Goal: Information Seeking & Learning: Learn about a topic

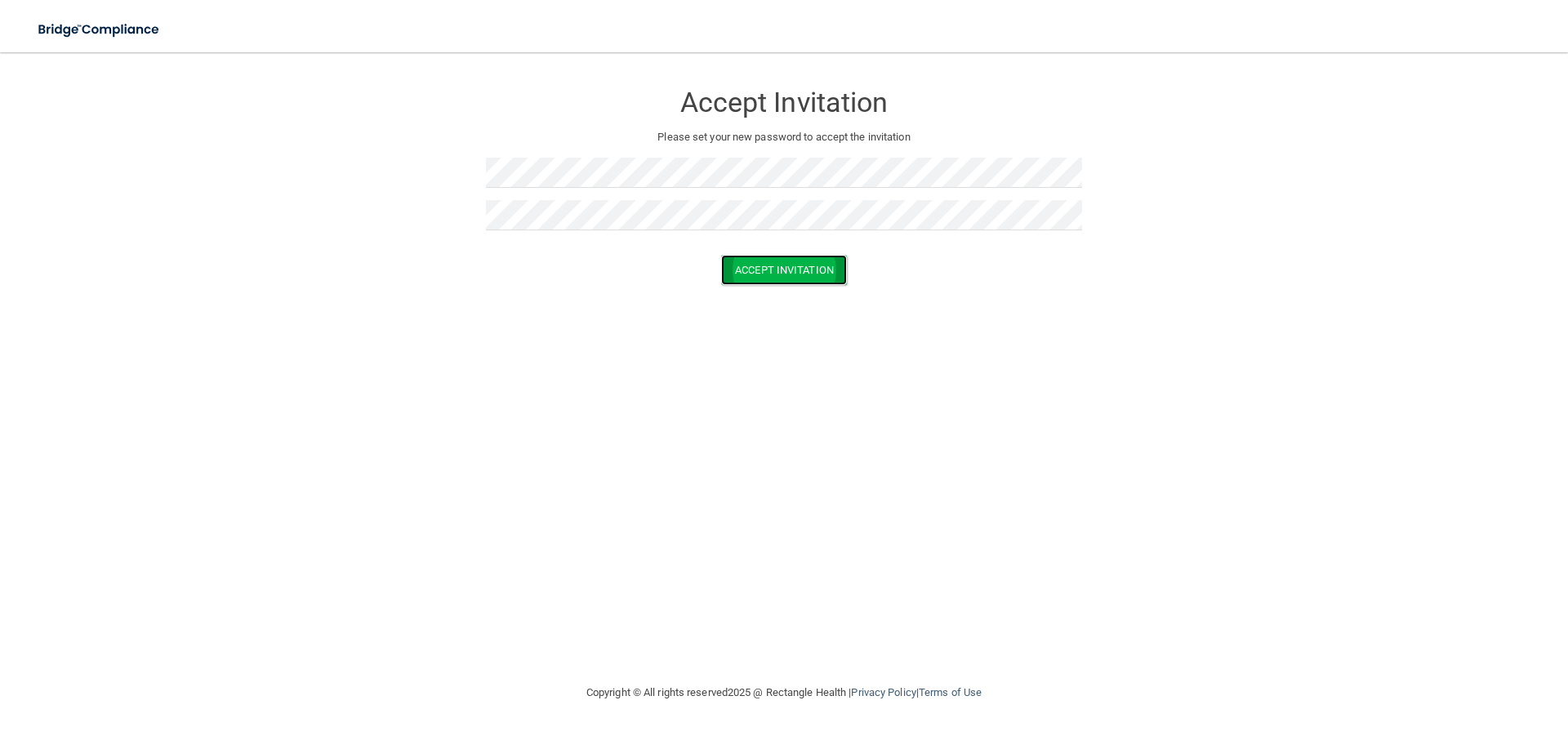
click at [753, 268] on button "Accept Invitation" at bounding box center [784, 269] width 126 height 30
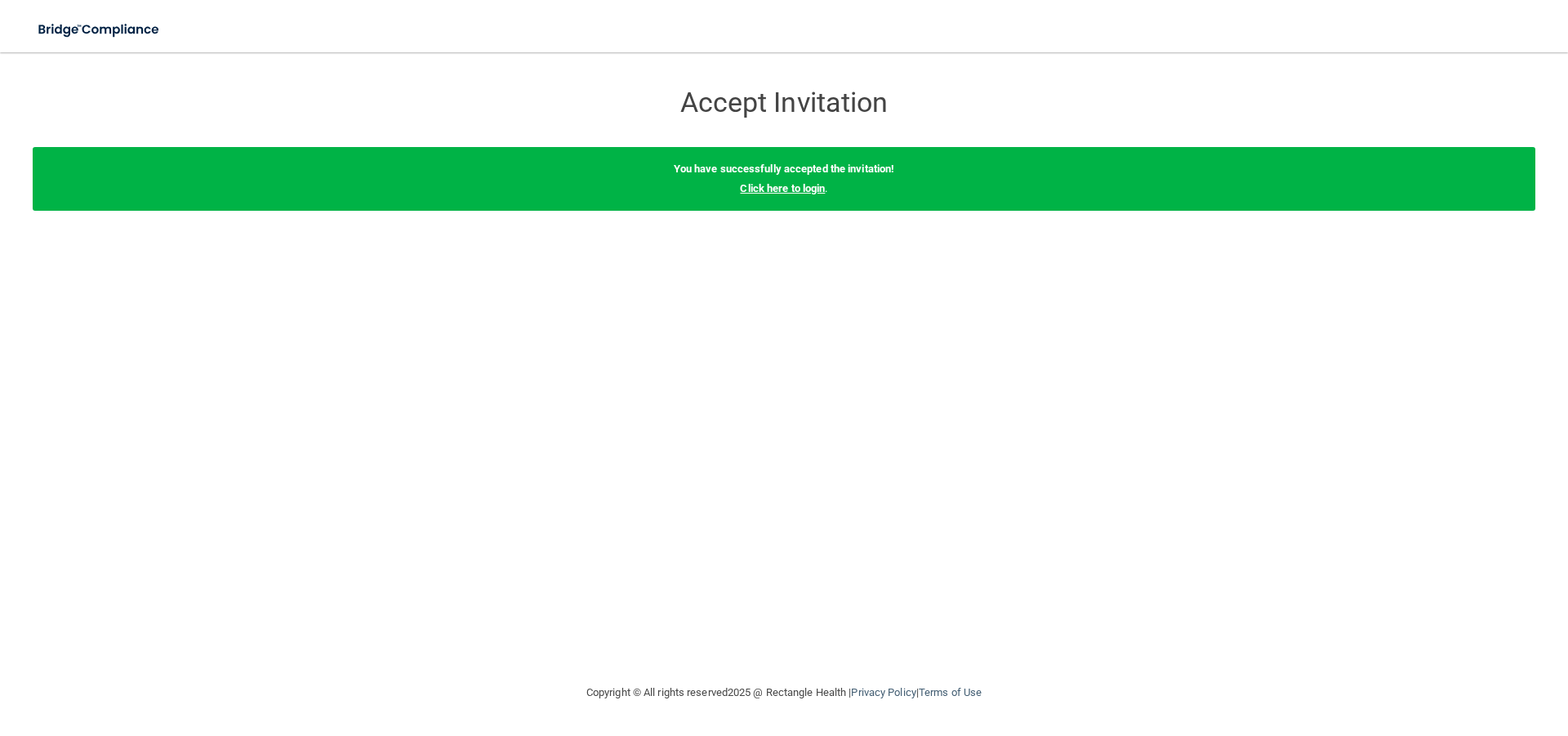
click at [770, 183] on link "Click here to login" at bounding box center [782, 188] width 85 height 12
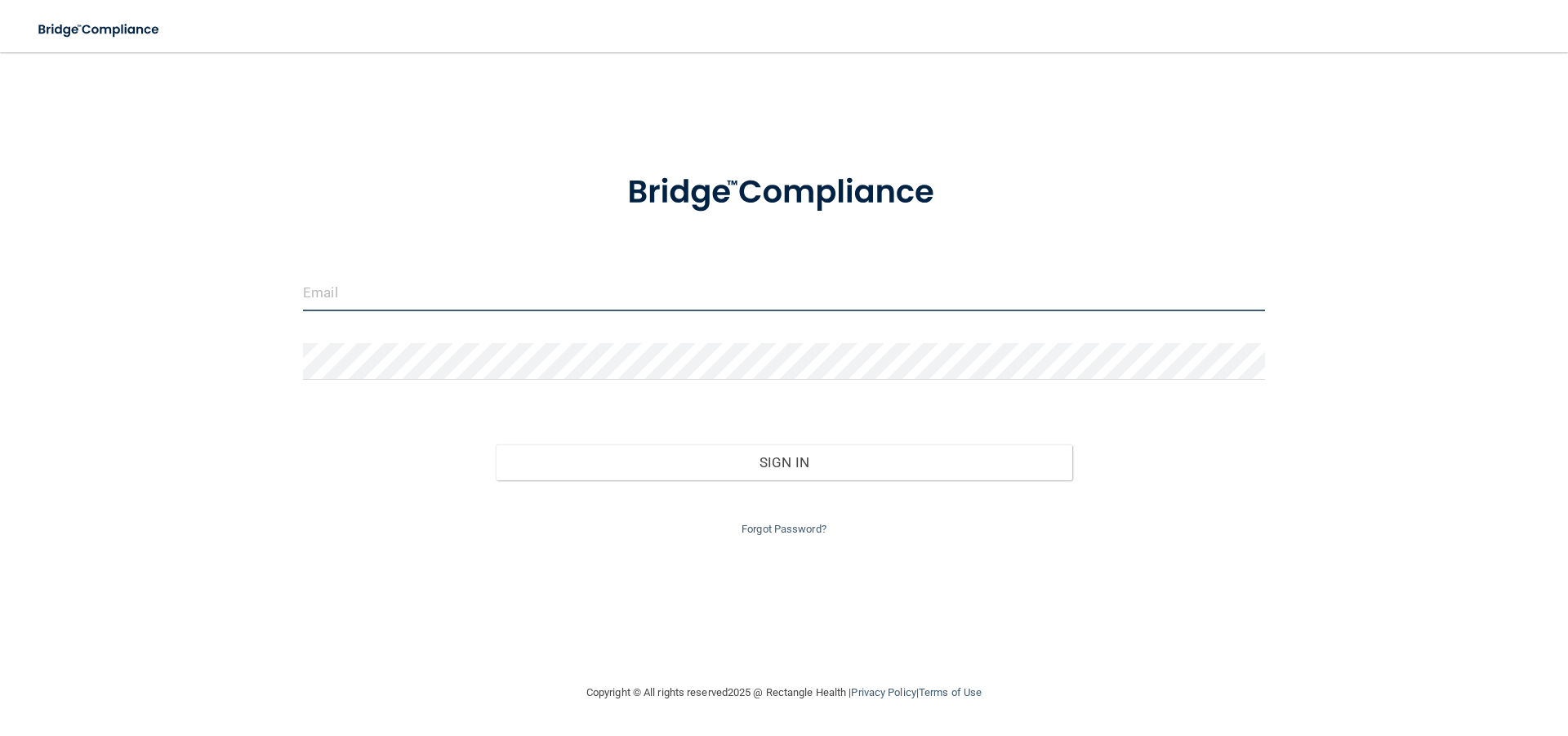
click at [351, 290] on input "email" at bounding box center [784, 292] width 962 height 37
type input "[EMAIL_ADDRESS][DOMAIN_NAME]"
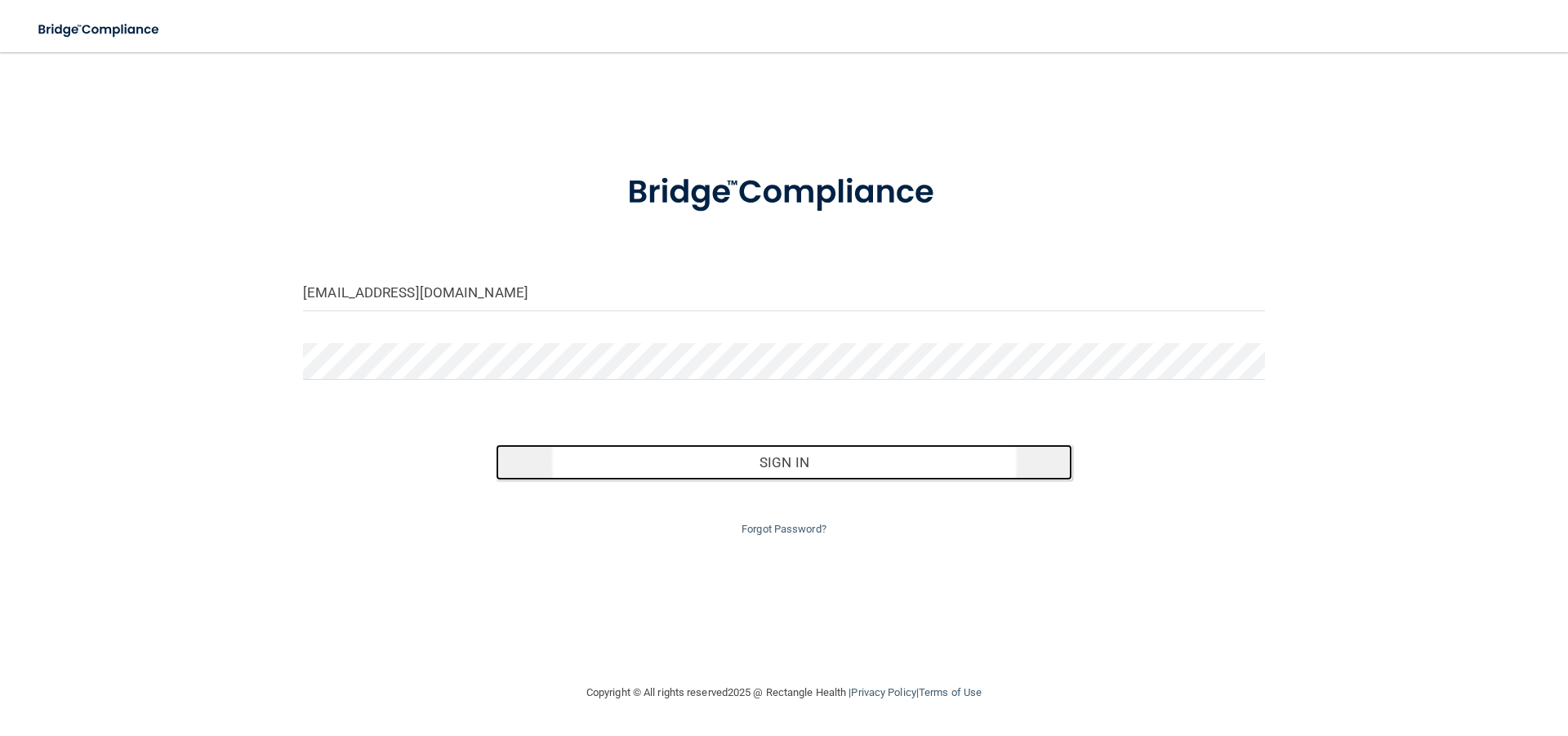
click at [745, 465] on button "Sign In" at bounding box center [784, 463] width 577 height 36
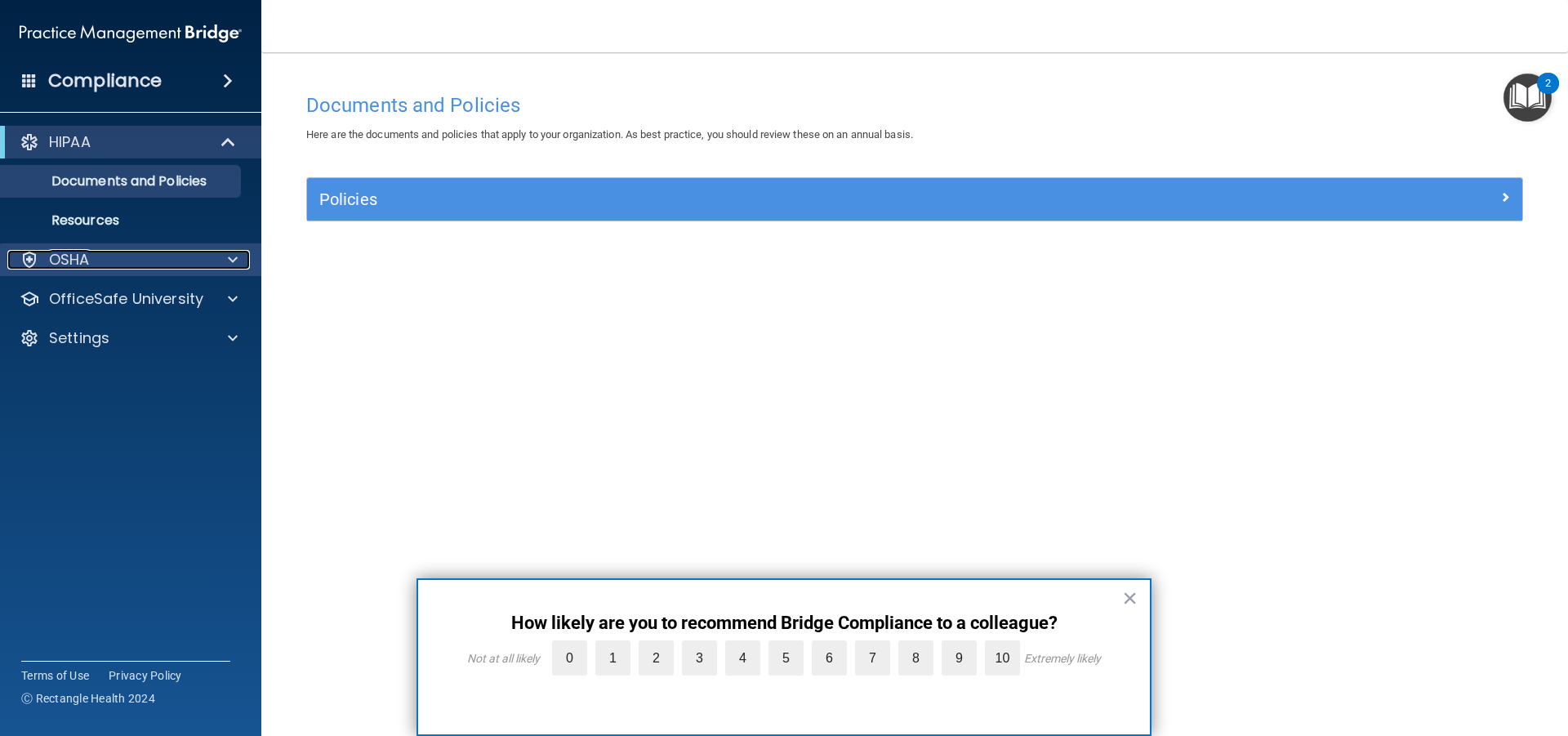
click at [120, 258] on div "OSHA" at bounding box center [109, 260] width 203 height 20
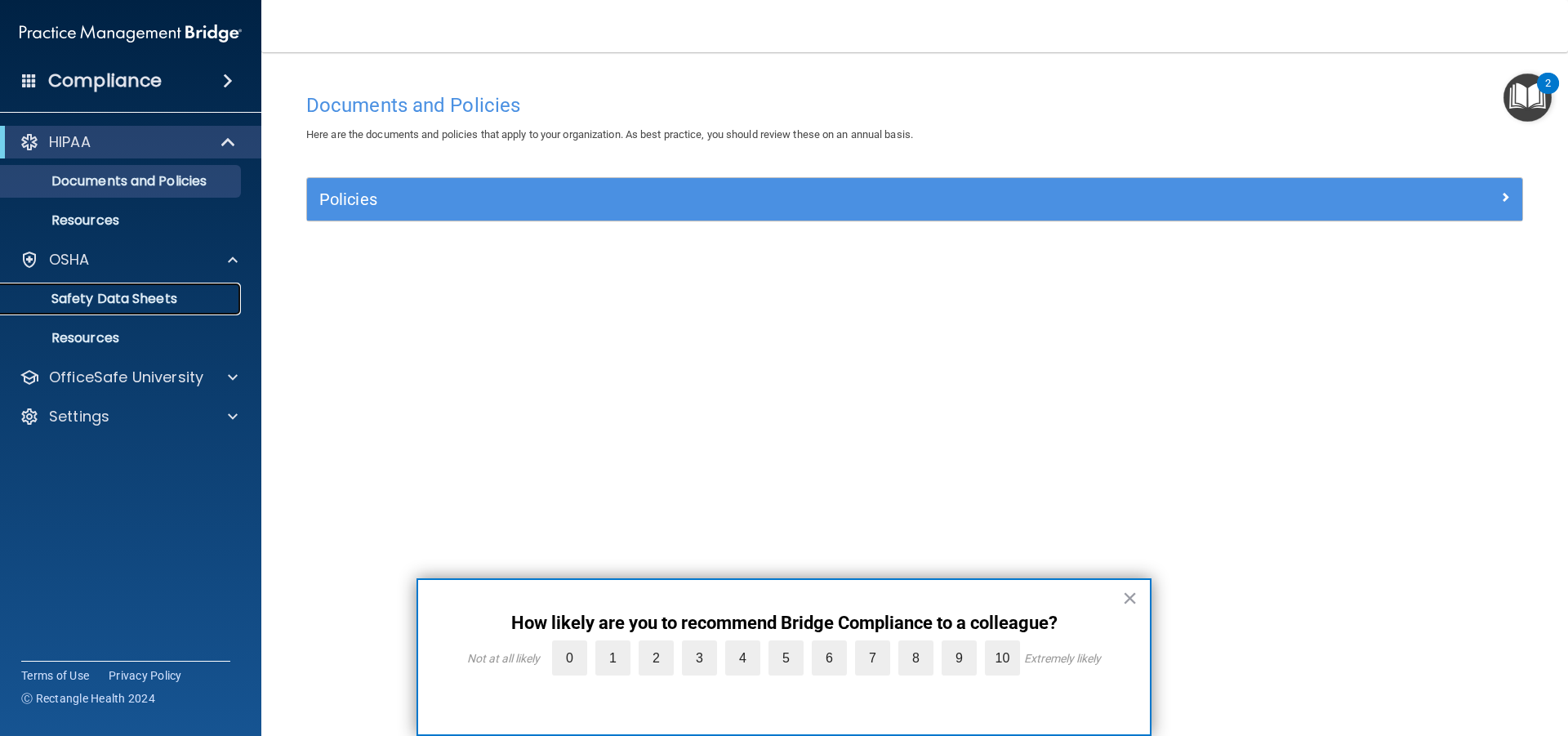
click at [118, 300] on p "Safety Data Sheets" at bounding box center [121, 298] width 223 height 16
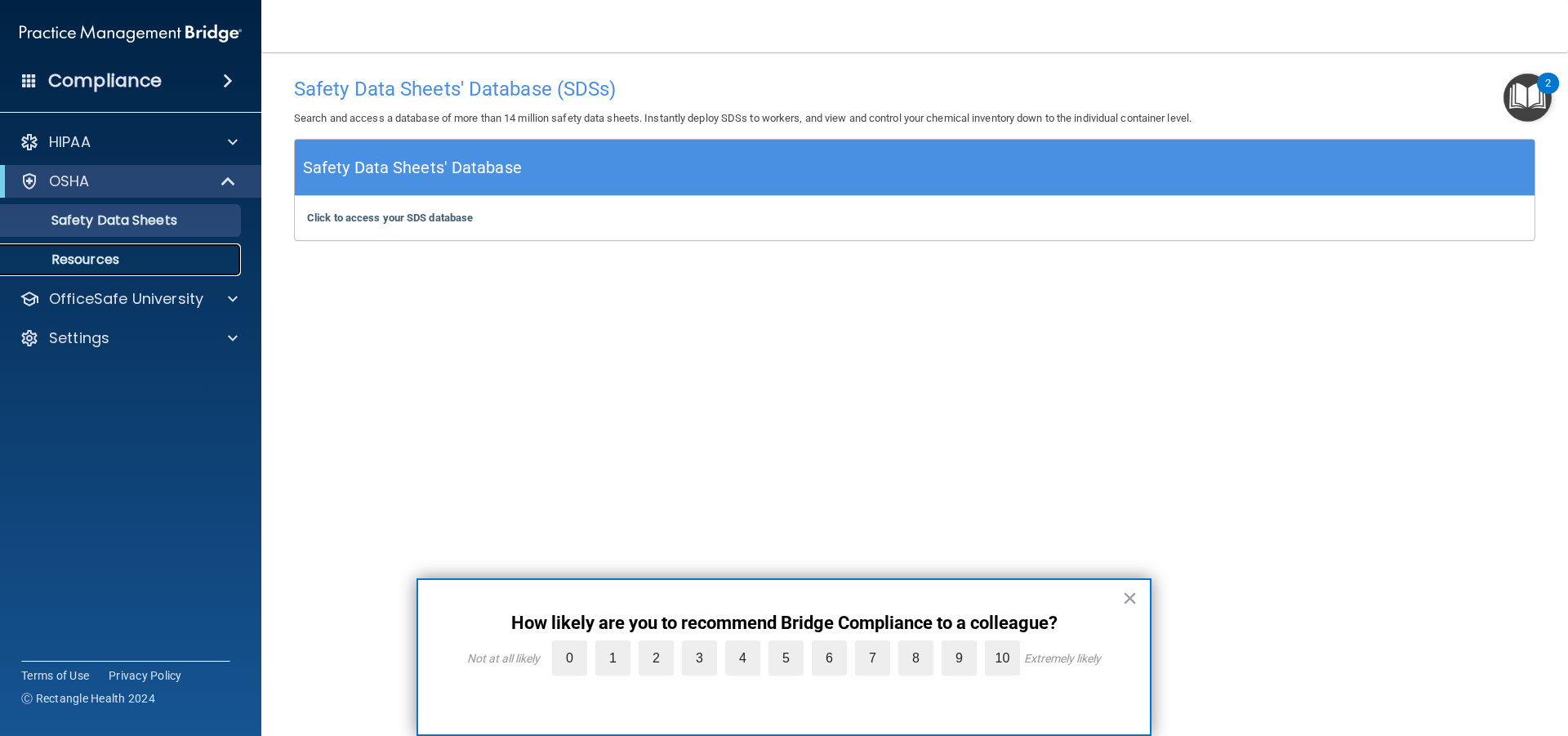
click at [88, 268] on link "Resources" at bounding box center [112, 260] width 257 height 33
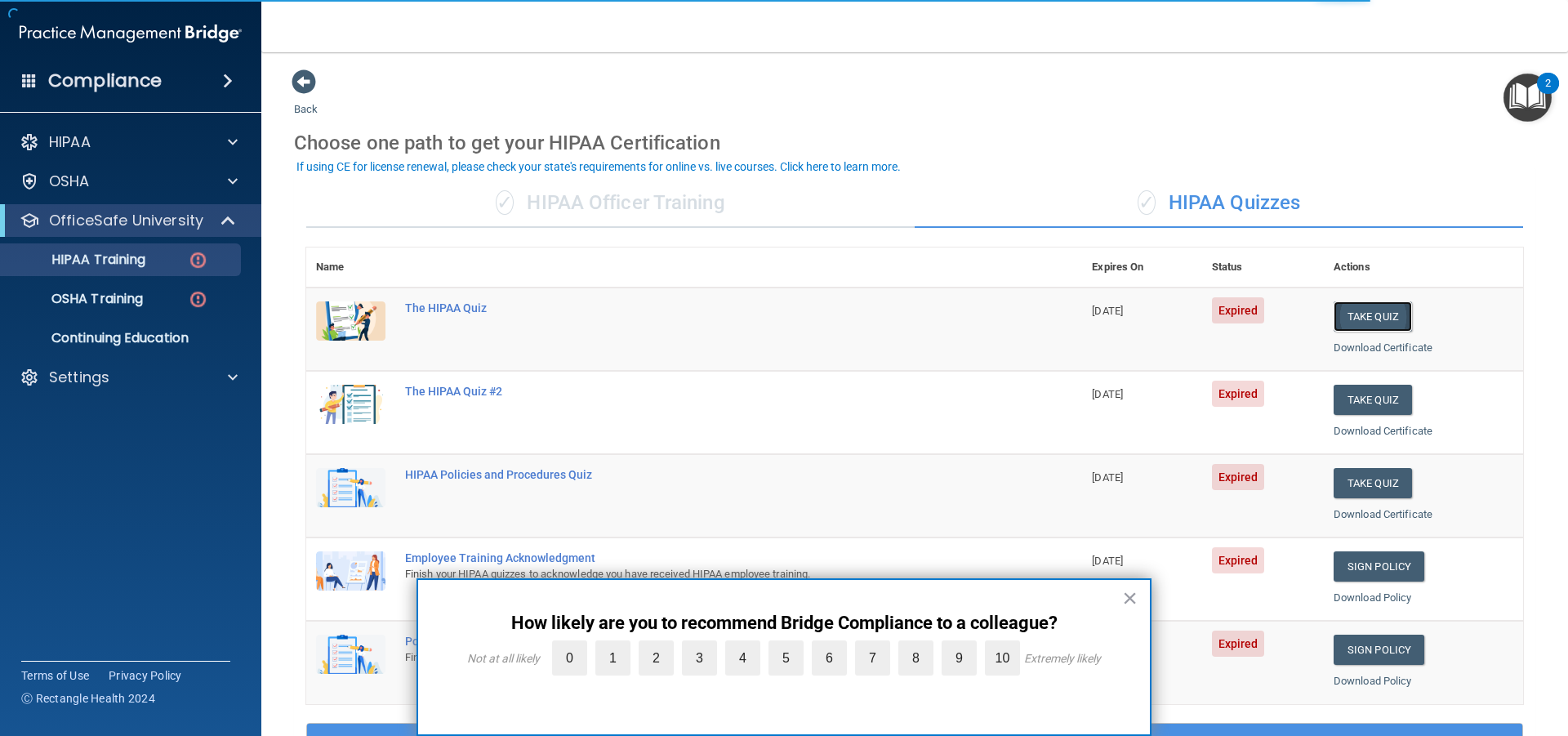
click at [1374, 316] on button "Take Quiz" at bounding box center [1373, 316] width 78 height 30
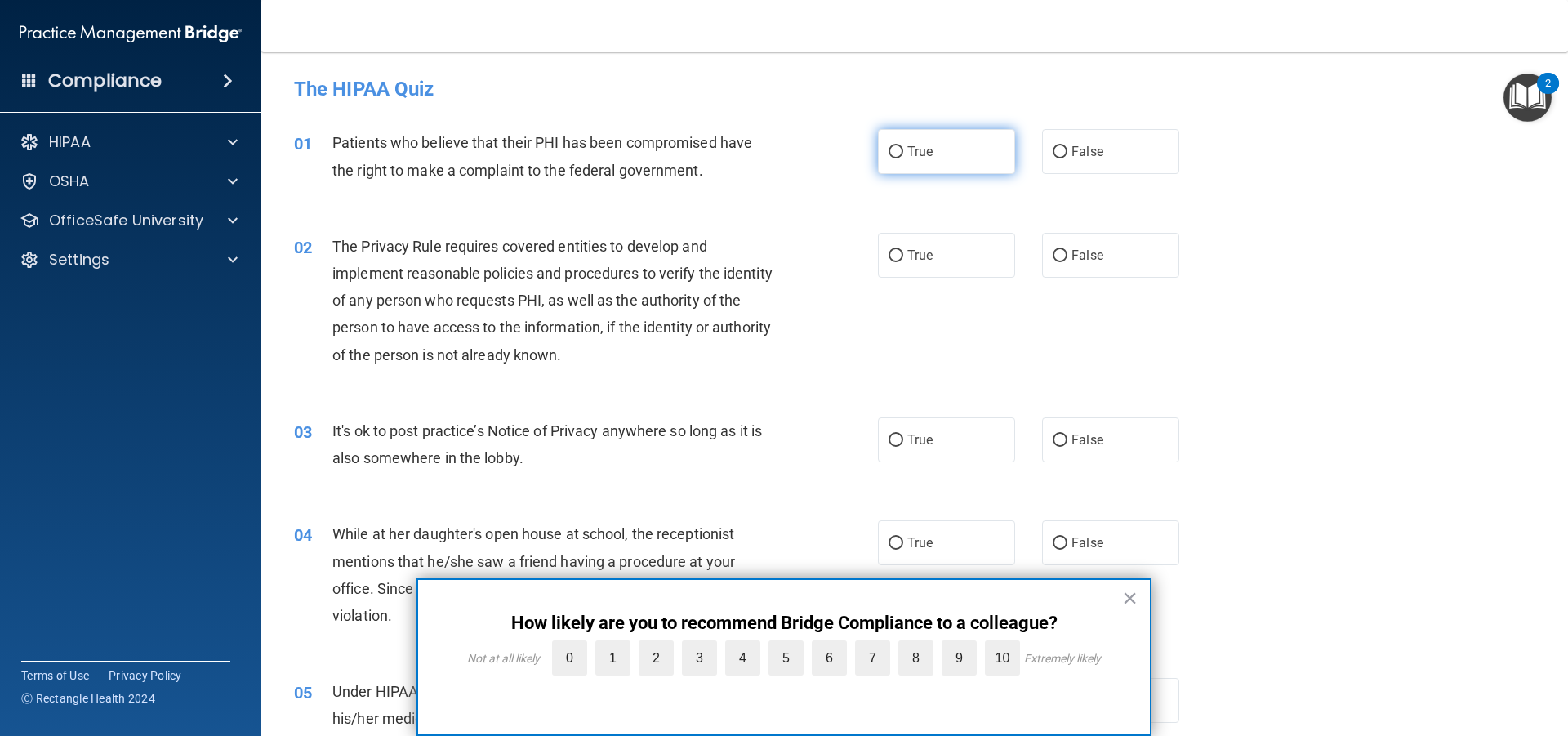
click at [920, 146] on span "True" at bounding box center [919, 151] width 25 height 15
click at [903, 146] on input "True" at bounding box center [895, 152] width 15 height 12
radio input "true"
click at [923, 255] on span "True" at bounding box center [919, 255] width 25 height 15
click at [903, 255] on input "True" at bounding box center [895, 256] width 15 height 12
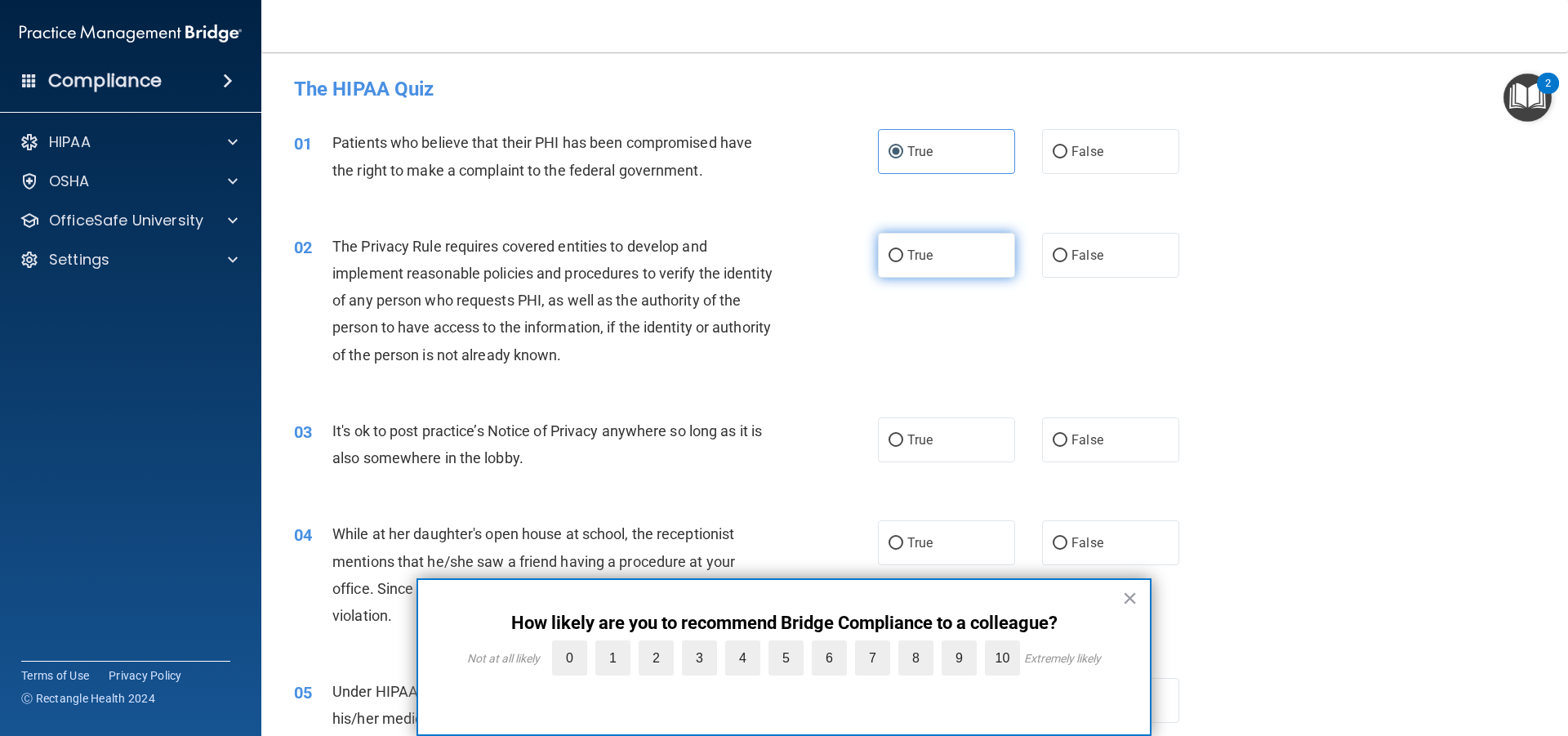
radio input "true"
click at [1075, 440] on span "False" at bounding box center [1087, 439] width 32 height 15
click at [1067, 440] on input "False" at bounding box center [1060, 440] width 15 height 12
radio input "true"
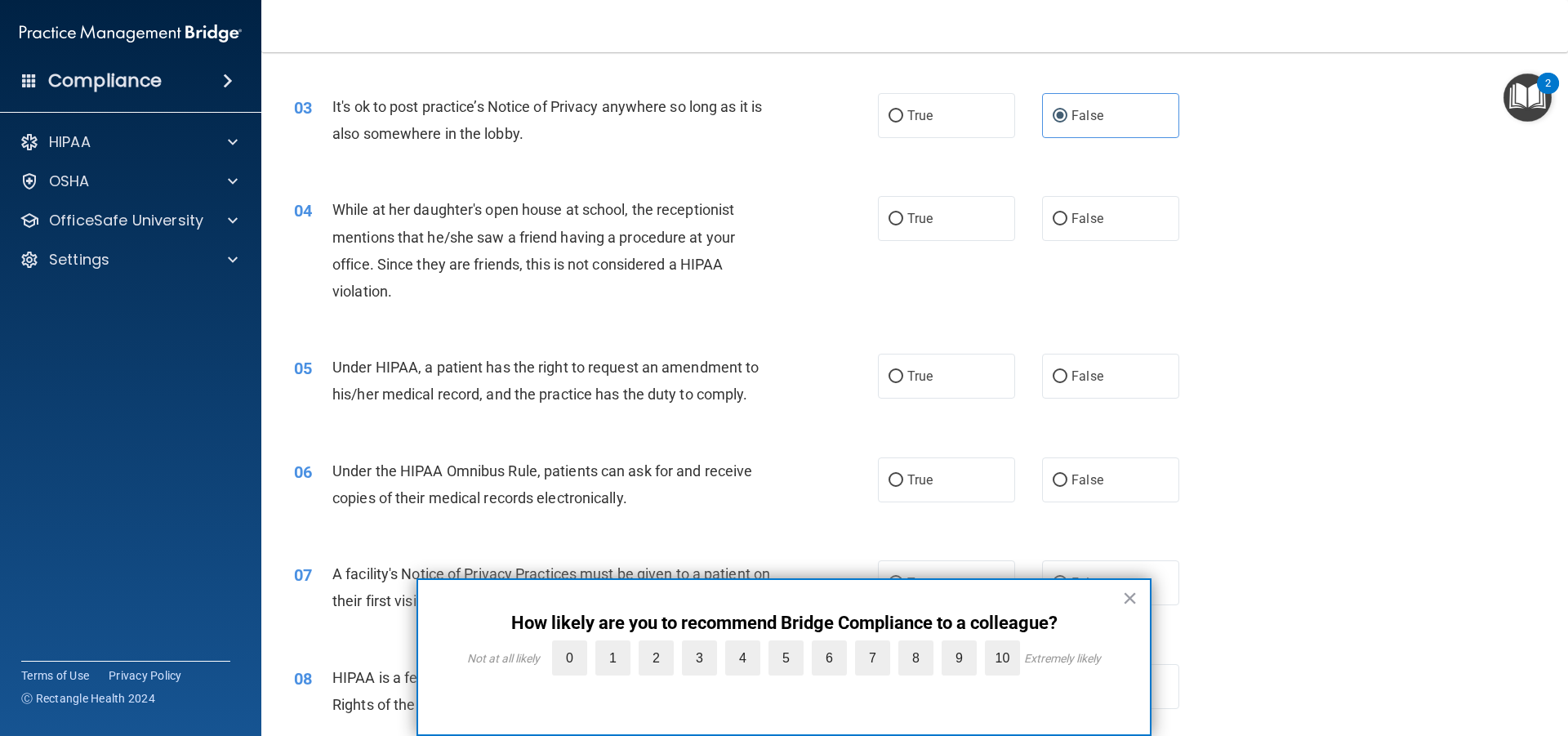
scroll to position [327, 0]
click at [907, 215] on span "True" at bounding box center [919, 216] width 25 height 15
click at [903, 215] on input "True" at bounding box center [895, 217] width 15 height 12
radio input "true"
click at [1081, 372] on span "False" at bounding box center [1087, 373] width 32 height 15
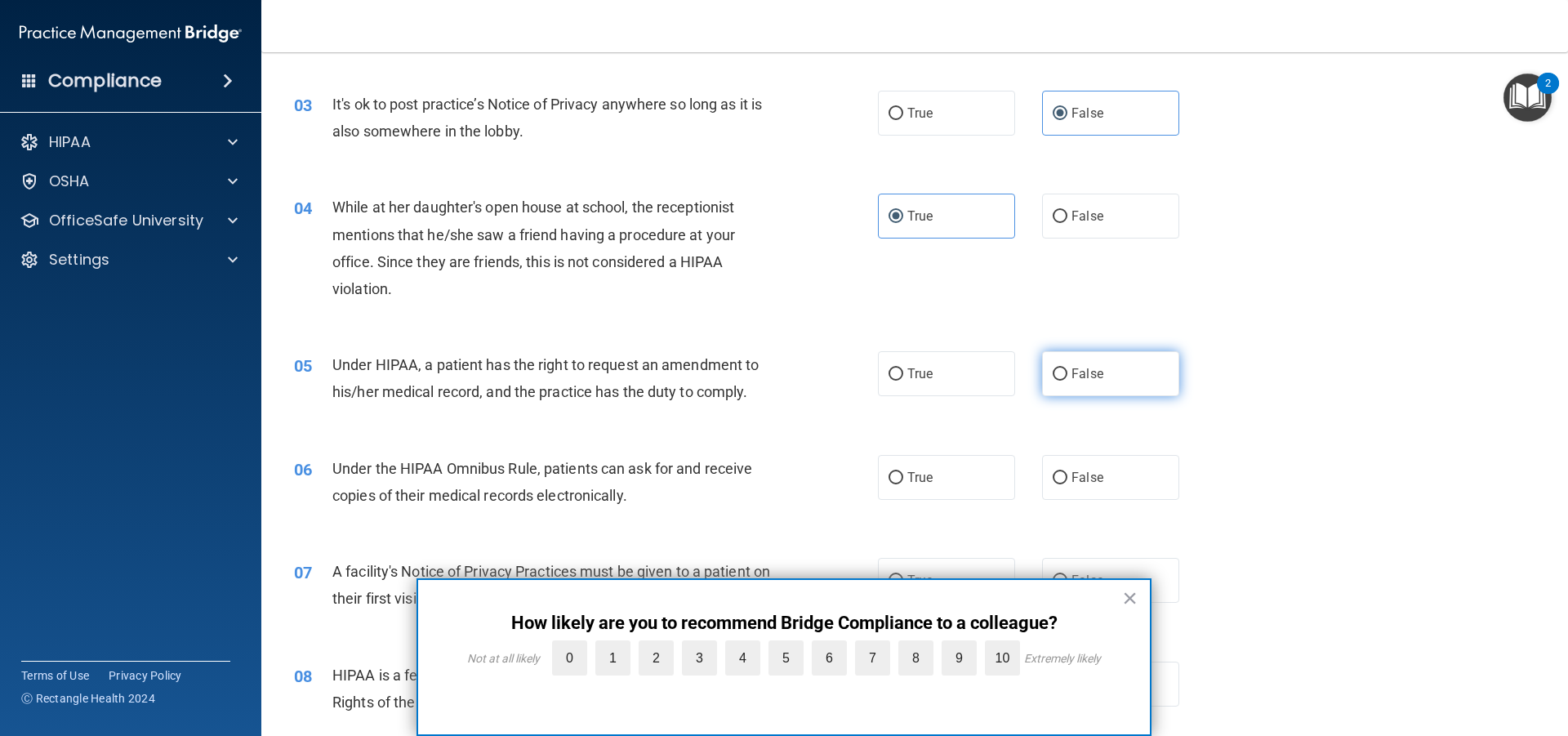
click at [1067, 372] on input "False" at bounding box center [1060, 374] width 15 height 12
radio input "true"
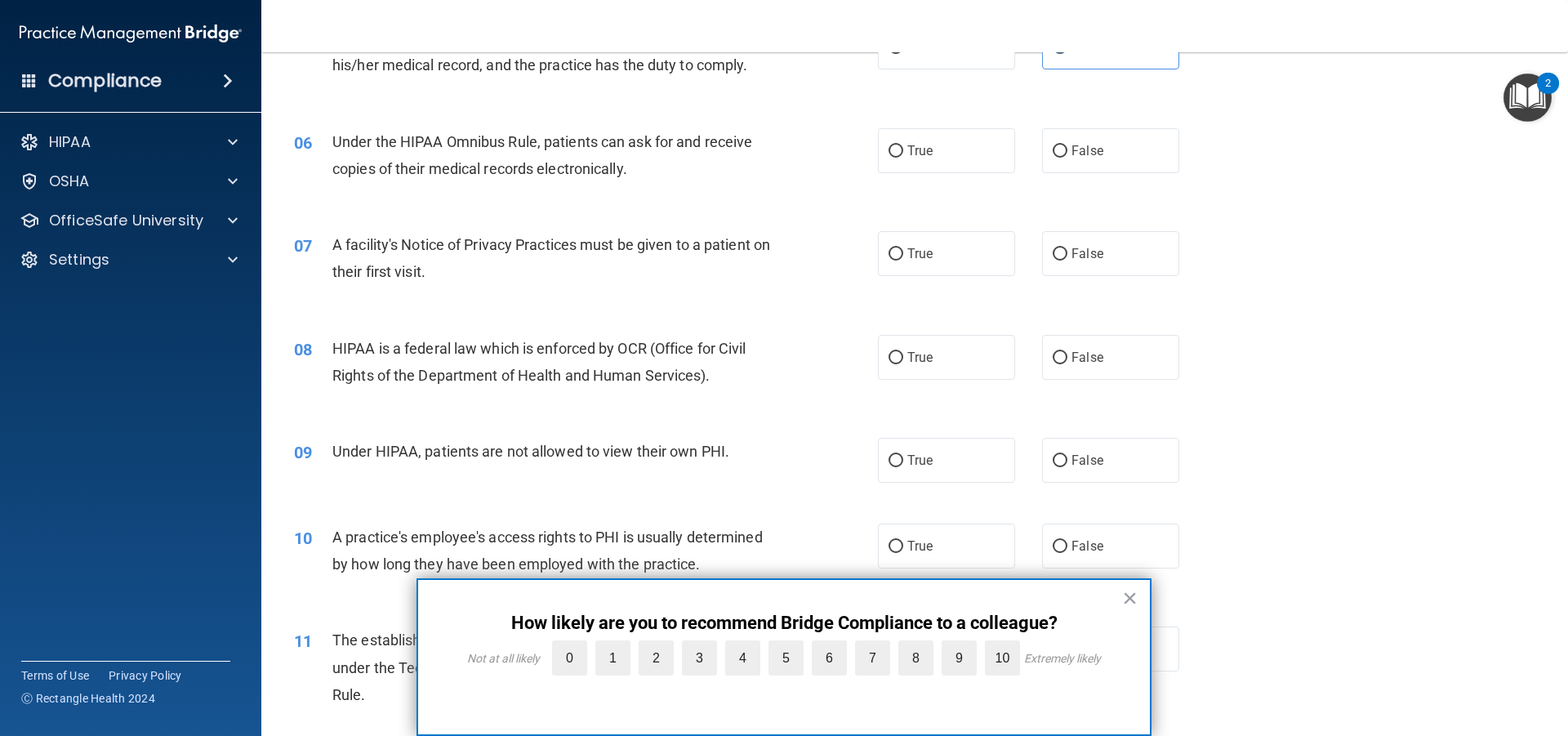
scroll to position [572, 0]
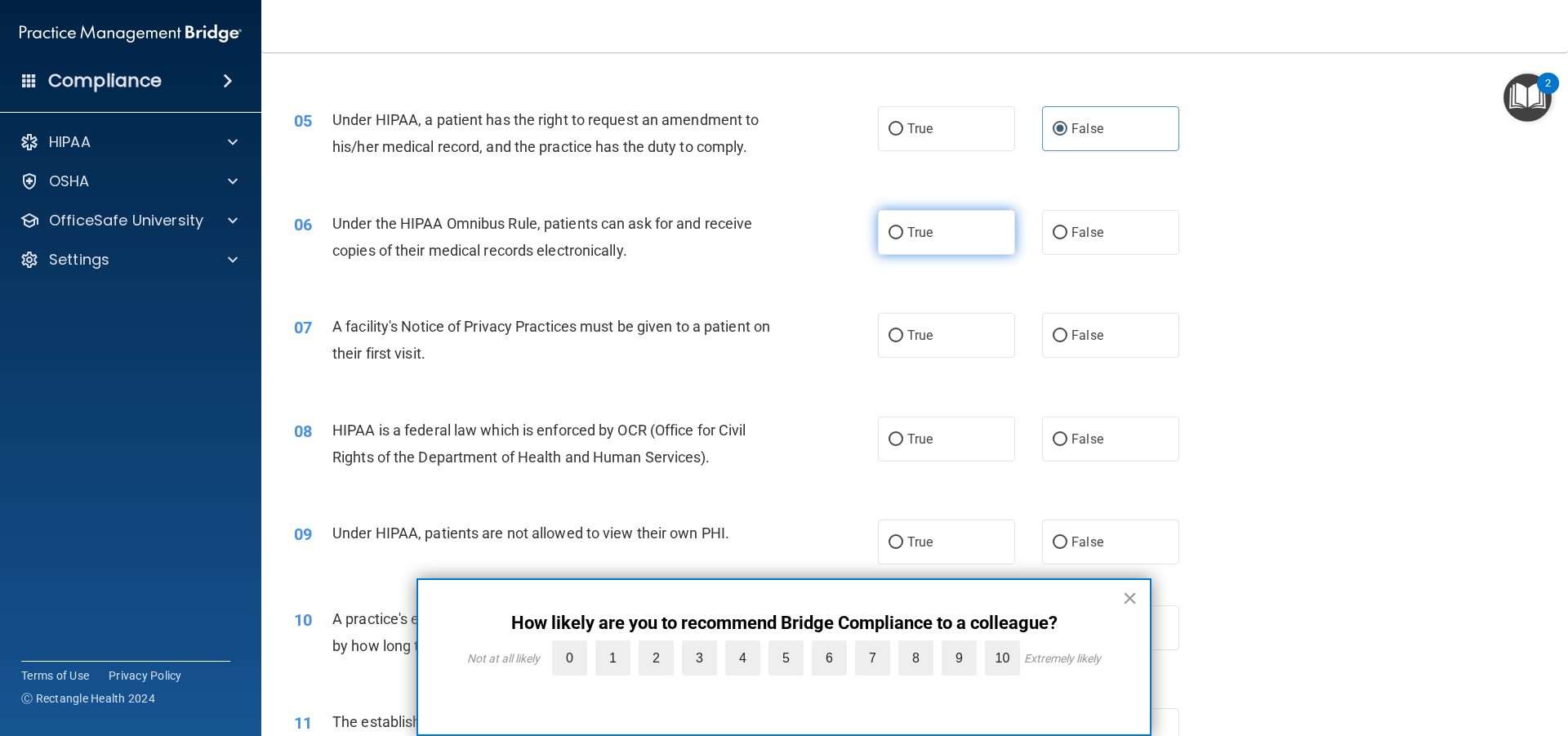
click at [895, 230] on input "True" at bounding box center [895, 233] width 15 height 12
radio input "true"
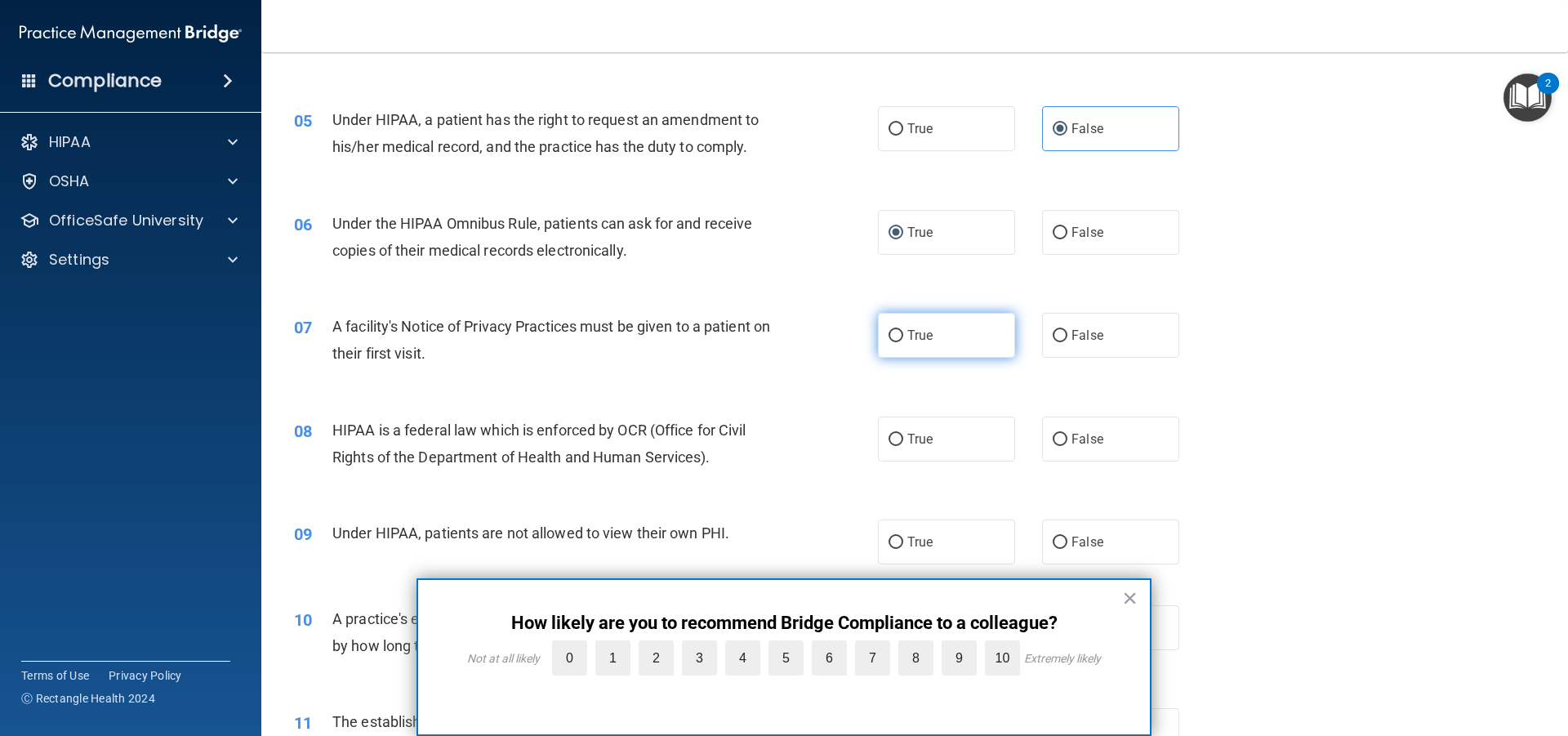
click at [909, 328] on span "True" at bounding box center [919, 335] width 25 height 15
click at [903, 330] on input "True" at bounding box center [895, 336] width 15 height 12
radio input "true"
click at [908, 435] on span "True" at bounding box center [919, 439] width 25 height 15
click at [903, 435] on input "True" at bounding box center [895, 439] width 15 height 12
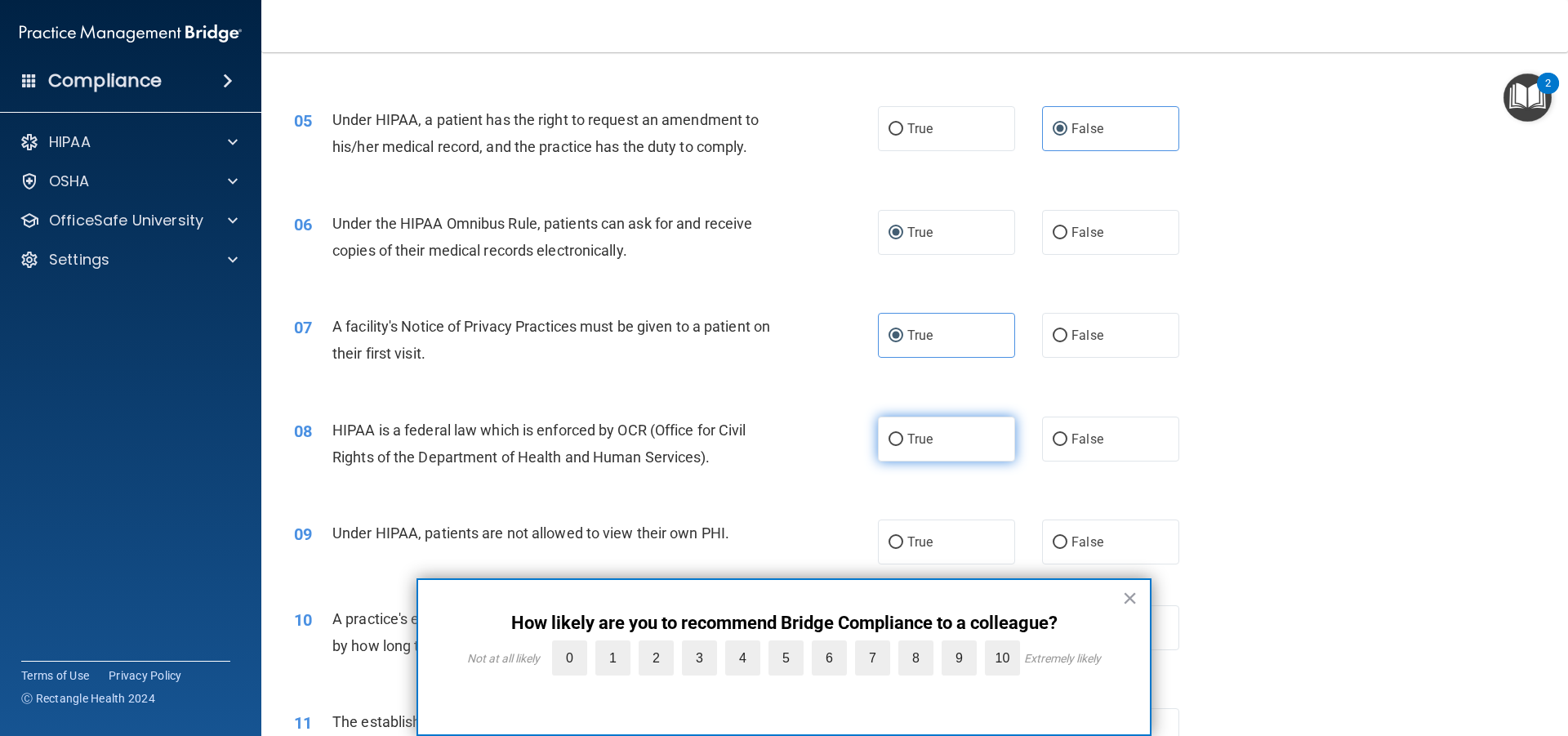
radio input "true"
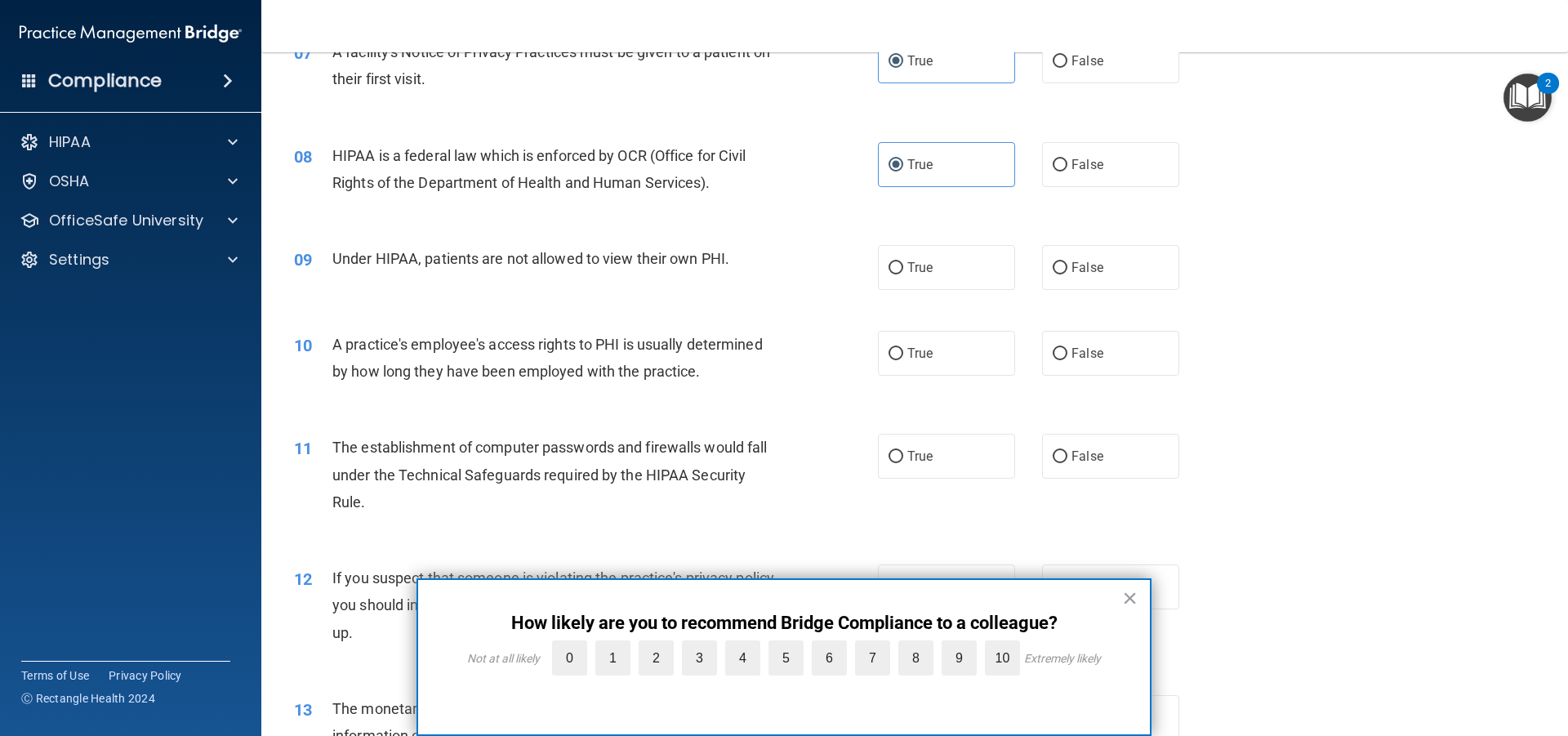
scroll to position [899, 0]
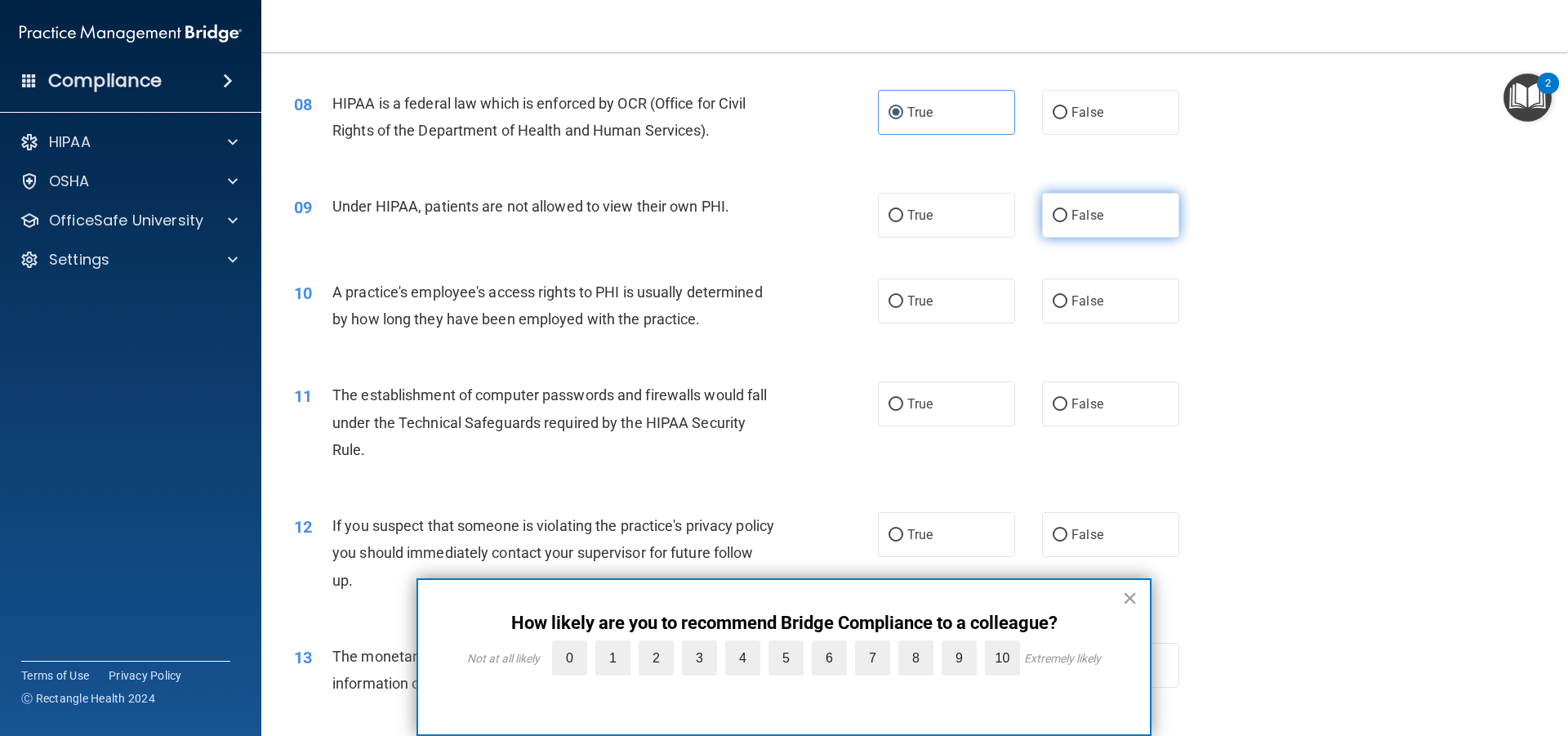
click at [1067, 226] on label "False" at bounding box center [1111, 215] width 138 height 45
click at [1067, 222] on input "False" at bounding box center [1060, 216] width 15 height 12
radio input "true"
click at [1094, 305] on span "False" at bounding box center [1087, 301] width 32 height 15
click at [1067, 305] on input "False" at bounding box center [1060, 302] width 15 height 12
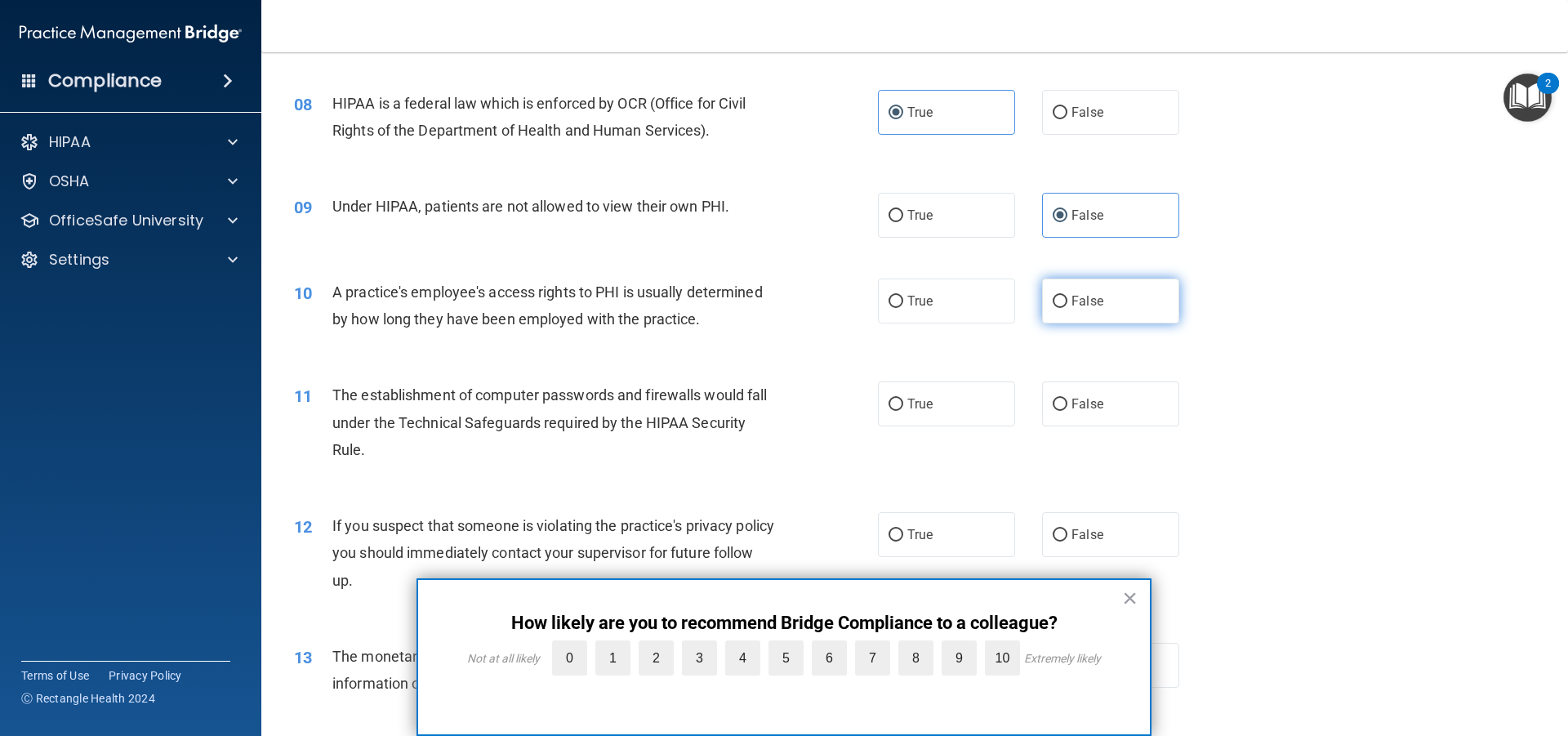
radio input "true"
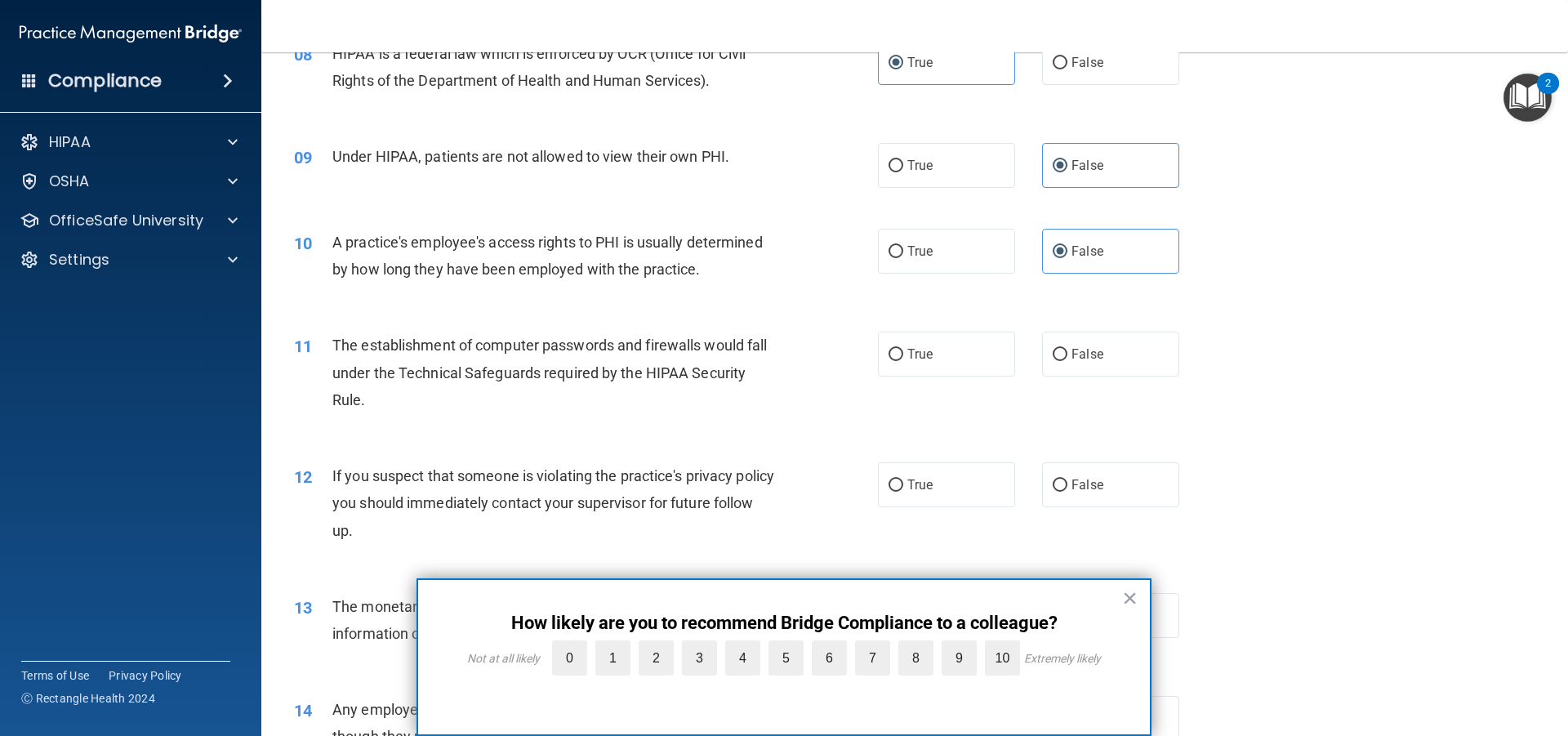
scroll to position [1143, 0]
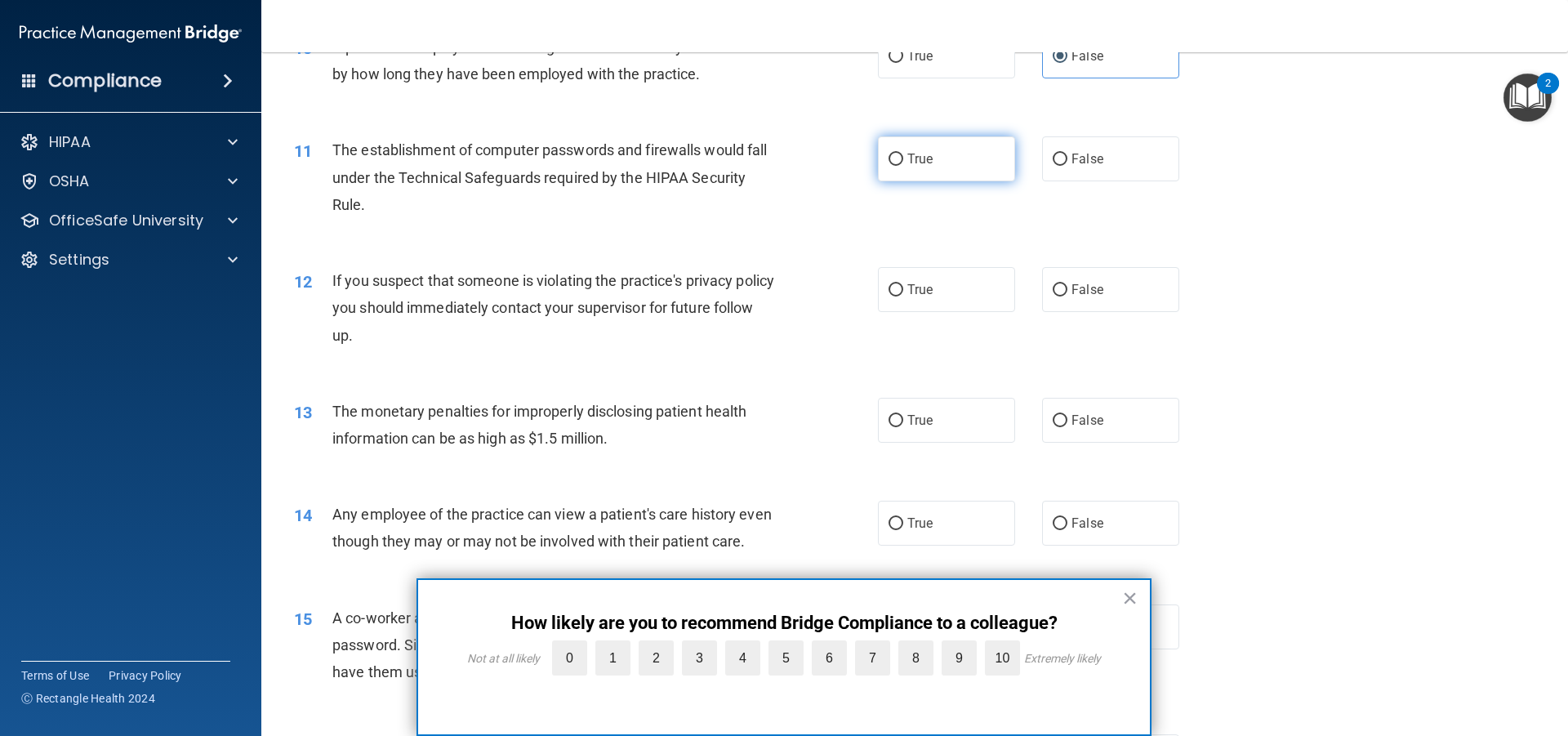
click at [937, 161] on label "True" at bounding box center [947, 159] width 138 height 45
click at [903, 161] on input "True" at bounding box center [895, 160] width 15 height 12
radio input "true"
click at [942, 288] on label "True" at bounding box center [947, 290] width 138 height 45
click at [903, 288] on input "True" at bounding box center [895, 290] width 15 height 12
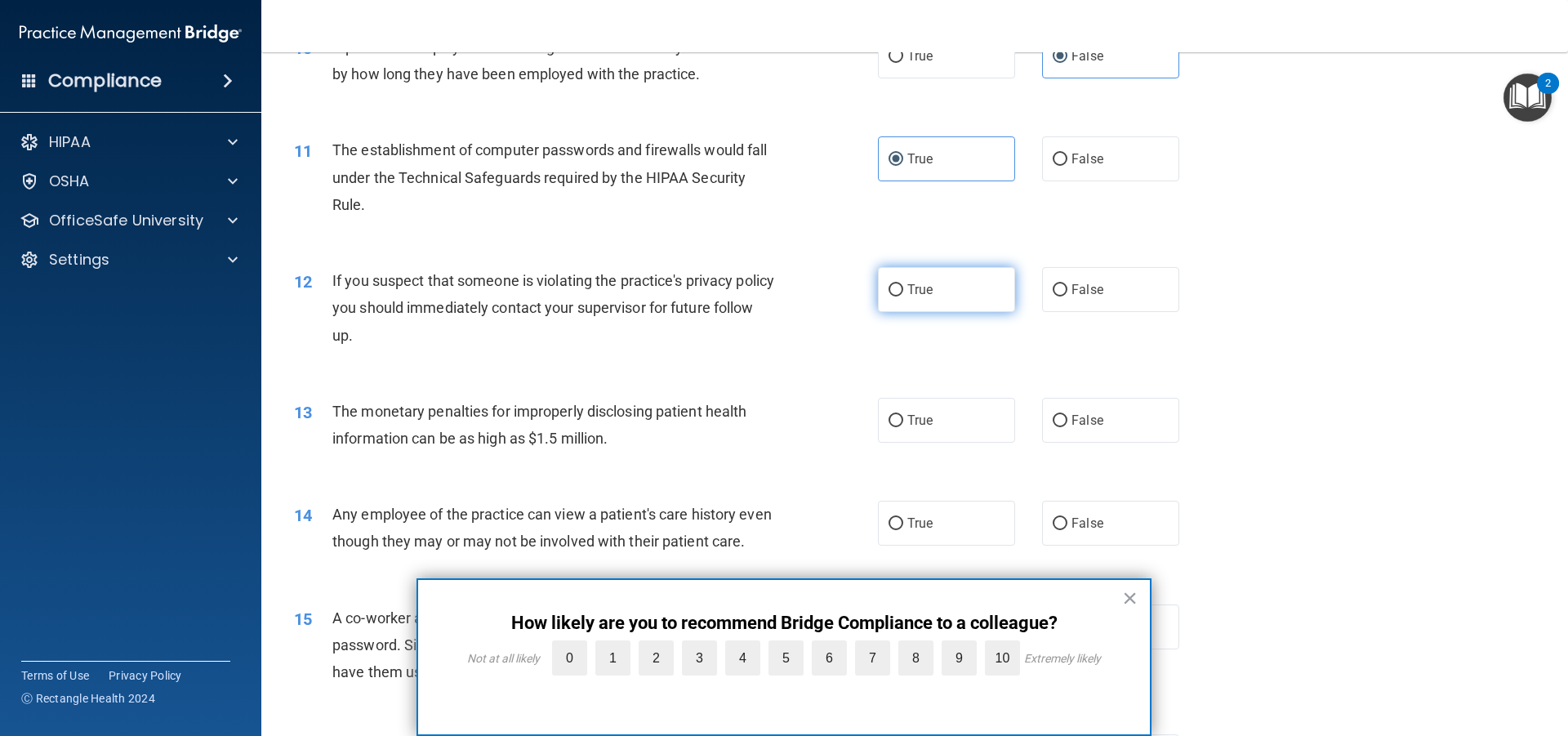
radio input "true"
click at [939, 403] on label "True" at bounding box center [947, 420] width 138 height 45
click at [903, 414] on input "True" at bounding box center [895, 420] width 15 height 12
radio input "true"
click at [1091, 517] on span "False" at bounding box center [1087, 523] width 32 height 15
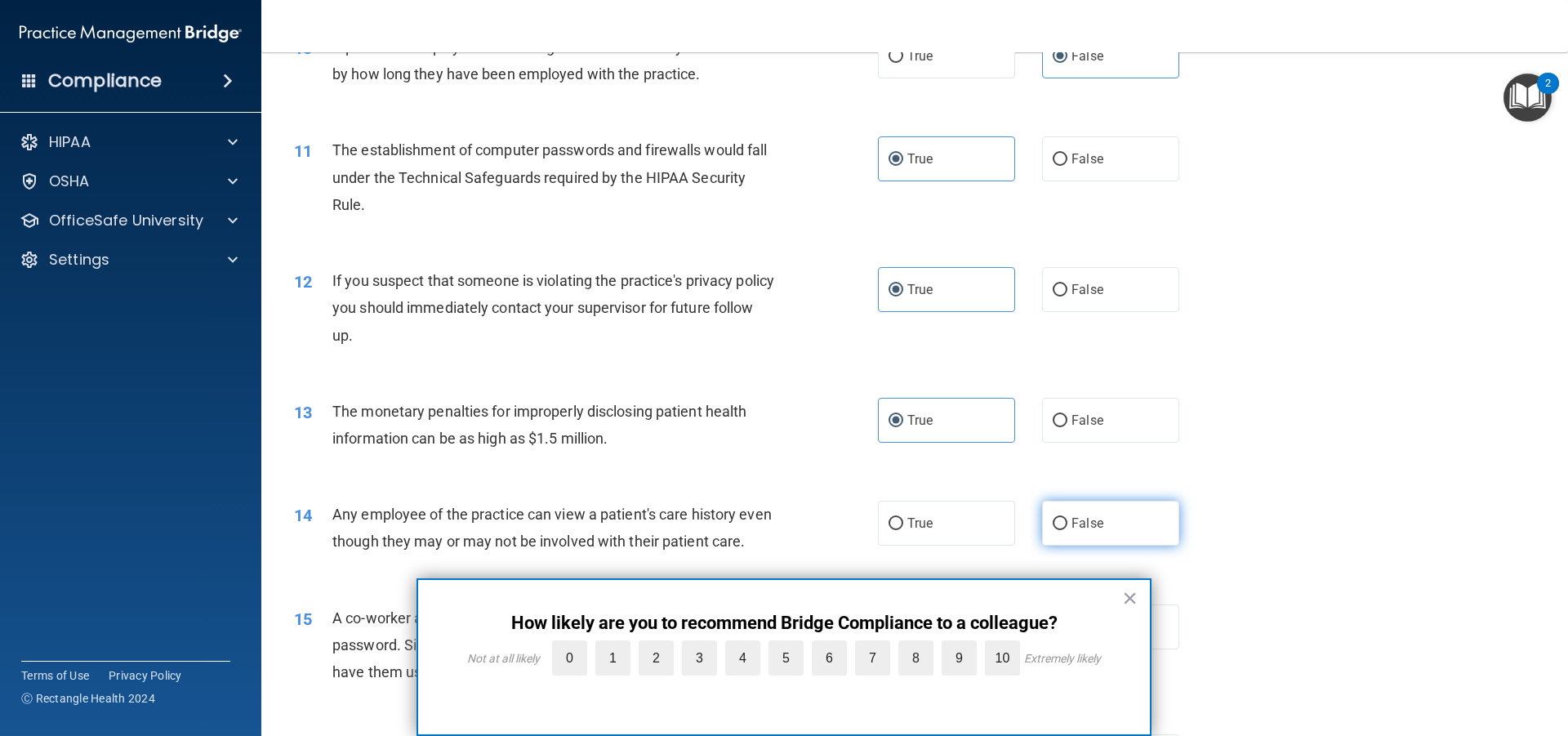
click at [1067, 518] on input "False" at bounding box center [1060, 524] width 15 height 12
radio input "true"
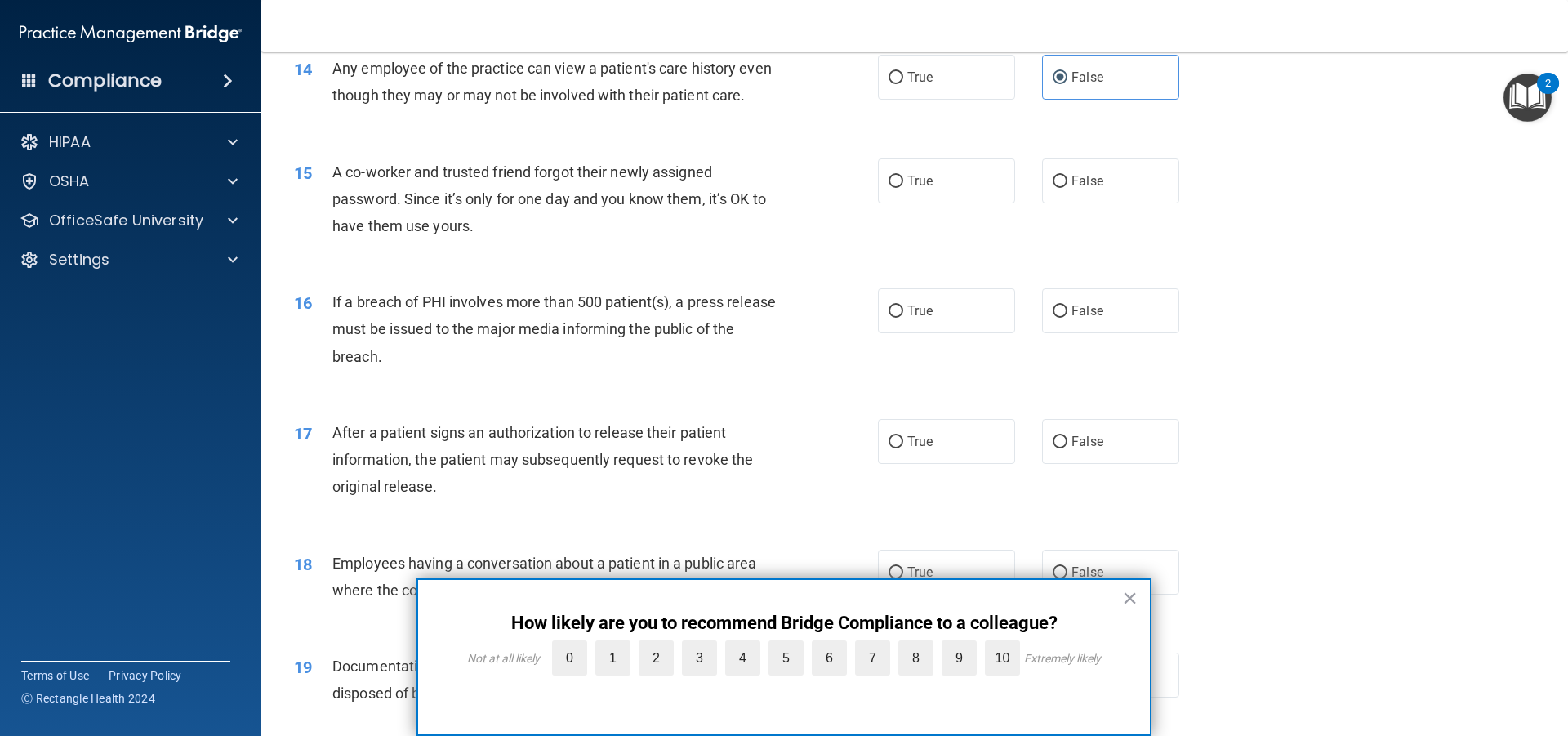
scroll to position [1551, 0]
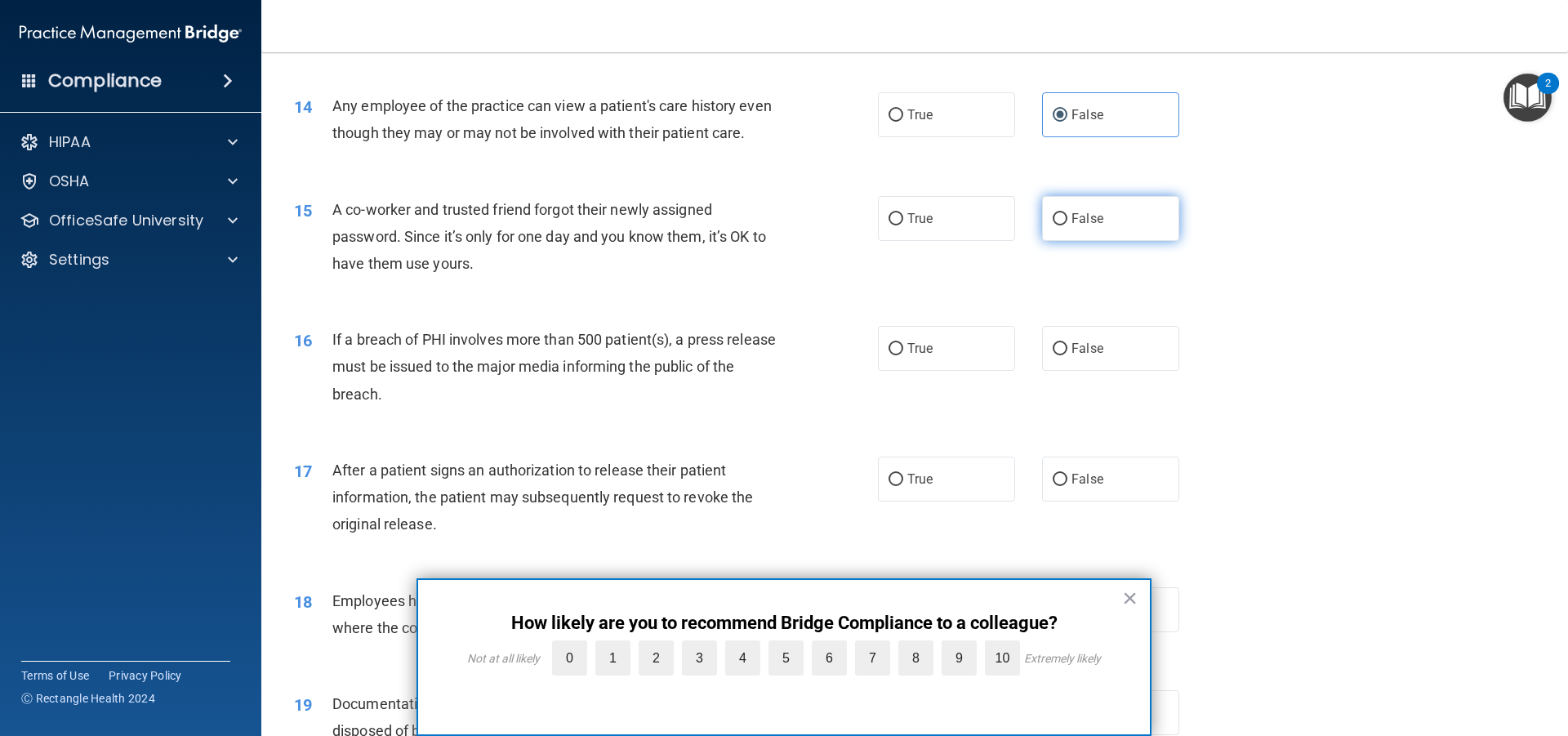
click at [1077, 241] on label "False" at bounding box center [1111, 218] width 138 height 45
click at [1067, 225] on input "False" at bounding box center [1060, 219] width 15 height 12
radio input "true"
click at [913, 371] on label "True" at bounding box center [947, 348] width 138 height 45
click at [903, 355] on input "True" at bounding box center [895, 349] width 15 height 12
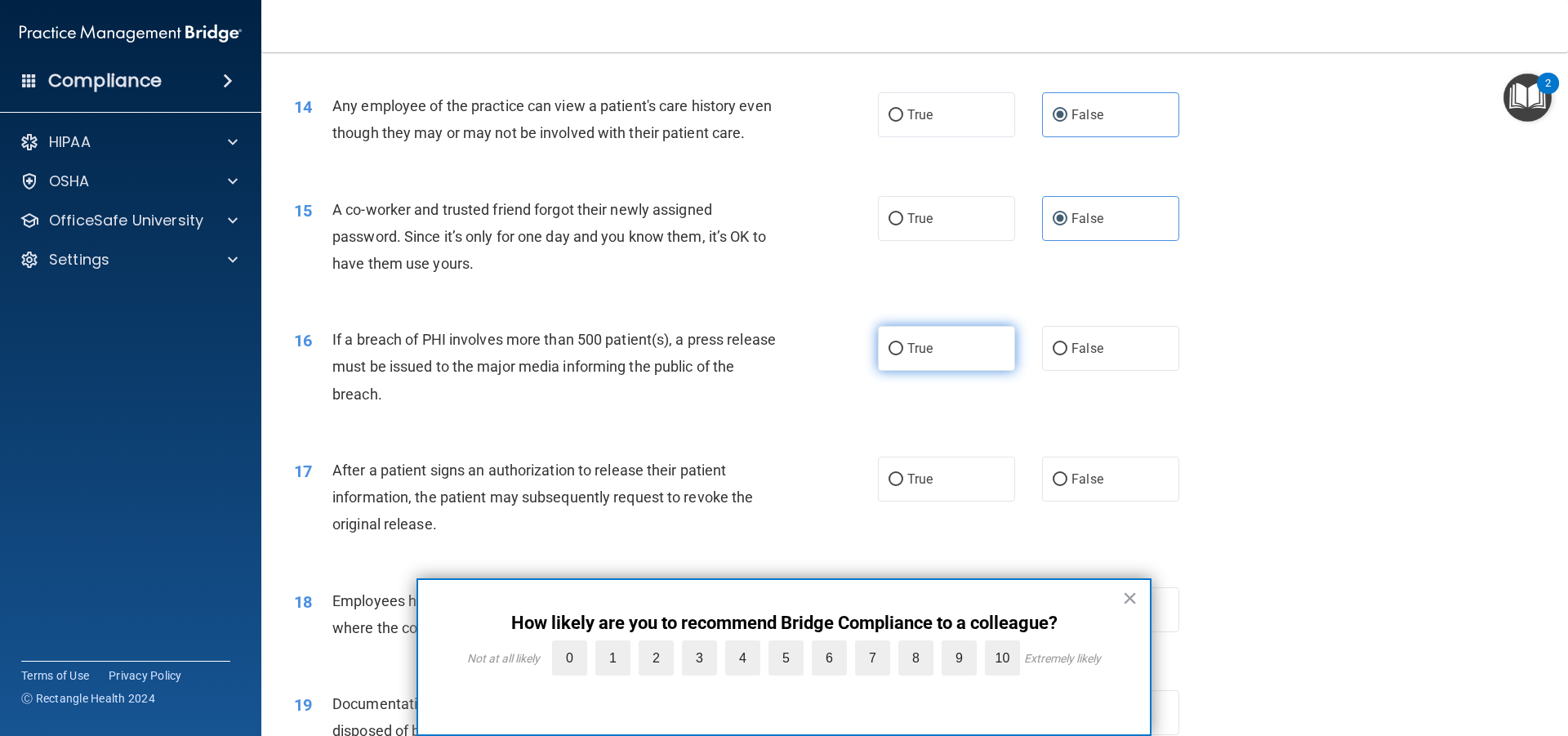
radio input "true"
click at [900, 488] on label "True" at bounding box center [947, 479] width 138 height 45
click at [900, 486] on input "True" at bounding box center [895, 480] width 15 height 12
radio input "true"
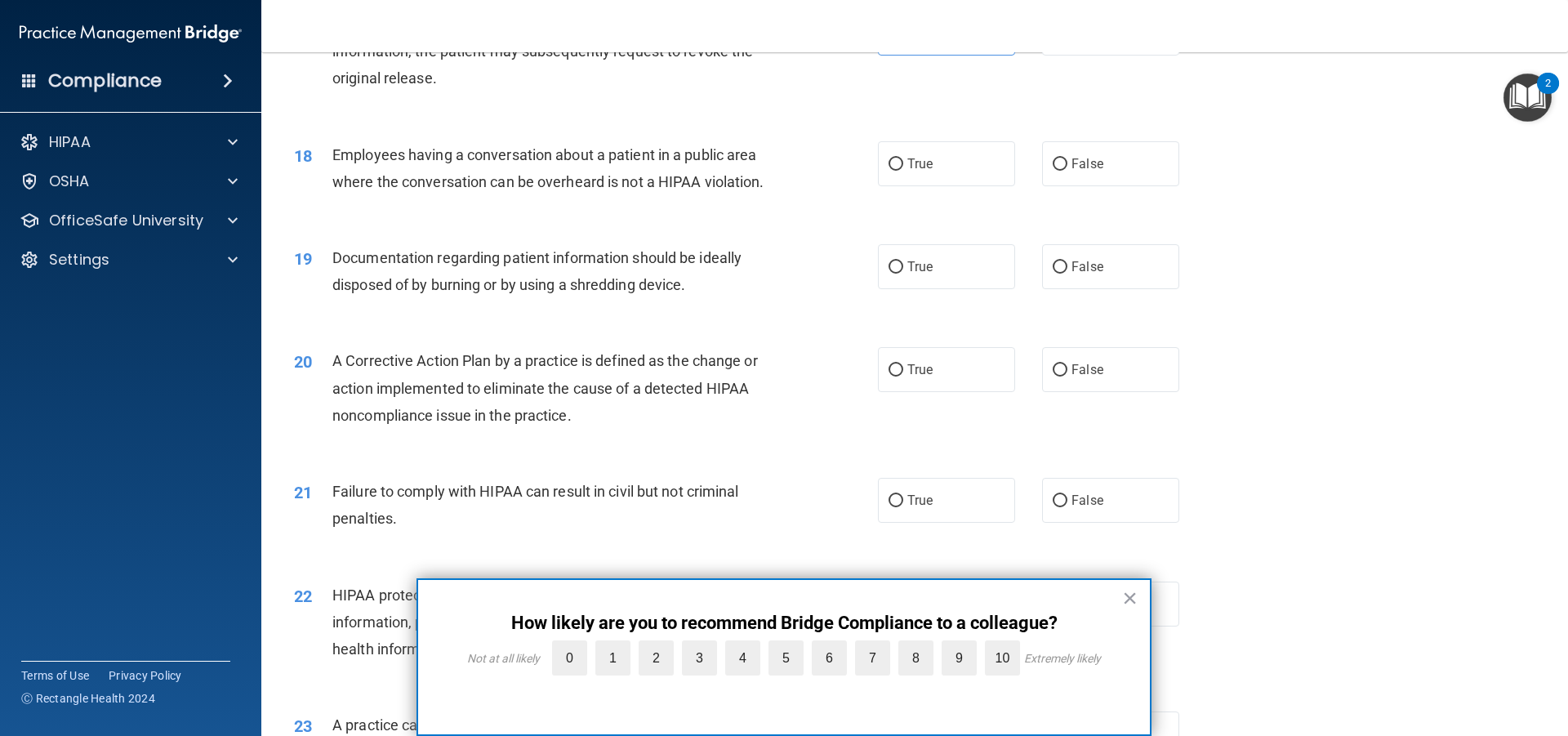
scroll to position [1960, 0]
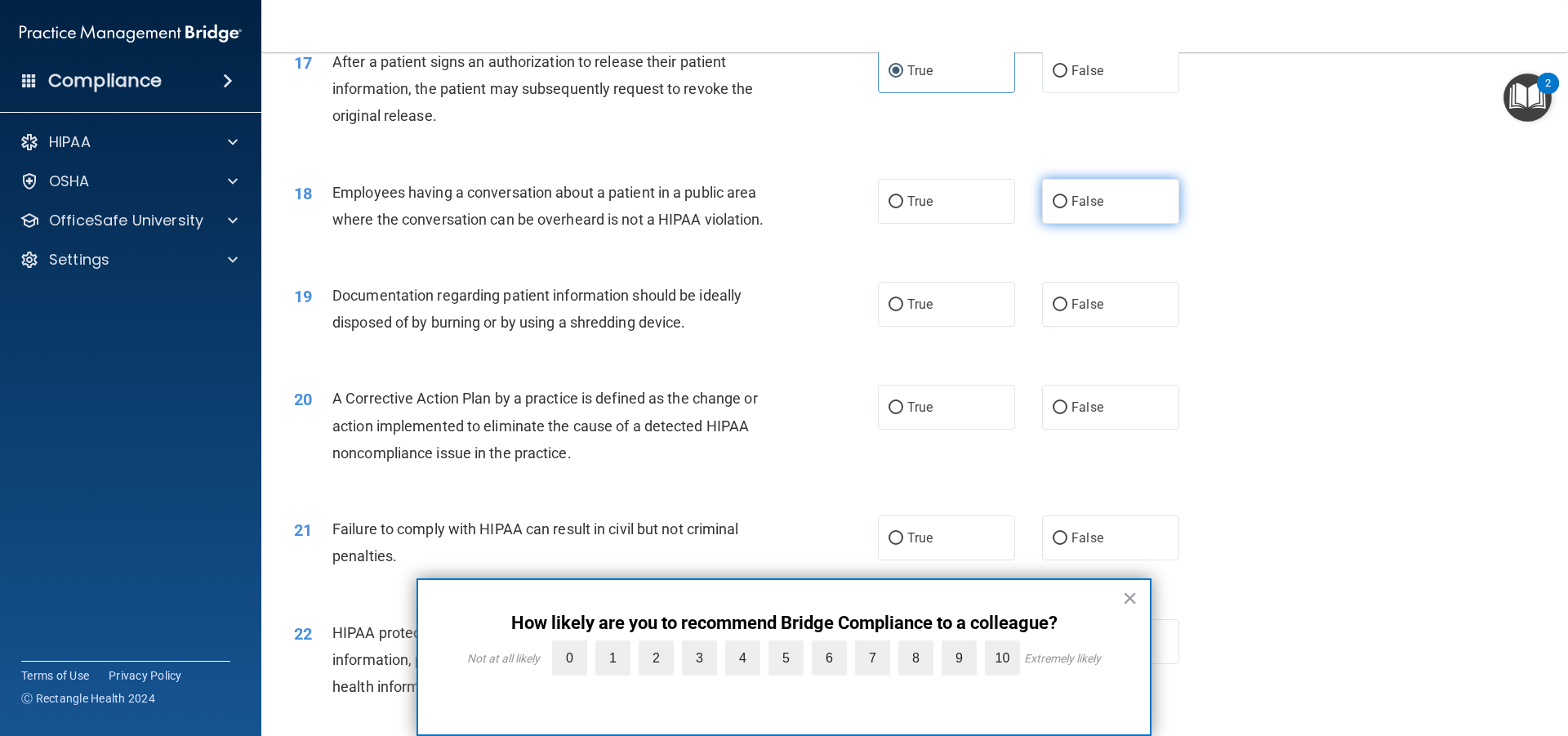
click at [1072, 209] on span "False" at bounding box center [1087, 201] width 32 height 15
click at [1064, 208] on input "False" at bounding box center [1060, 202] width 15 height 12
radio input "true"
click at [945, 327] on label "True" at bounding box center [947, 304] width 138 height 45
click at [903, 311] on input "True" at bounding box center [895, 305] width 15 height 12
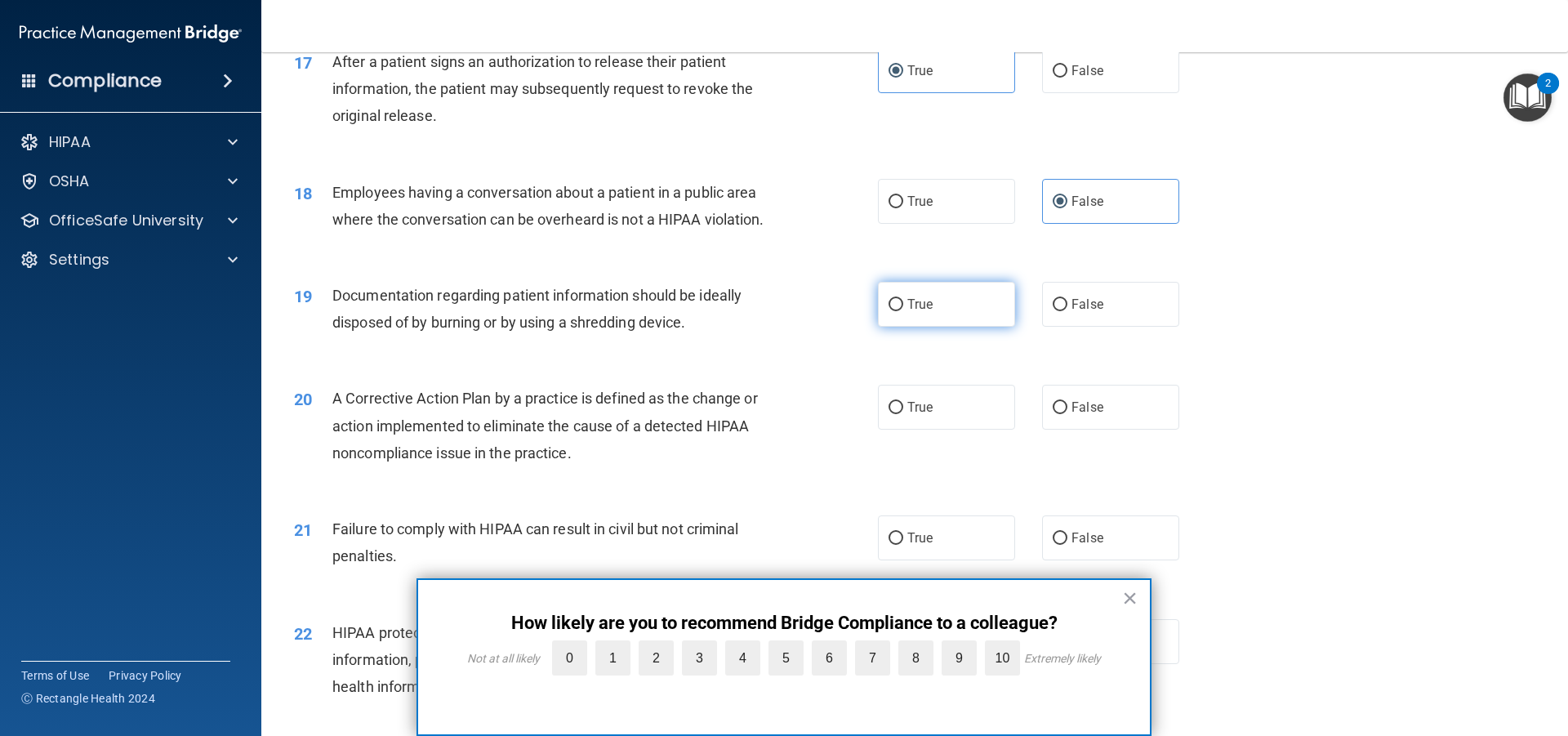
radio input "true"
click at [932, 429] on label "True" at bounding box center [947, 407] width 138 height 45
click at [903, 414] on input "True" at bounding box center [895, 408] width 15 height 12
radio input "true"
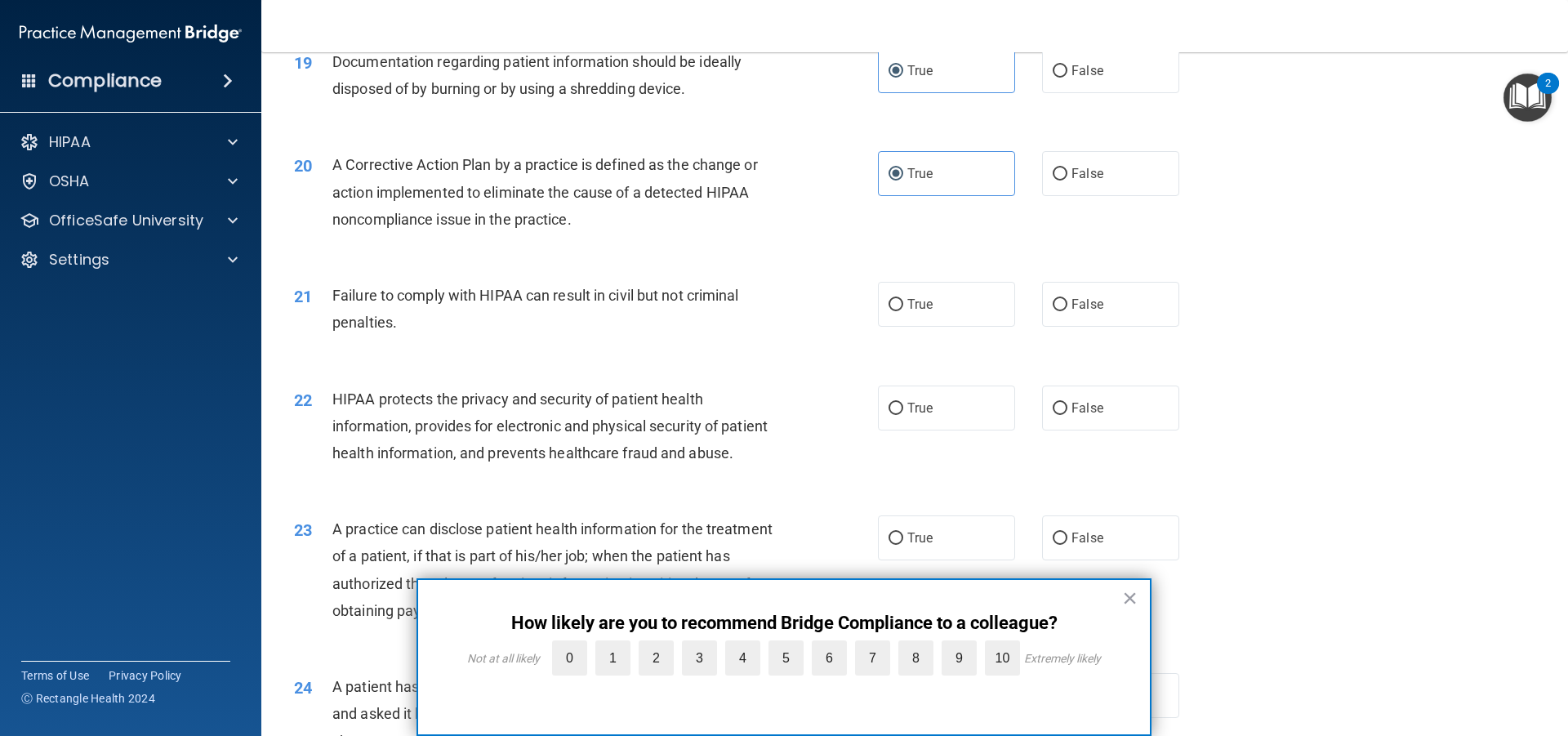
scroll to position [2368, 0]
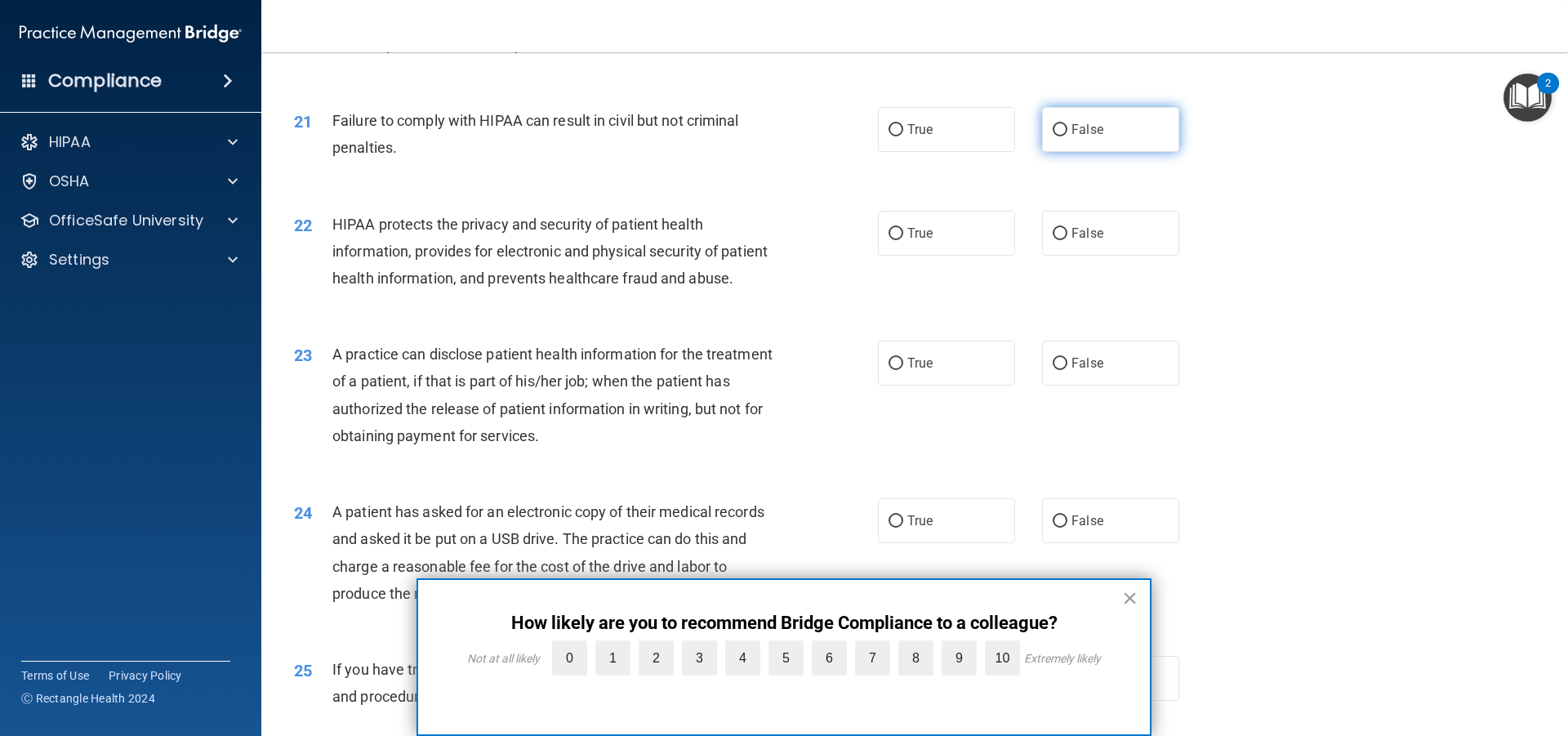
click at [1053, 152] on label "False" at bounding box center [1111, 129] width 138 height 45
click at [1053, 137] on input "False" at bounding box center [1060, 130] width 15 height 12
radio input "true"
click at [930, 255] on label "True" at bounding box center [947, 233] width 138 height 45
click at [903, 240] on input "True" at bounding box center [895, 234] width 15 height 12
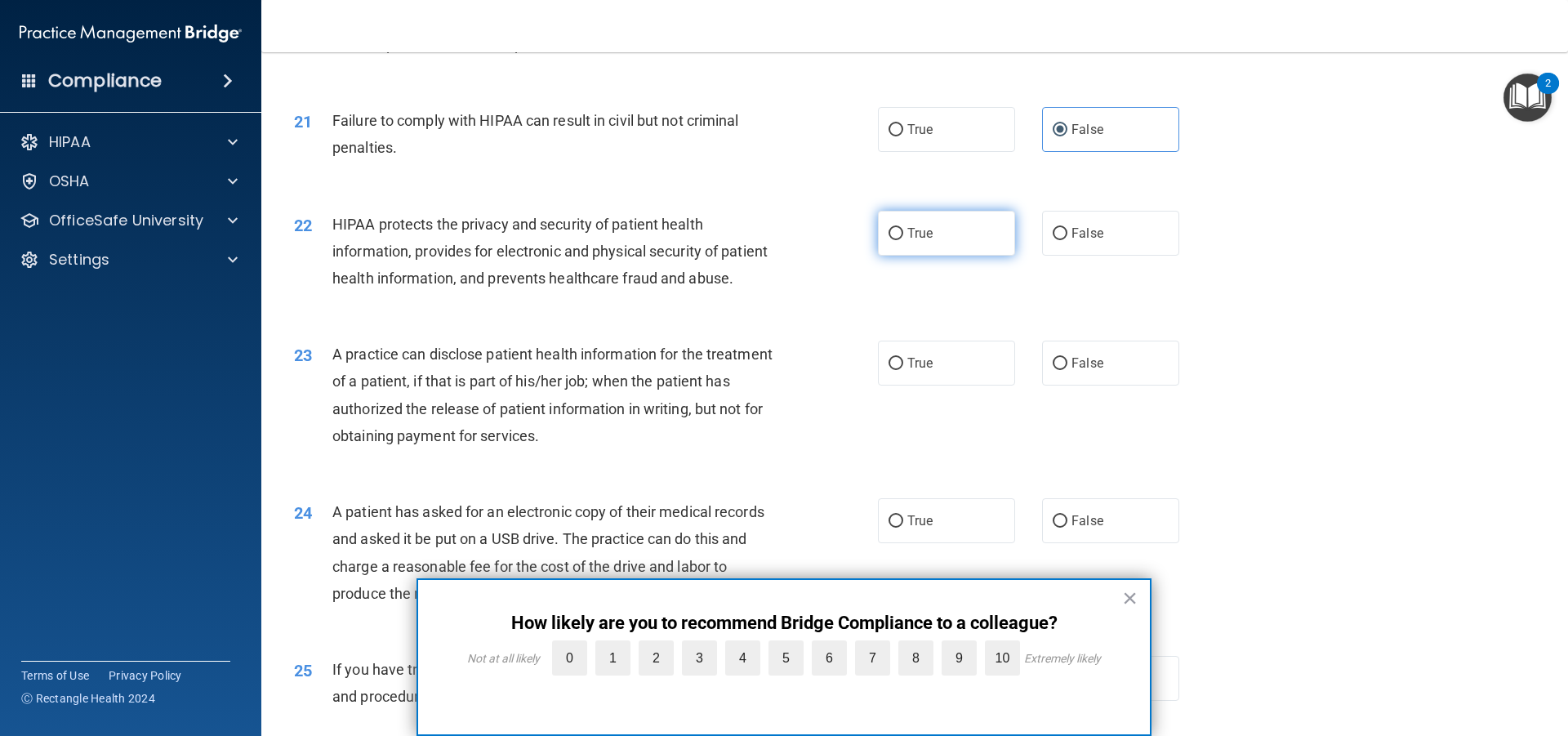
radio input "true"
click at [1080, 371] on span "False" at bounding box center [1087, 363] width 32 height 15
click at [1067, 370] on input "False" at bounding box center [1060, 364] width 15 height 12
radio input "true"
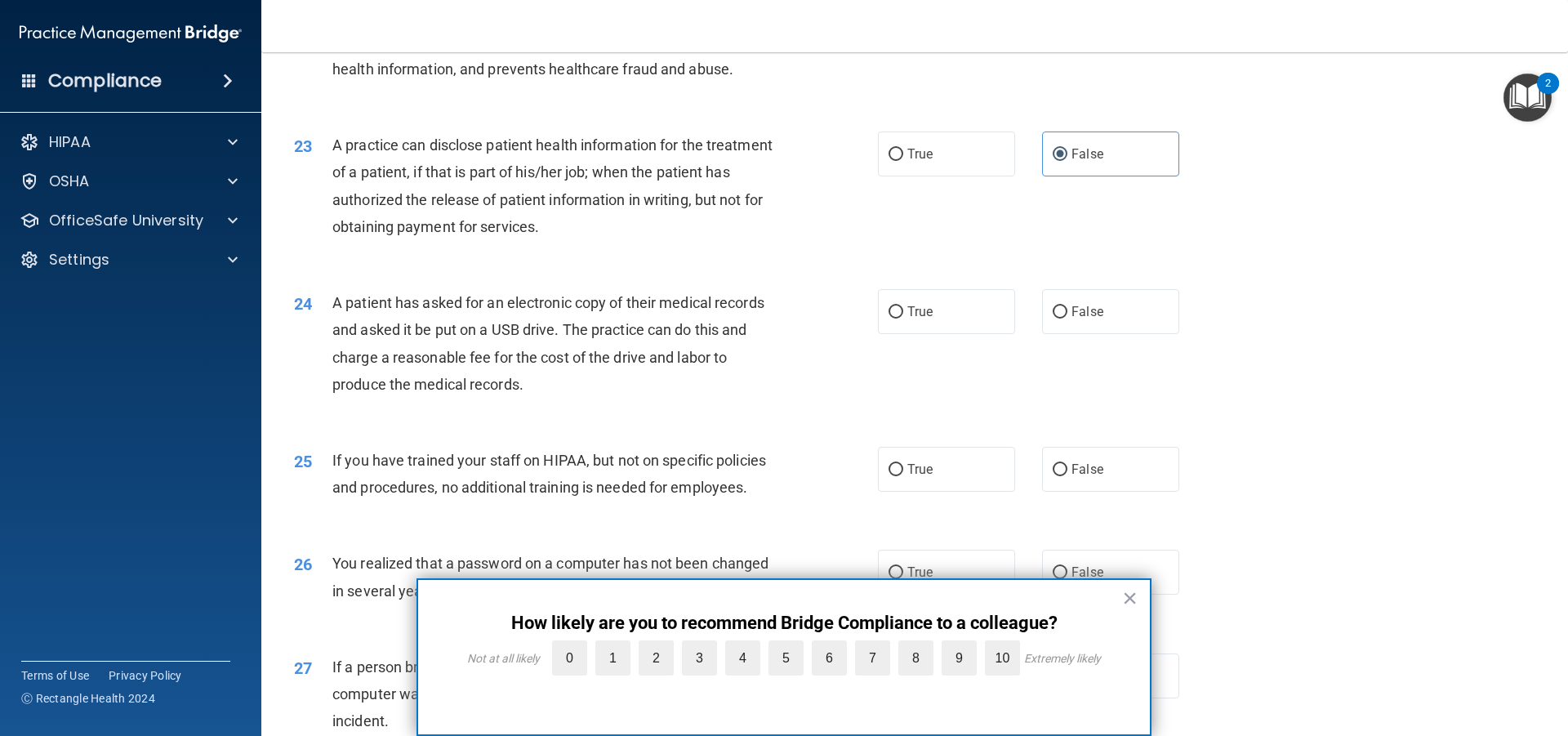
scroll to position [2695, 0]
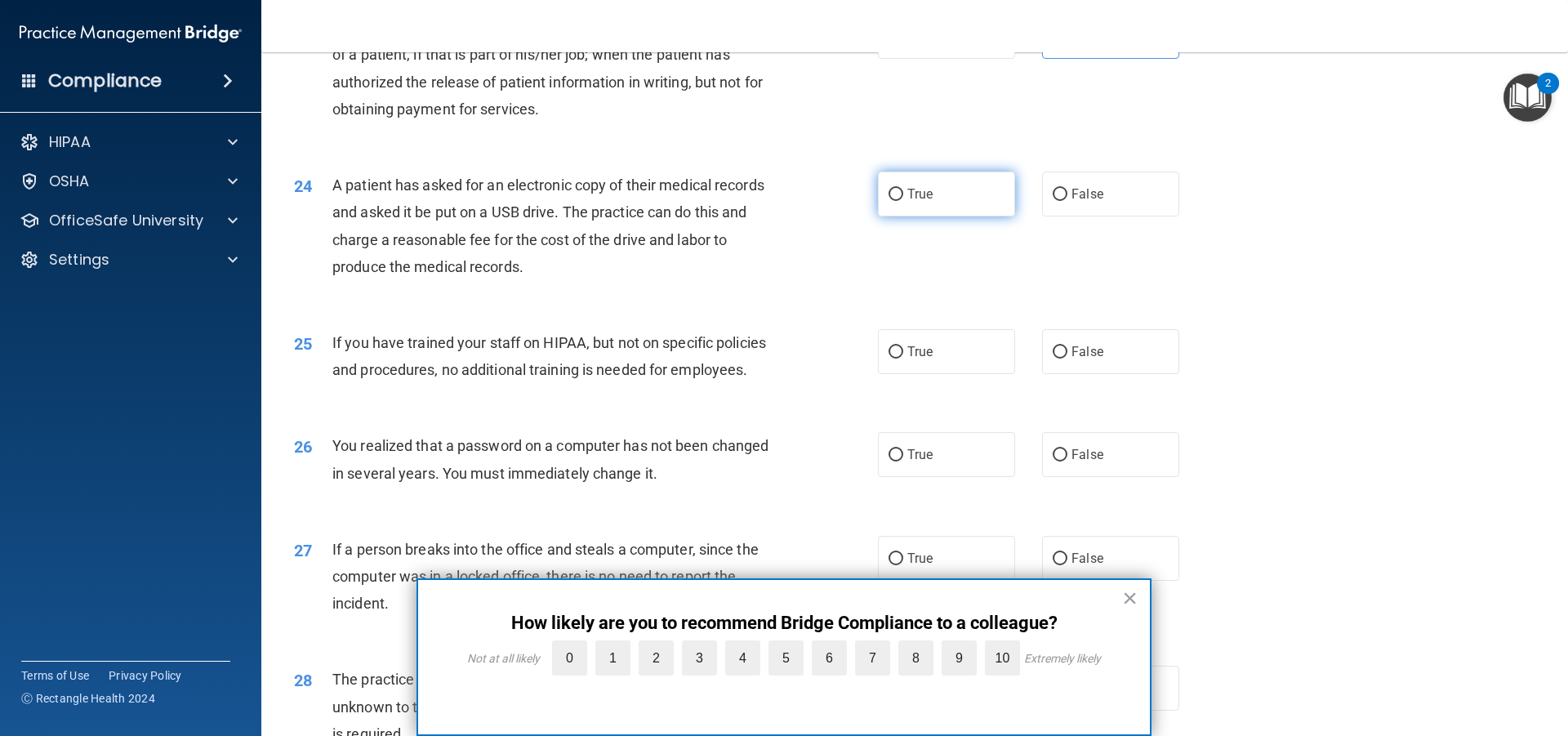
click at [932, 217] on label "True" at bounding box center [947, 193] width 138 height 45
click at [903, 201] on input "True" at bounding box center [895, 194] width 15 height 12
radio input "true"
click at [1086, 374] on label "False" at bounding box center [1111, 352] width 138 height 45
click at [1067, 359] on input "False" at bounding box center [1060, 353] width 15 height 12
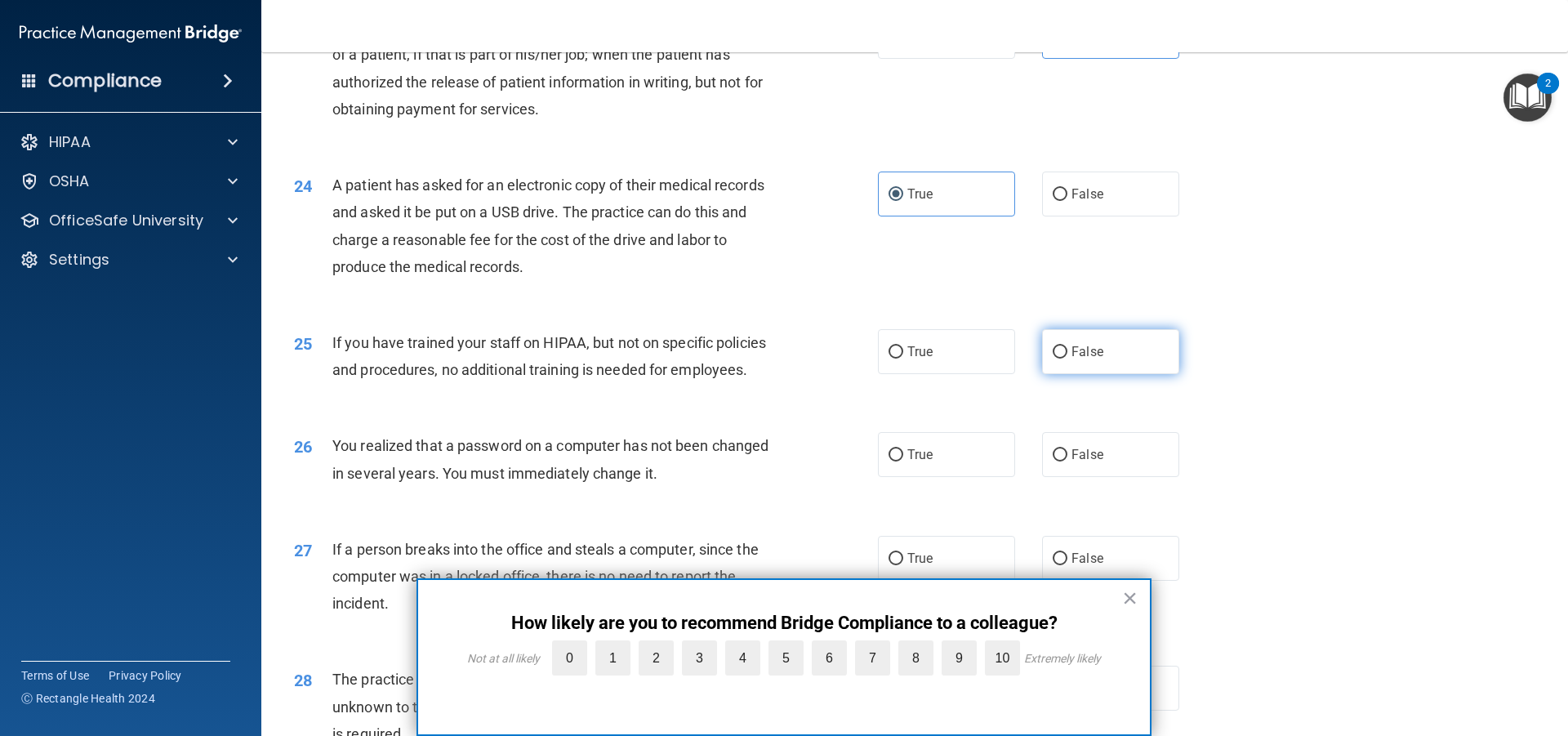
radio input "true"
click at [905, 477] on label "True" at bounding box center [947, 454] width 138 height 45
click at [903, 462] on input "True" at bounding box center [895, 455] width 15 height 12
radio input "true"
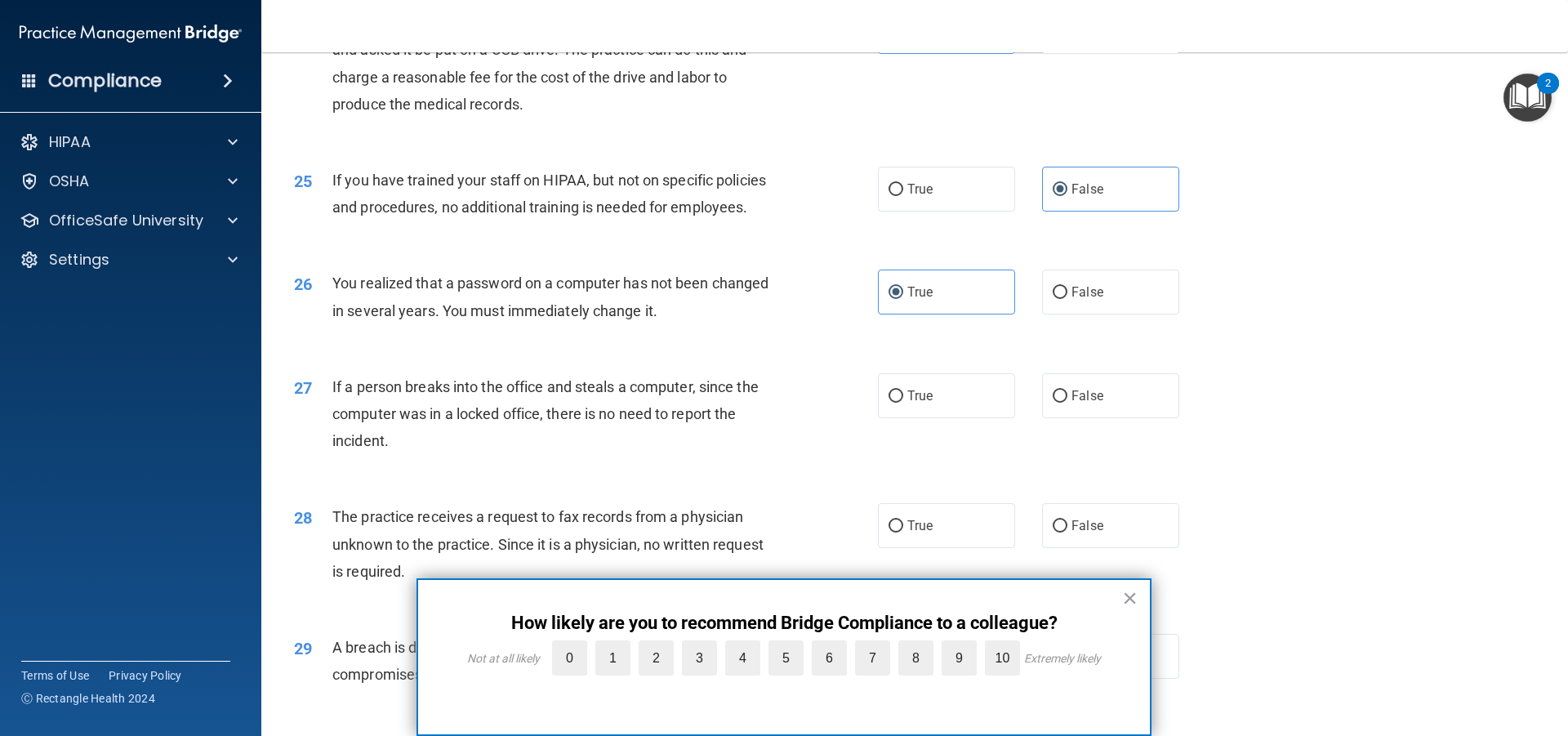
scroll to position [2858, 0]
click at [1062, 417] on label "False" at bounding box center [1111, 395] width 138 height 45
click at [1062, 402] on input "False" at bounding box center [1060, 396] width 15 height 12
radio input "true"
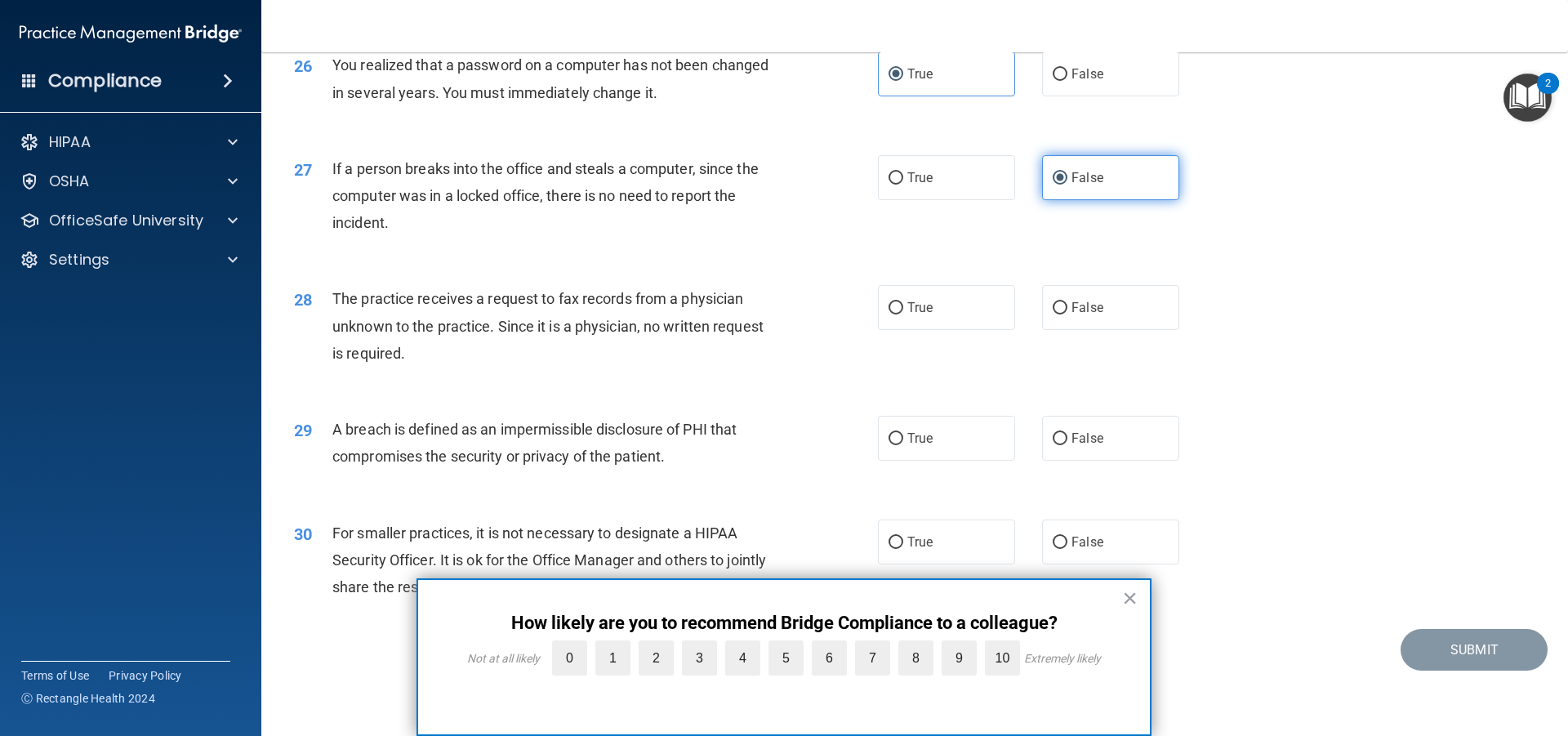
scroll to position [3103, 0]
click at [1079, 324] on label "False" at bounding box center [1111, 307] width 138 height 45
click at [1067, 315] on input "False" at bounding box center [1060, 308] width 15 height 12
radio input "true"
click at [900, 461] on label "True" at bounding box center [947, 438] width 138 height 45
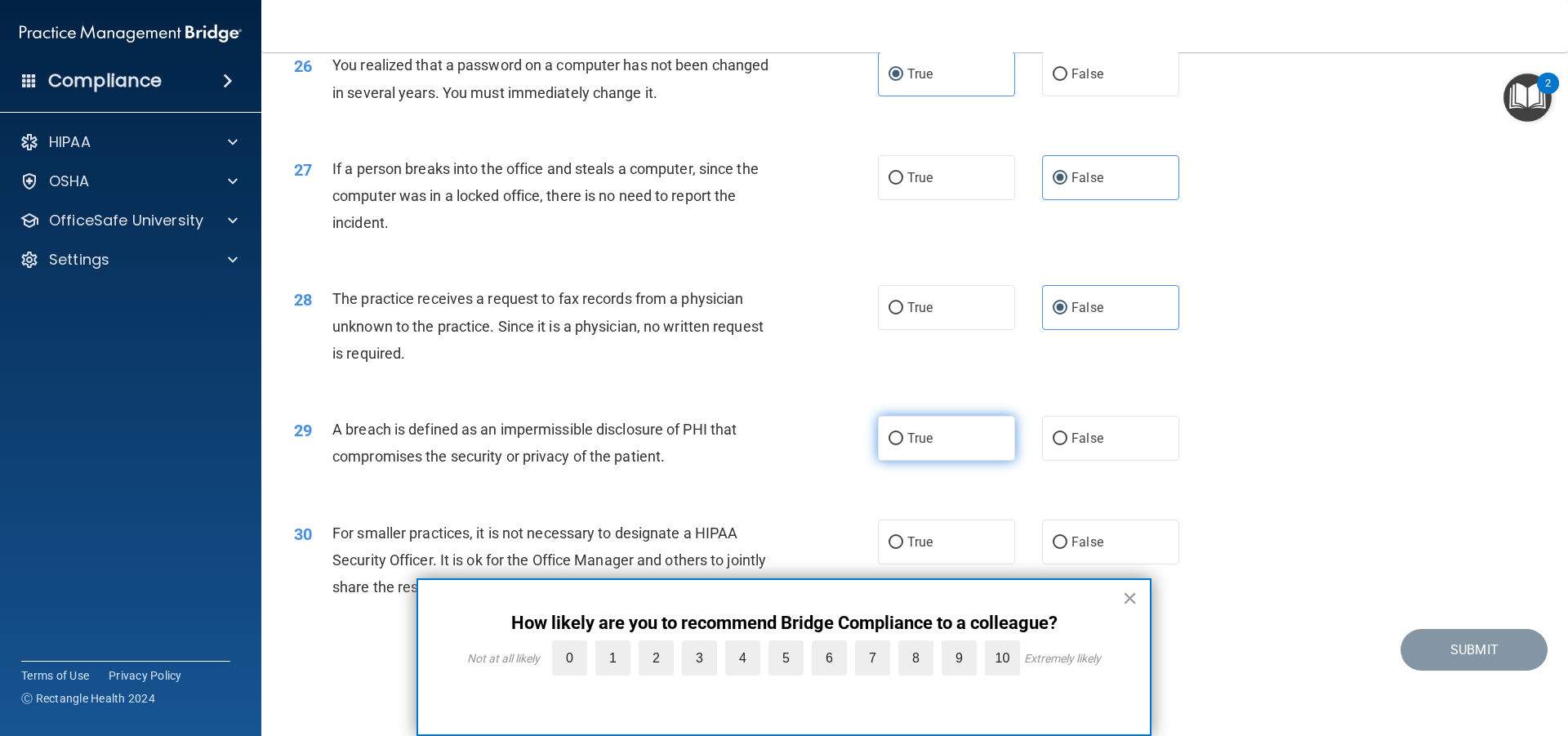
click at [900, 445] on input "True" at bounding box center [895, 439] width 15 height 12
radio input "true"
click at [1096, 528] on label "False" at bounding box center [1111, 542] width 138 height 45
click at [1067, 537] on input "False" at bounding box center [1060, 543] width 15 height 12
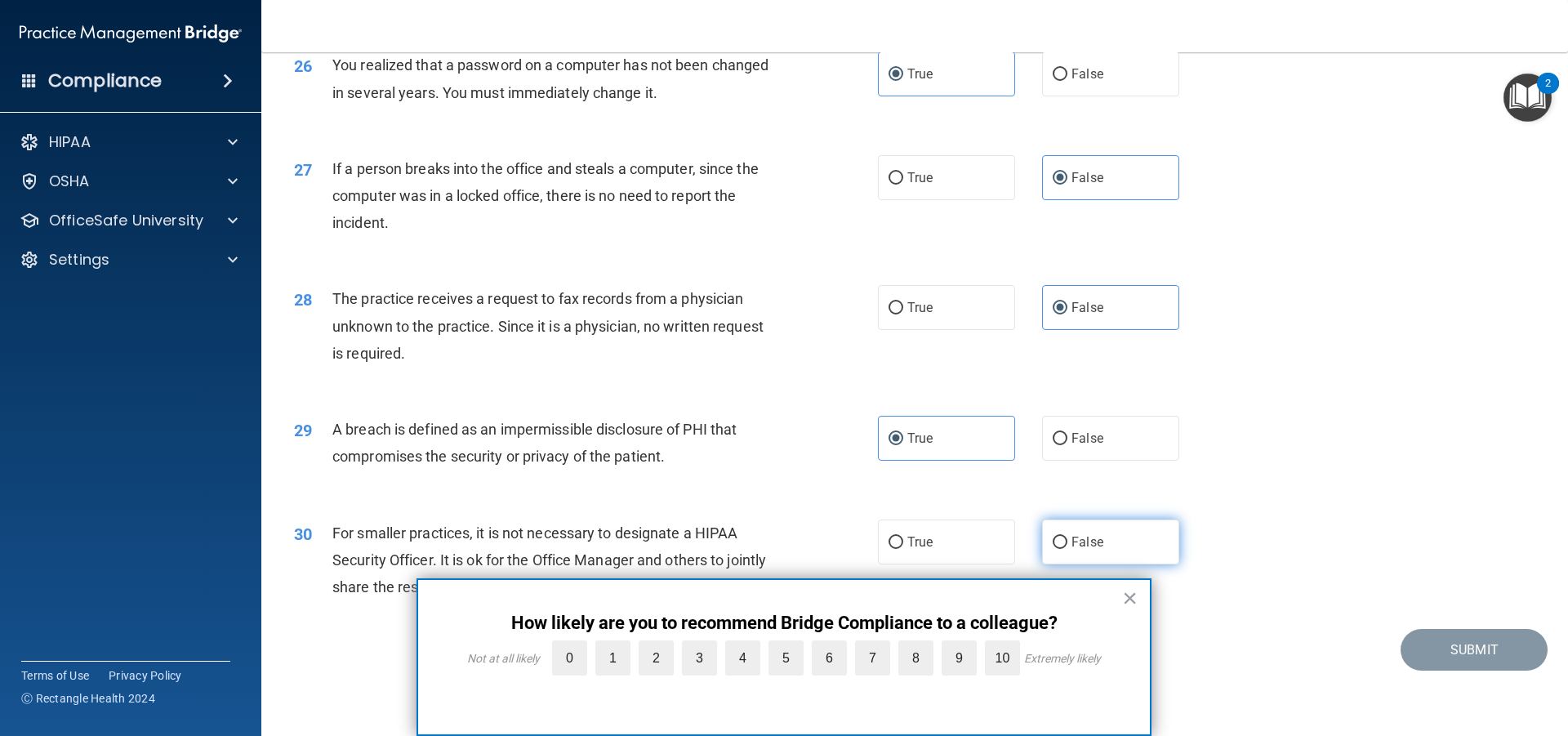
radio input "true"
click at [1138, 593] on div "× How likely are you to recommend Bridge Compliance to a colleague? Not at all …" at bounding box center [784, 656] width 735 height 157
click at [1134, 592] on button "×" at bounding box center [1130, 598] width 15 height 26
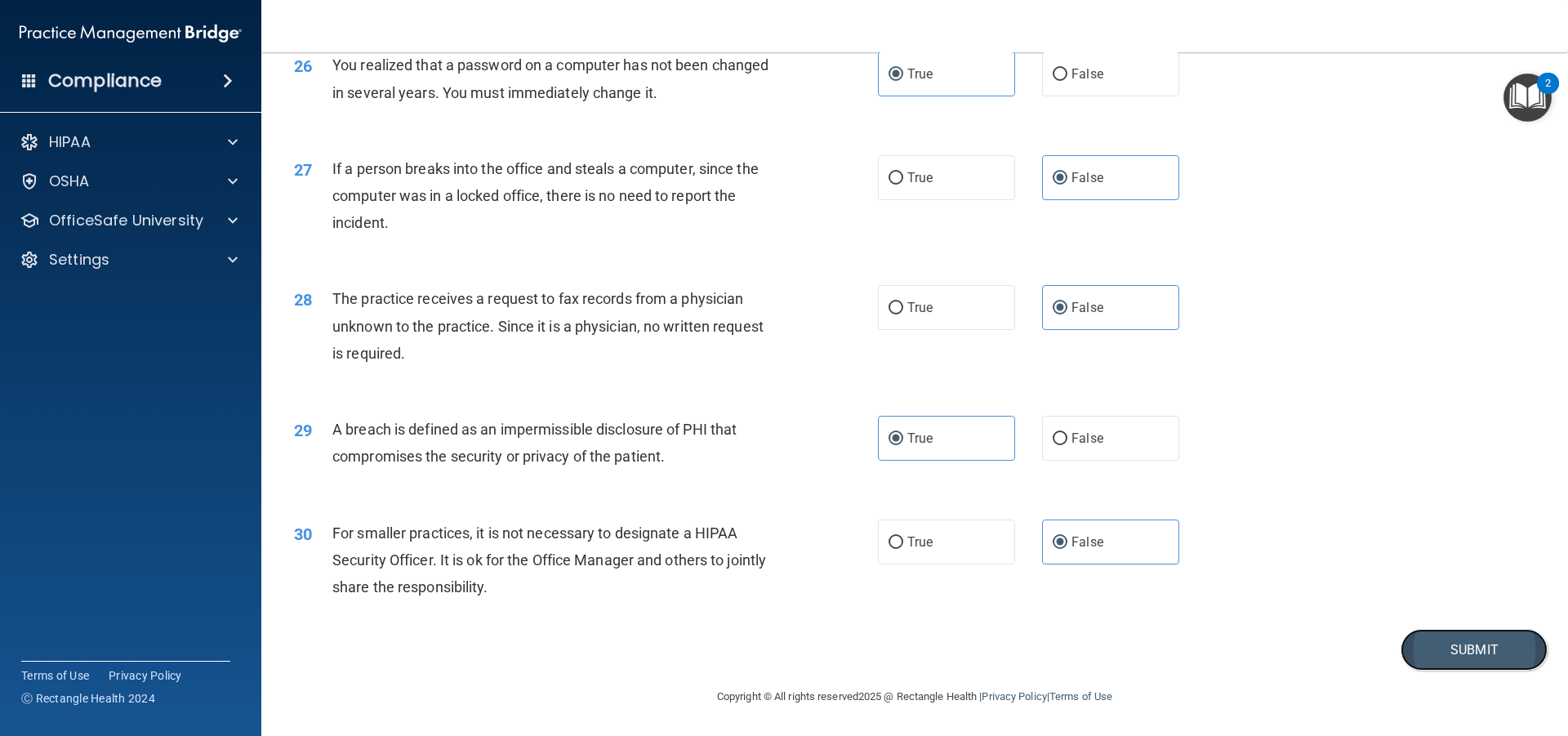
click at [1442, 651] on button "Submit" at bounding box center [1474, 649] width 147 height 41
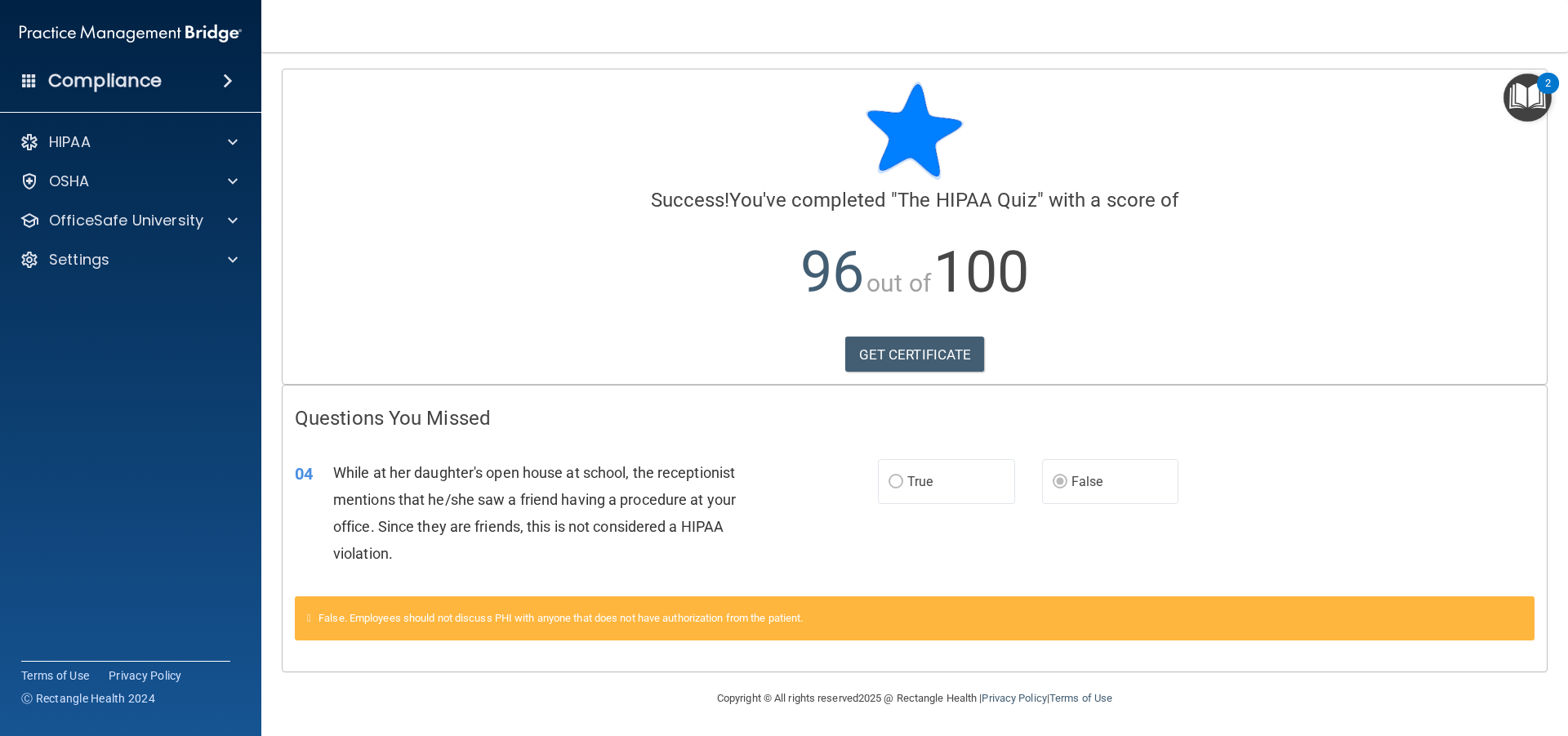
scroll to position [2, 0]
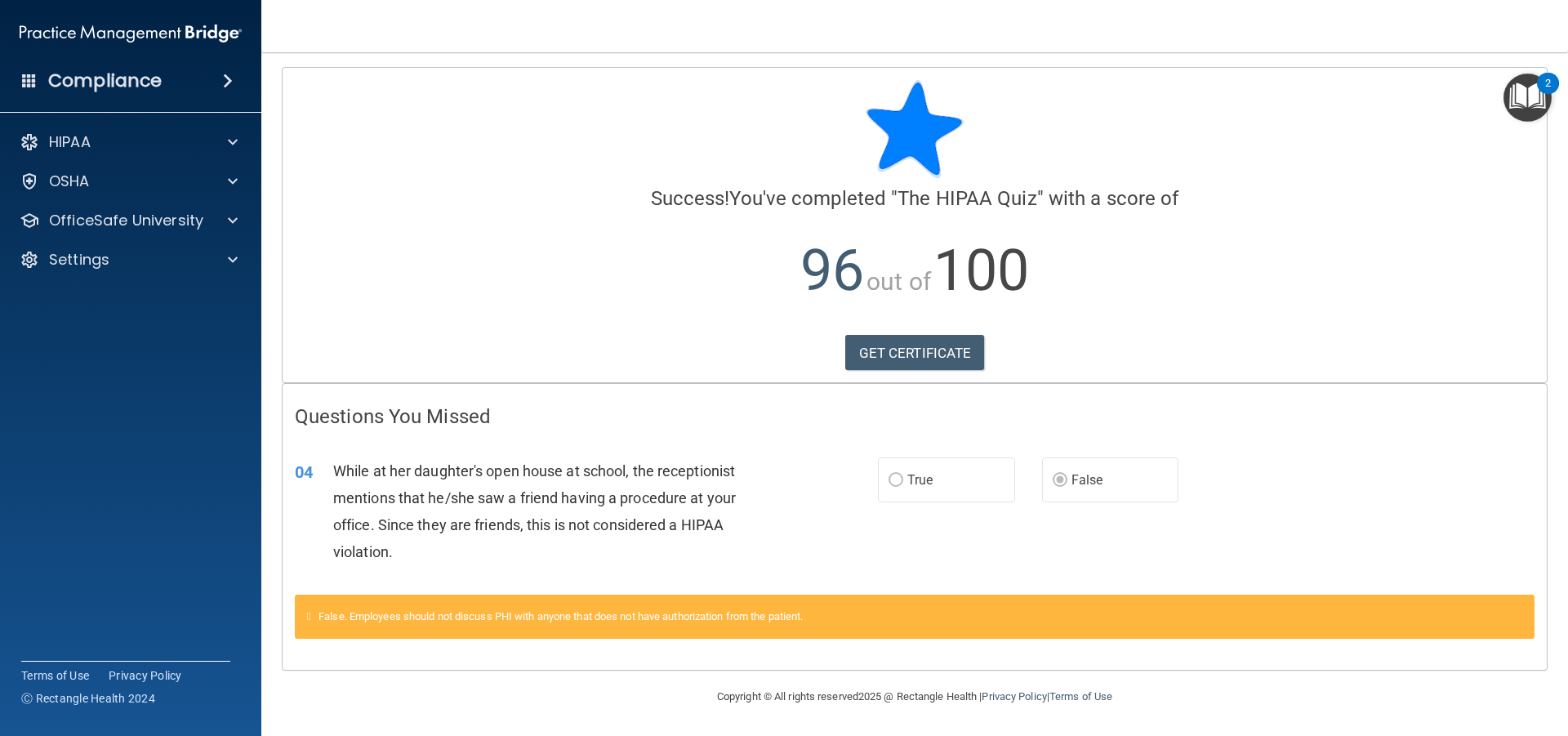
click at [132, 84] on h4 "Compliance" at bounding box center [105, 81] width 114 height 23
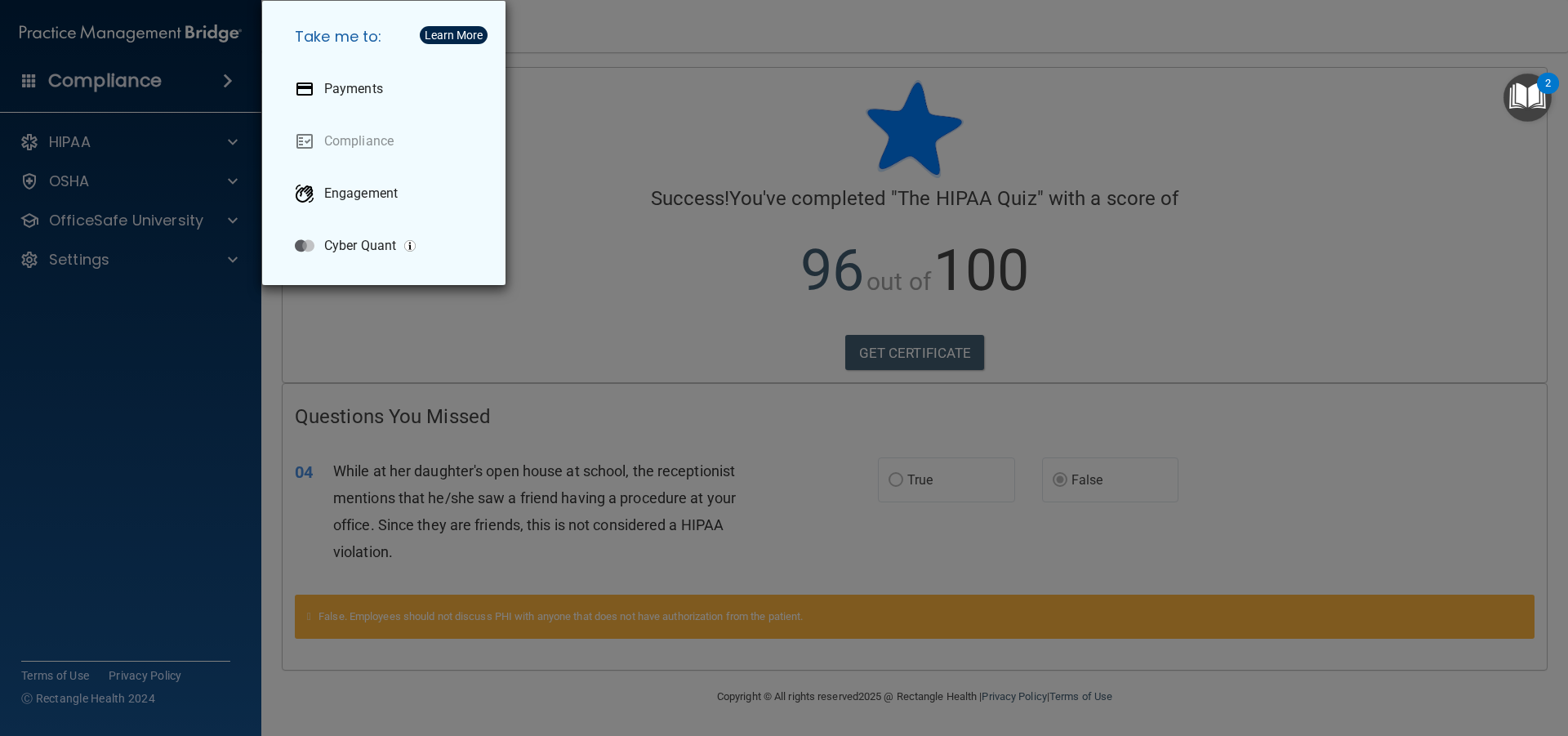
click at [170, 84] on div "Take me to: Payments Compliance Engagement Cyber Quant" at bounding box center [784, 368] width 1568 height 736
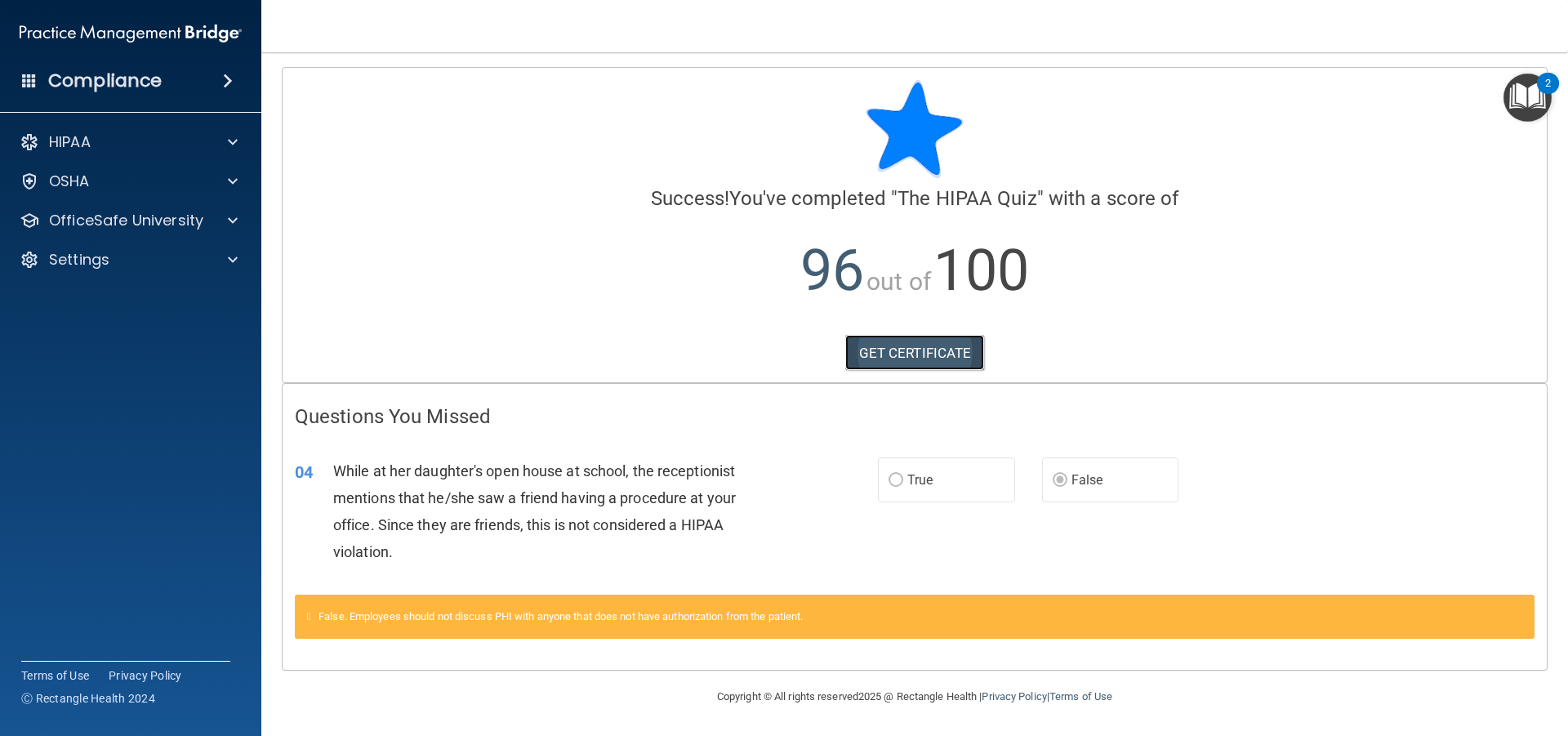
click at [878, 364] on link "GET CERTIFICATE" at bounding box center [915, 353] width 139 height 36
click at [233, 79] on span at bounding box center [227, 81] width 9 height 20
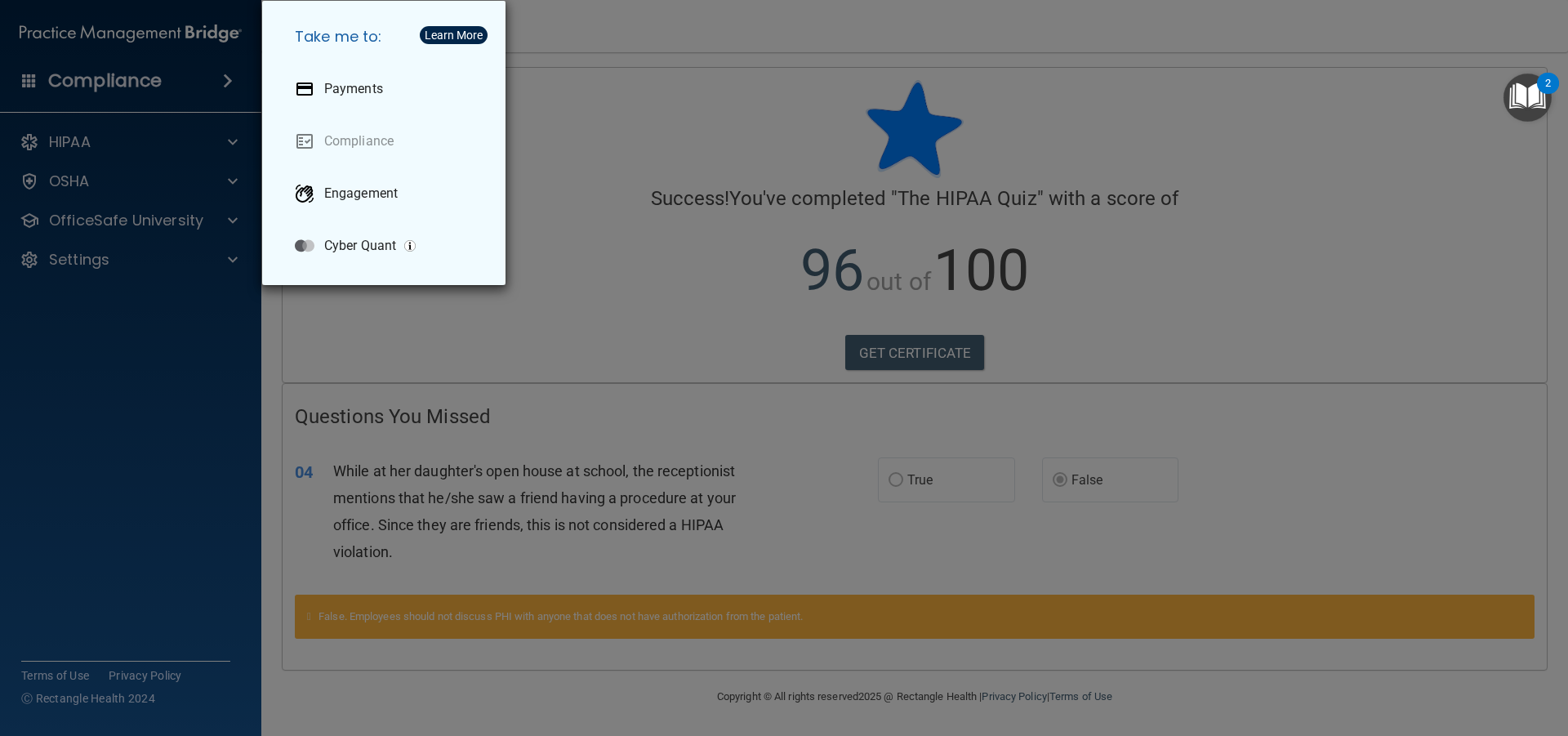
click at [231, 77] on div "Take me to: Payments Compliance Engagement Cyber Quant" at bounding box center [784, 368] width 1568 height 736
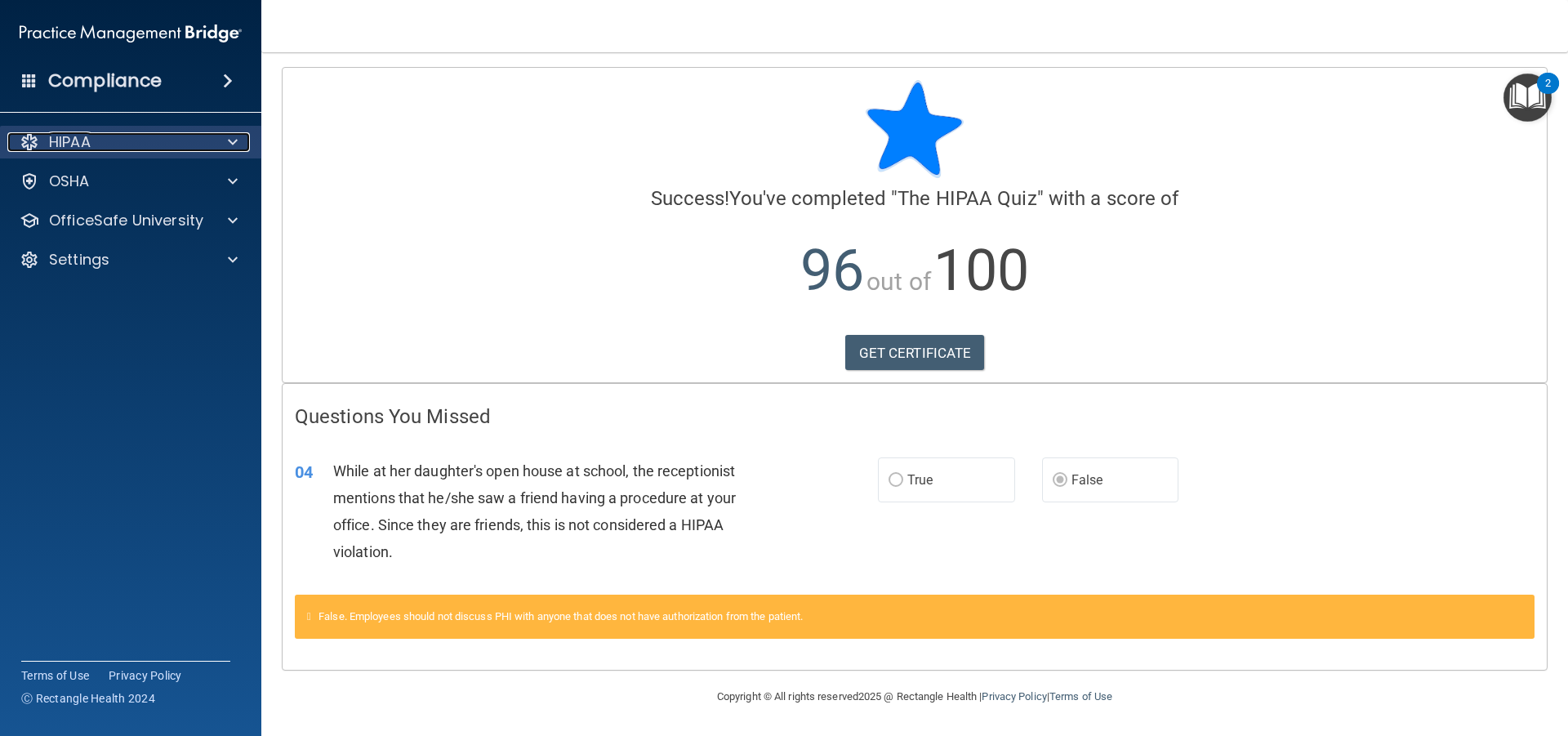
click at [224, 137] on div at bounding box center [230, 142] width 40 height 20
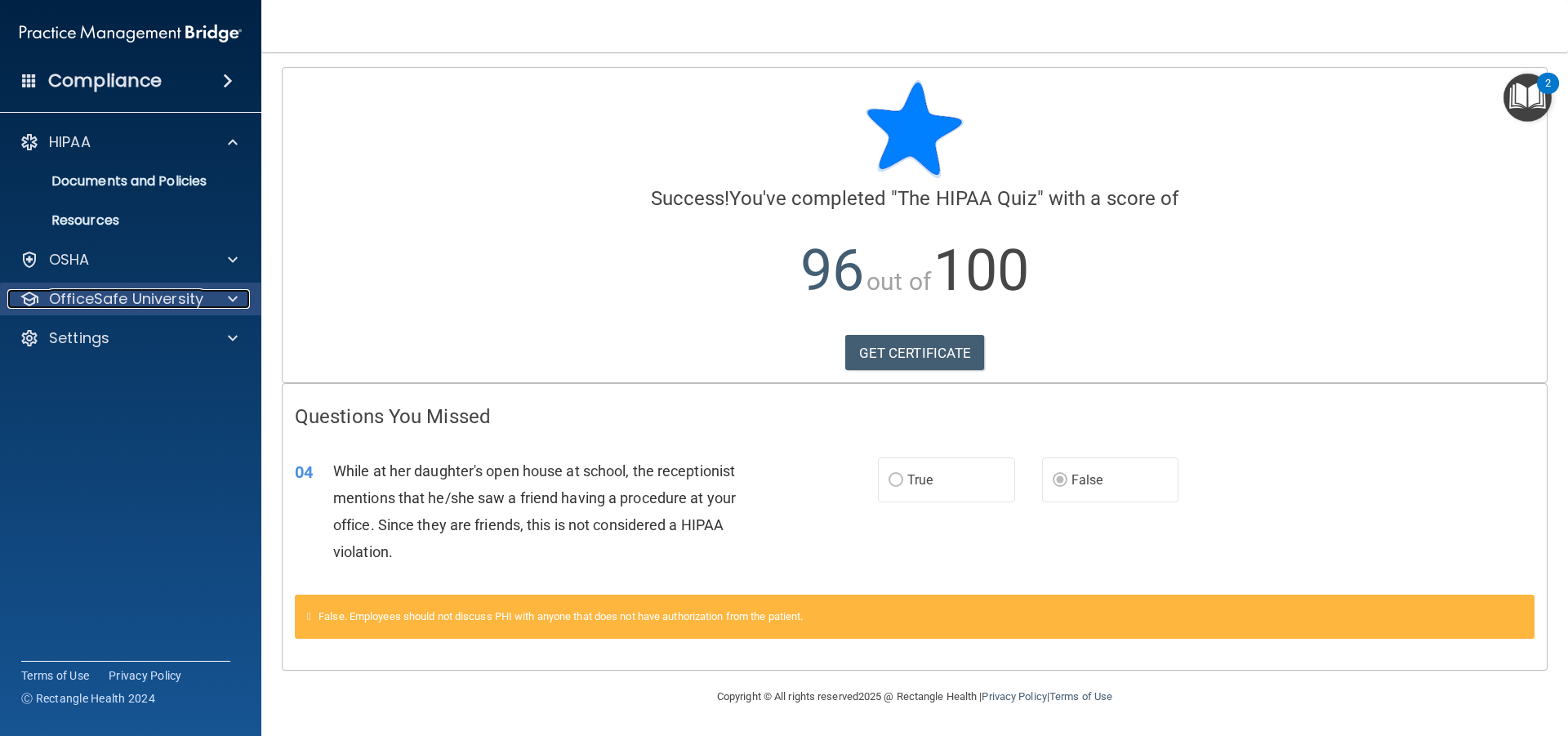
click at [199, 304] on p "OfficeSafe University" at bounding box center [126, 298] width 154 height 20
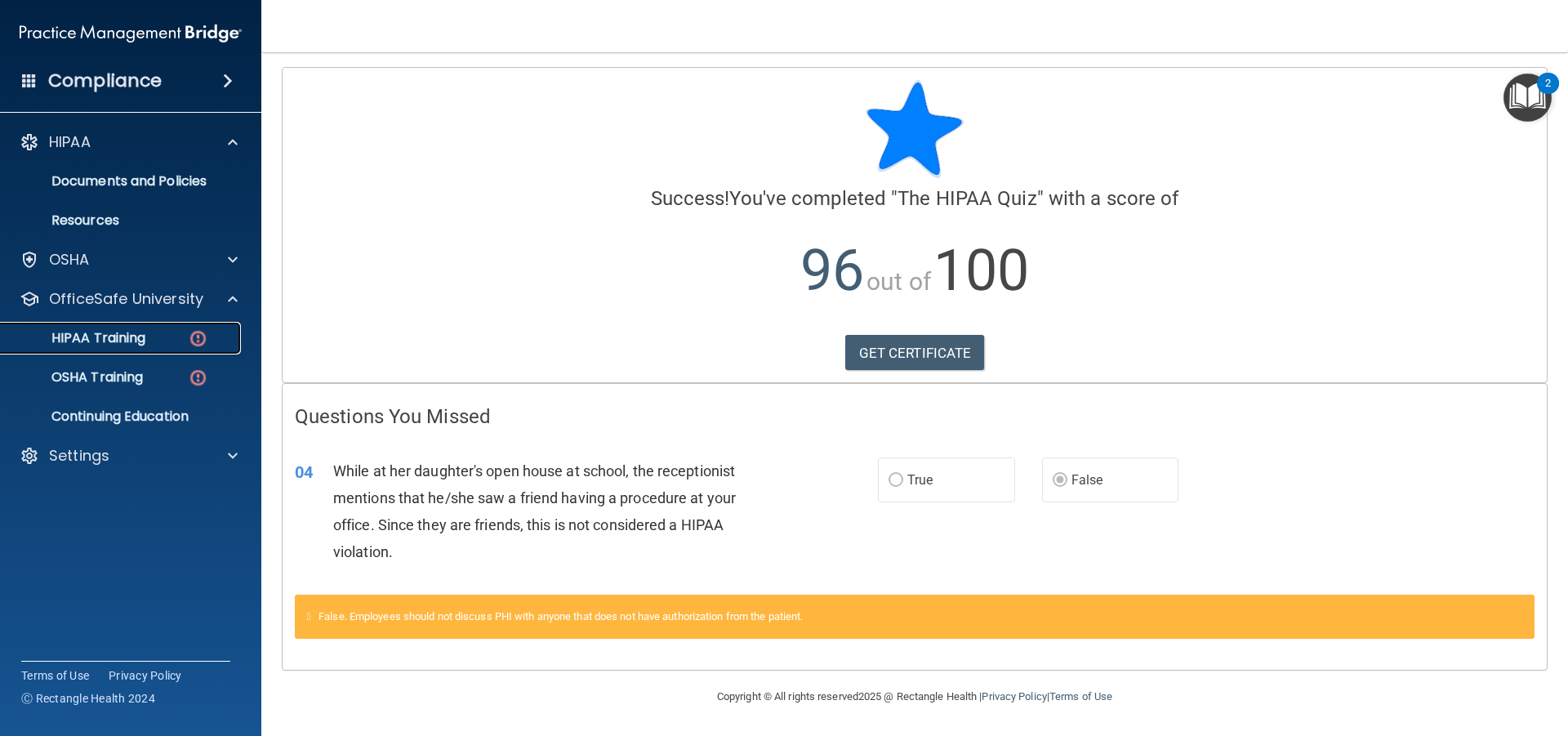
click at [196, 334] on img at bounding box center [198, 339] width 21 height 21
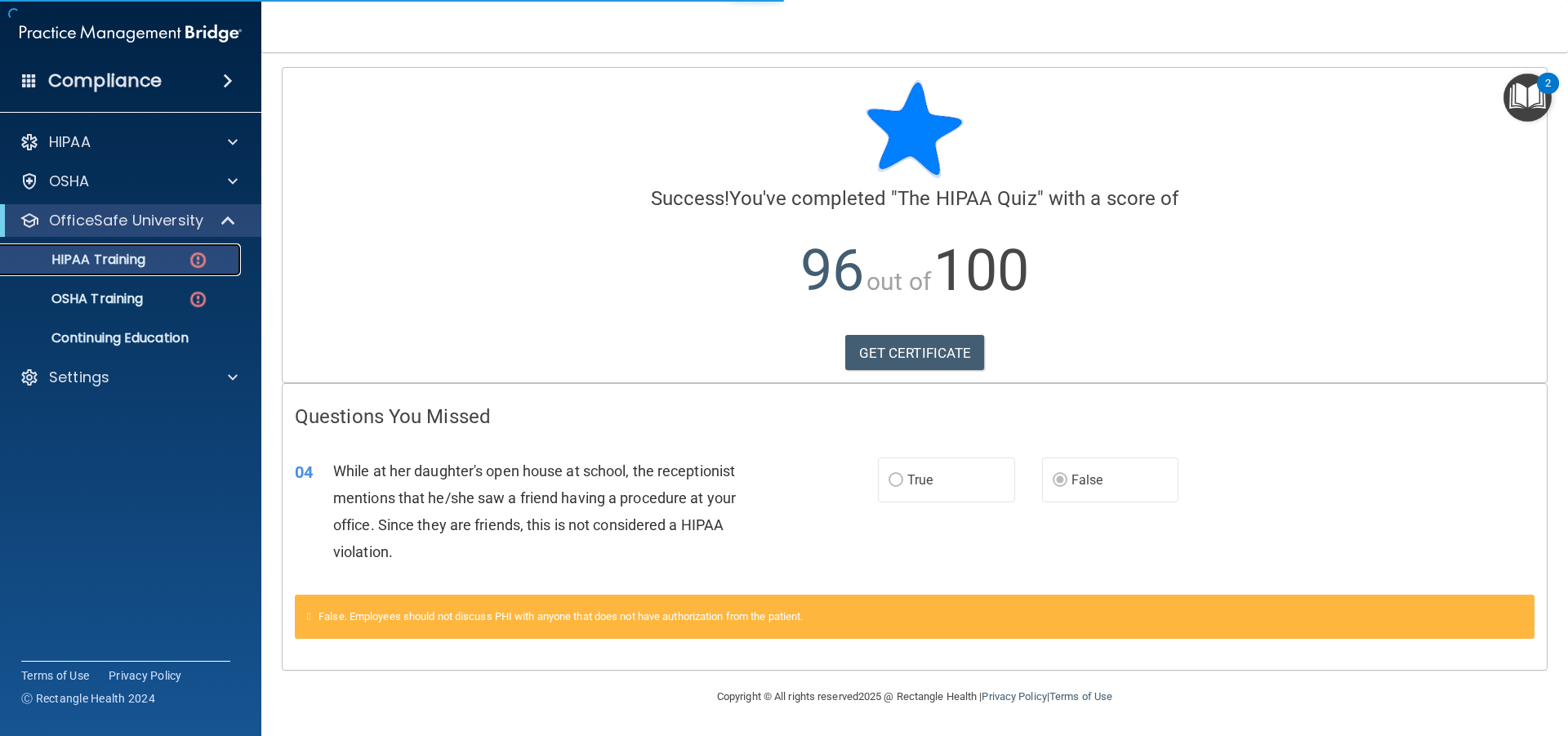
click at [176, 260] on div "HIPAA Training" at bounding box center [121, 259] width 223 height 16
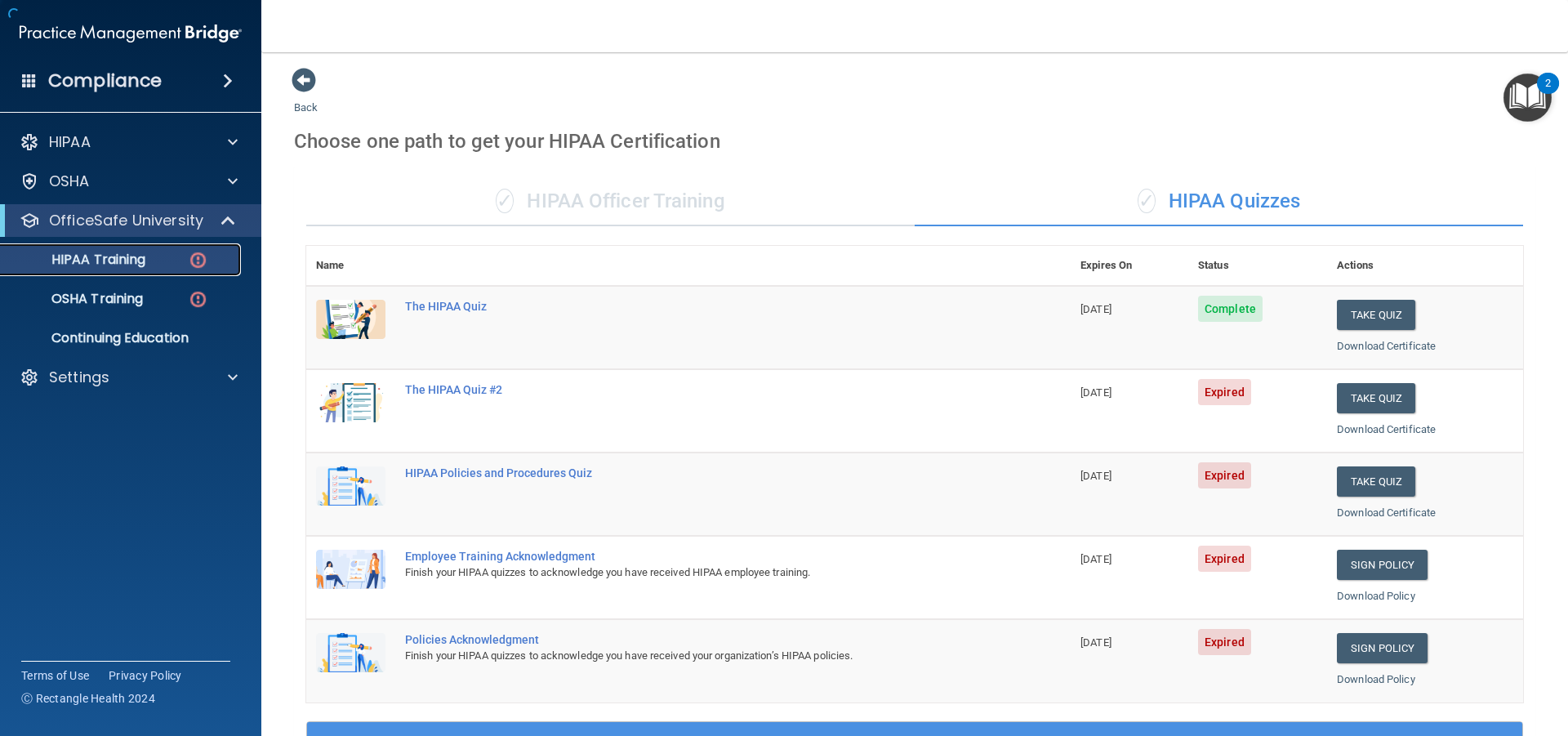
scroll to position [494, 0]
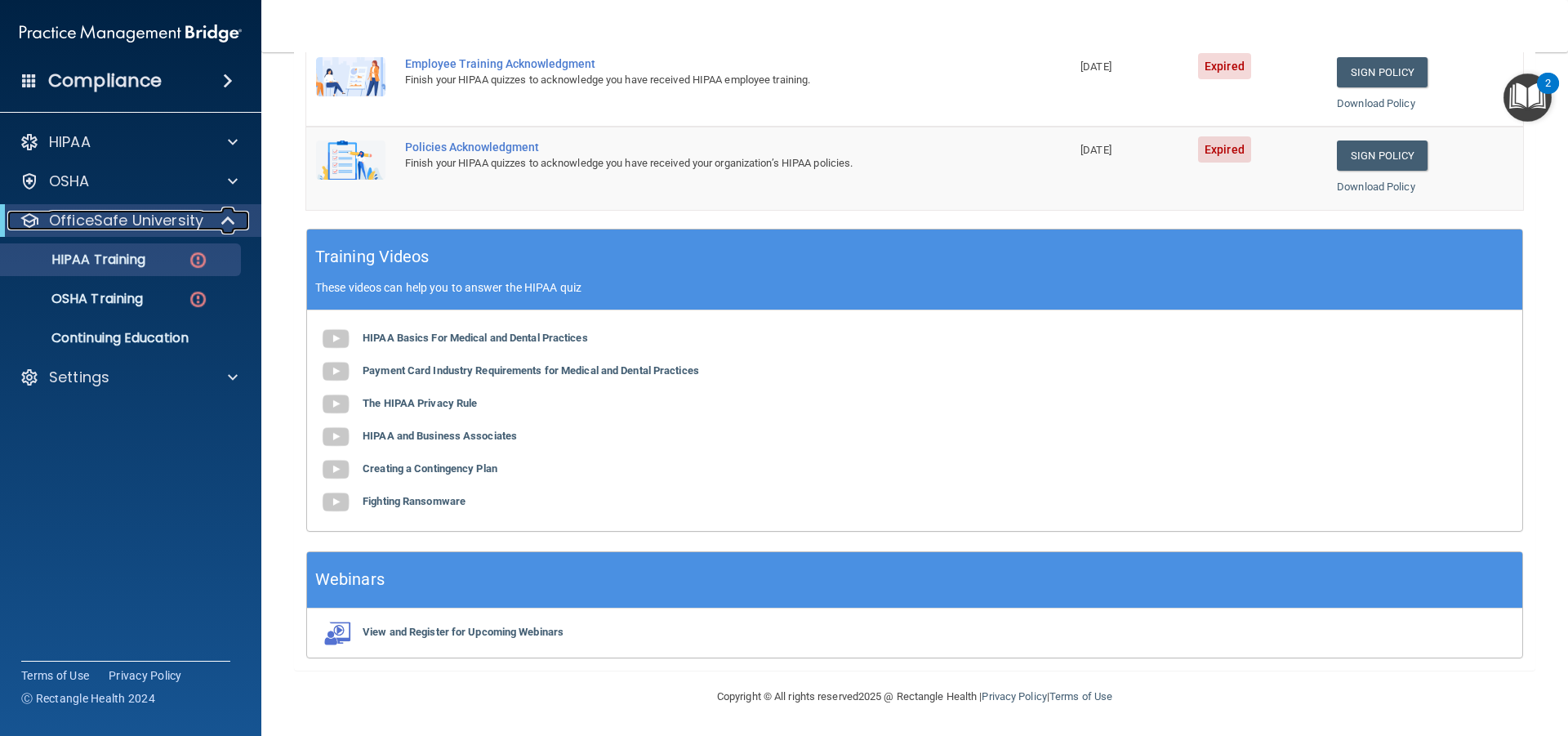
click at [125, 220] on p "OfficeSafe University" at bounding box center [126, 220] width 154 height 20
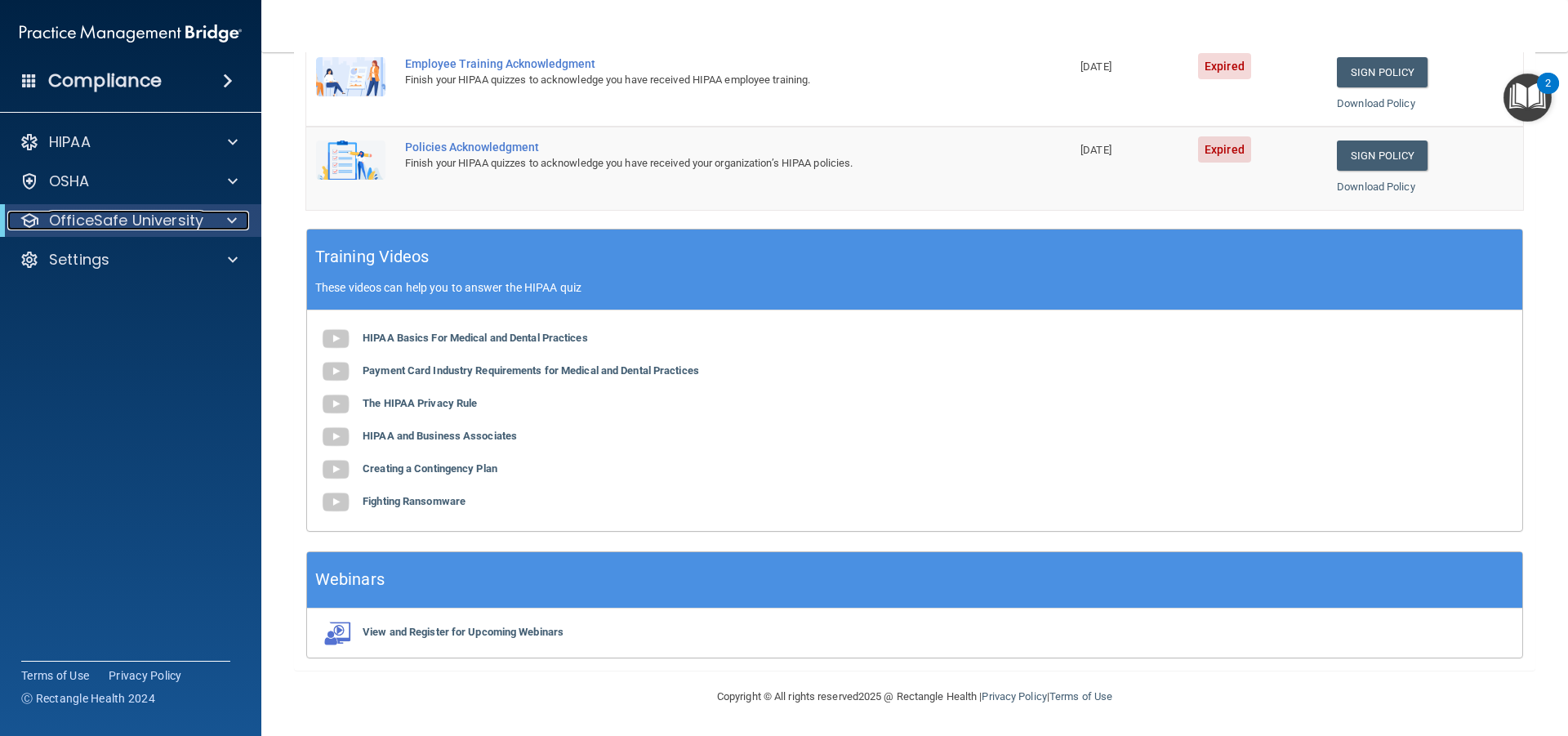
click at [125, 220] on p "OfficeSafe University" at bounding box center [126, 220] width 154 height 20
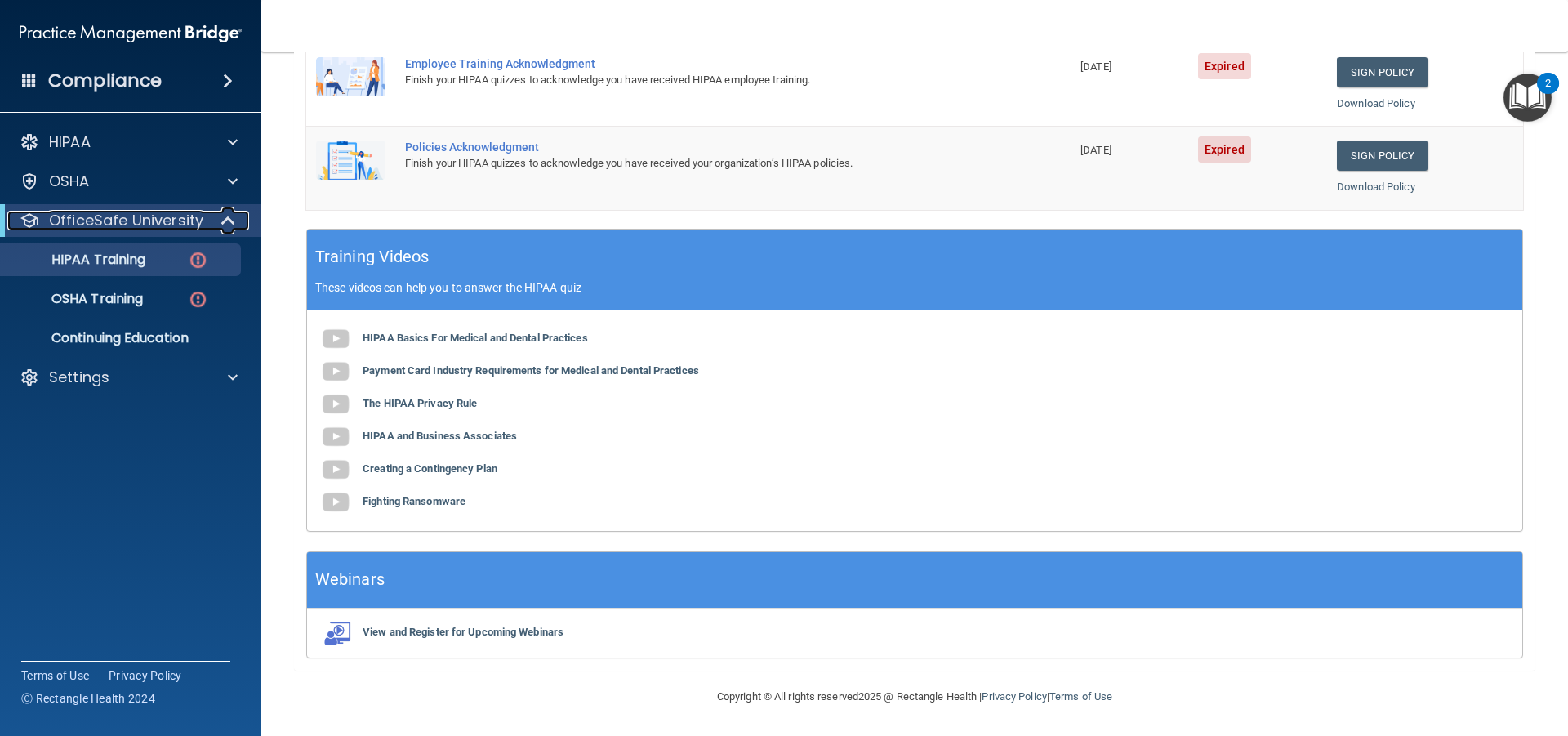
click at [125, 220] on p "OfficeSafe University" at bounding box center [126, 220] width 154 height 20
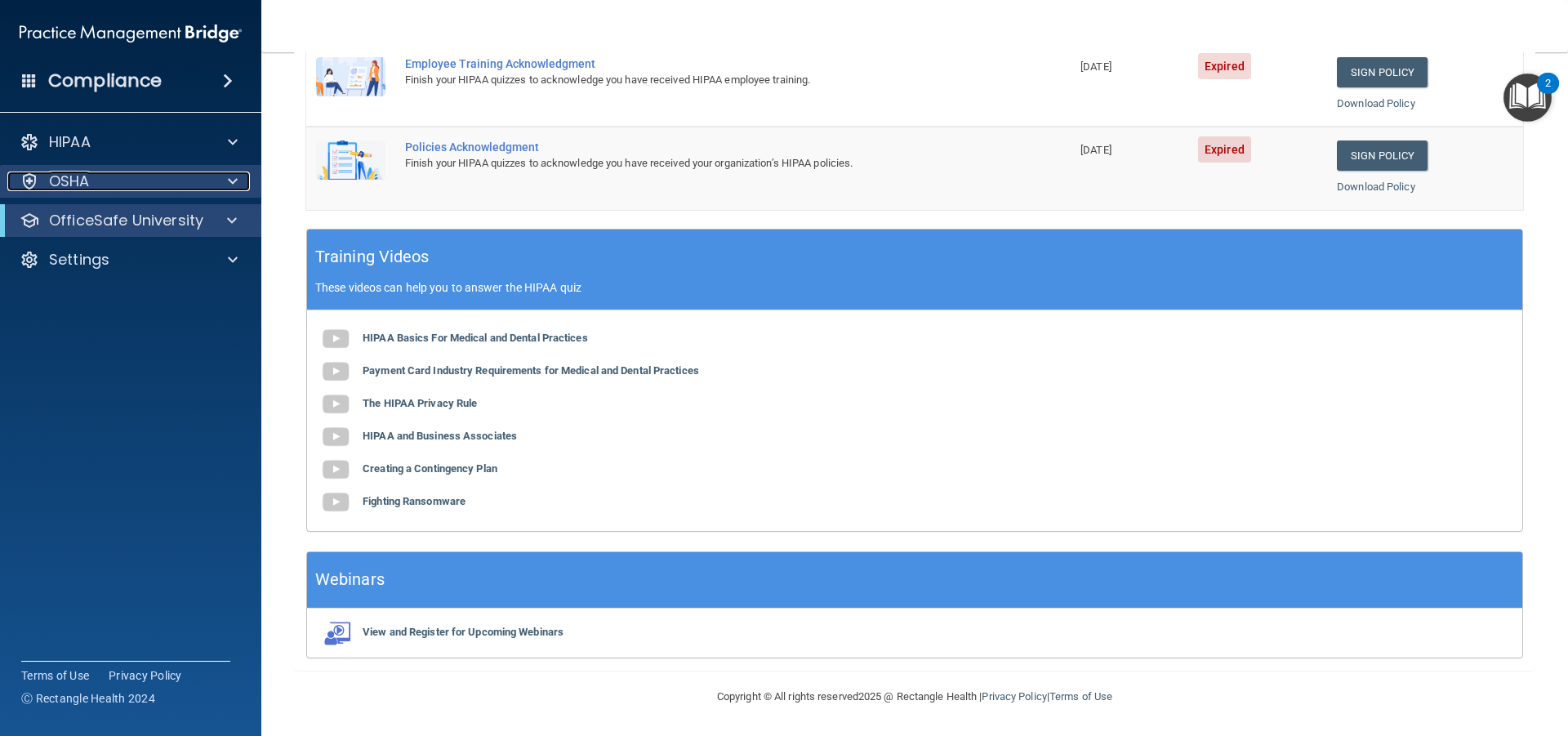
click at [122, 189] on div "OSHA" at bounding box center [109, 181] width 203 height 20
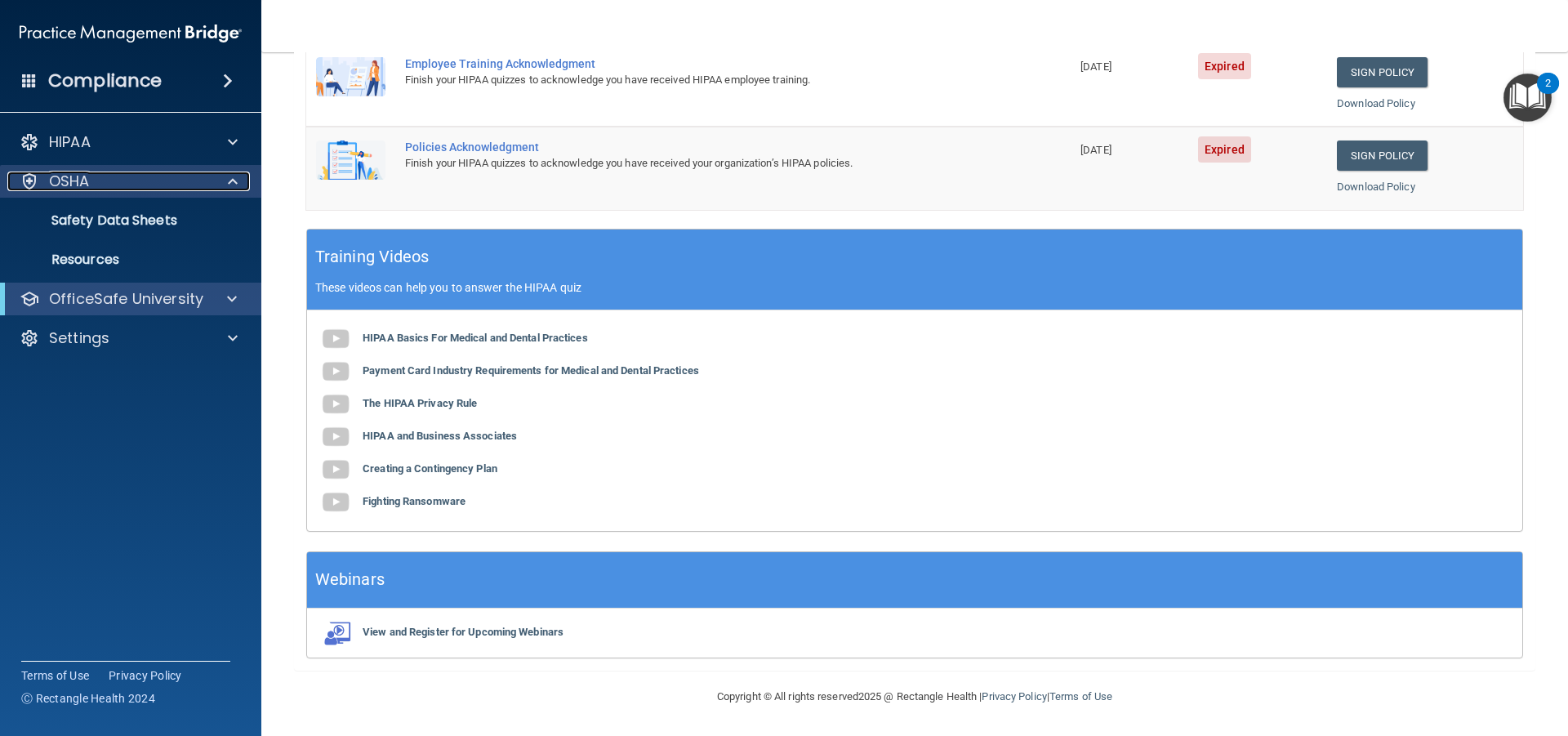
click at [122, 189] on div "OSHA" at bounding box center [109, 181] width 203 height 20
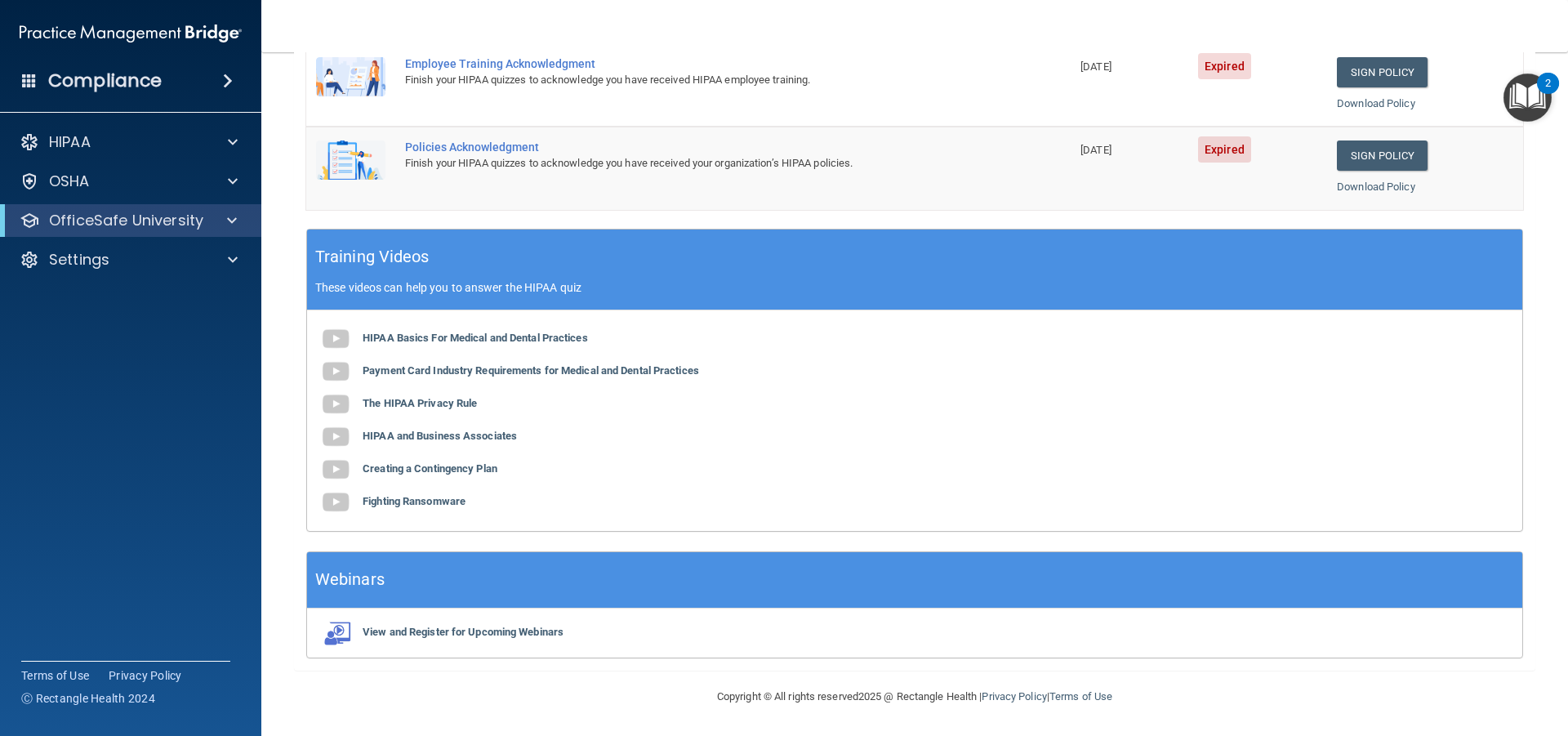
click at [28, 83] on span at bounding box center [29, 80] width 15 height 15
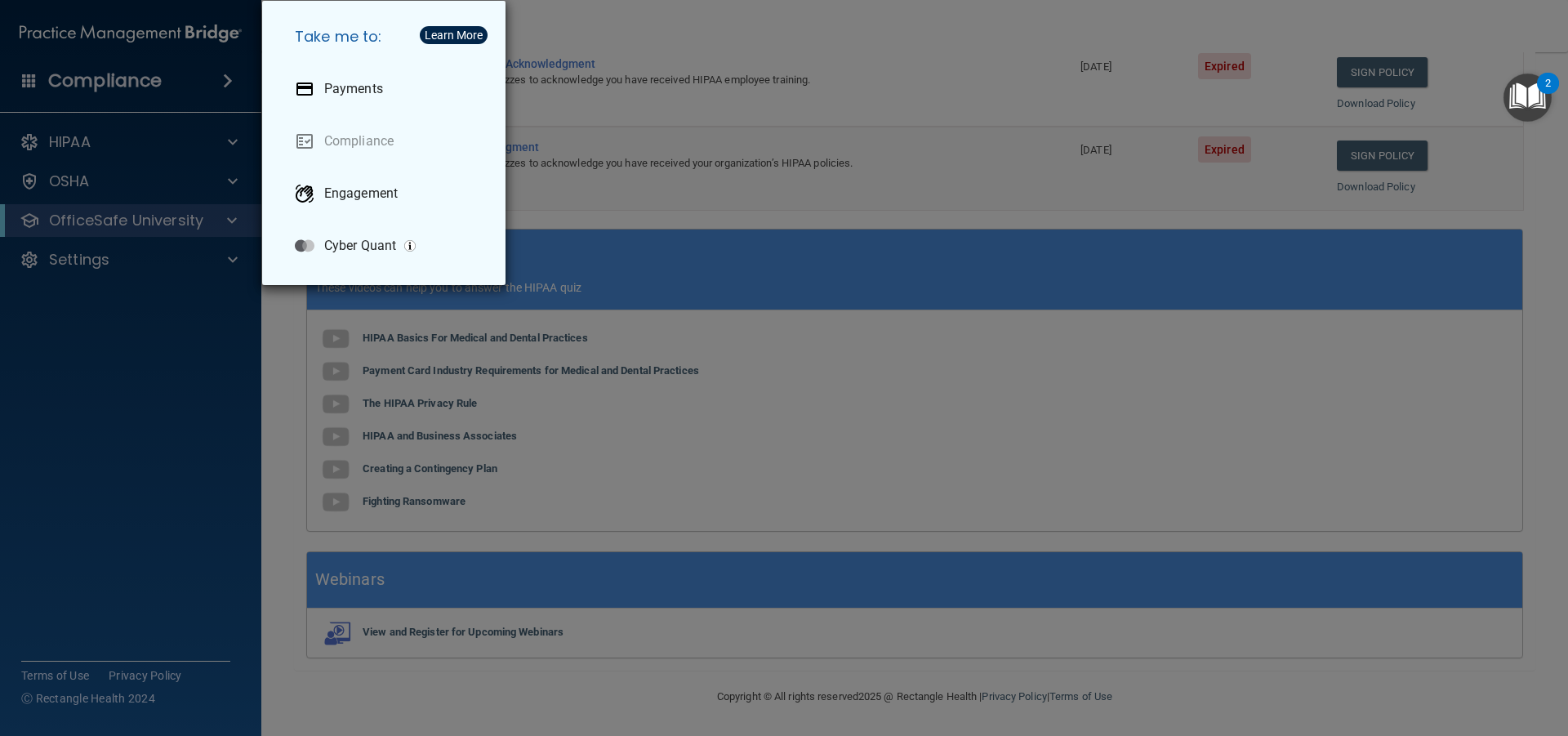
click at [28, 83] on div "Take me to: Payments Compliance Engagement Cyber Quant" at bounding box center [784, 368] width 1568 height 736
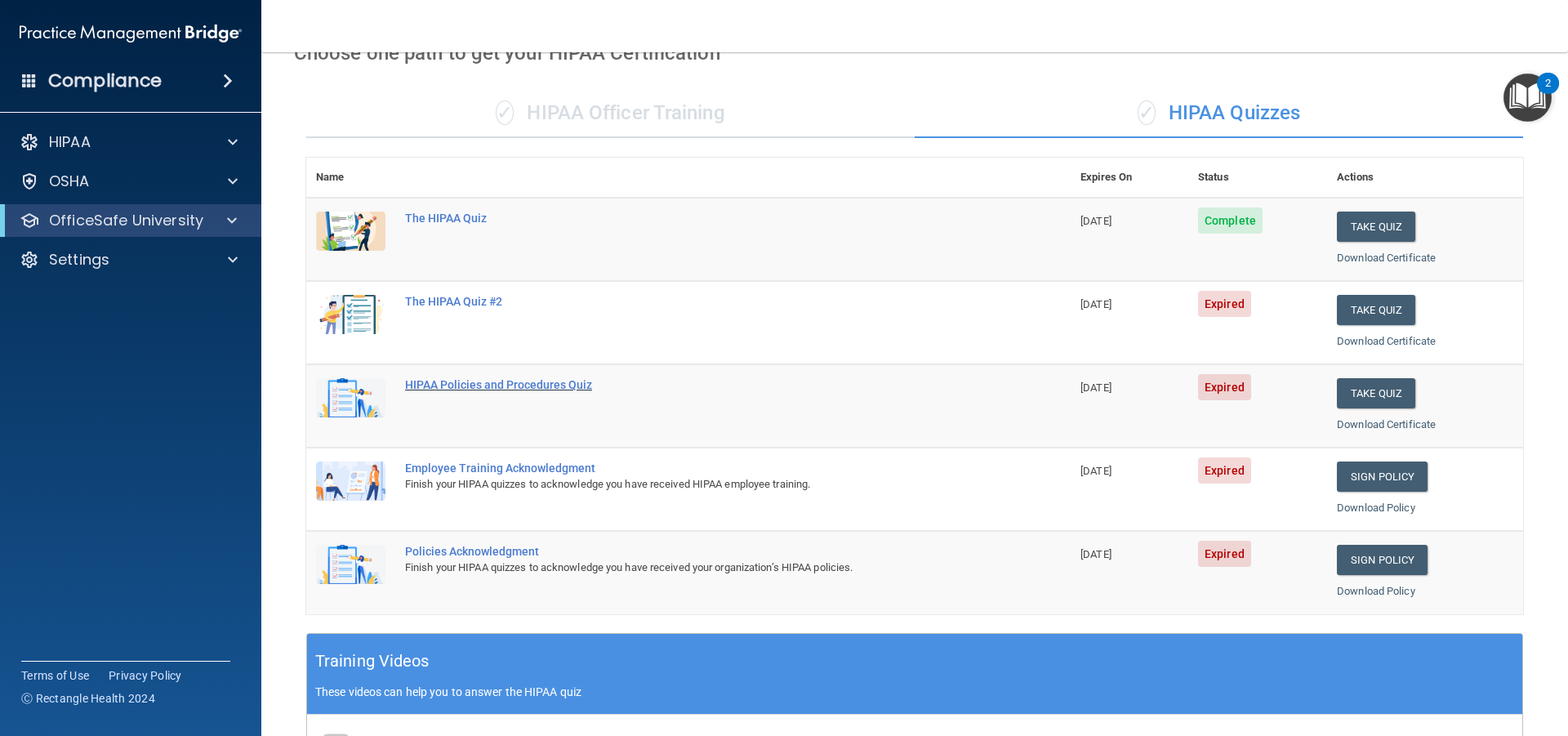
scroll to position [86, 0]
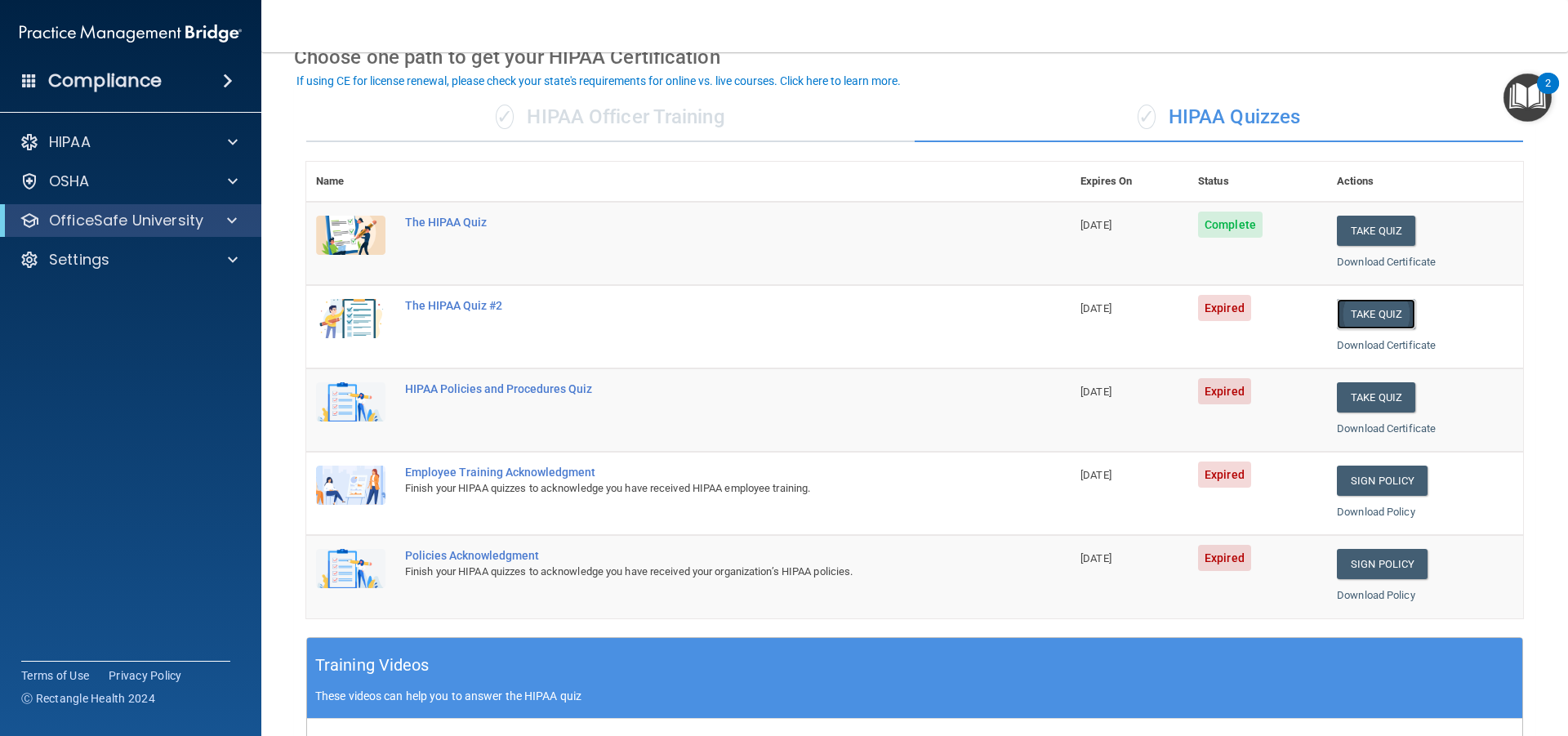
click at [1361, 300] on button "Take Quiz" at bounding box center [1376, 314] width 78 height 30
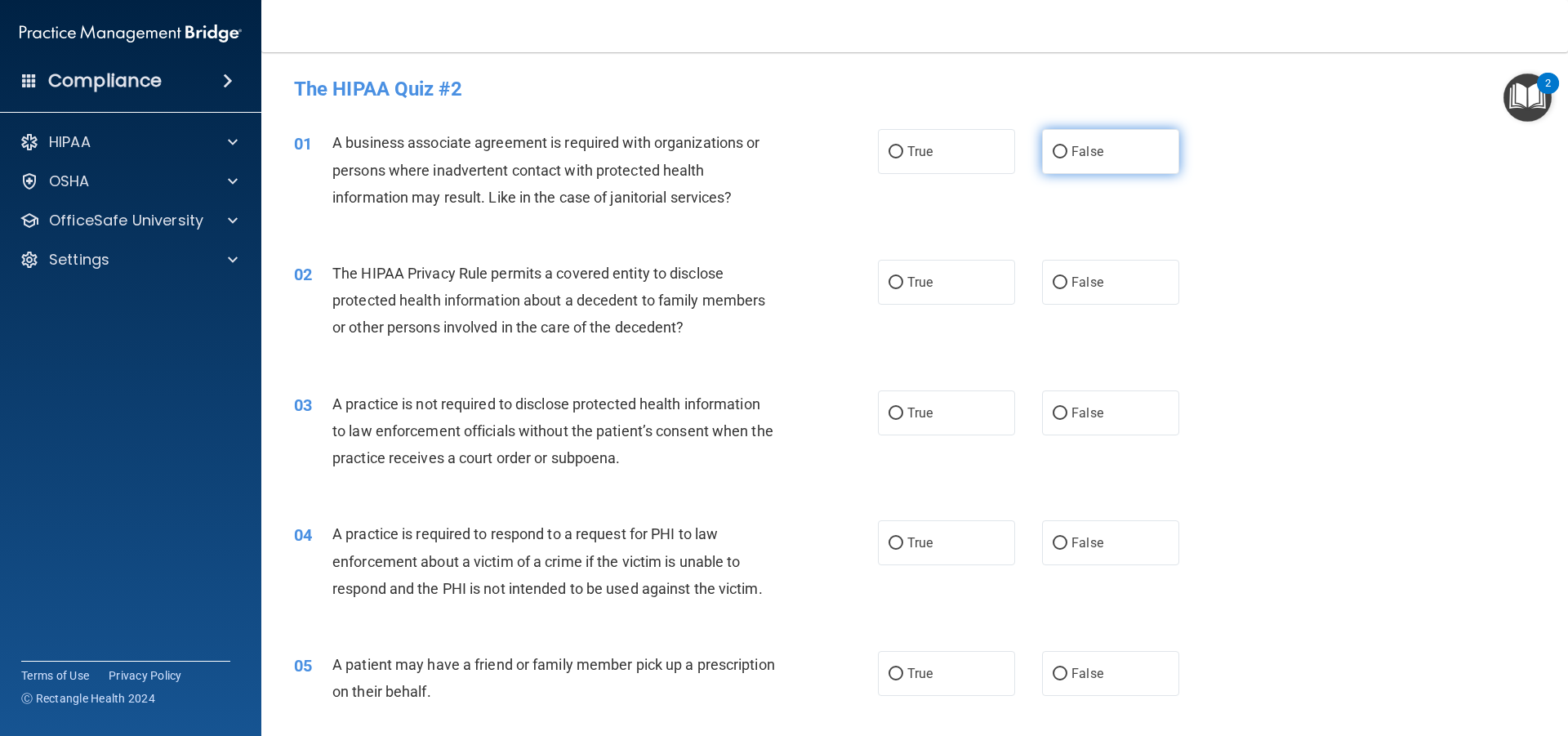
click at [1098, 160] on label "False" at bounding box center [1111, 151] width 138 height 45
click at [1067, 158] on input "False" at bounding box center [1060, 152] width 15 height 12
radio input "true"
click at [928, 279] on label "True" at bounding box center [947, 282] width 138 height 45
click at [903, 279] on input "True" at bounding box center [895, 283] width 15 height 12
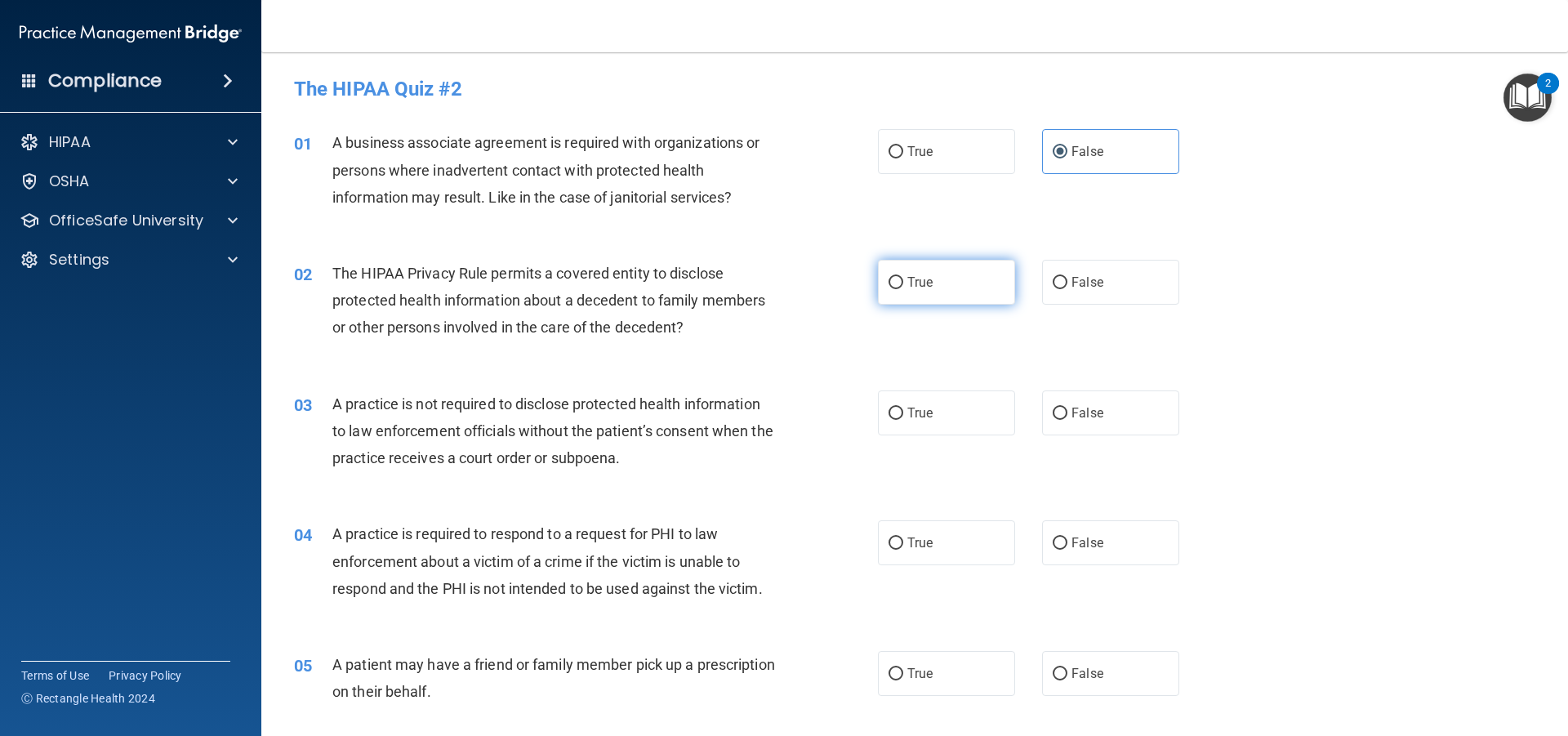
radio input "true"
click at [1063, 413] on label "False" at bounding box center [1111, 413] width 138 height 45
click at [1063, 413] on input "False" at bounding box center [1060, 414] width 15 height 12
radio input "true"
click at [953, 543] on label "True" at bounding box center [947, 543] width 138 height 45
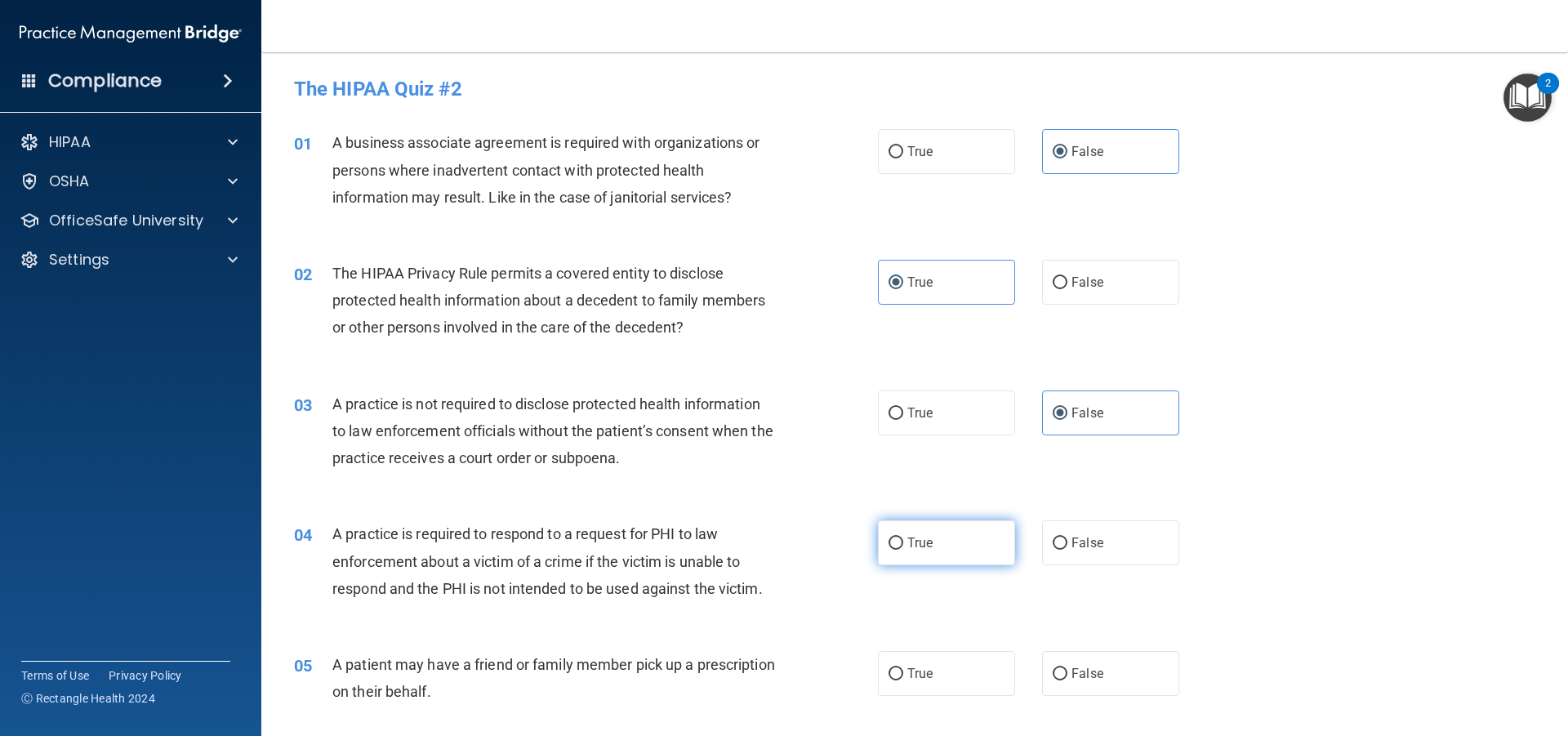
click at [903, 543] on input "True" at bounding box center [895, 543] width 15 height 12
radio input "true"
click at [947, 684] on label "True" at bounding box center [947, 673] width 138 height 45
click at [903, 680] on input "True" at bounding box center [895, 674] width 15 height 12
radio input "true"
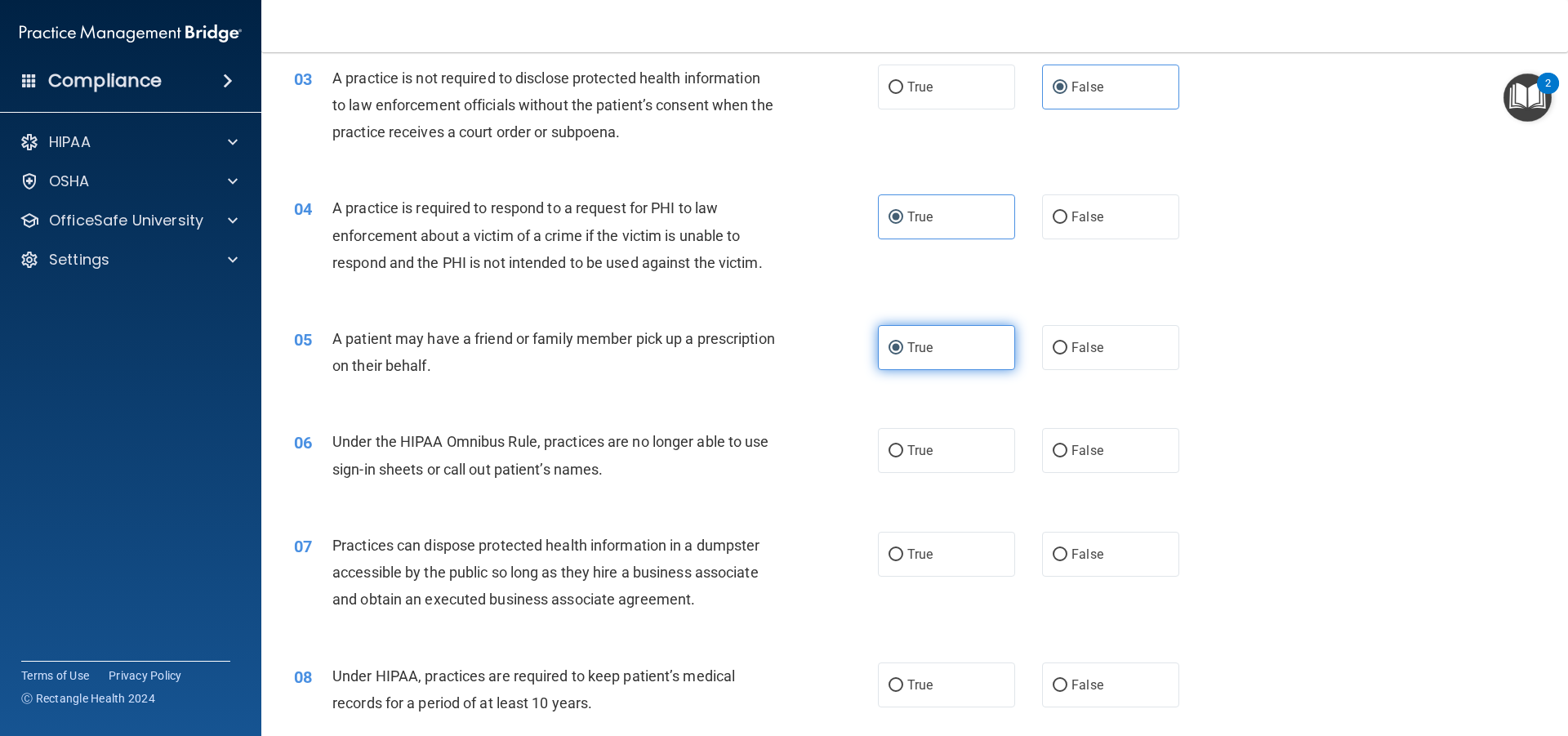
scroll to position [327, 0]
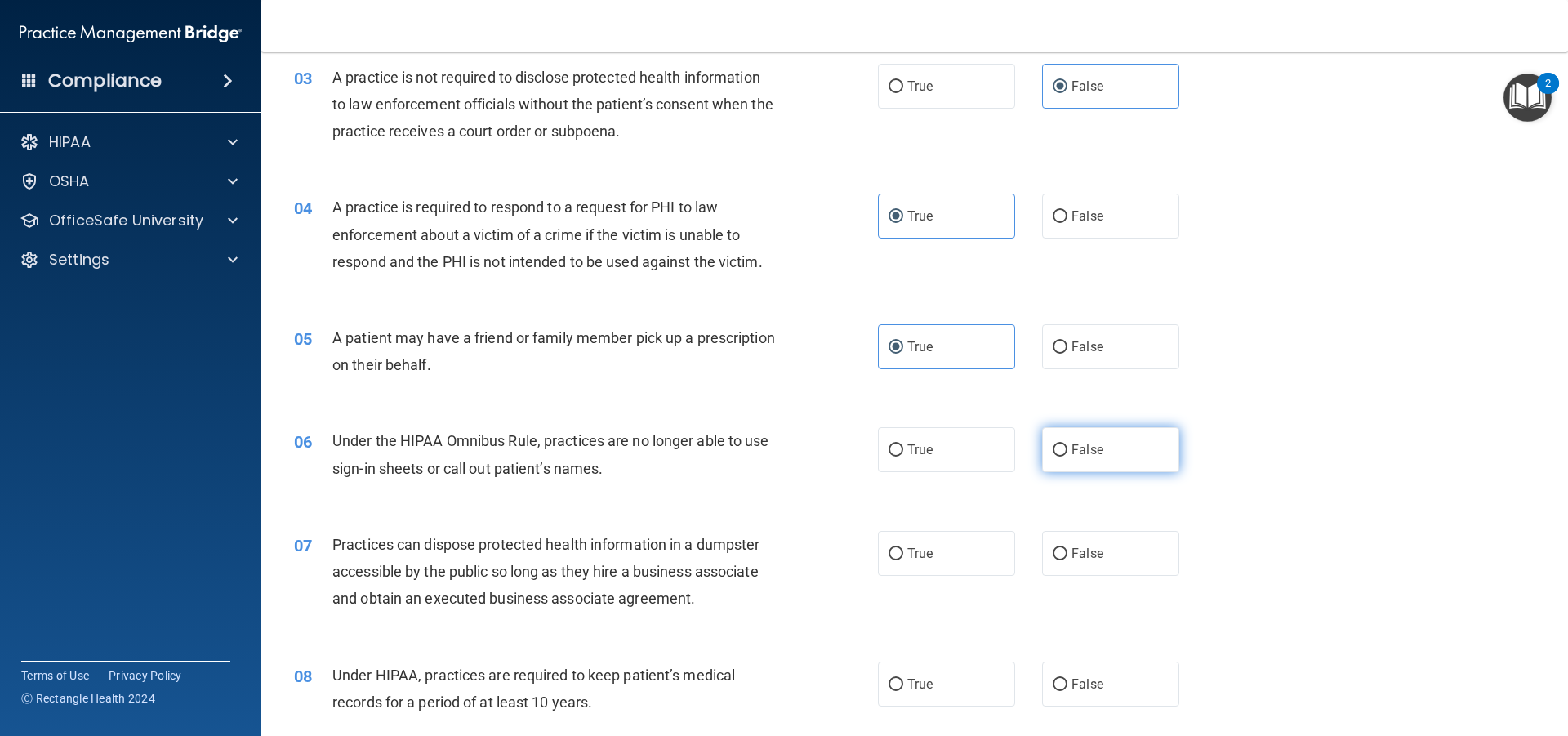
click at [1117, 445] on label "False" at bounding box center [1111, 450] width 138 height 45
click at [1067, 445] on input "False" at bounding box center [1060, 451] width 15 height 12
radio input "true"
click at [1055, 556] on input "False" at bounding box center [1060, 554] width 15 height 12
radio input "true"
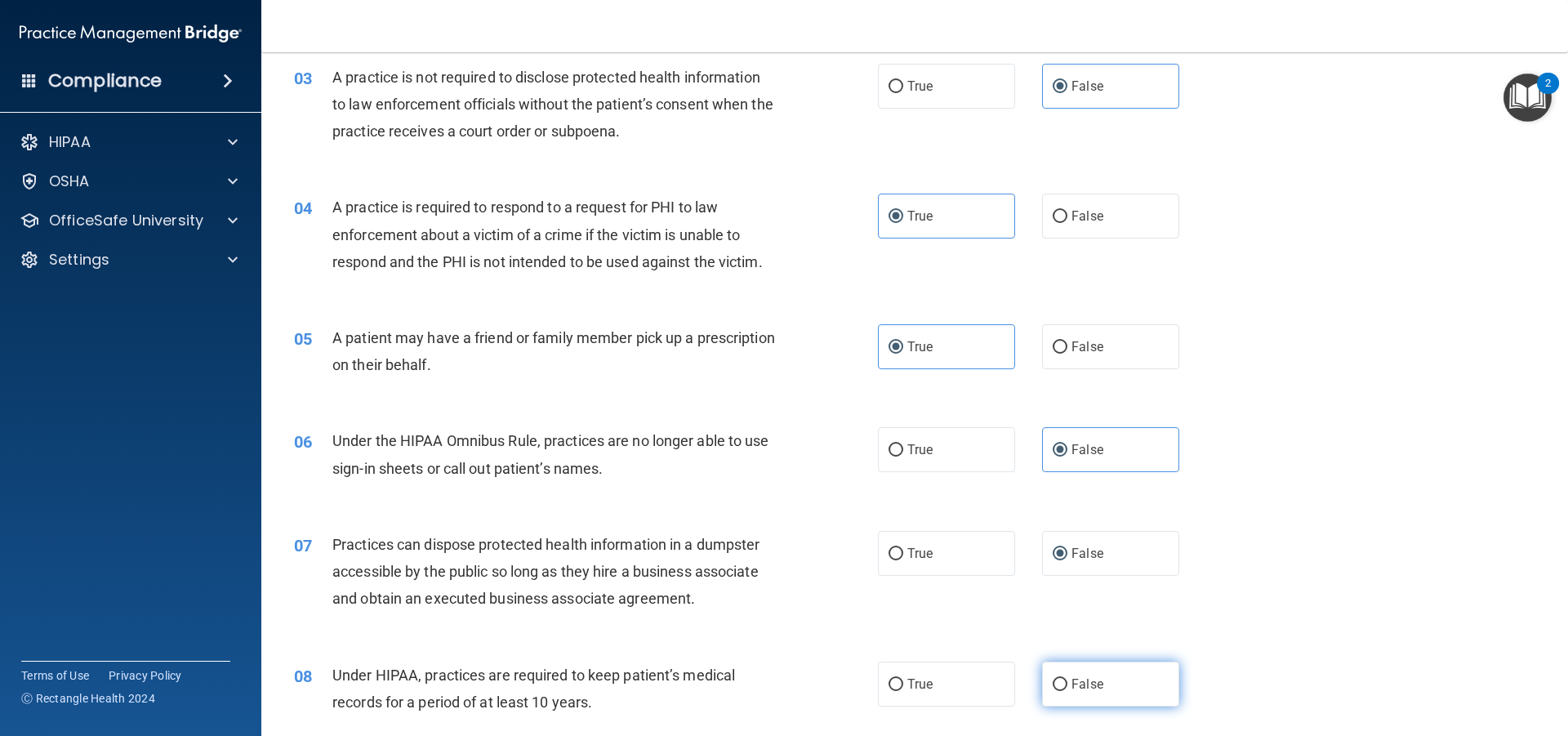
click at [1085, 681] on span "False" at bounding box center [1087, 684] width 32 height 15
click at [1067, 681] on input "False" at bounding box center [1060, 684] width 15 height 12
radio input "true"
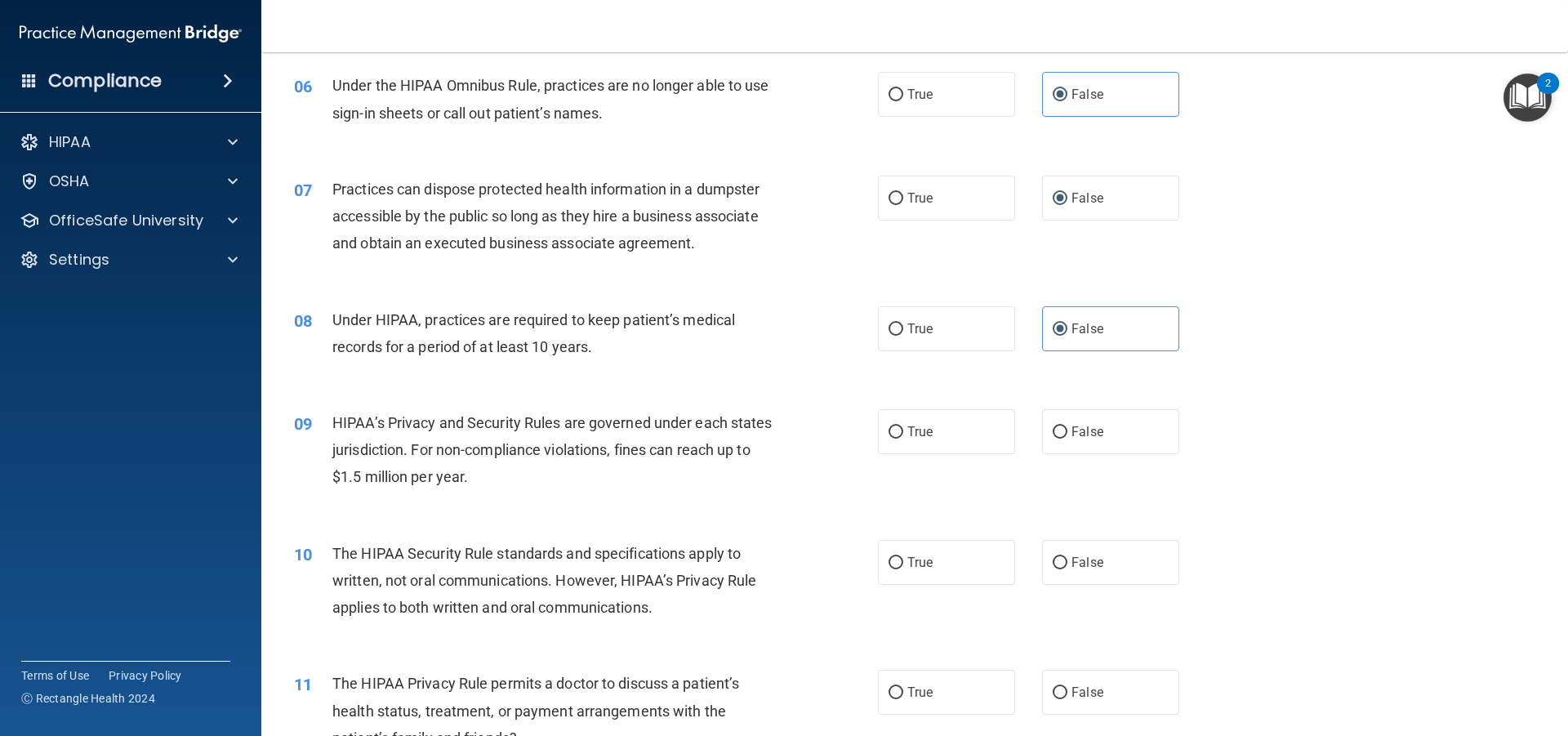
scroll to position [817, 0]
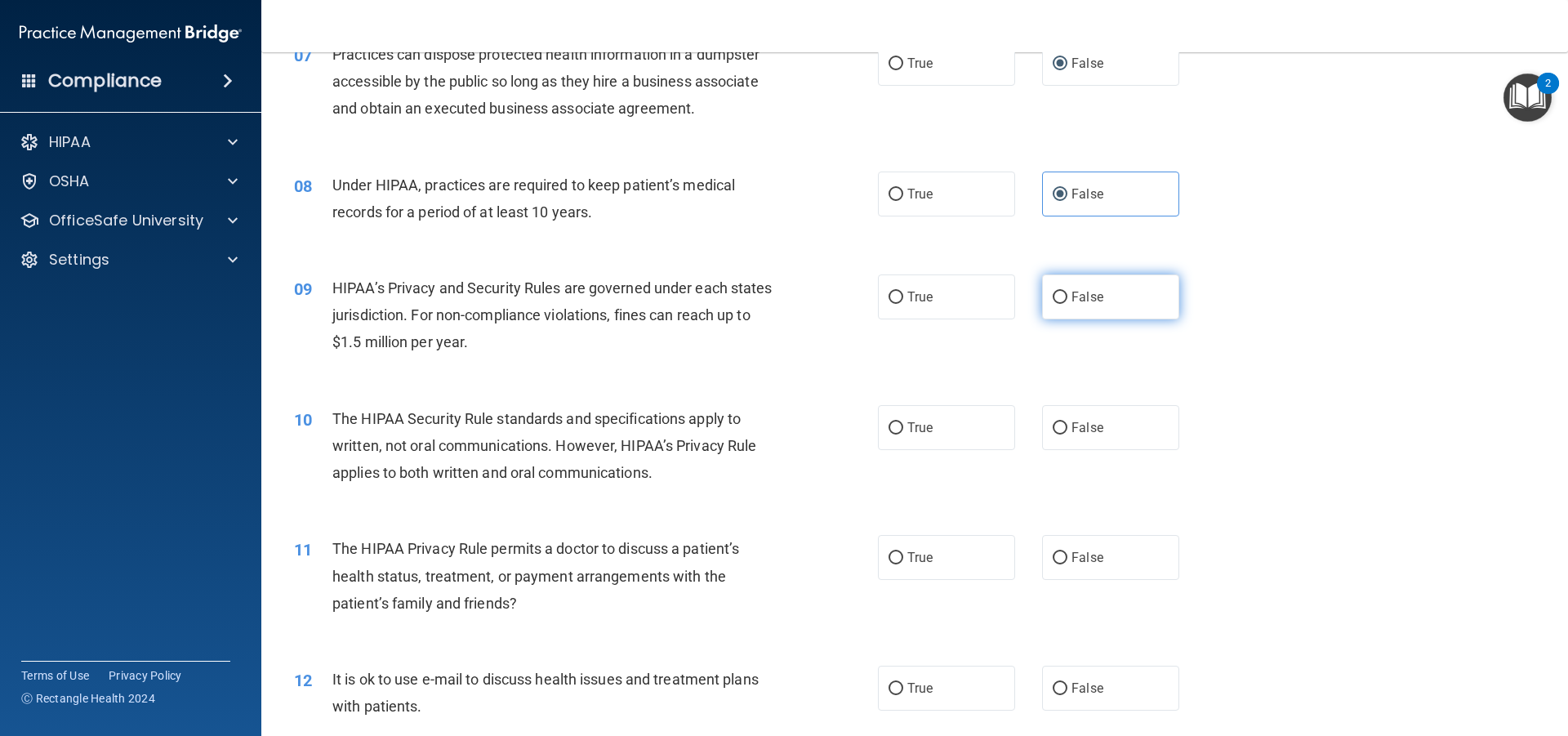
click at [1122, 304] on label "False" at bounding box center [1111, 297] width 138 height 45
click at [1067, 304] on input "False" at bounding box center [1060, 297] width 15 height 12
radio input "true"
click at [942, 418] on label "True" at bounding box center [947, 427] width 138 height 45
click at [903, 422] on input "True" at bounding box center [895, 428] width 15 height 12
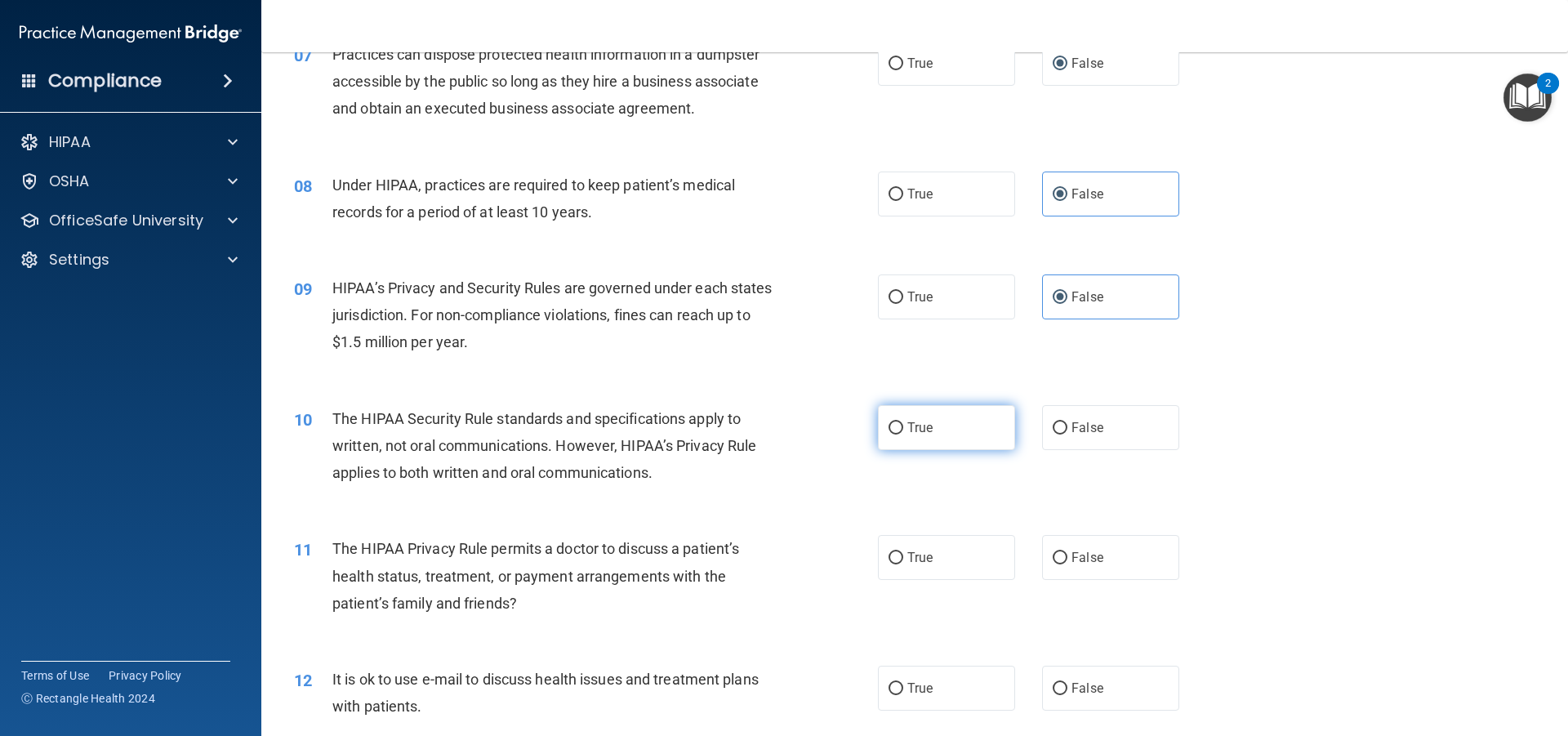
radio input "true"
click at [938, 555] on label "True" at bounding box center [947, 557] width 138 height 45
click at [903, 555] on input "True" at bounding box center [895, 558] width 15 height 12
radio input "true"
click at [935, 680] on label "True" at bounding box center [947, 688] width 138 height 45
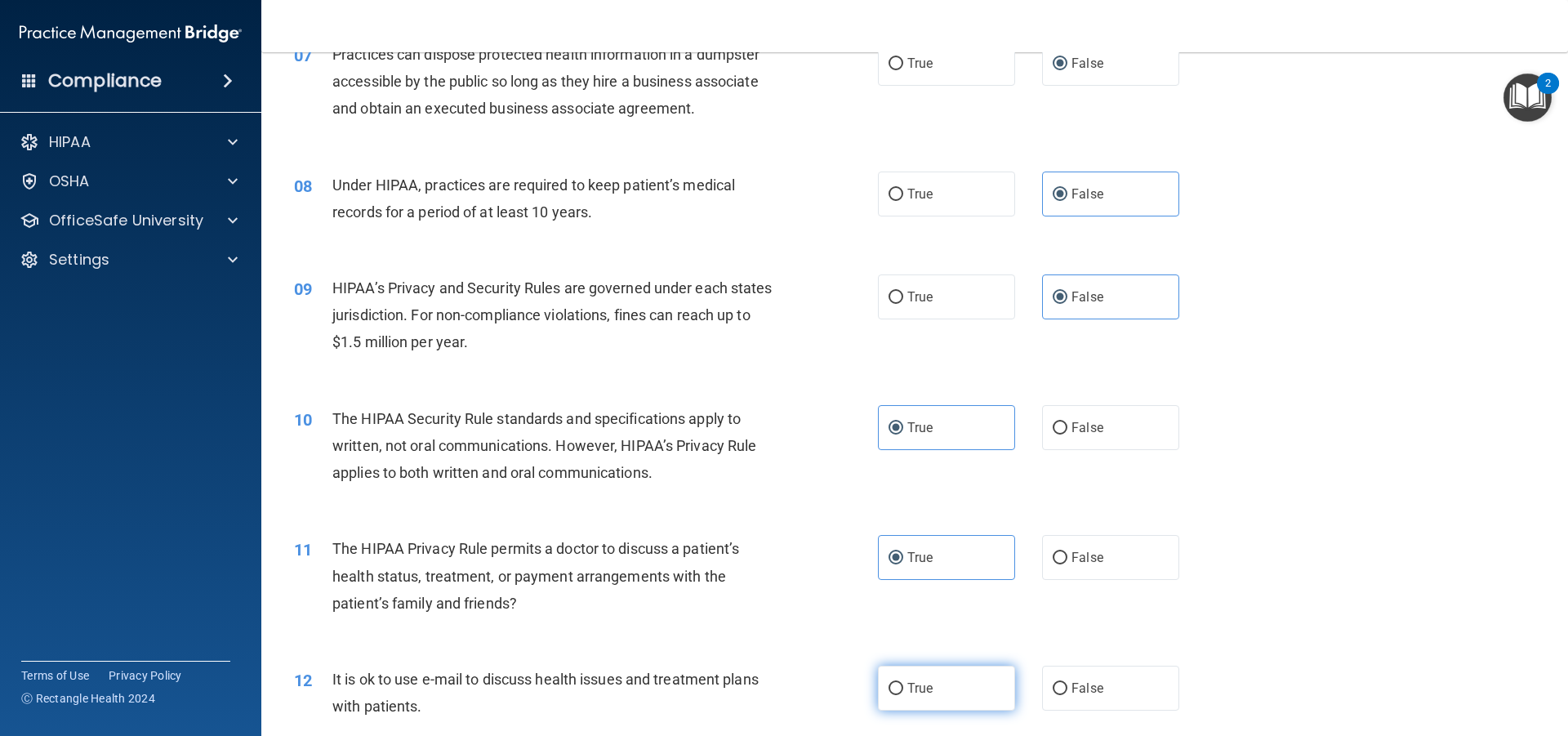
click at [903, 683] on input "True" at bounding box center [895, 689] width 15 height 12
radio input "true"
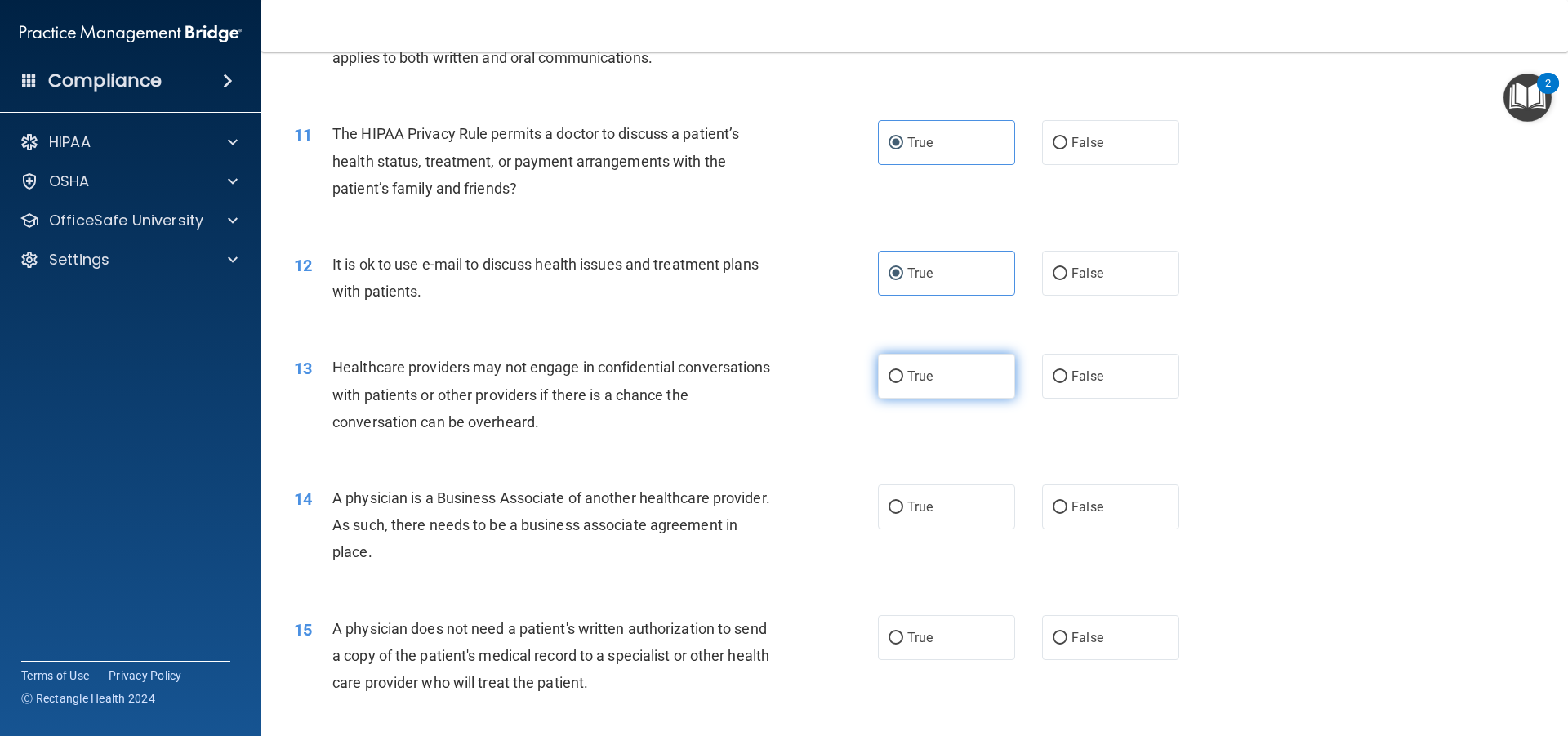
scroll to position [1388, 0]
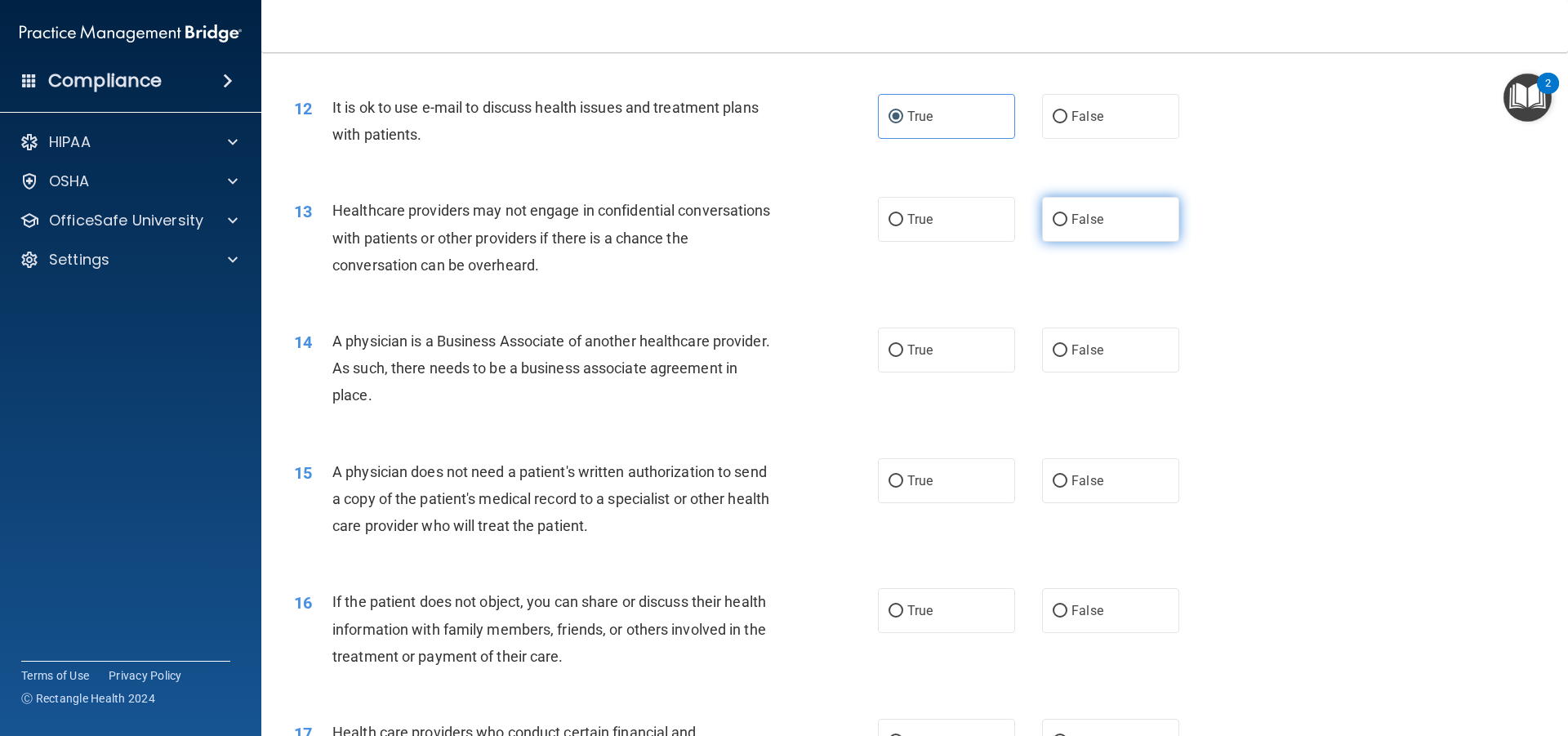
click at [1078, 200] on label "False" at bounding box center [1111, 219] width 138 height 45
click at [1067, 214] on input "False" at bounding box center [1060, 220] width 15 height 12
radio input "true"
click at [1069, 340] on label "False" at bounding box center [1111, 350] width 138 height 45
click at [1067, 345] on input "False" at bounding box center [1060, 351] width 15 height 12
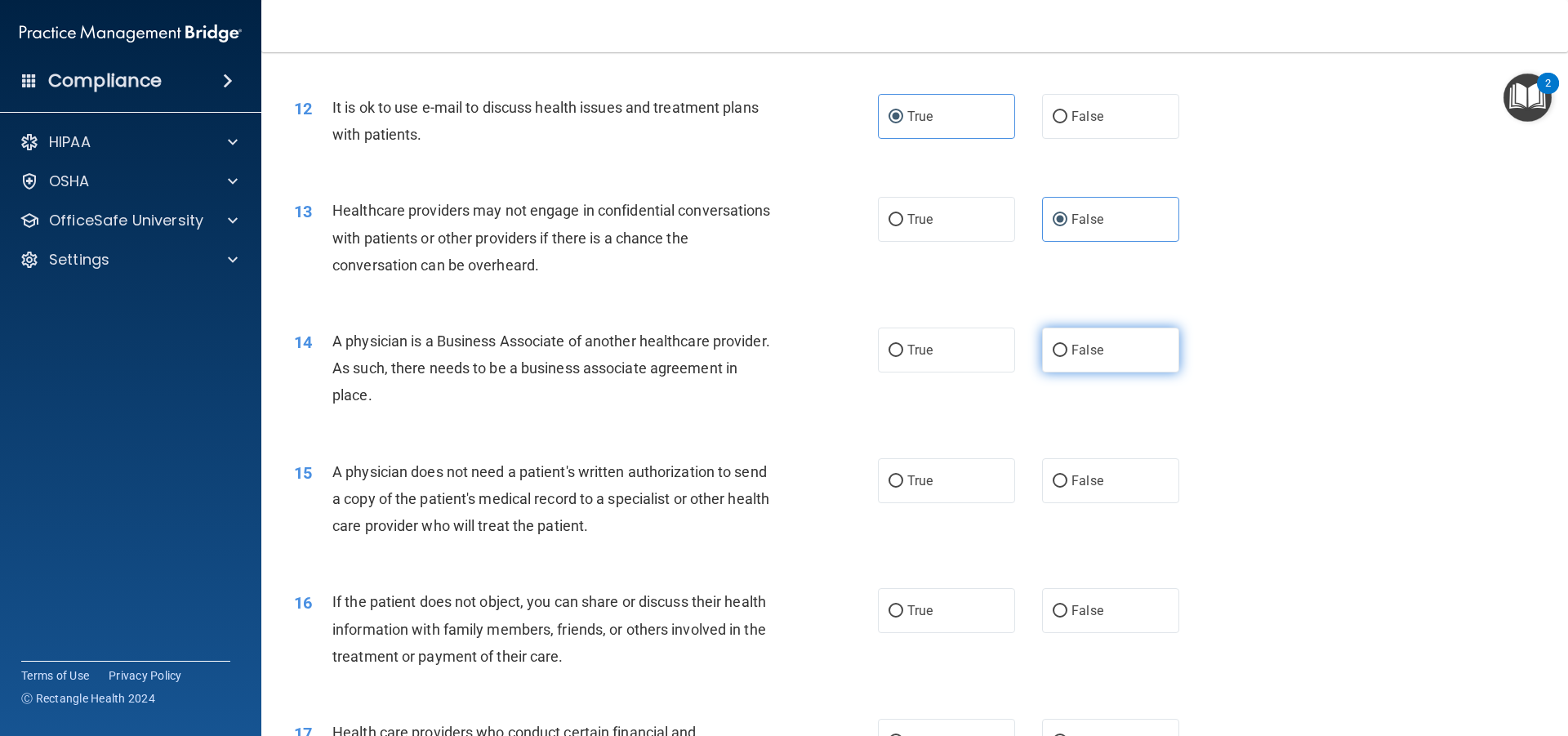
radio input "true"
click at [964, 470] on label "True" at bounding box center [947, 481] width 138 height 45
click at [903, 475] on input "True" at bounding box center [895, 481] width 15 height 12
radio input "true"
click at [931, 601] on label "True" at bounding box center [947, 610] width 138 height 45
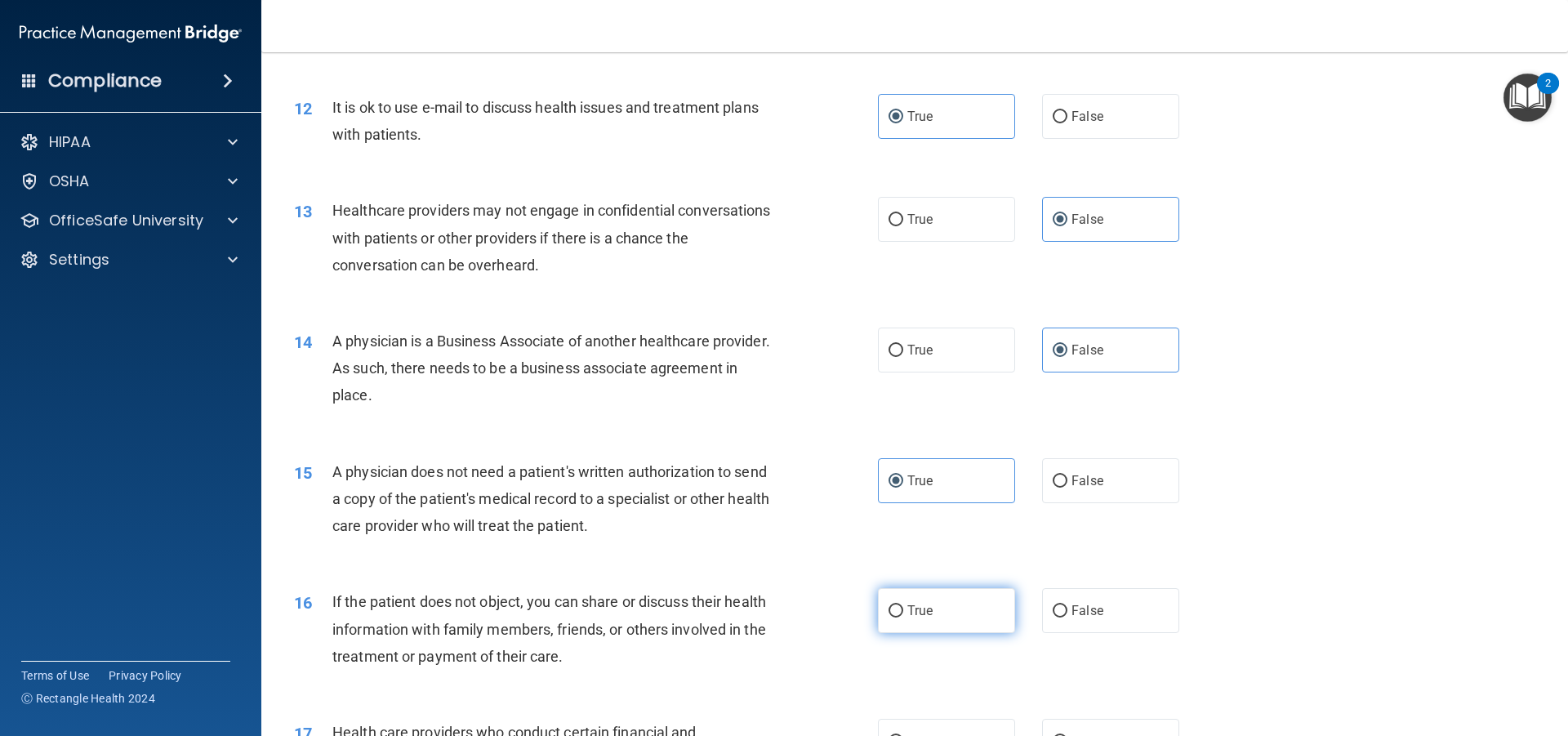
click at [903, 605] on input "True" at bounding box center [895, 611] width 15 height 12
radio input "true"
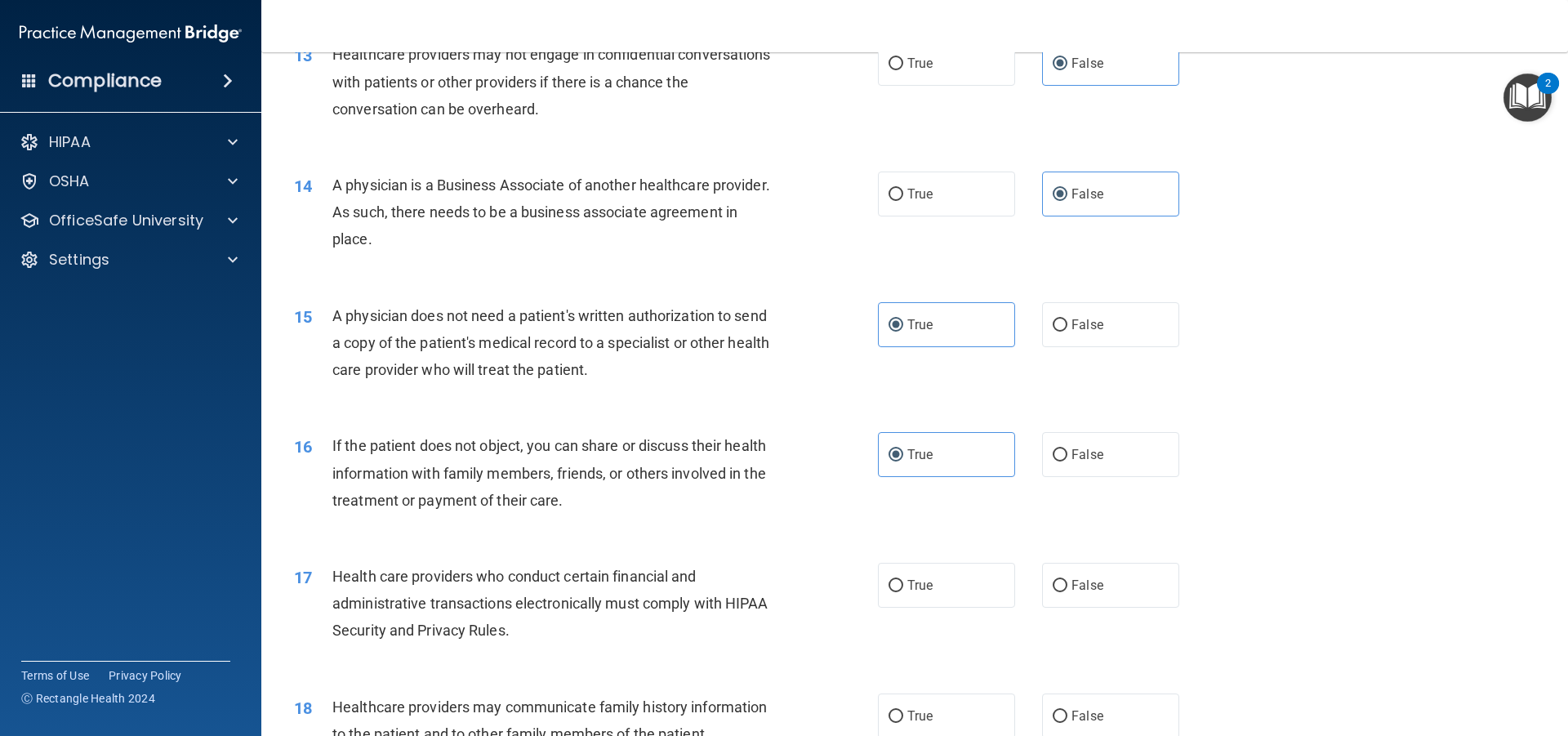
scroll to position [1714, 0]
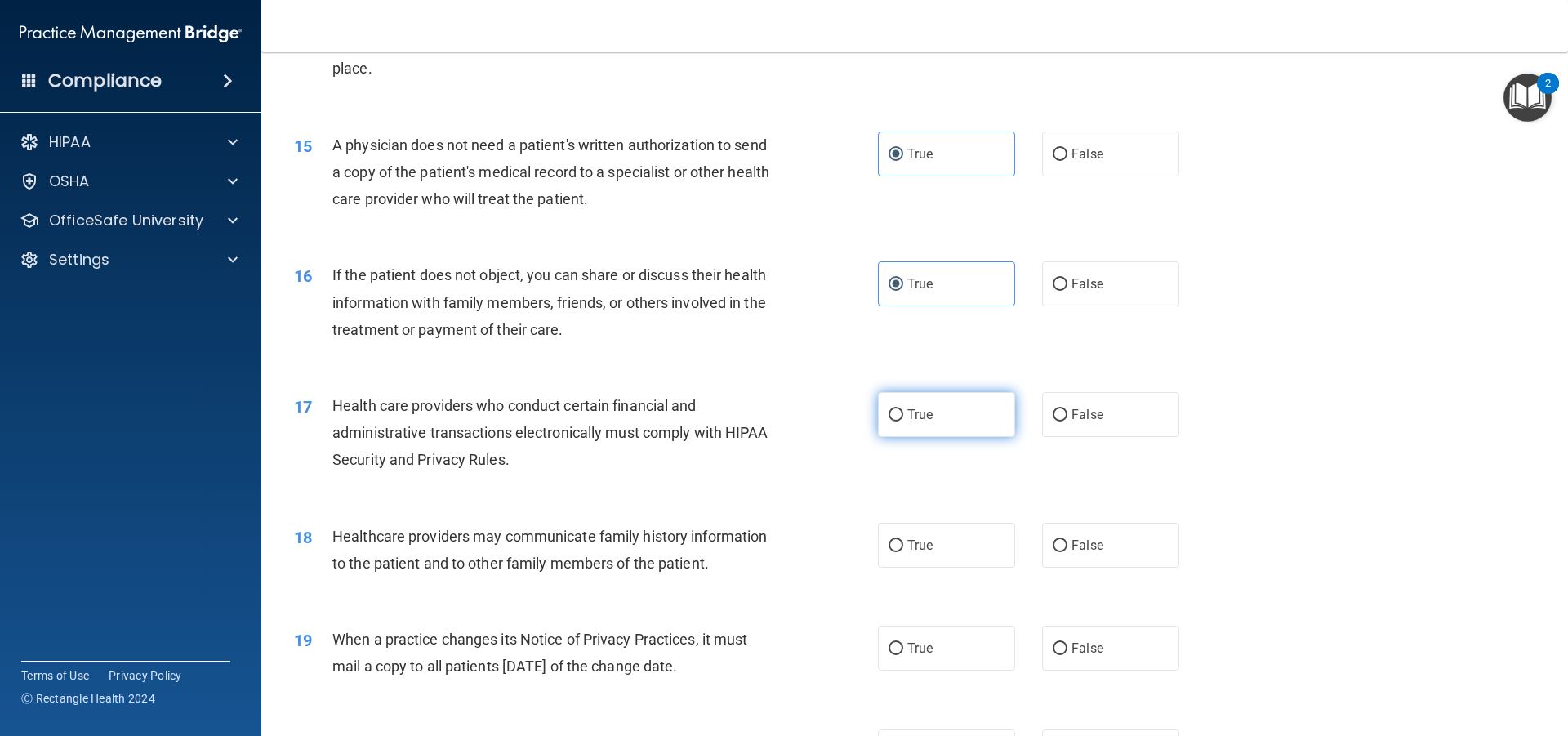
click at [932, 410] on label "True" at bounding box center [947, 414] width 138 height 45
click at [903, 410] on input "True" at bounding box center [895, 415] width 15 height 12
radio input "true"
click at [1078, 543] on span "False" at bounding box center [1087, 545] width 32 height 15
click at [1067, 543] on input "False" at bounding box center [1060, 546] width 15 height 12
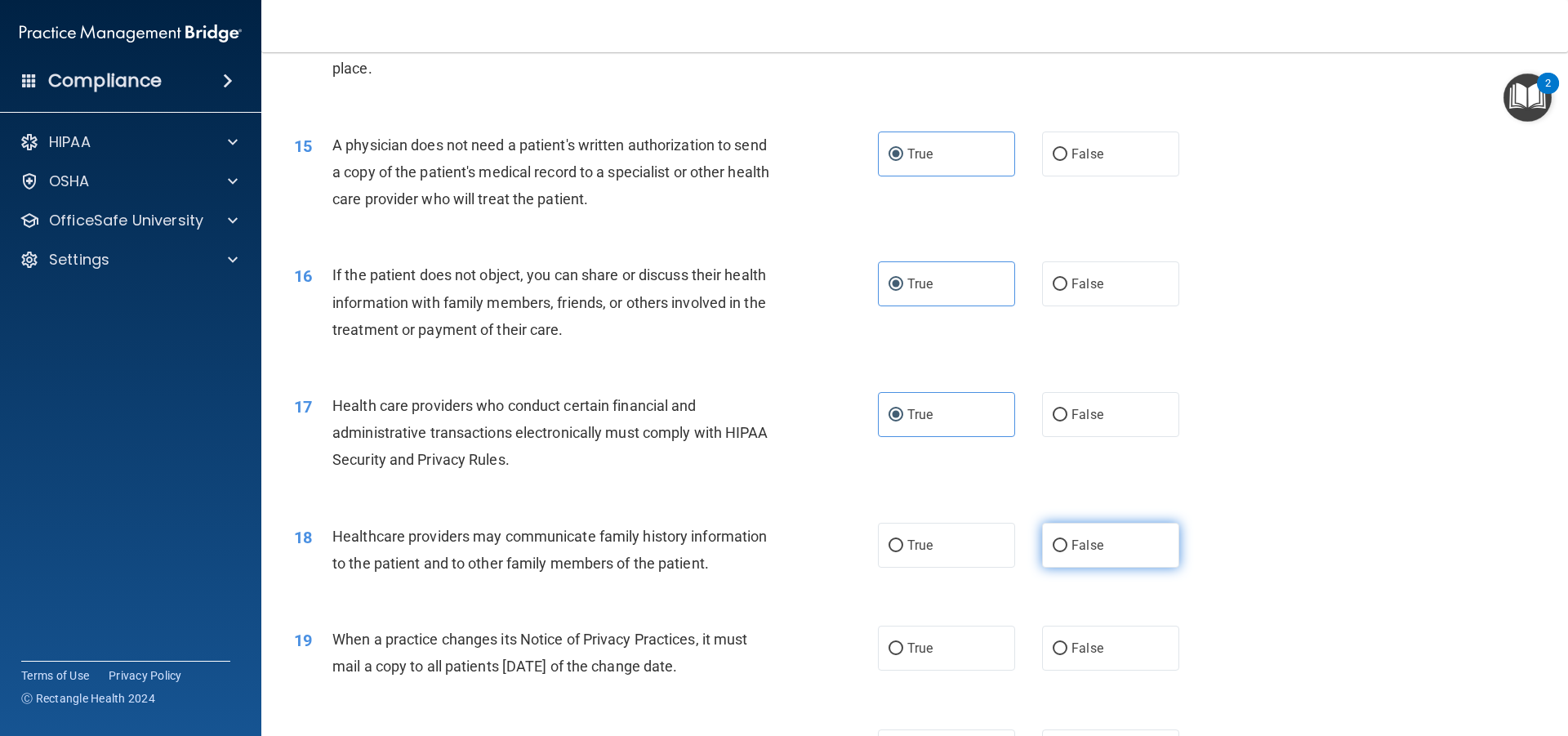
radio input "true"
click at [1090, 641] on span "False" at bounding box center [1087, 647] width 32 height 15
click at [1067, 642] on input "False" at bounding box center [1060, 648] width 15 height 12
radio input "true"
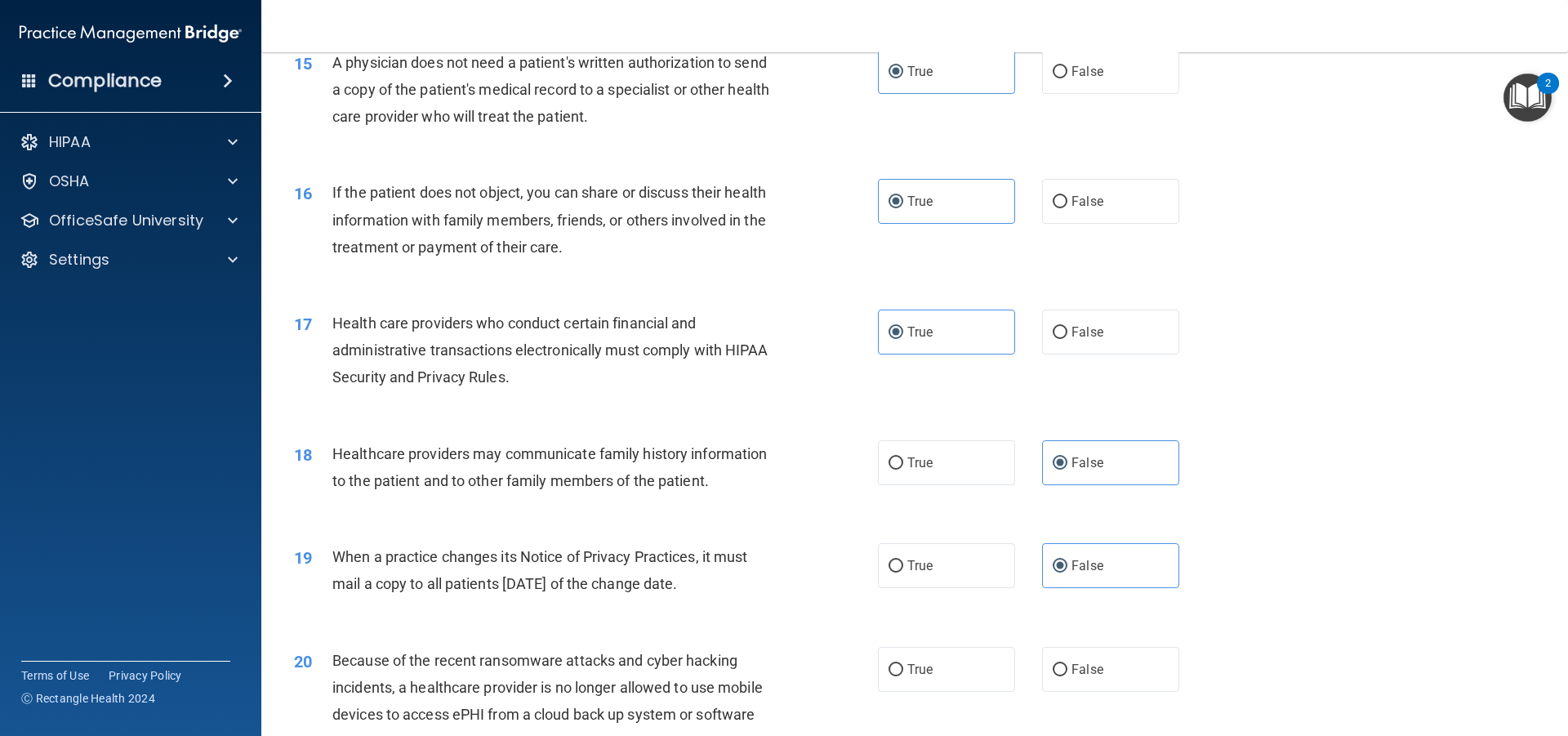
scroll to position [2041, 0]
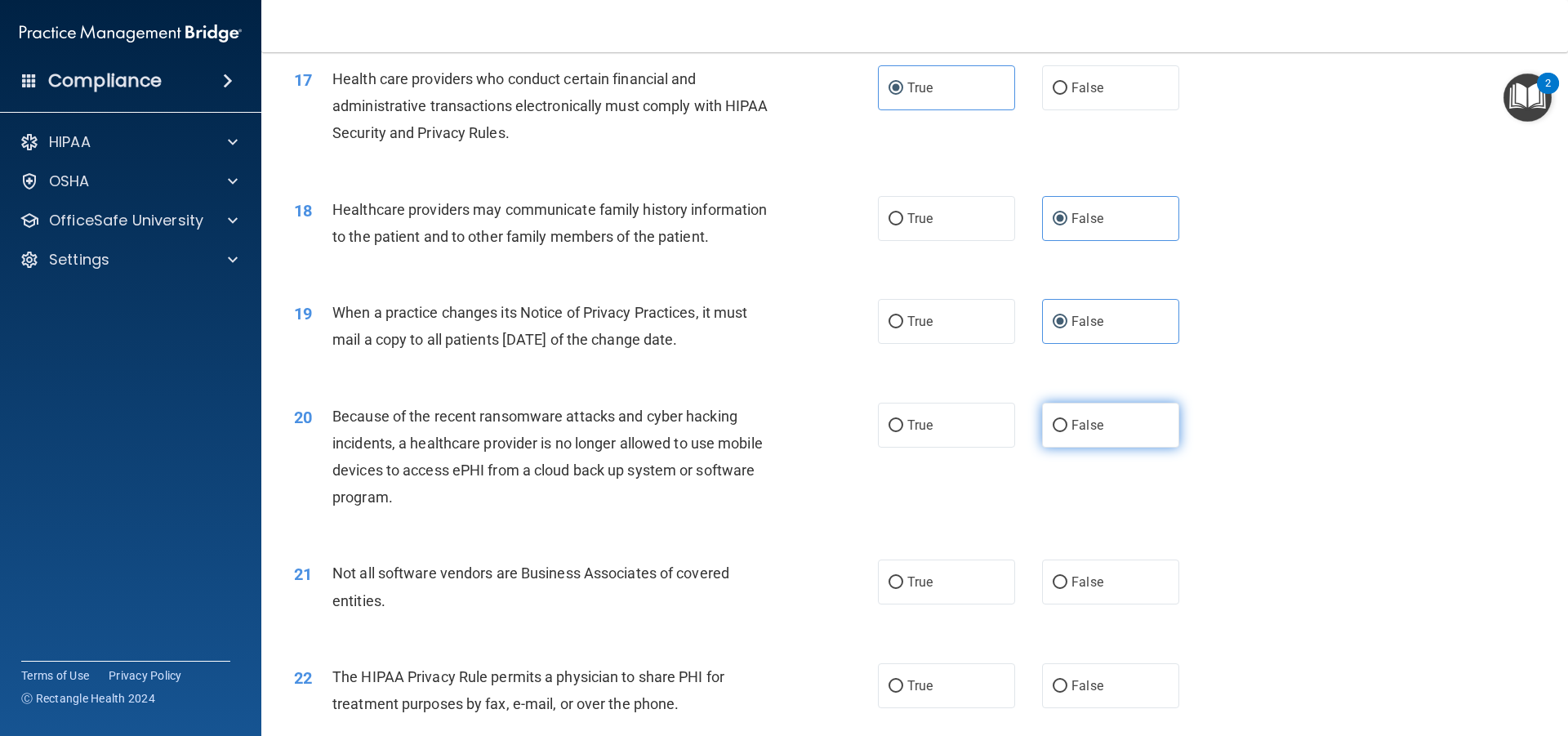
click at [1087, 438] on label "False" at bounding box center [1111, 425] width 138 height 45
click at [1067, 432] on input "False" at bounding box center [1060, 426] width 15 height 12
radio input "true"
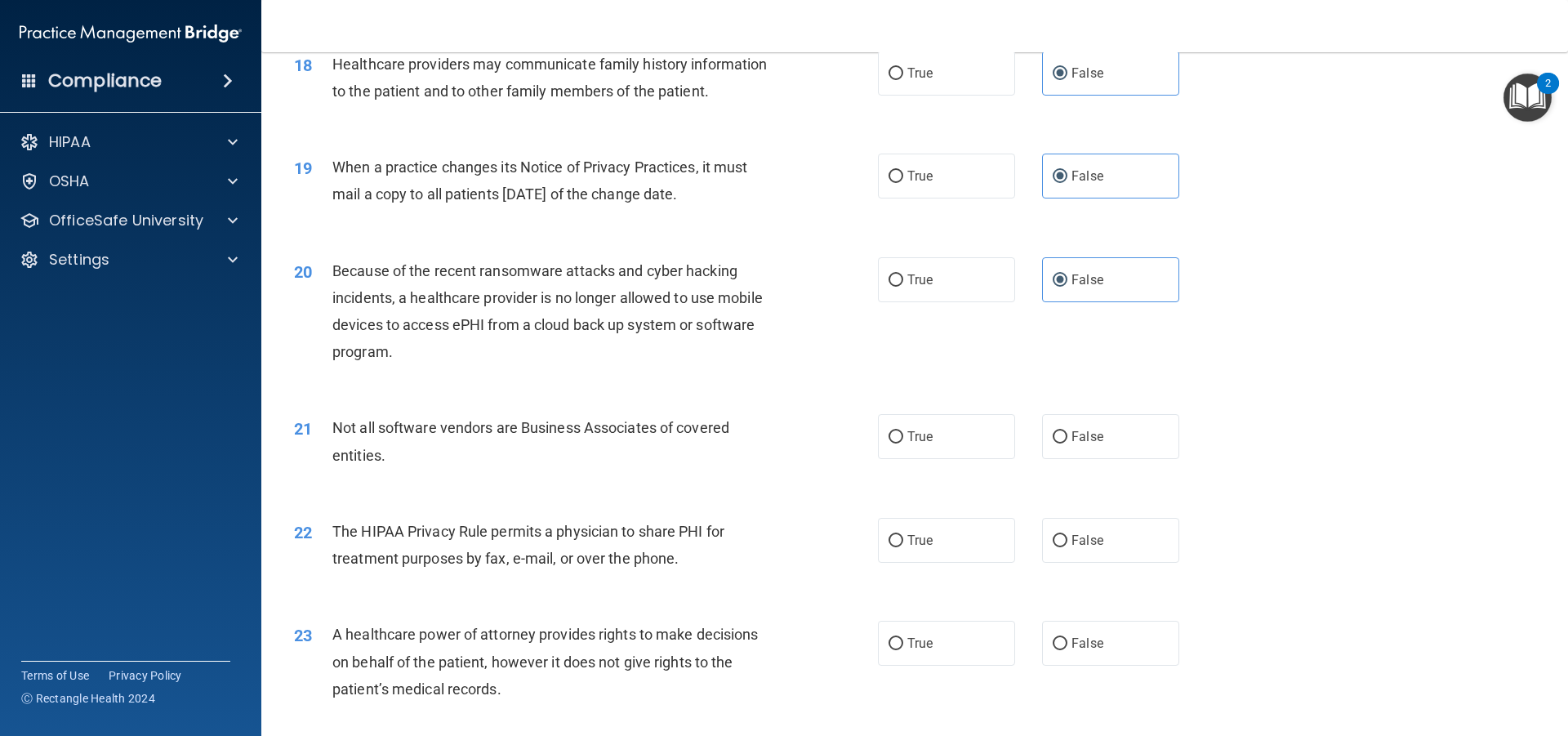
scroll to position [2205, 0]
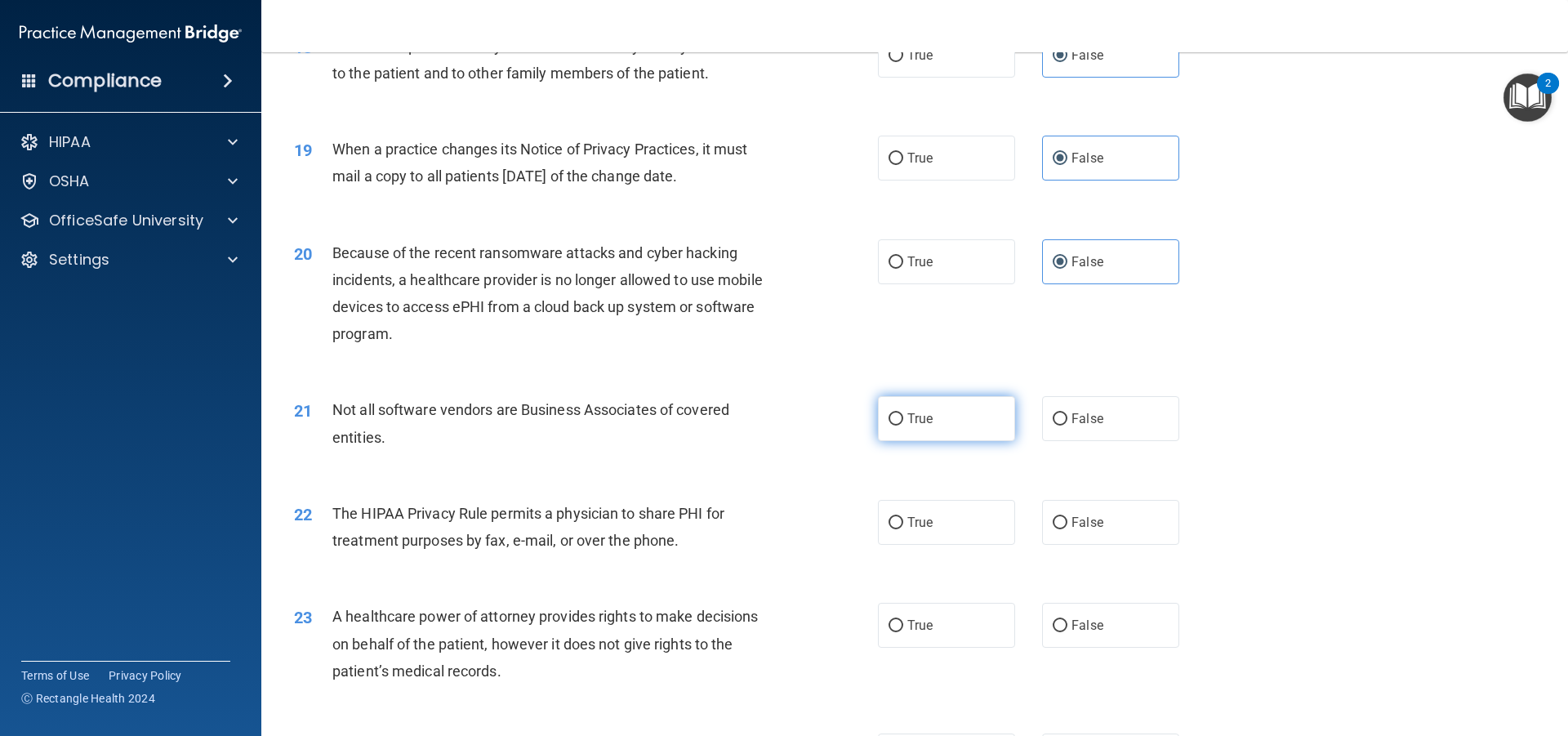
click at [922, 421] on span "True" at bounding box center [919, 419] width 25 height 15
click at [903, 421] on input "True" at bounding box center [895, 420] width 15 height 12
radio input "true"
click at [925, 522] on span "True" at bounding box center [919, 522] width 25 height 15
click at [903, 522] on input "True" at bounding box center [895, 523] width 15 height 12
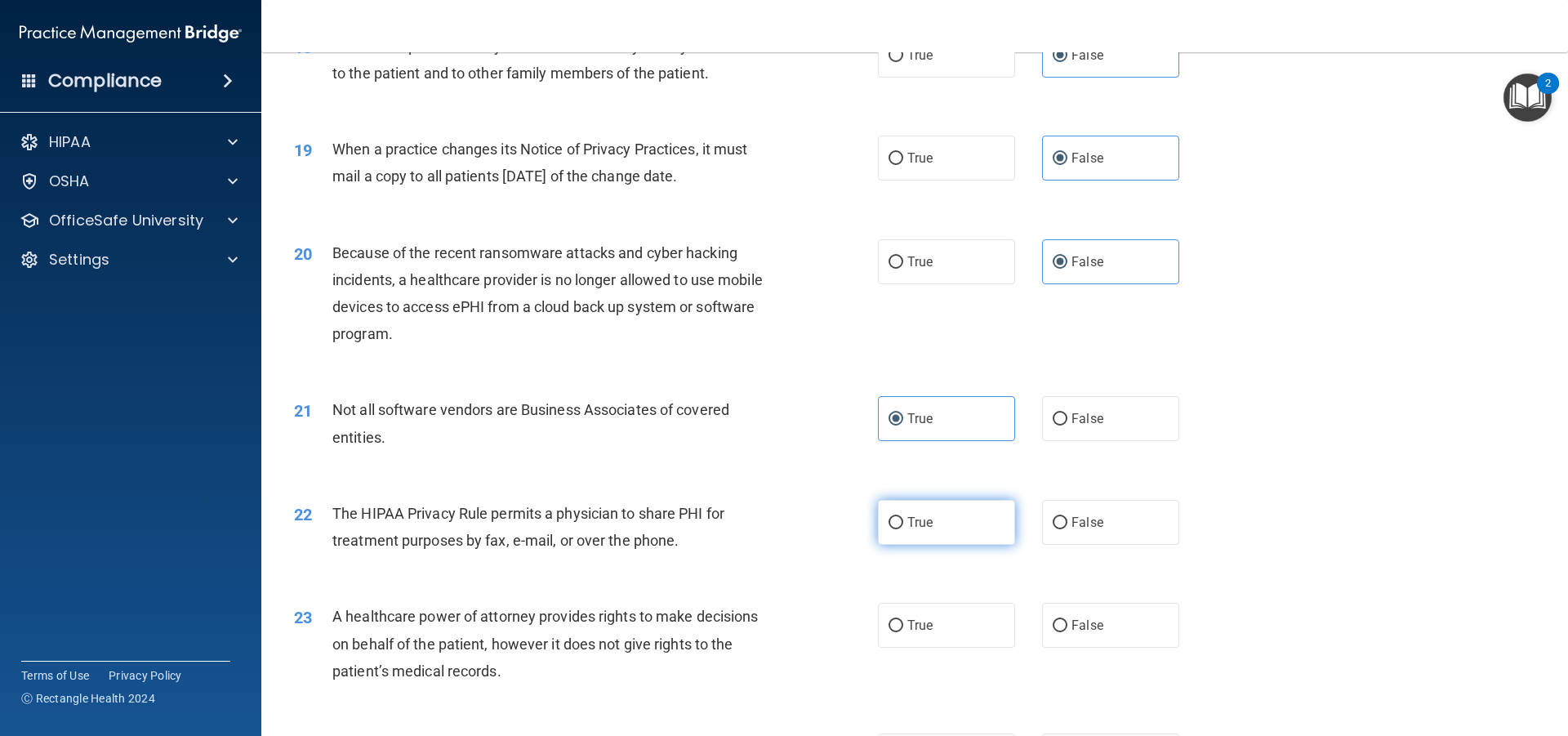
radio input "true"
click at [1083, 625] on span "False" at bounding box center [1087, 625] width 32 height 15
click at [1067, 625] on input "False" at bounding box center [1060, 626] width 15 height 12
radio input "true"
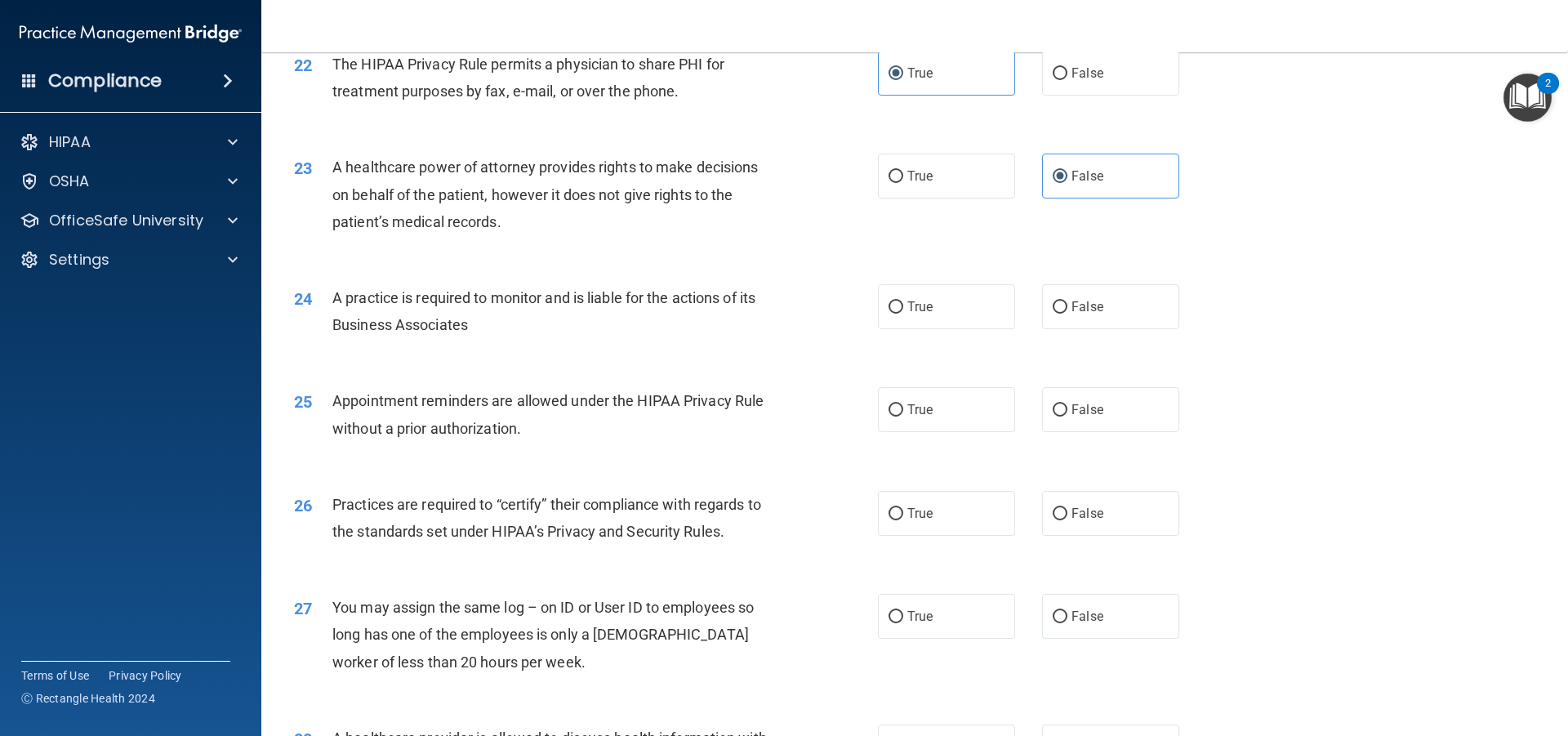
scroll to position [2776, 0]
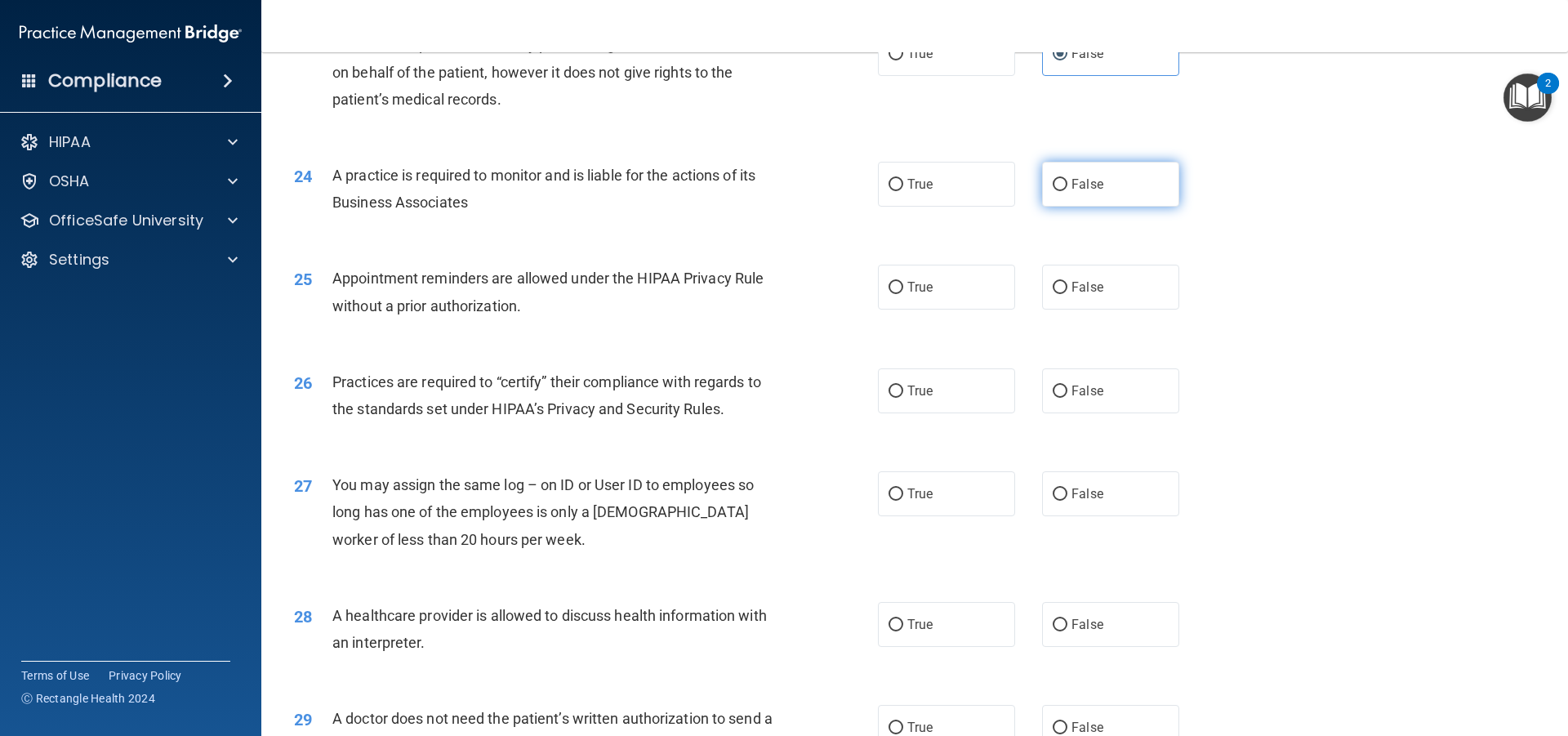
click at [1065, 170] on label "False" at bounding box center [1111, 184] width 138 height 45
click at [1065, 179] on input "False" at bounding box center [1060, 185] width 15 height 12
radio input "true"
drag, startPoint x: 932, startPoint y: 279, endPoint x: 942, endPoint y: 294, distance: 18.0
click at [932, 279] on label "True" at bounding box center [947, 287] width 138 height 45
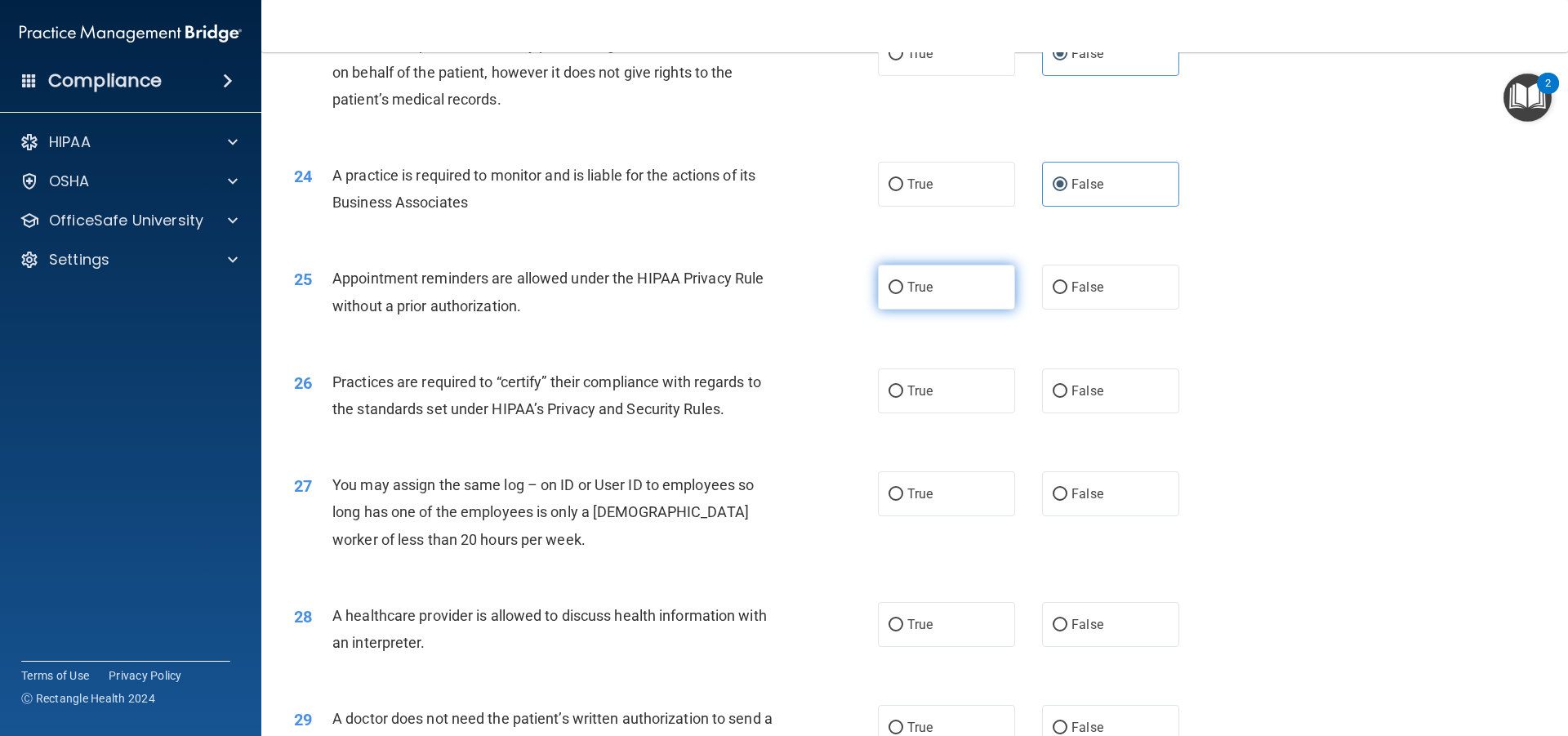
click at [903, 282] on input "True" at bounding box center [895, 288] width 15 height 12
radio input "true"
click at [1055, 395] on input "False" at bounding box center [1060, 391] width 15 height 12
radio input "true"
click at [1072, 494] on span "False" at bounding box center [1087, 494] width 32 height 15
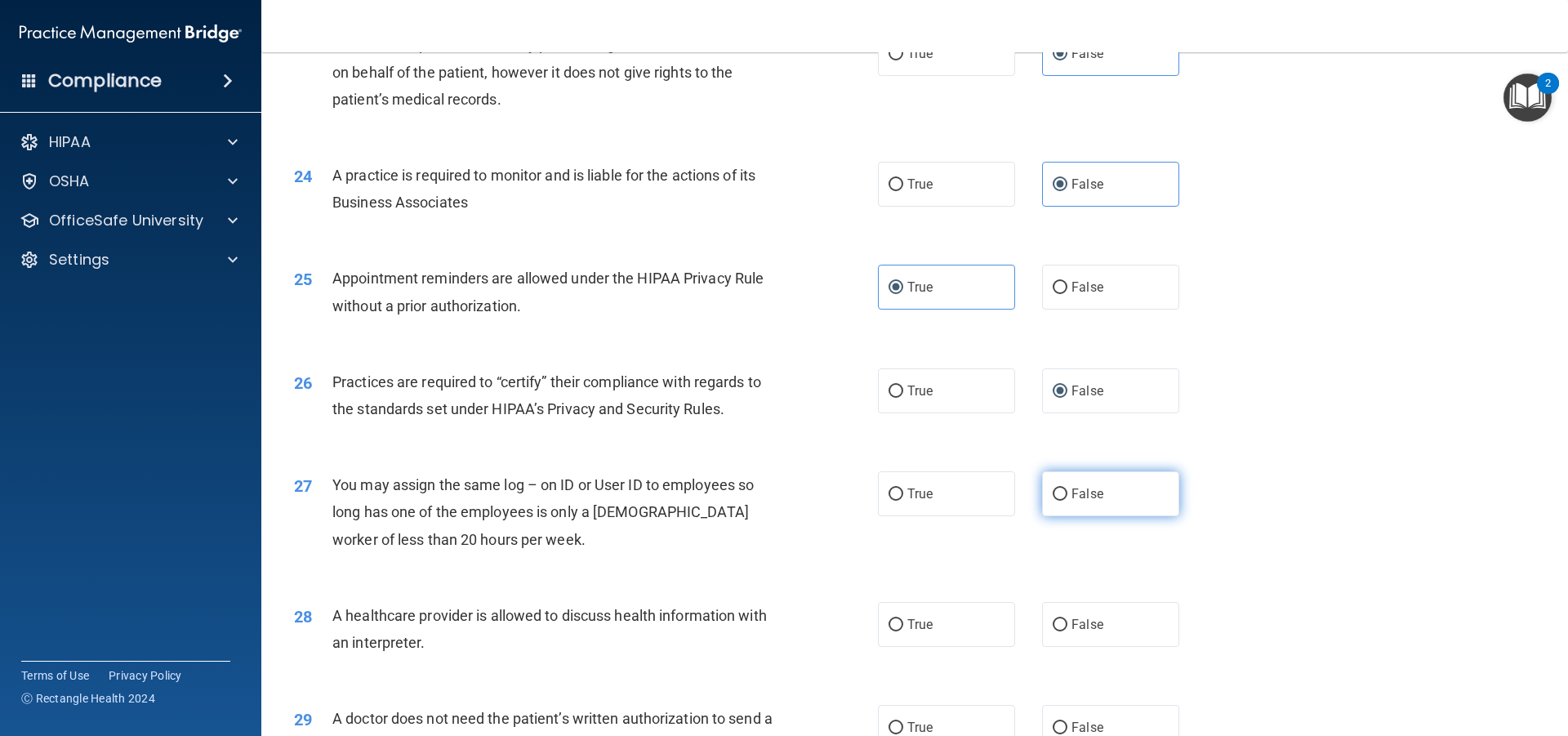
click at [1067, 494] on input "False" at bounding box center [1060, 494] width 15 height 12
radio input "true"
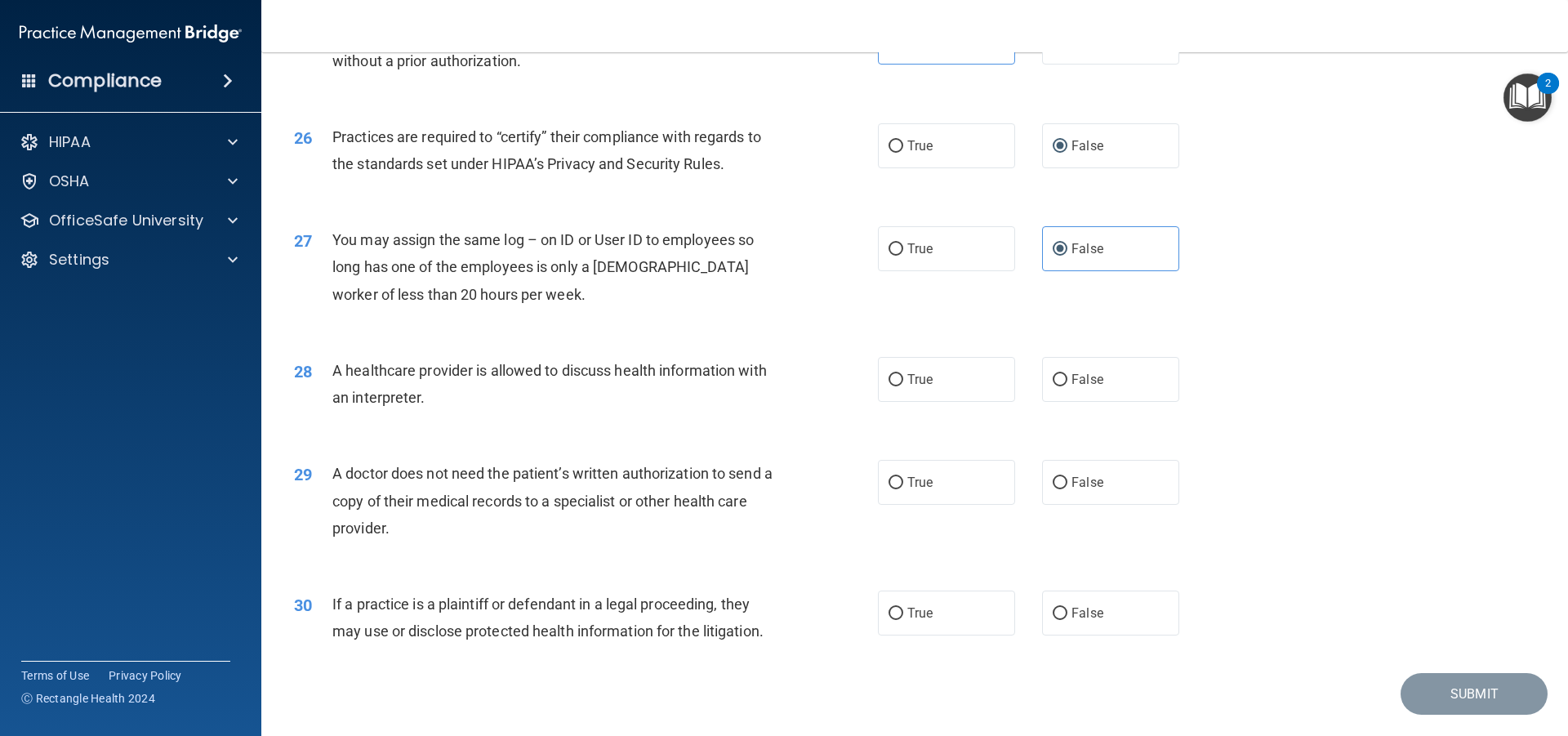
scroll to position [3065, 0]
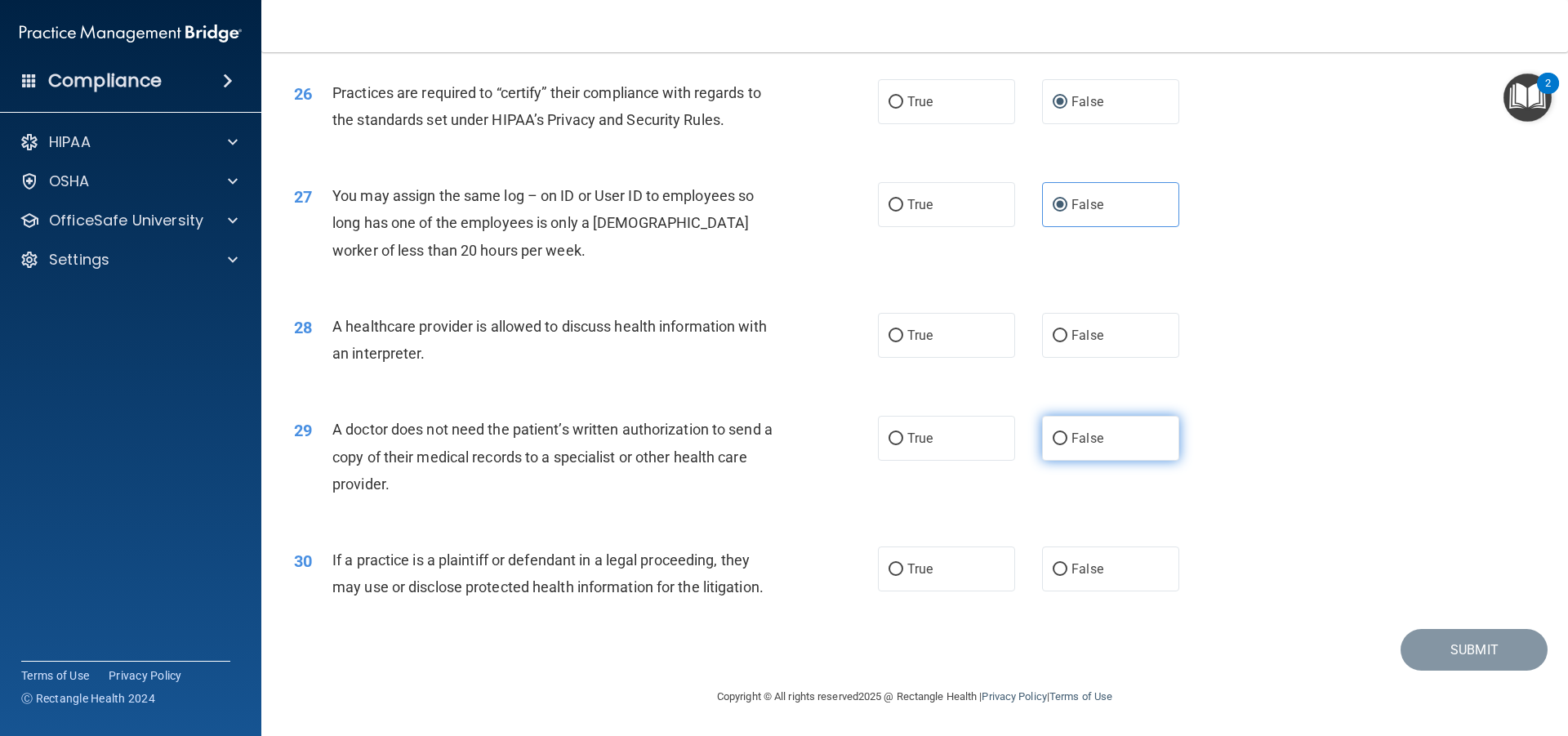
click at [1077, 440] on span "False" at bounding box center [1087, 438] width 32 height 15
click at [1067, 440] on input "False" at bounding box center [1060, 439] width 15 height 12
radio input "true"
click at [1042, 445] on label "False" at bounding box center [1111, 438] width 138 height 45
click at [1053, 445] on input "False" at bounding box center [1060, 439] width 15 height 12
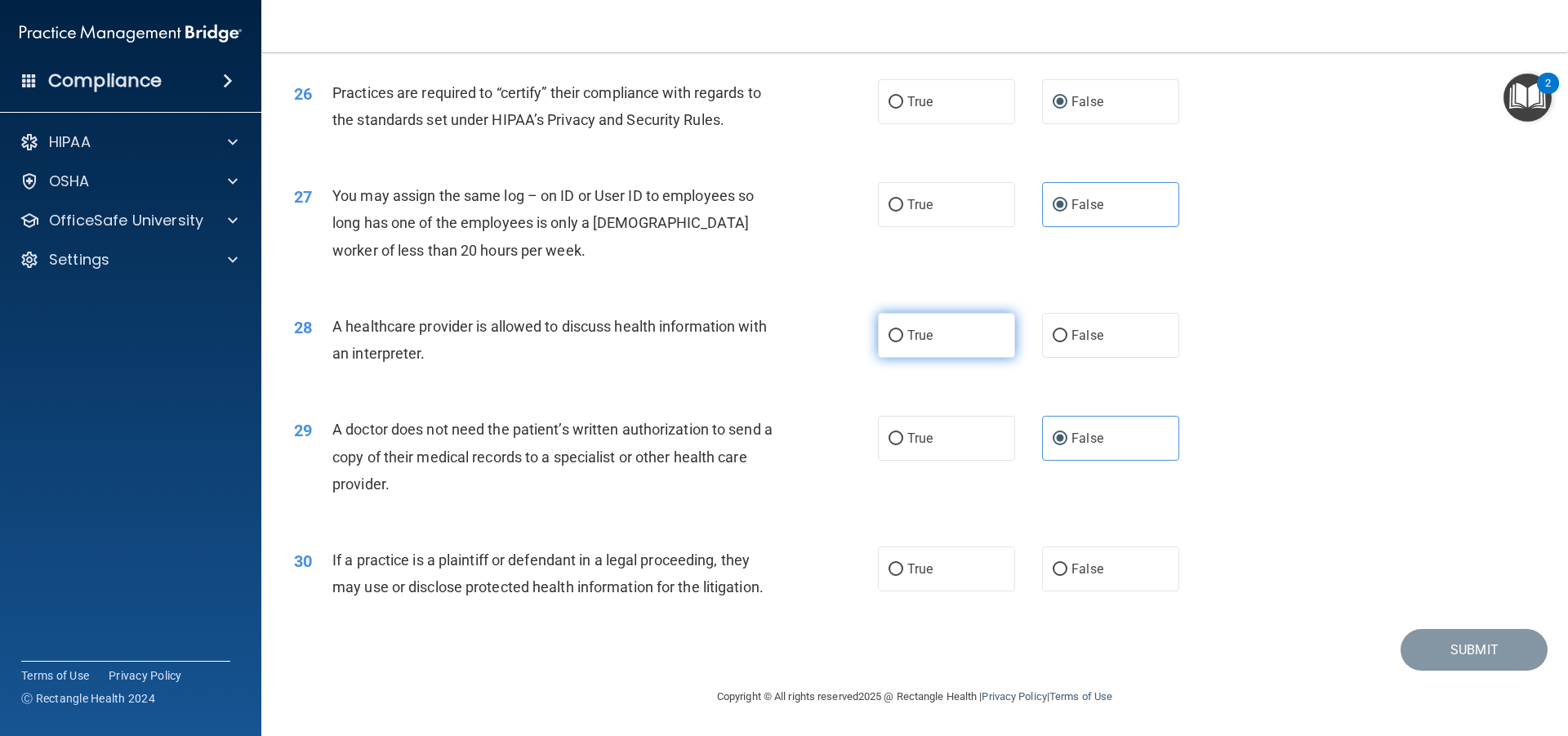
click at [932, 326] on label "True" at bounding box center [947, 335] width 138 height 45
click at [903, 330] on input "True" at bounding box center [895, 336] width 15 height 12
radio input "true"
drag, startPoint x: 919, startPoint y: 429, endPoint x: 932, endPoint y: 446, distance: 21.4
click at [923, 431] on label "True" at bounding box center [947, 438] width 138 height 45
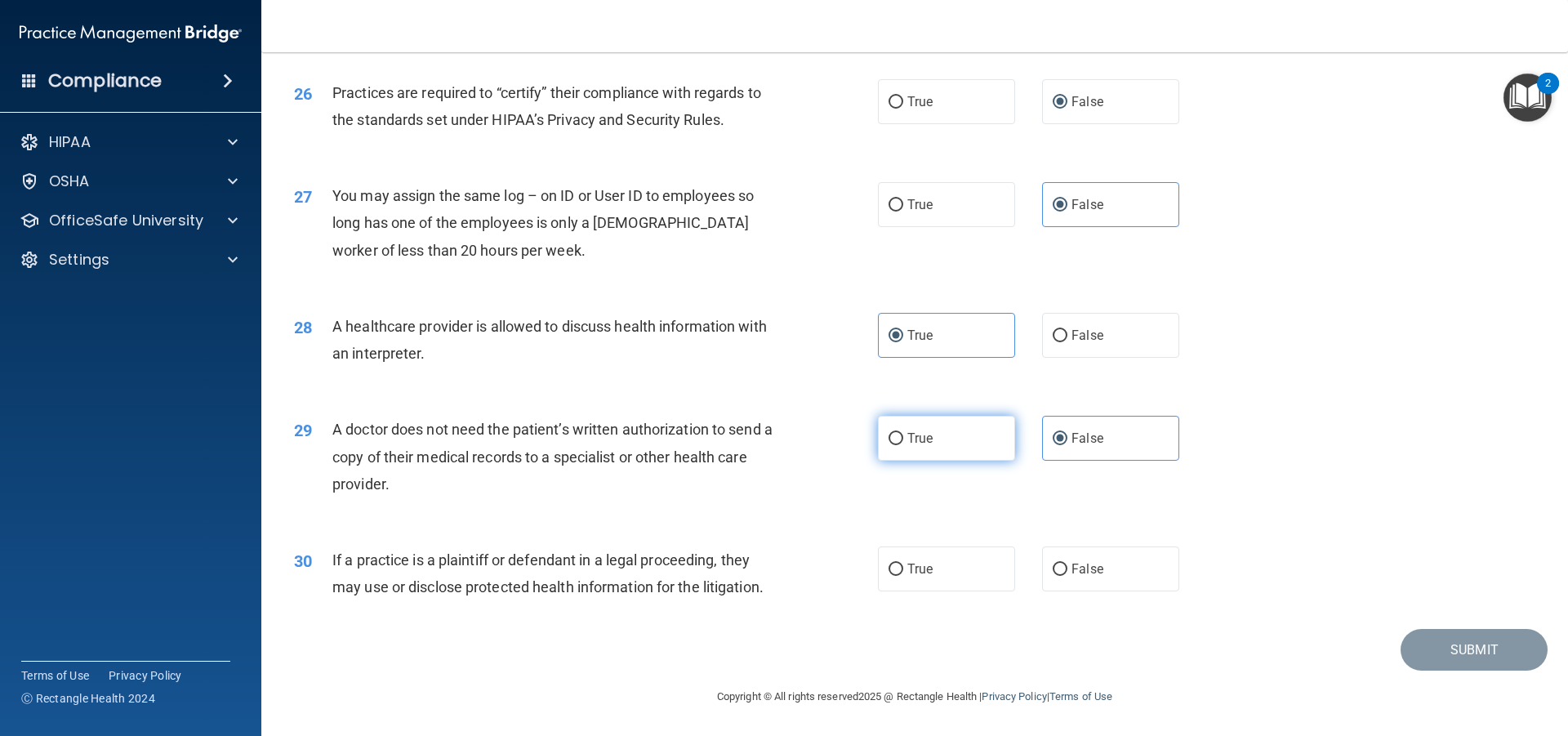
click at [903, 432] on input "True" at bounding box center [895, 439] width 15 height 12
radio input "true"
radio input "false"
click at [938, 573] on label "True" at bounding box center [947, 568] width 138 height 45
click at [903, 573] on input "True" at bounding box center [895, 569] width 15 height 12
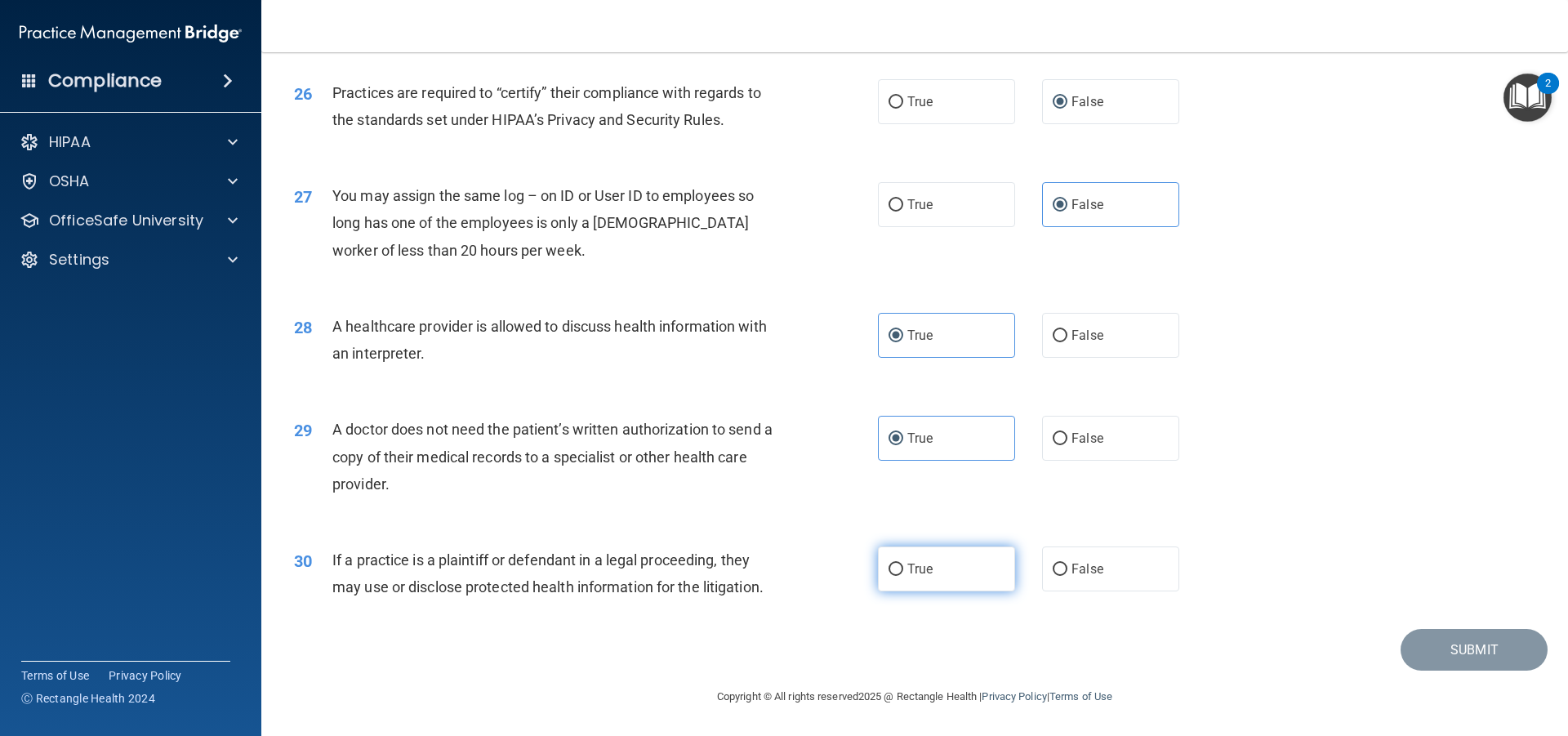
radio input "true"
click at [1441, 657] on button "Submit" at bounding box center [1474, 649] width 147 height 41
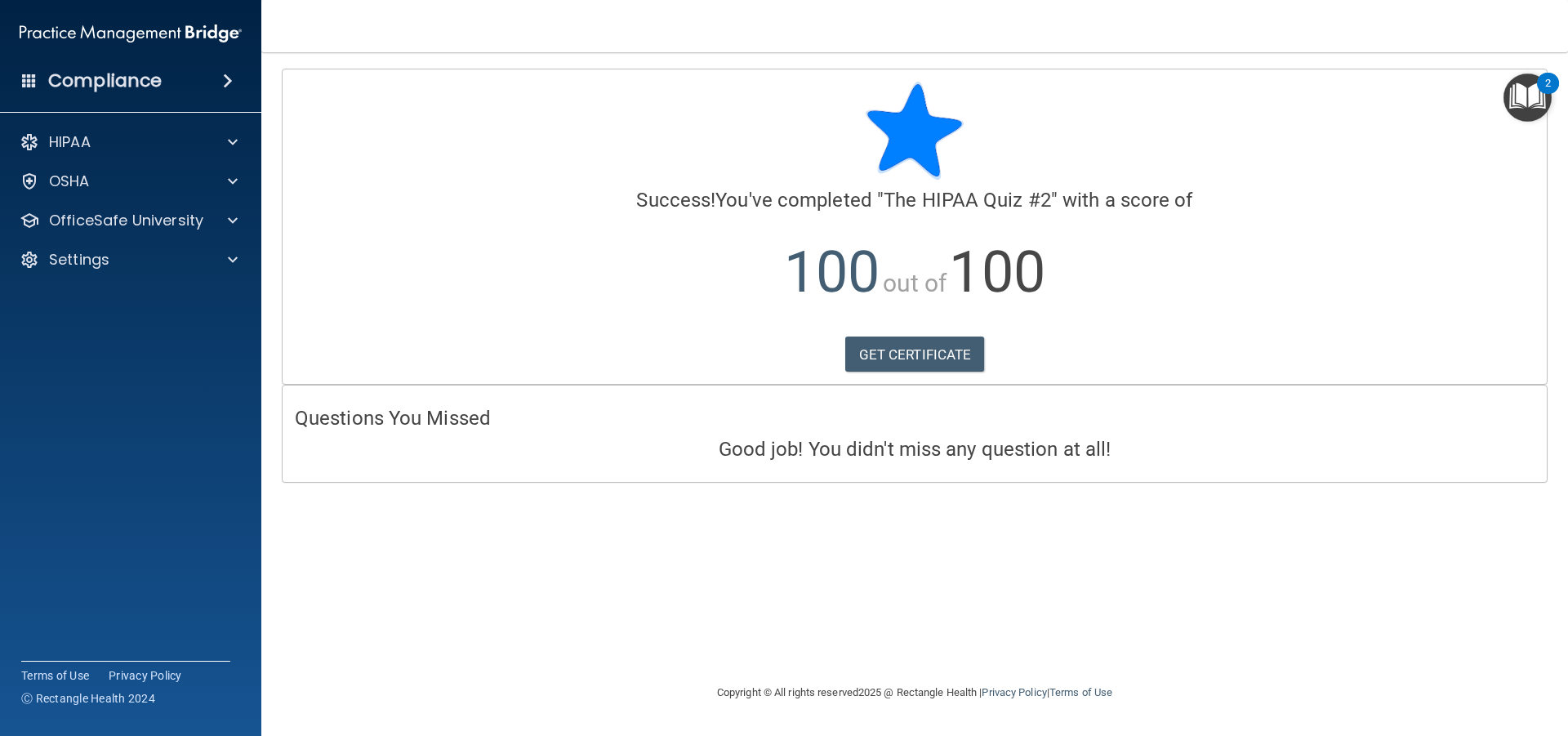
click at [27, 82] on span at bounding box center [29, 80] width 15 height 15
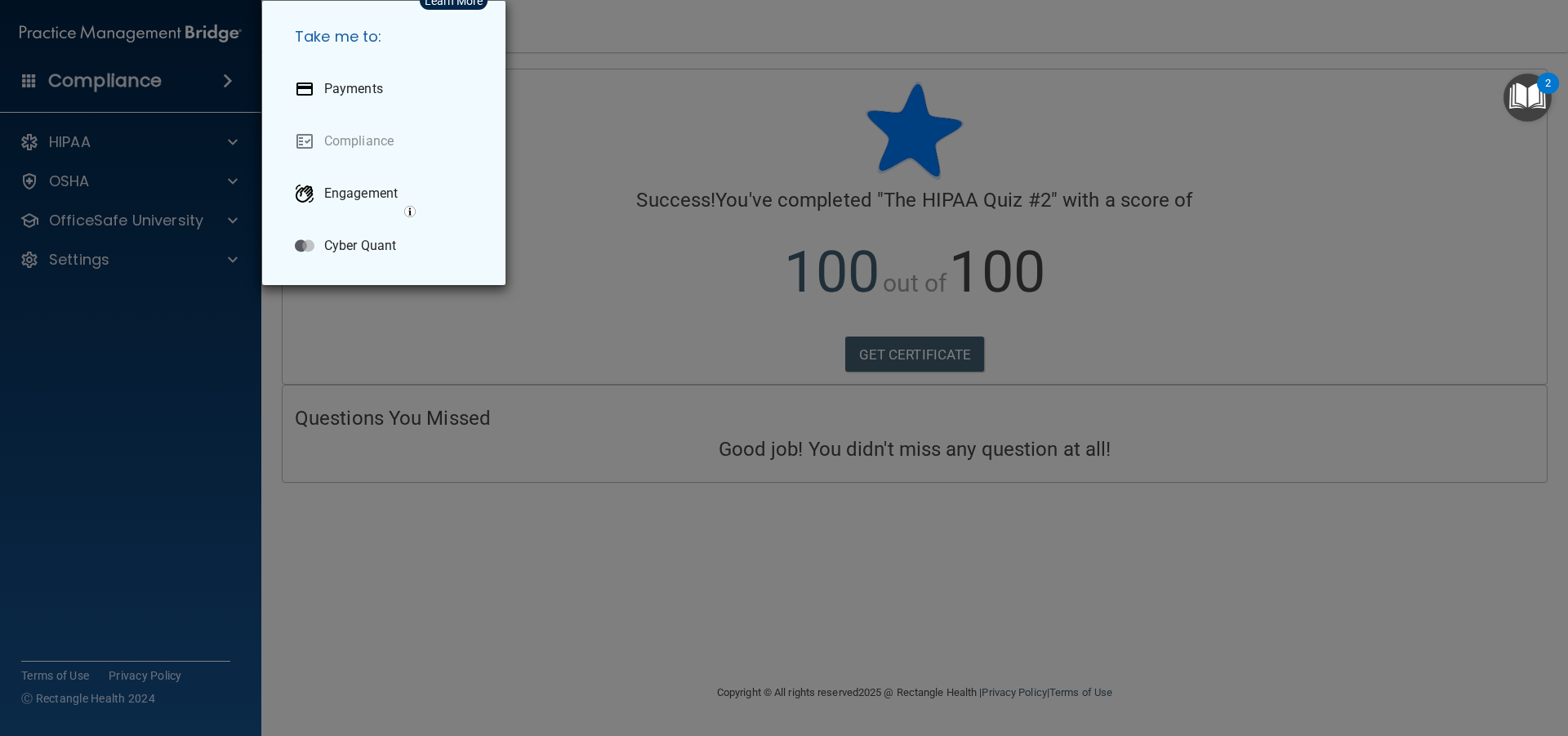
click at [27, 83] on div "Take me to: Payments Compliance Engagement Cyber Quant" at bounding box center [784, 368] width 1568 height 736
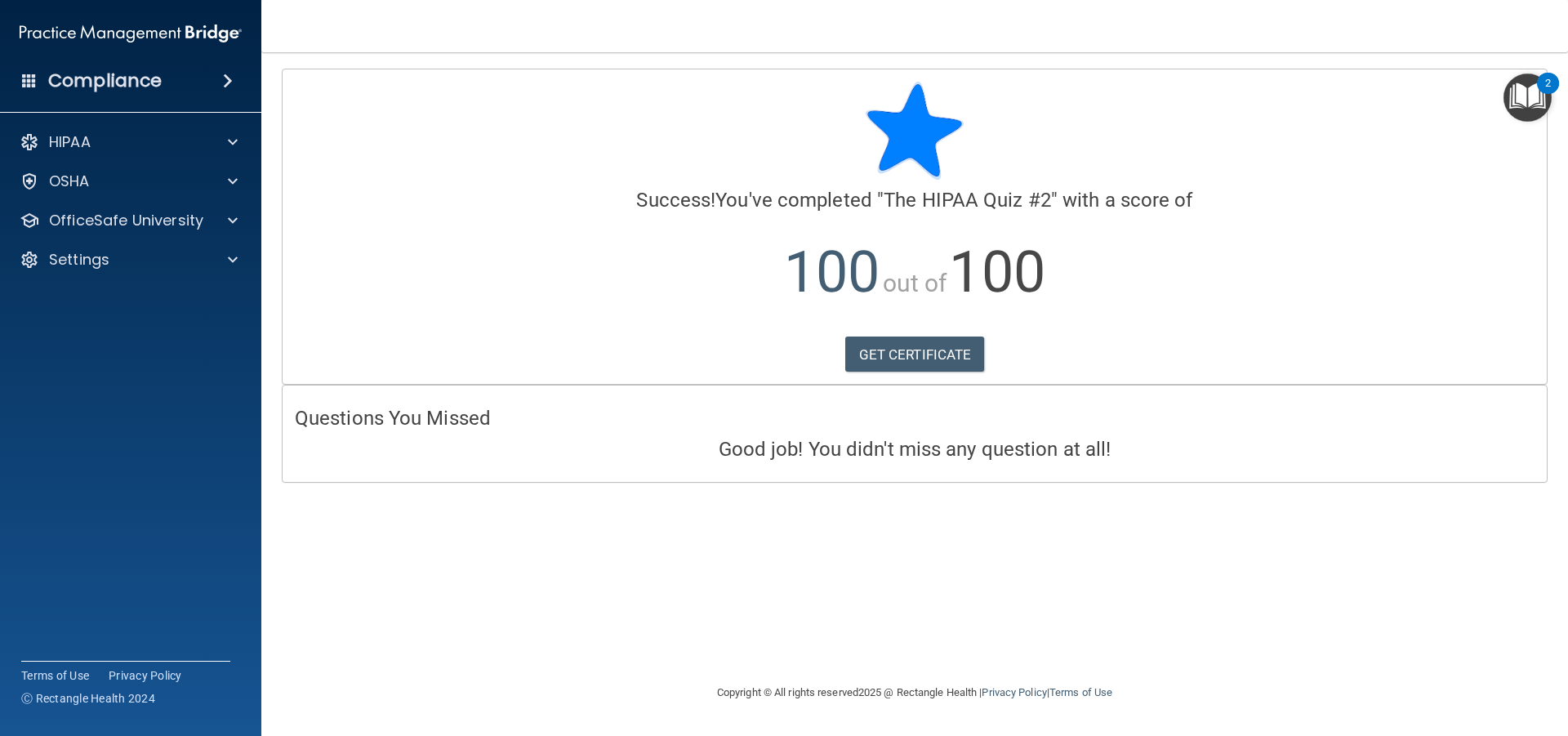
click at [204, 81] on div "Compliance" at bounding box center [131, 81] width 261 height 36
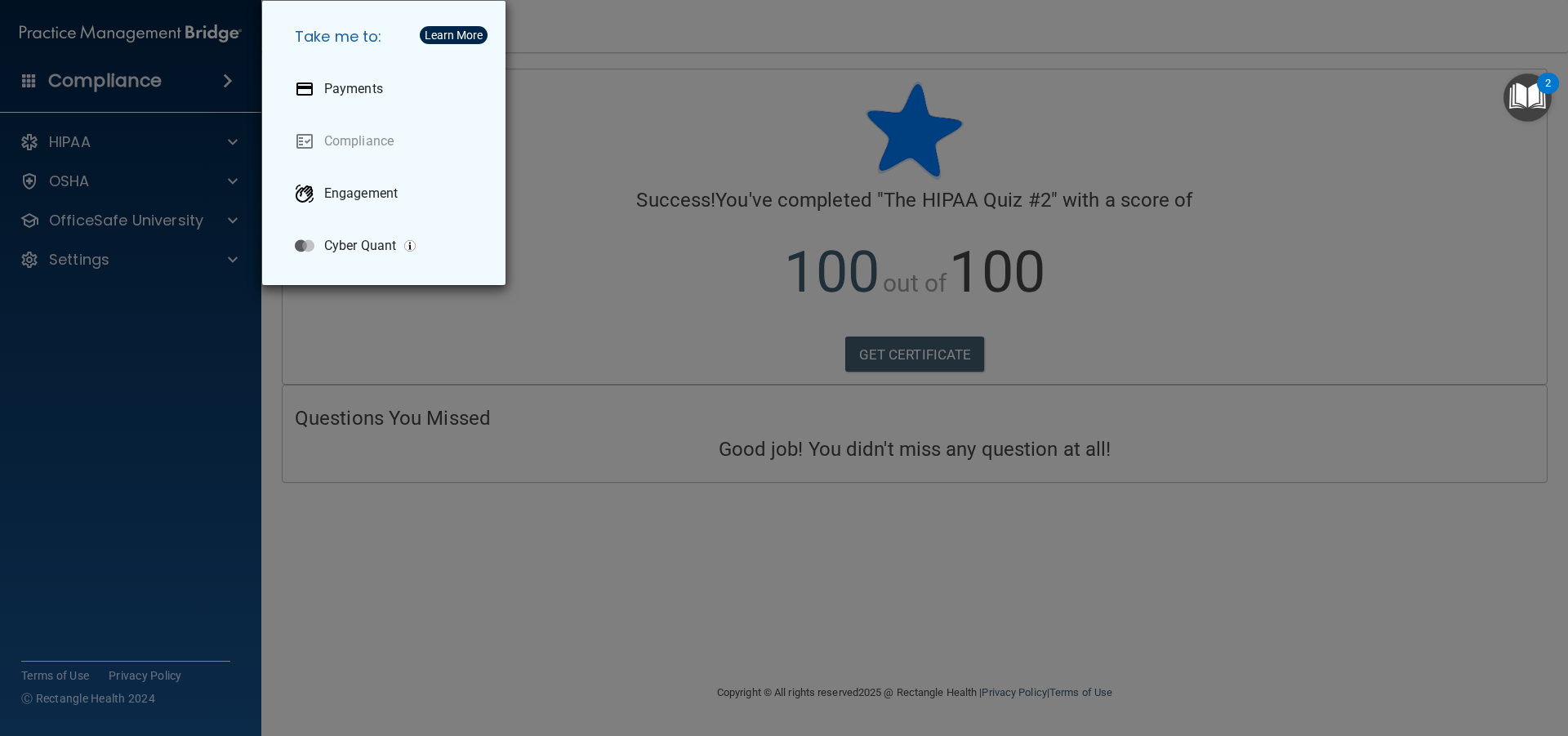
click at [217, 81] on div "Take me to: Payments Compliance Engagement Cyber Quant" at bounding box center [784, 368] width 1568 height 736
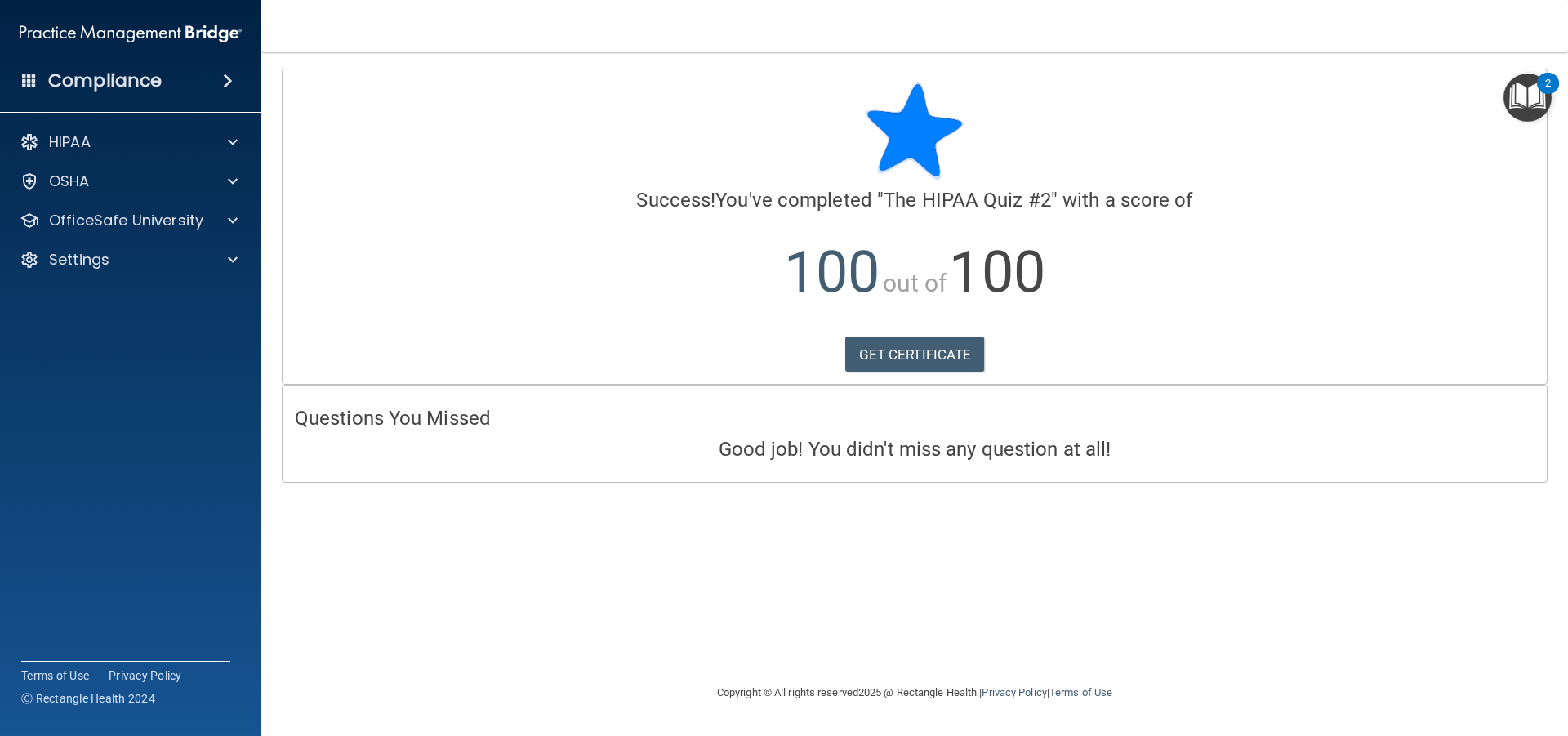
click at [840, 473] on div "Questions You Missed Good job! You didn't miss any question at all!" at bounding box center [915, 432] width 1264 height 95
click at [100, 140] on div "HIPAA" at bounding box center [109, 142] width 203 height 20
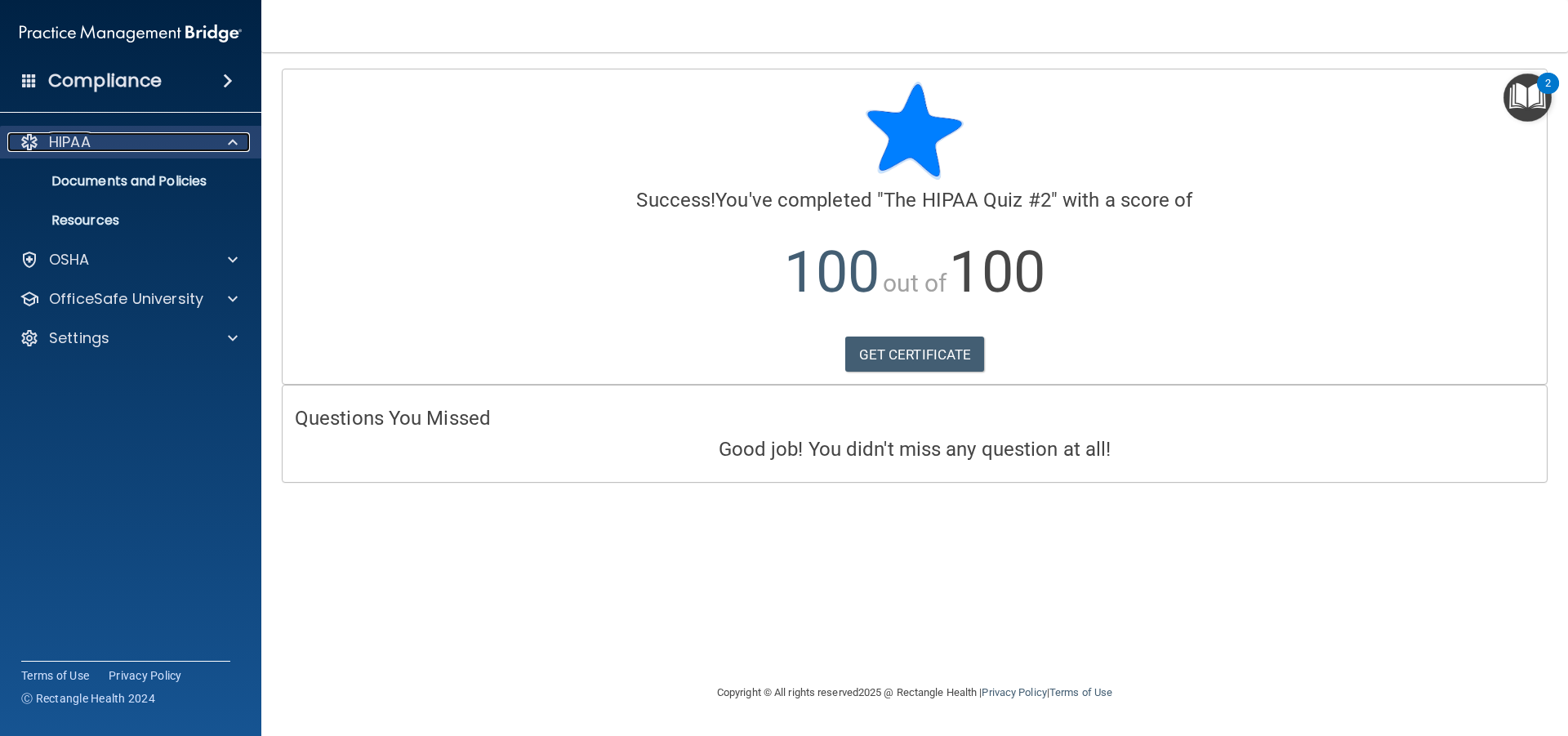
click at [100, 140] on div "HIPAA" at bounding box center [109, 142] width 203 height 20
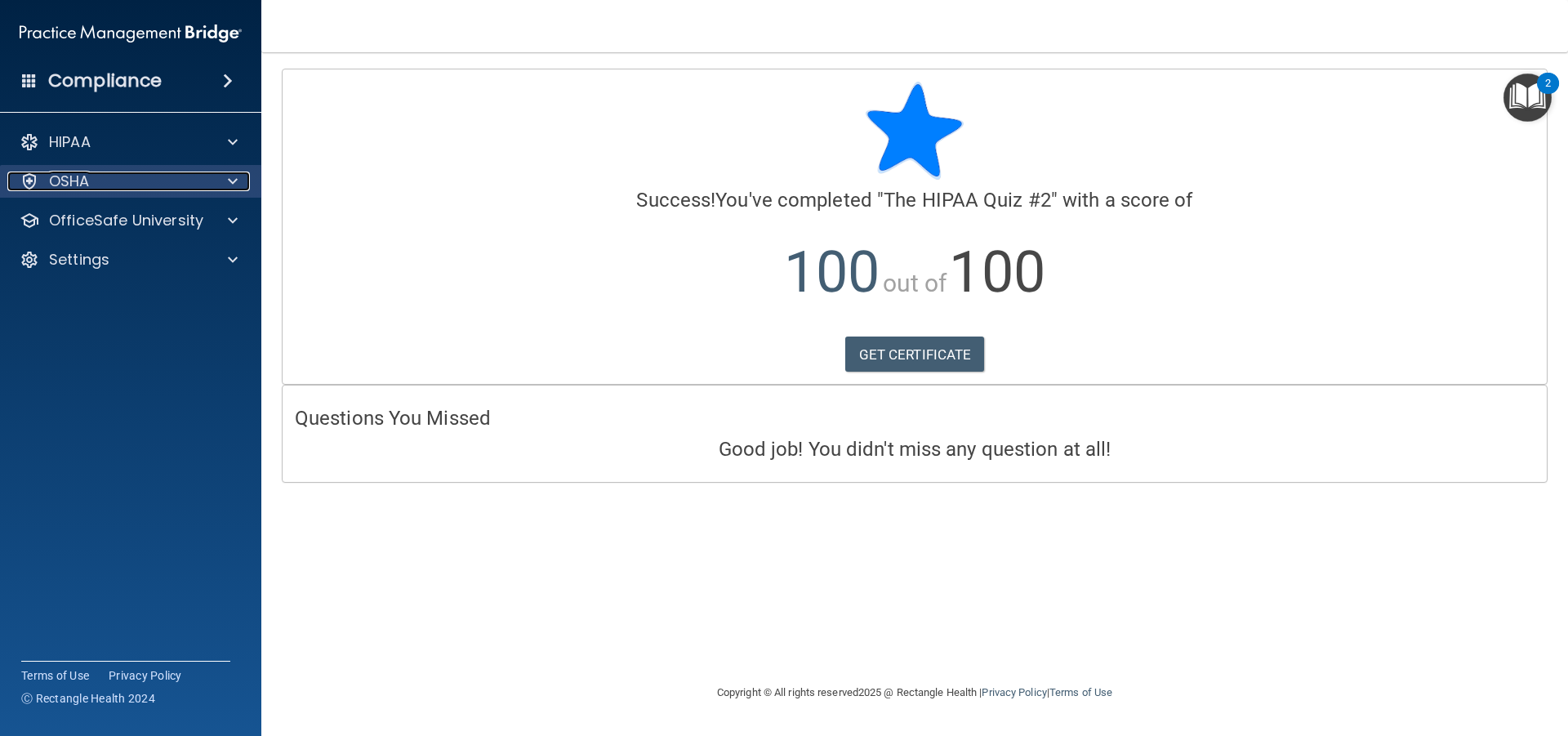
click at [106, 189] on div "OSHA" at bounding box center [109, 181] width 203 height 20
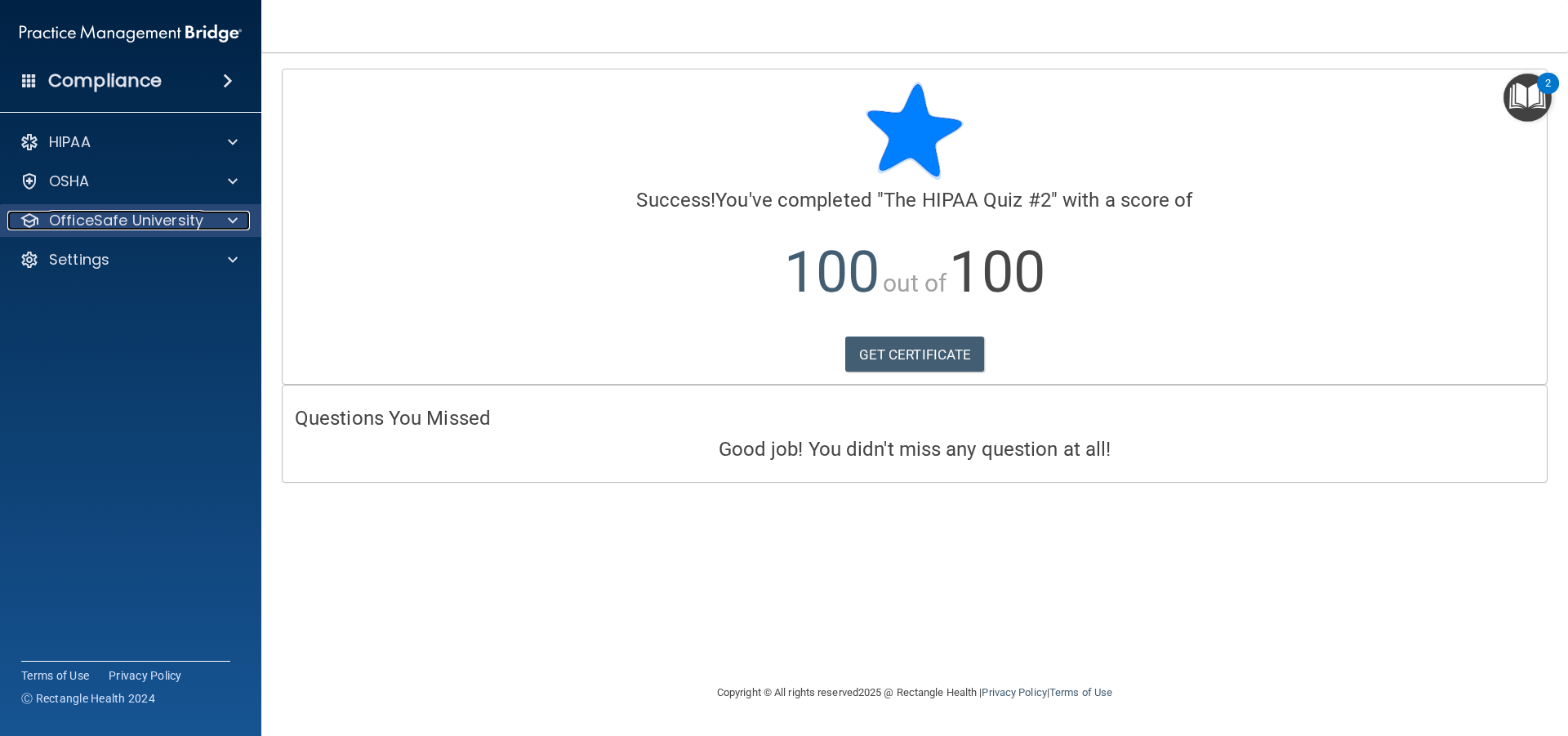
click at [121, 215] on p "OfficeSafe University" at bounding box center [126, 220] width 154 height 20
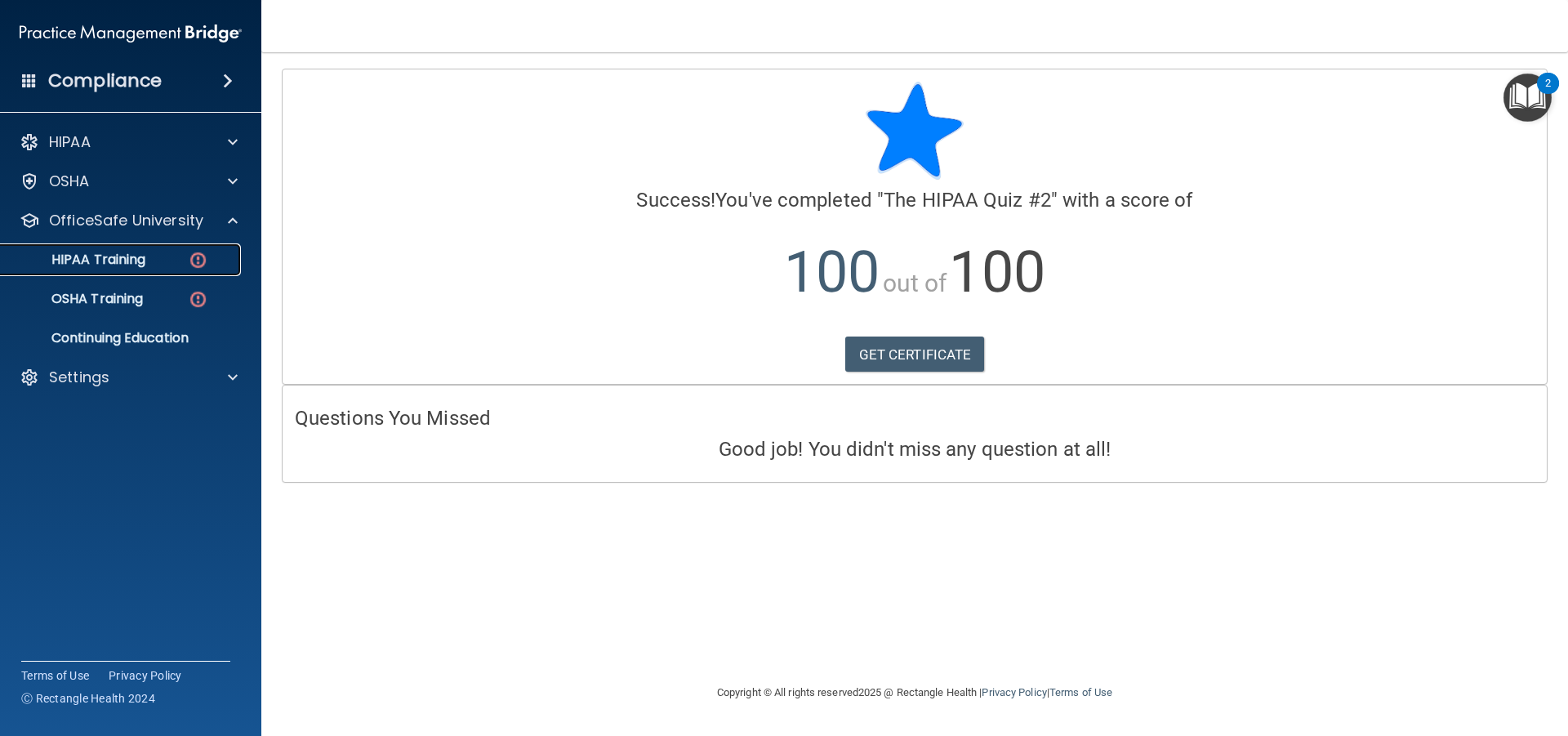
click at [121, 262] on p "HIPAA Training" at bounding box center [77, 259] width 135 height 16
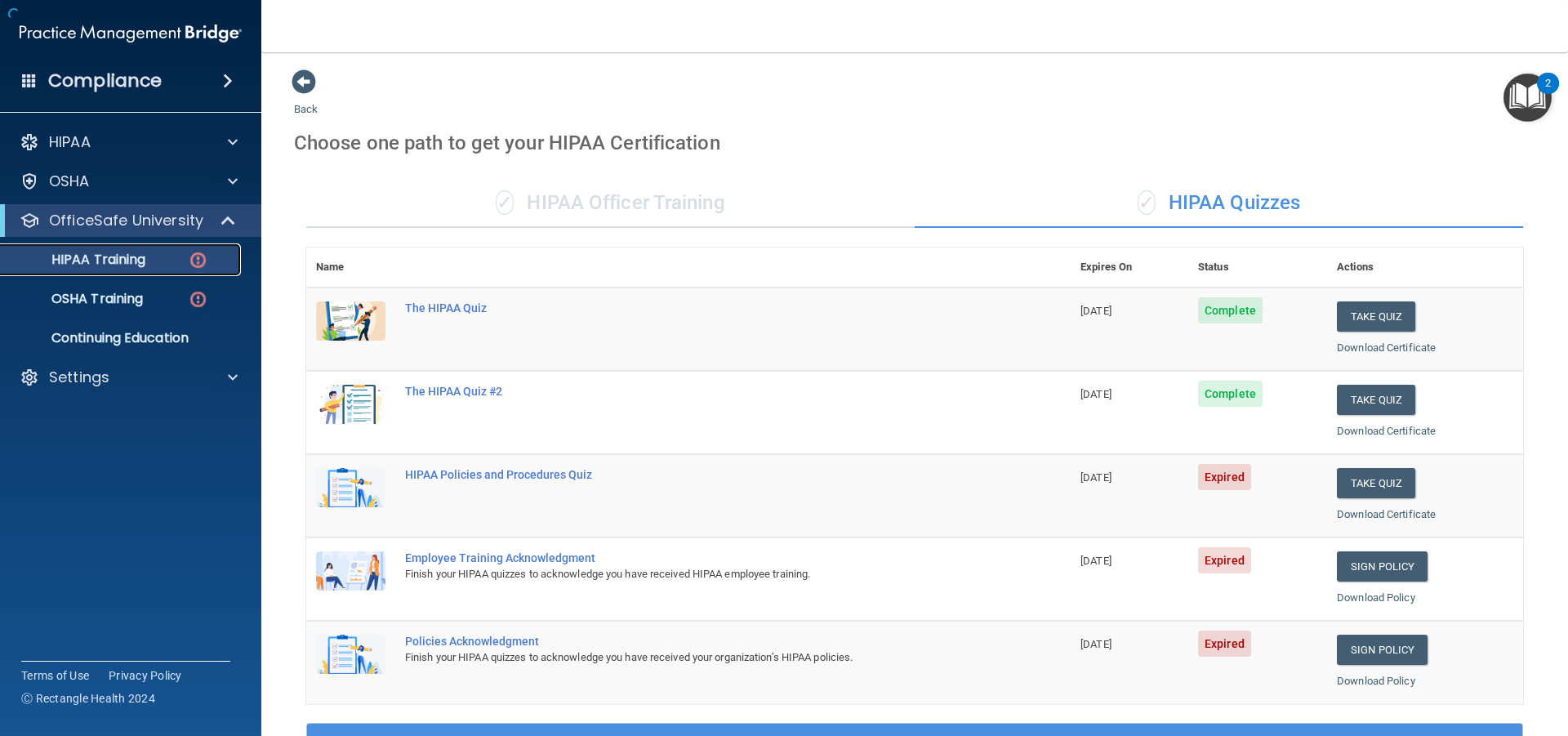
click at [121, 262] on p "HIPAA Training" at bounding box center [77, 259] width 135 height 16
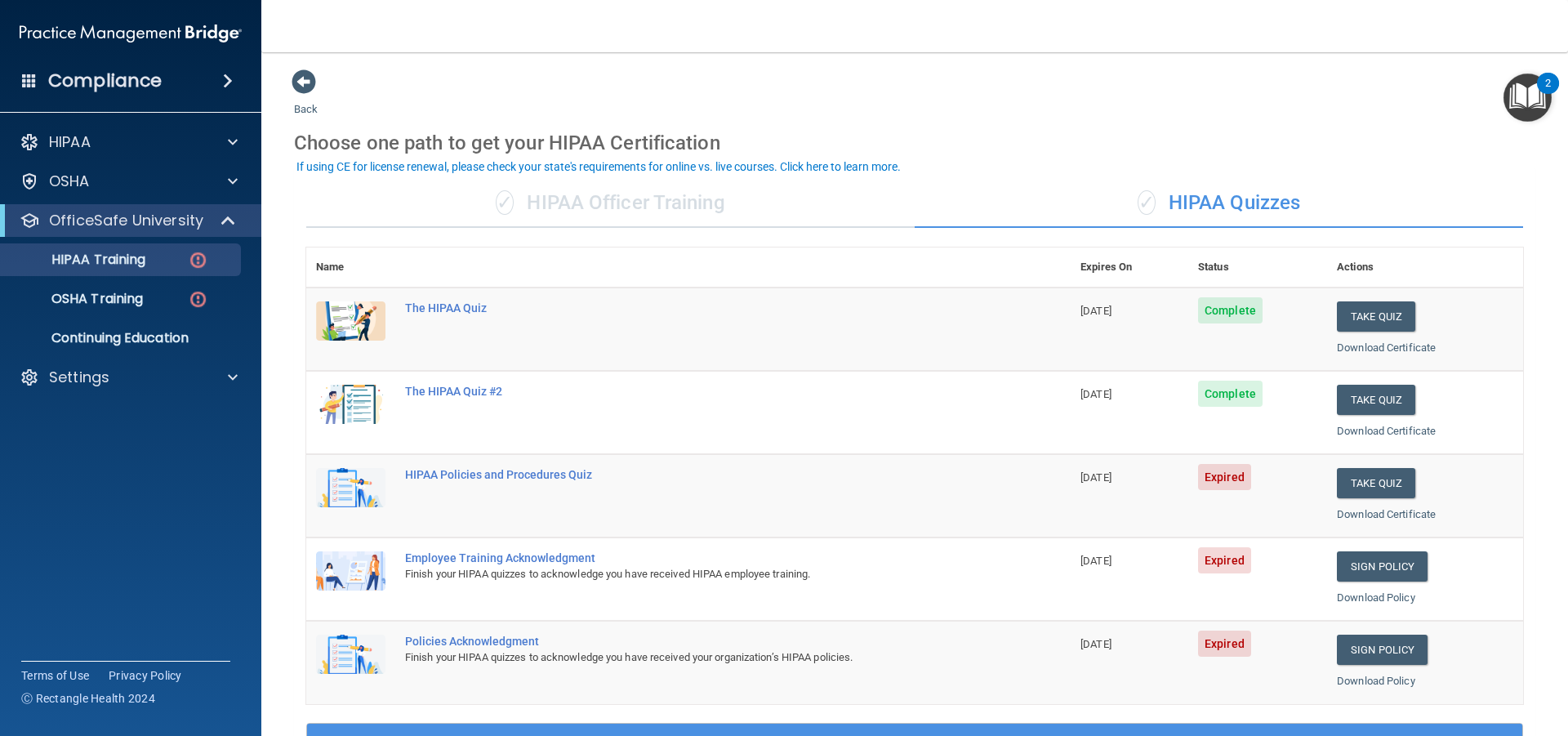
click at [1227, 479] on span "Expired" at bounding box center [1225, 476] width 53 height 26
click at [1393, 484] on button "Take Quiz" at bounding box center [1376, 482] width 78 height 30
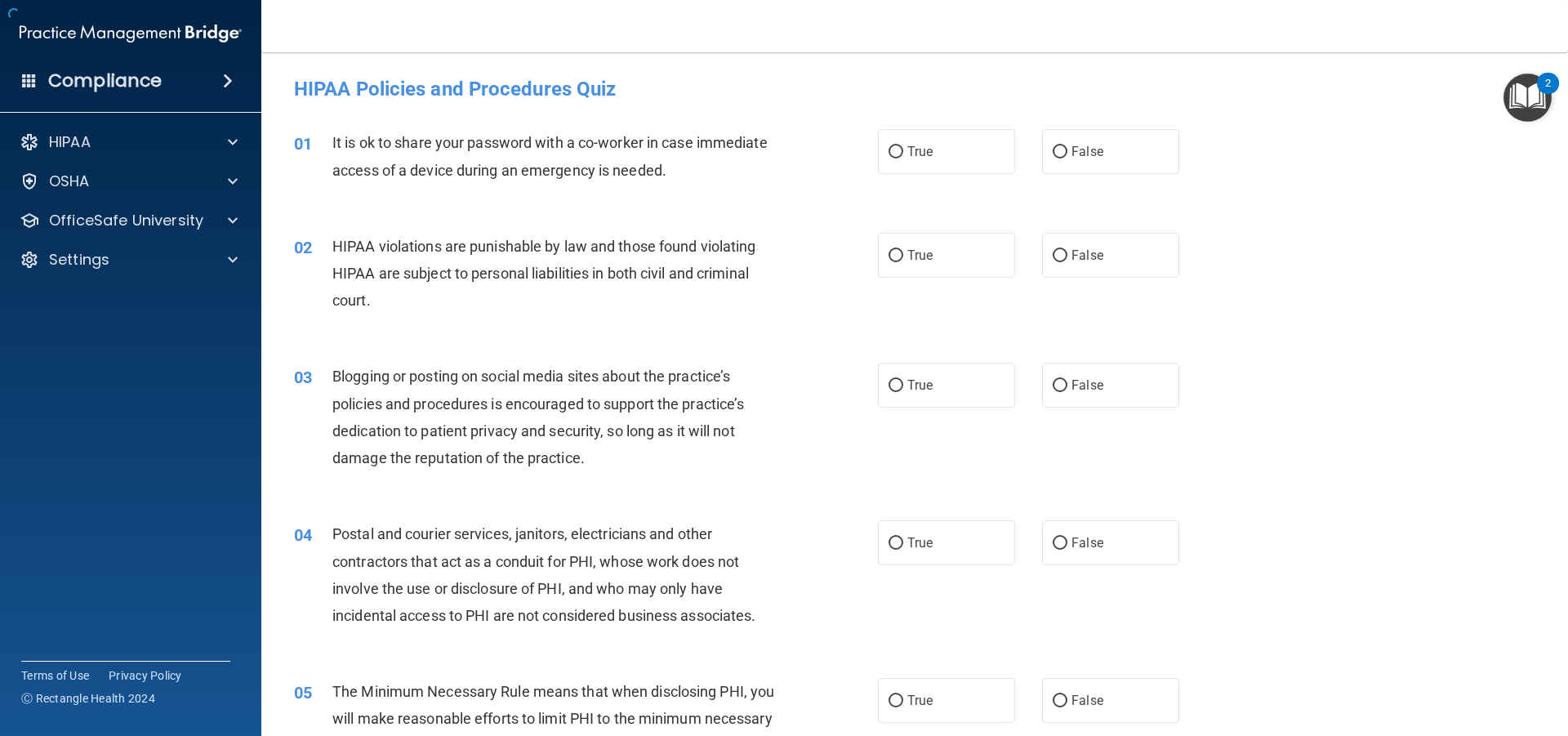
click at [1393, 484] on div "03 Blogging or posting on social media sites about the practice’s policies and …" at bounding box center [915, 420] width 1266 height 157
click at [1072, 149] on span "False" at bounding box center [1087, 151] width 32 height 15
click at [1067, 149] on input "False" at bounding box center [1060, 152] width 15 height 12
radio input "true"
click at [1072, 387] on span "False" at bounding box center [1087, 385] width 32 height 15
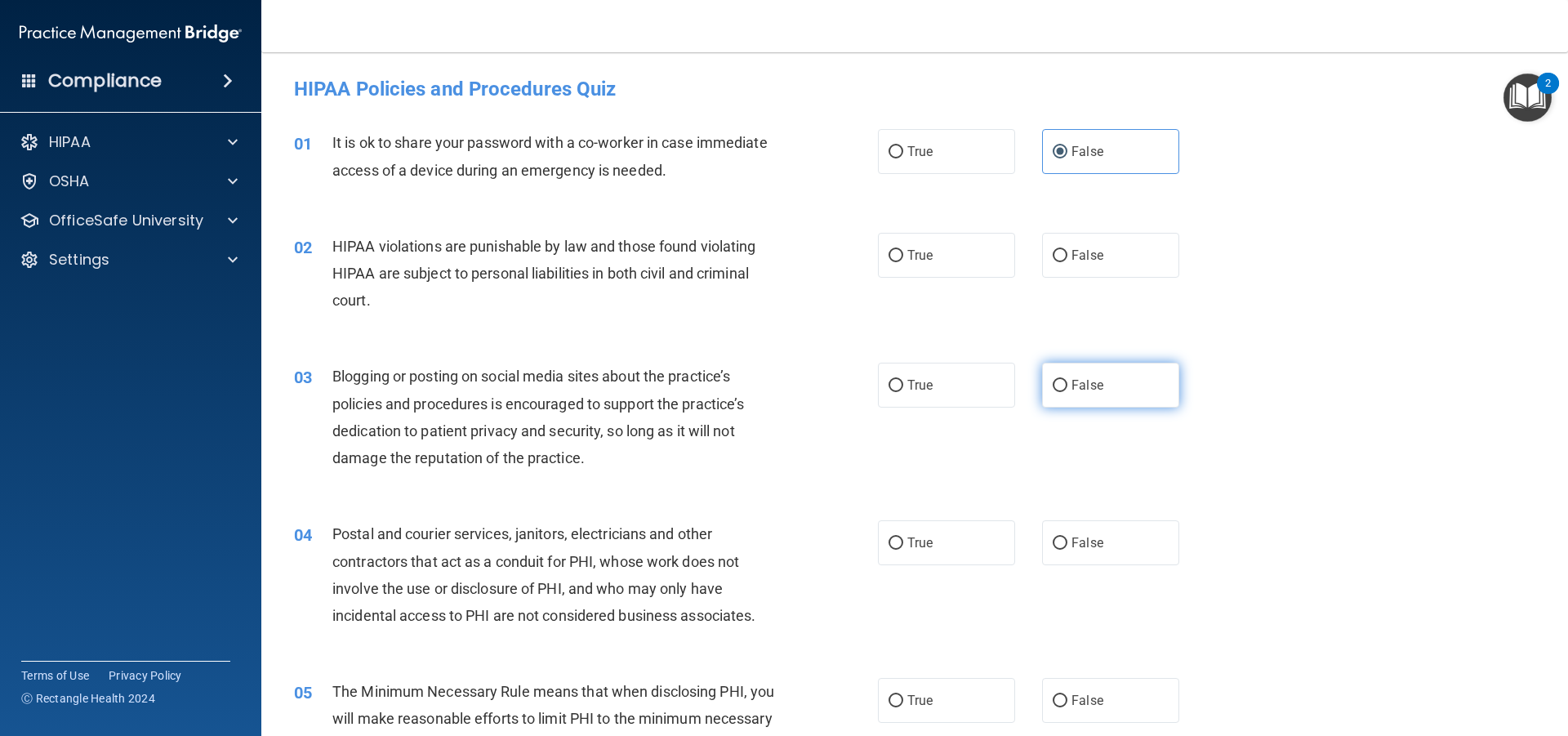
click at [1067, 387] on input "False" at bounding box center [1060, 386] width 15 height 12
radio input "true"
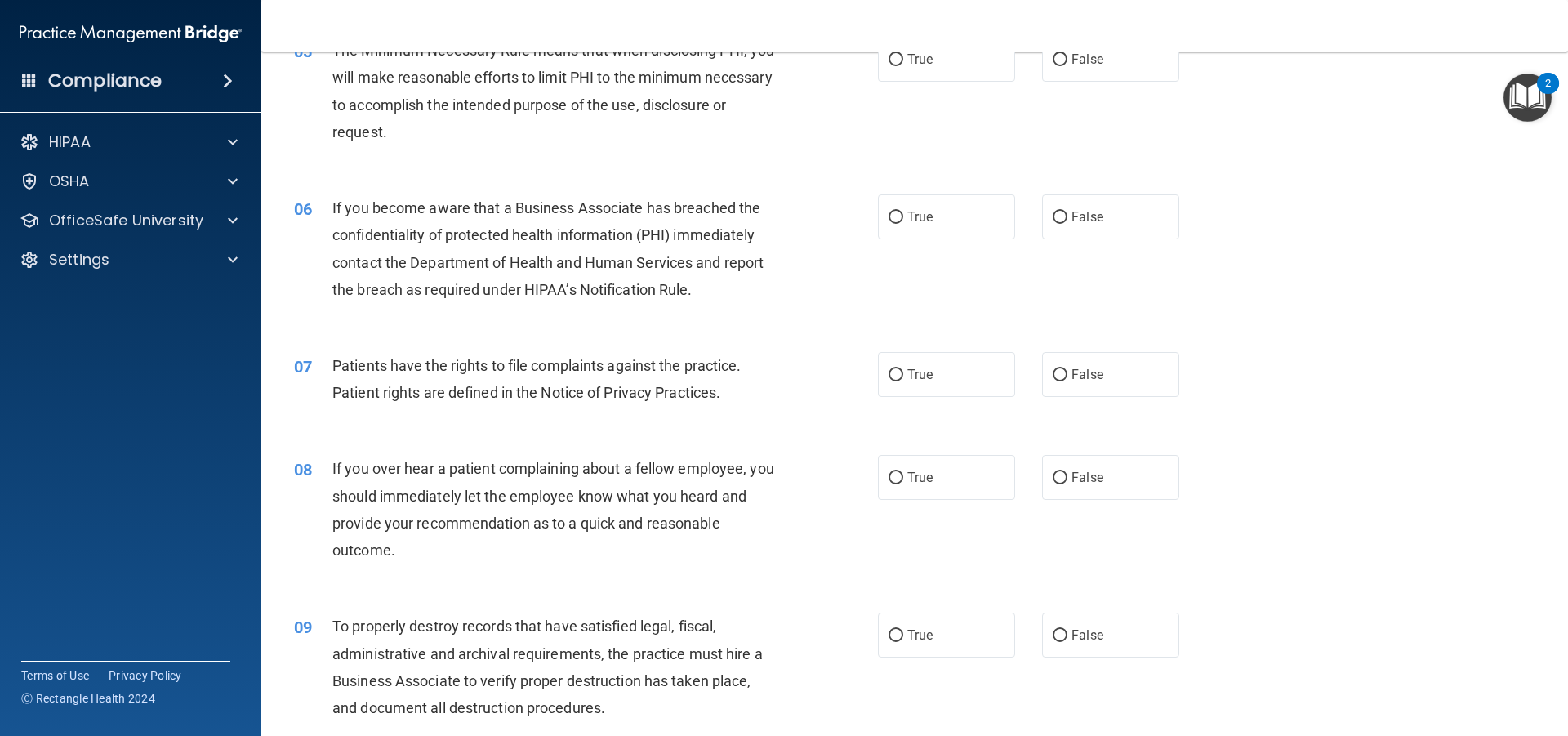
scroll to position [653, 0]
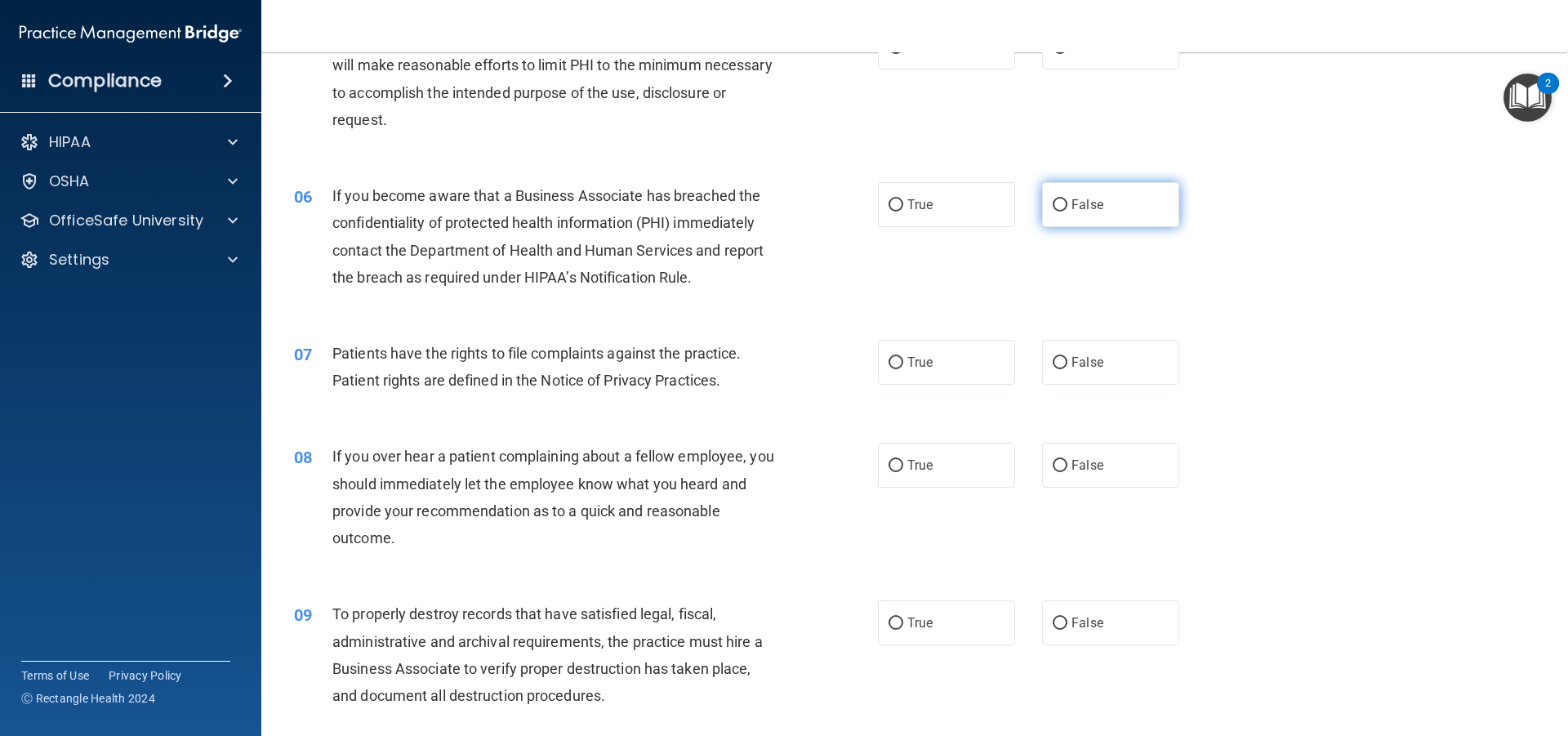
click at [1087, 205] on span "False" at bounding box center [1087, 205] width 32 height 15
click at [1067, 205] on input "False" at bounding box center [1060, 205] width 15 height 12
radio input "true"
click at [1079, 451] on label "False" at bounding box center [1111, 465] width 138 height 45
click at [1067, 460] on input "False" at bounding box center [1060, 466] width 15 height 12
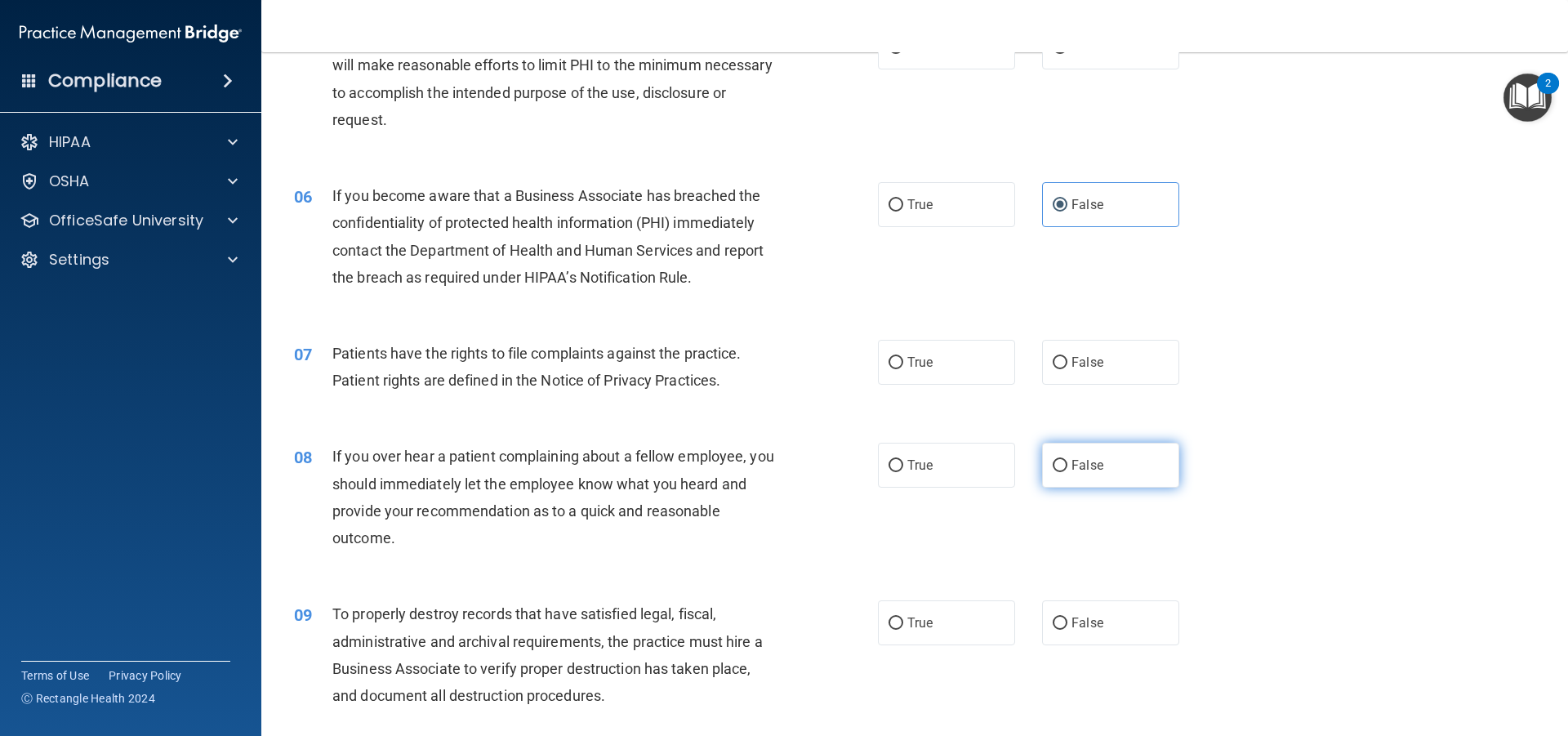
radio input "true"
click at [1081, 612] on label "False" at bounding box center [1111, 623] width 138 height 45
click at [1067, 617] on input "False" at bounding box center [1060, 623] width 15 height 12
radio input "true"
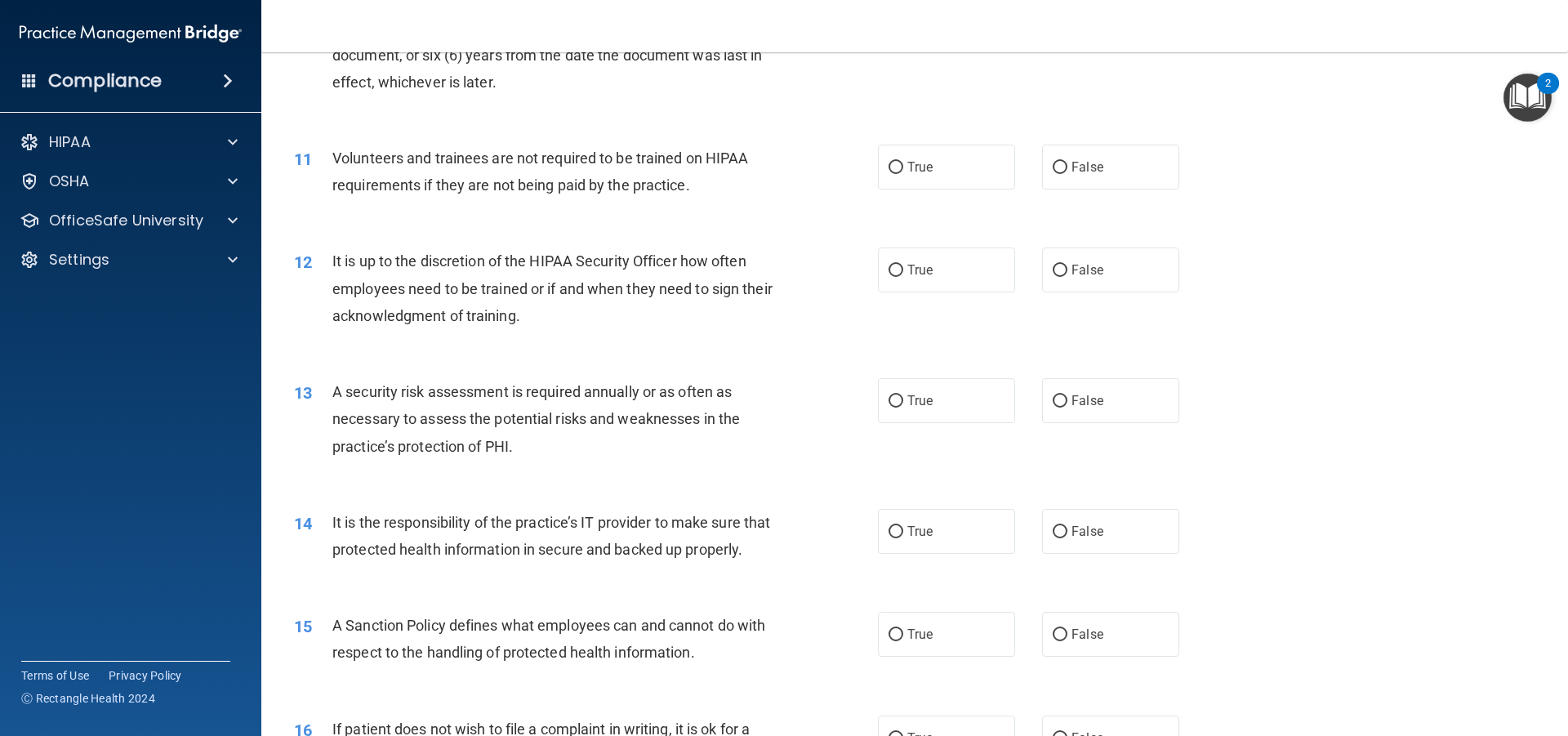
scroll to position [1388, 0]
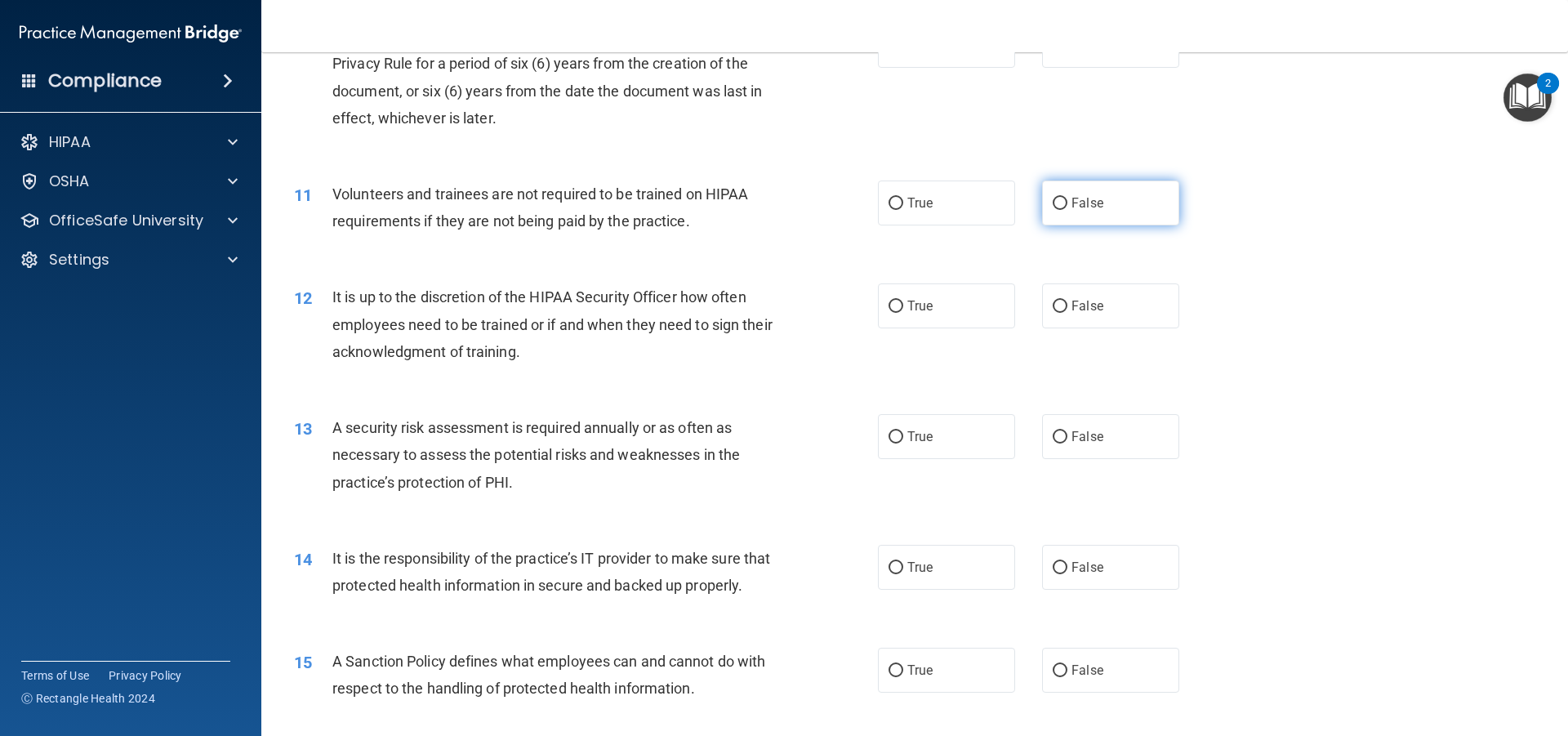
click at [1076, 203] on span "False" at bounding box center [1087, 203] width 32 height 15
click at [1067, 203] on input "False" at bounding box center [1060, 204] width 15 height 12
radio input "true"
click at [1079, 312] on span "False" at bounding box center [1087, 306] width 32 height 15
click at [1067, 312] on input "False" at bounding box center [1060, 306] width 15 height 12
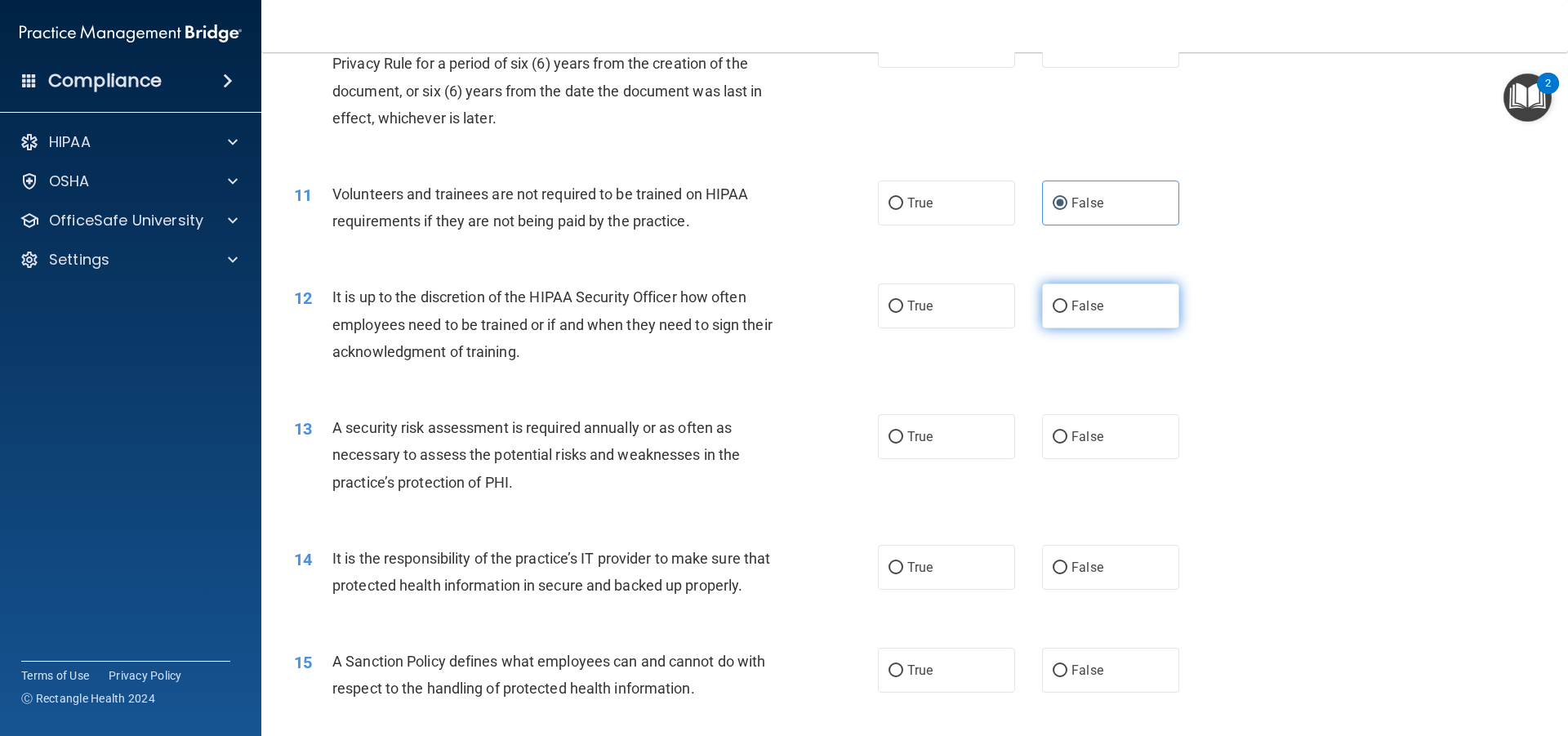
radio input "true"
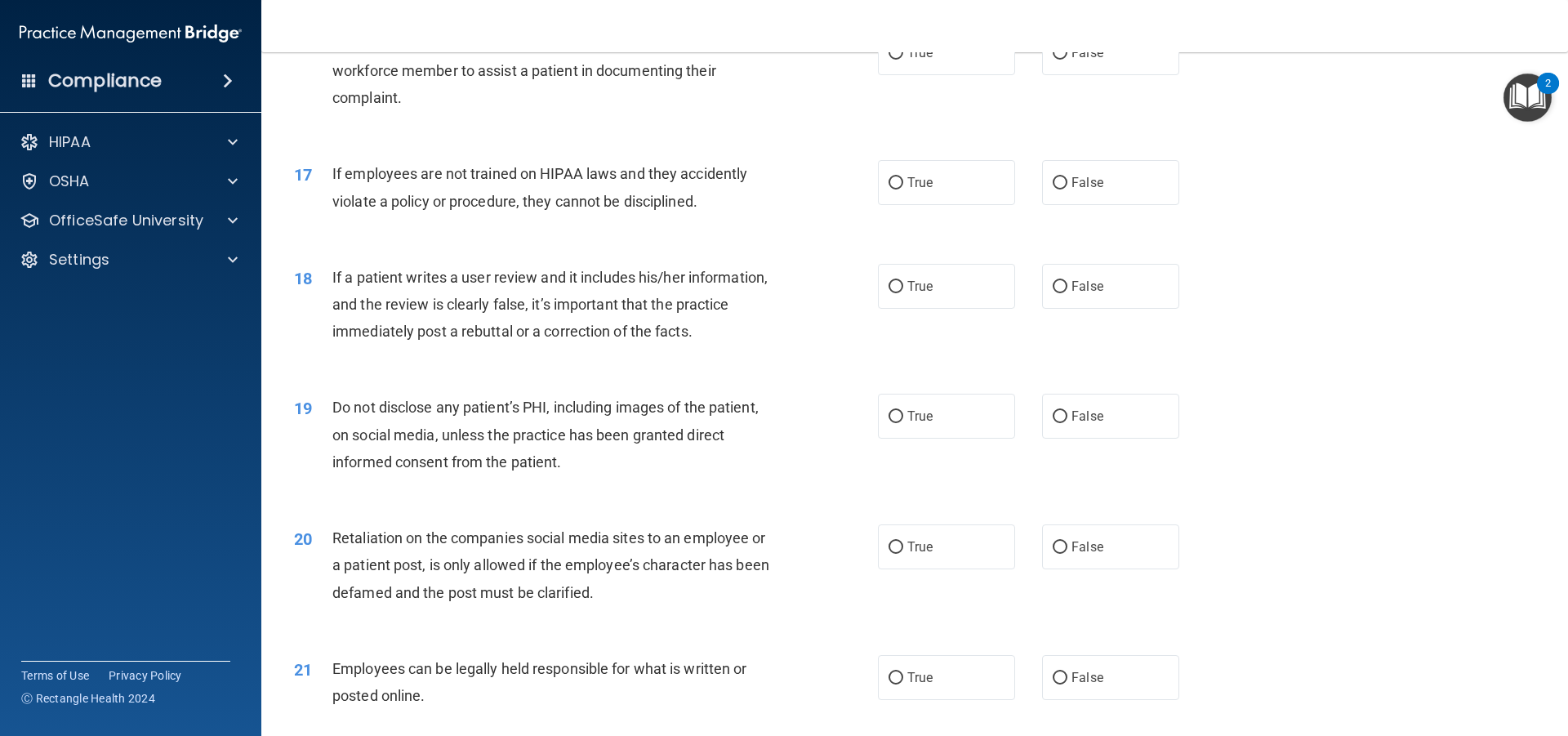
scroll to position [2123, 0]
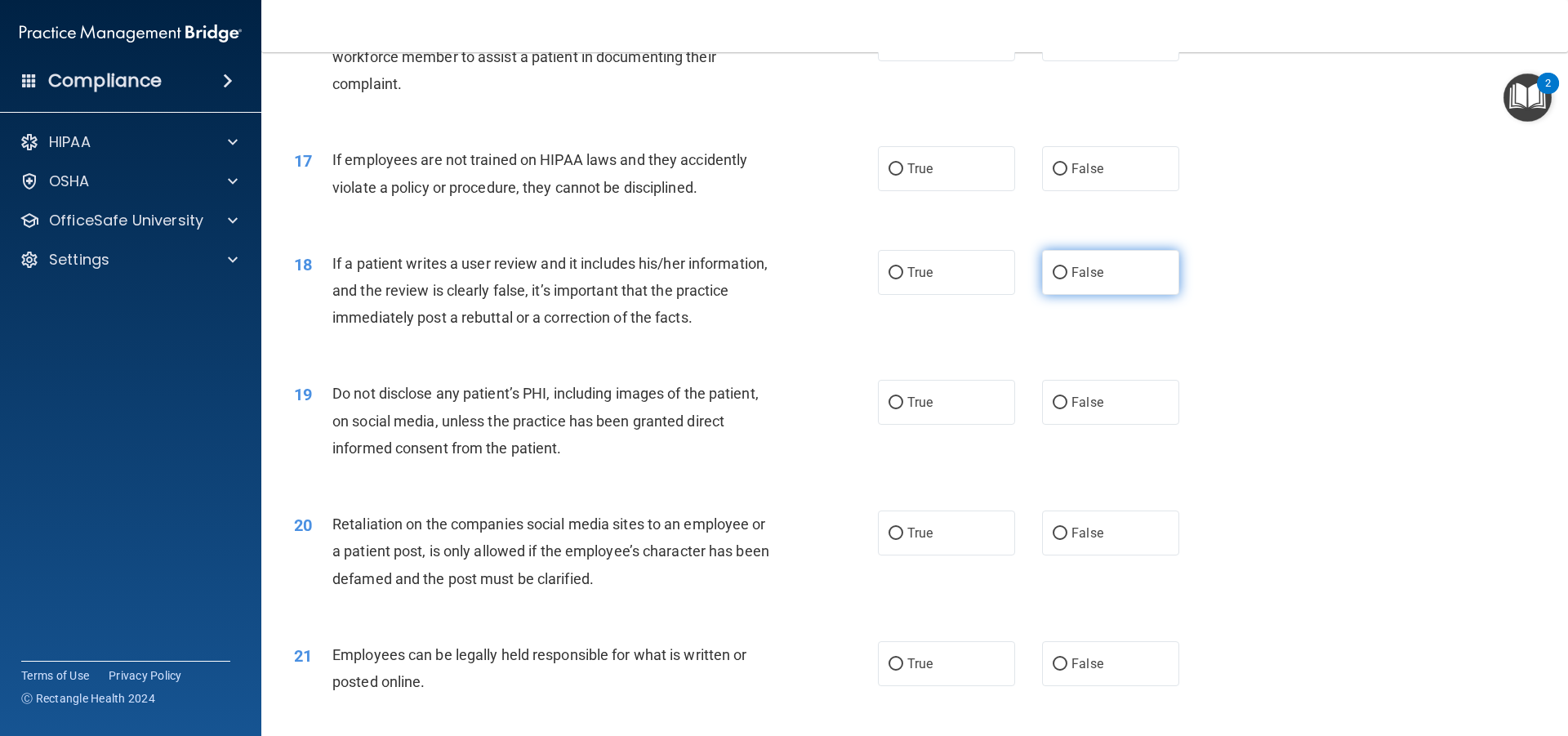
click at [1058, 279] on input "False" at bounding box center [1060, 273] width 15 height 12
radio input "true"
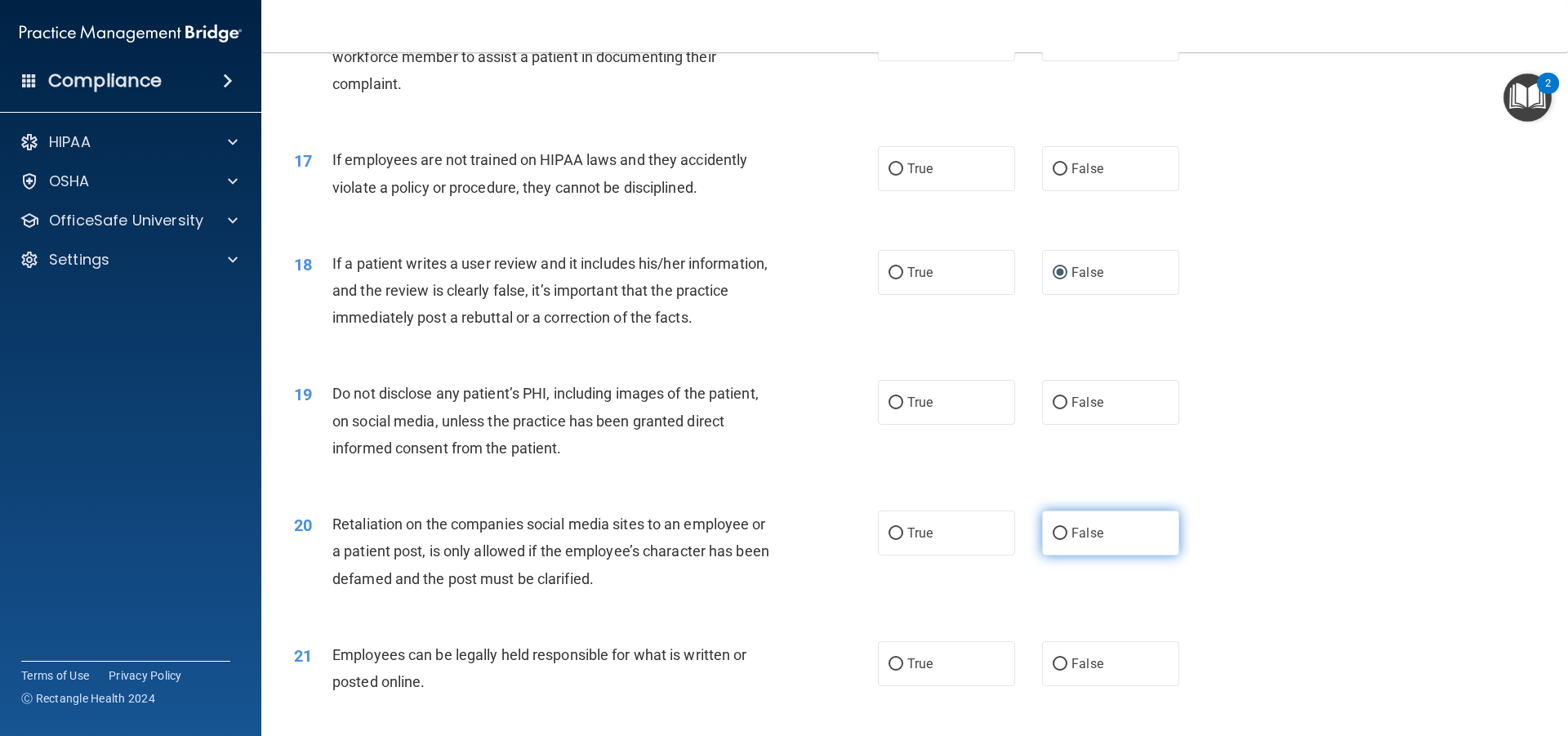
click at [1065, 546] on label "False" at bounding box center [1111, 533] width 138 height 45
click at [1065, 540] on input "False" at bounding box center [1060, 533] width 15 height 12
radio input "true"
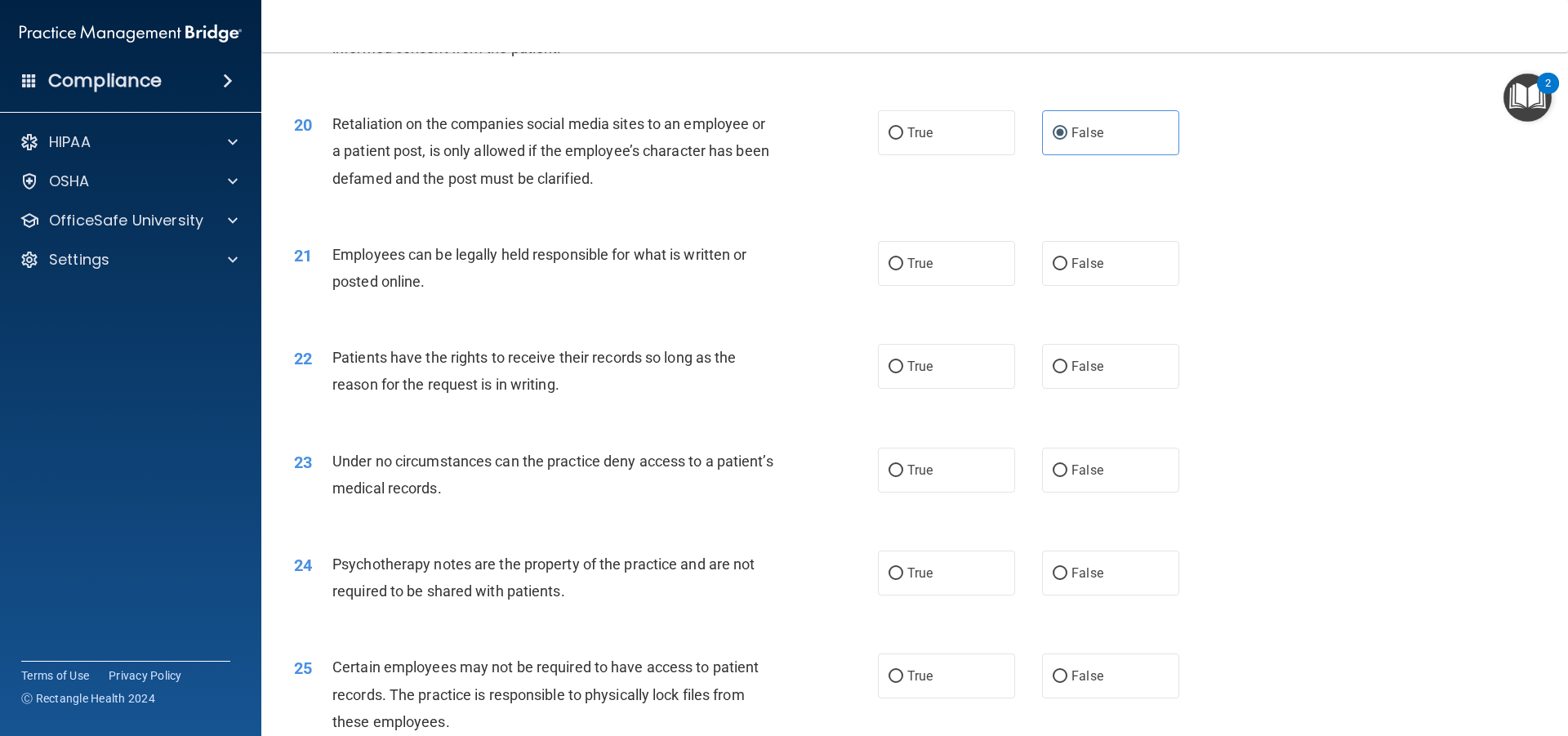
scroll to position [2531, 0]
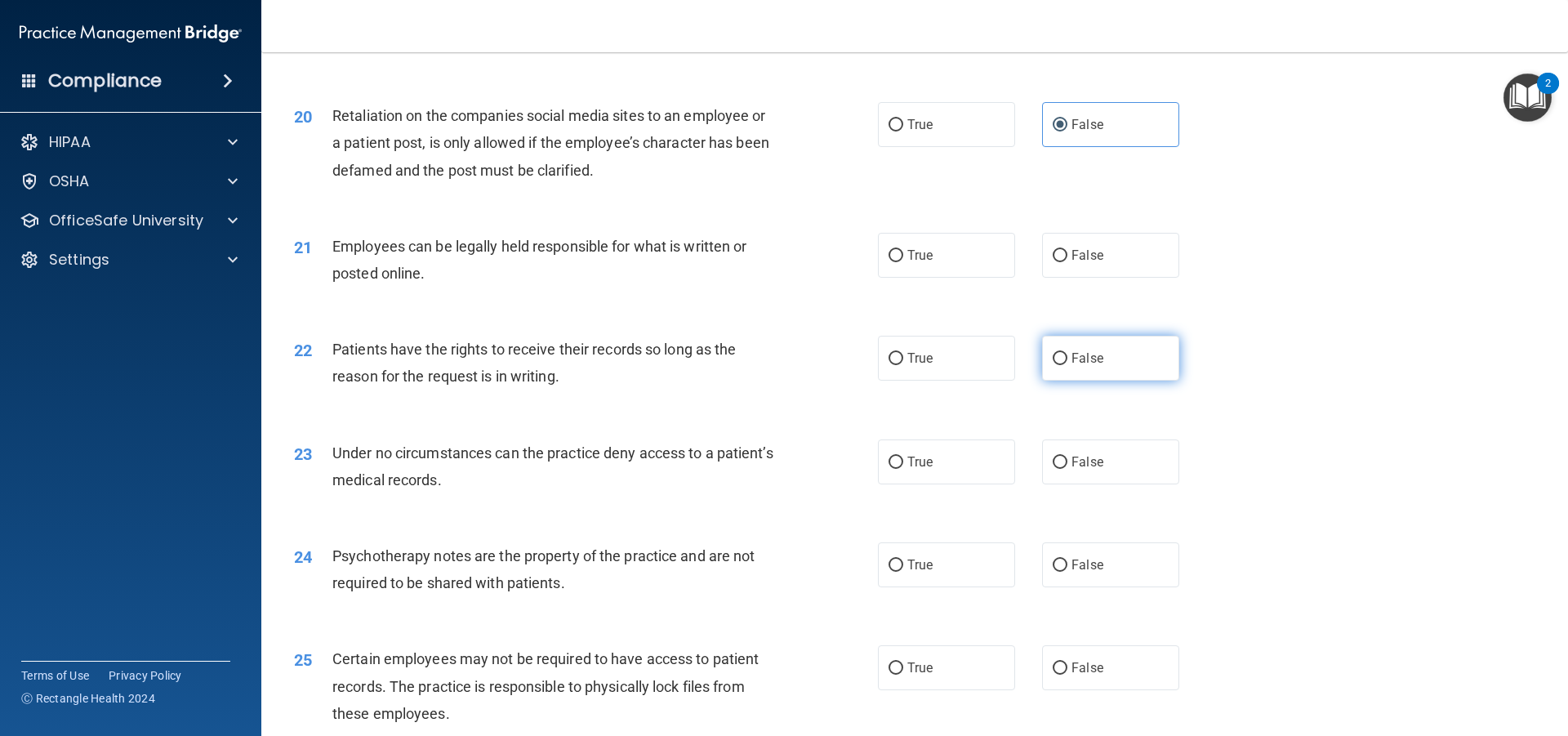
click at [1058, 376] on label "False" at bounding box center [1111, 358] width 138 height 45
click at [1058, 365] on input "False" at bounding box center [1060, 359] width 15 height 12
radio input "true"
click at [1072, 484] on label "False" at bounding box center [1111, 462] width 138 height 45
click at [1067, 469] on input "False" at bounding box center [1060, 463] width 15 height 12
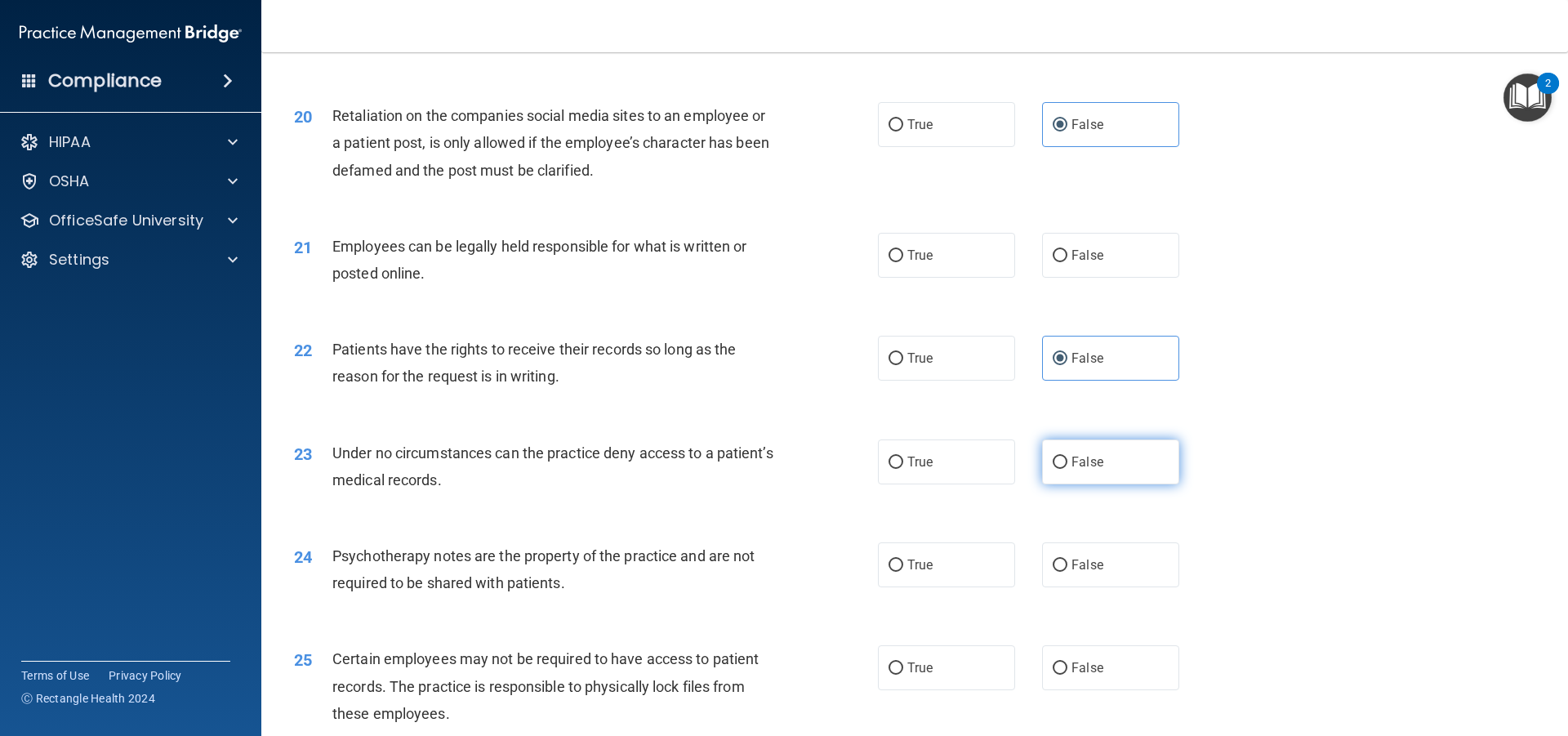
radio input "true"
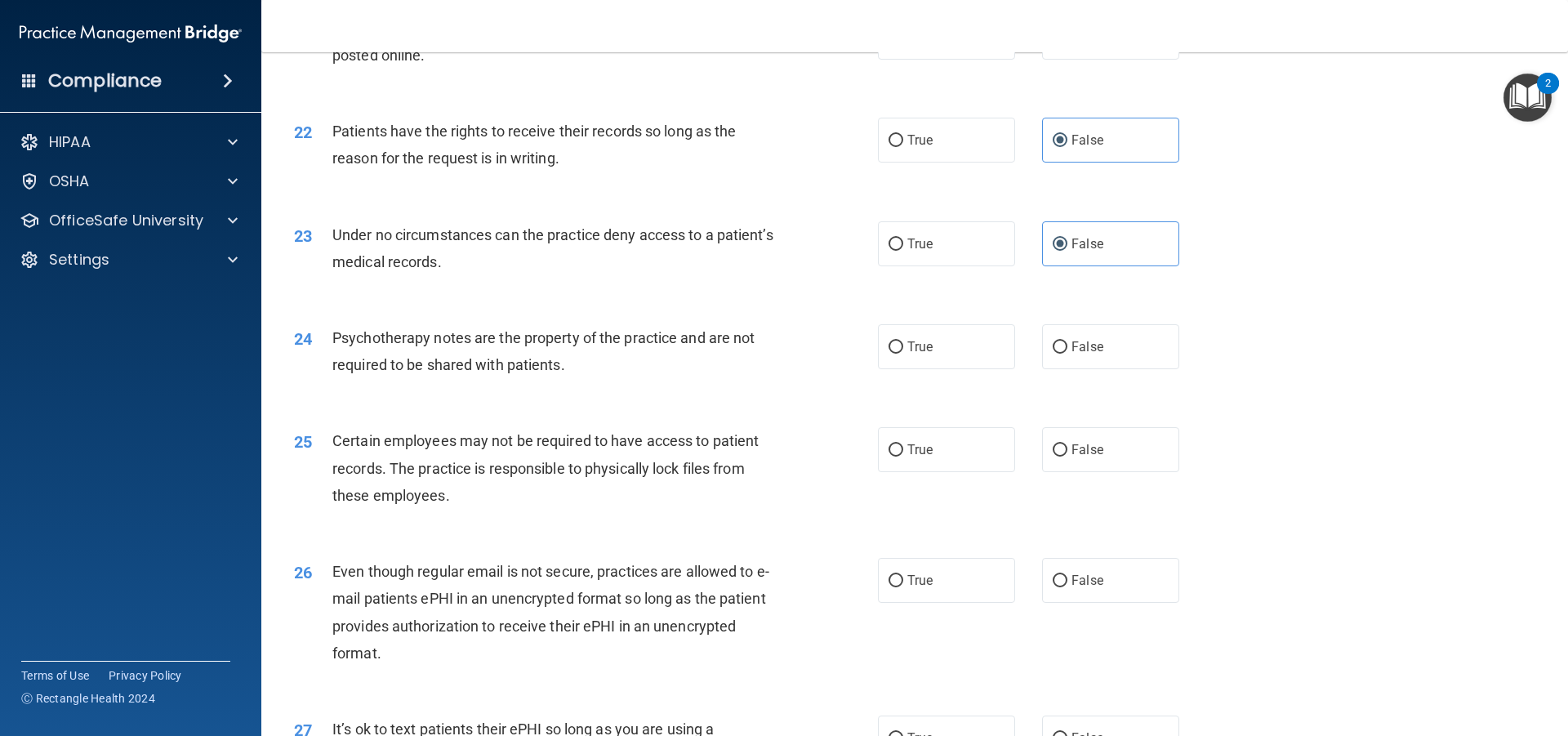
scroll to position [3021, 0]
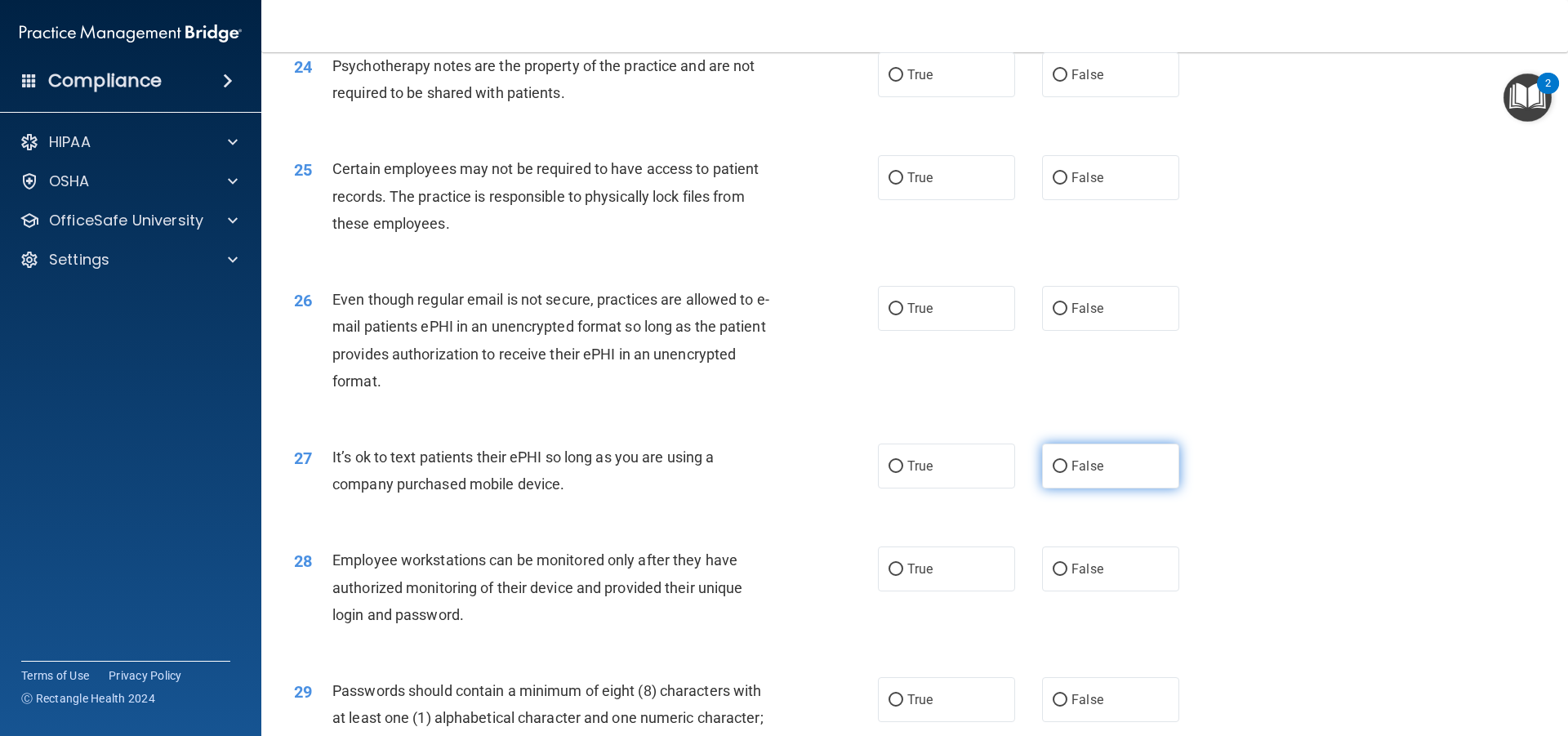
click at [1088, 474] on span "False" at bounding box center [1087, 466] width 32 height 15
click at [1067, 473] on input "False" at bounding box center [1060, 467] width 15 height 12
radio input "true"
click at [1110, 592] on label "False" at bounding box center [1111, 568] width 138 height 45
click at [1067, 575] on input "False" at bounding box center [1060, 569] width 15 height 12
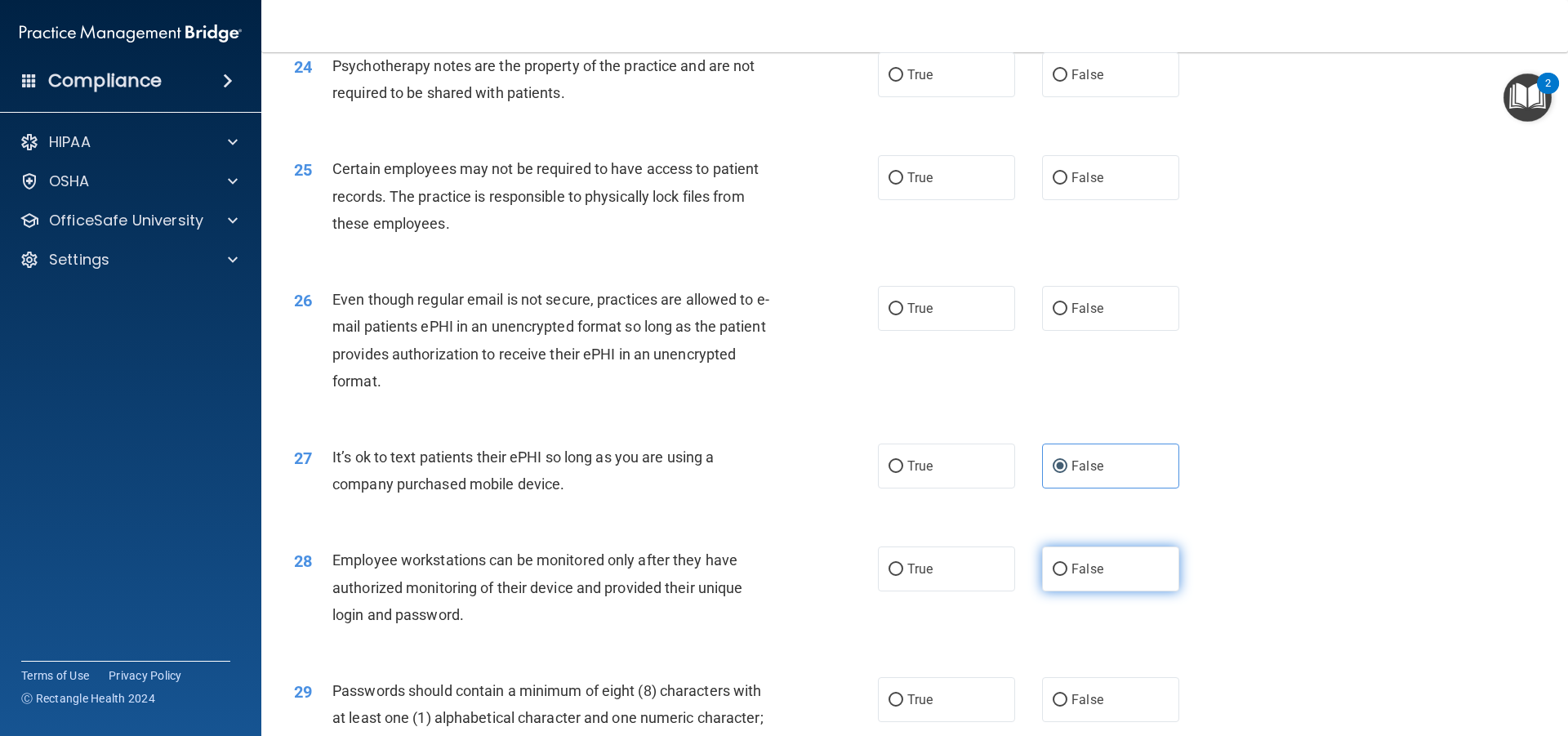
radio input "true"
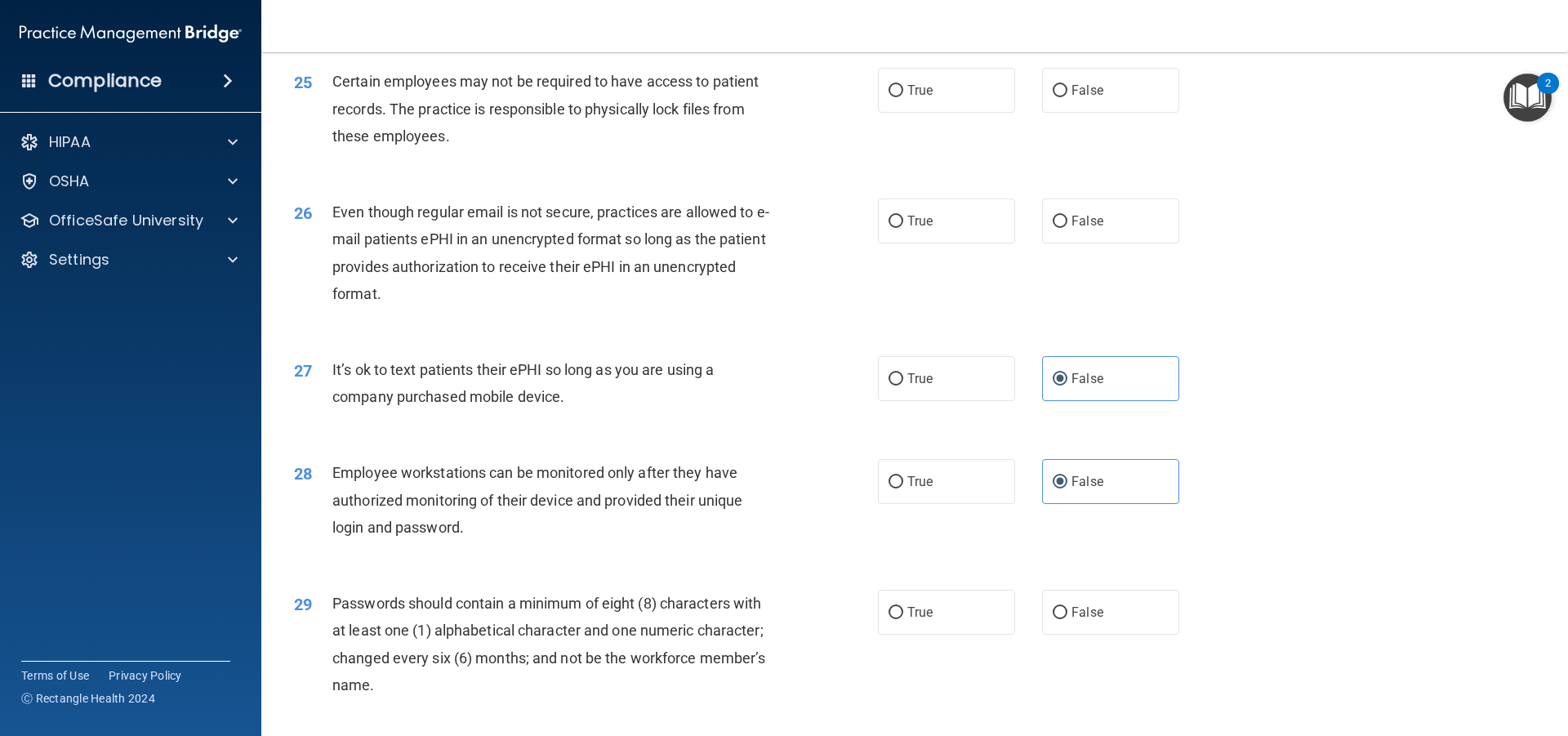
scroll to position [3363, 0]
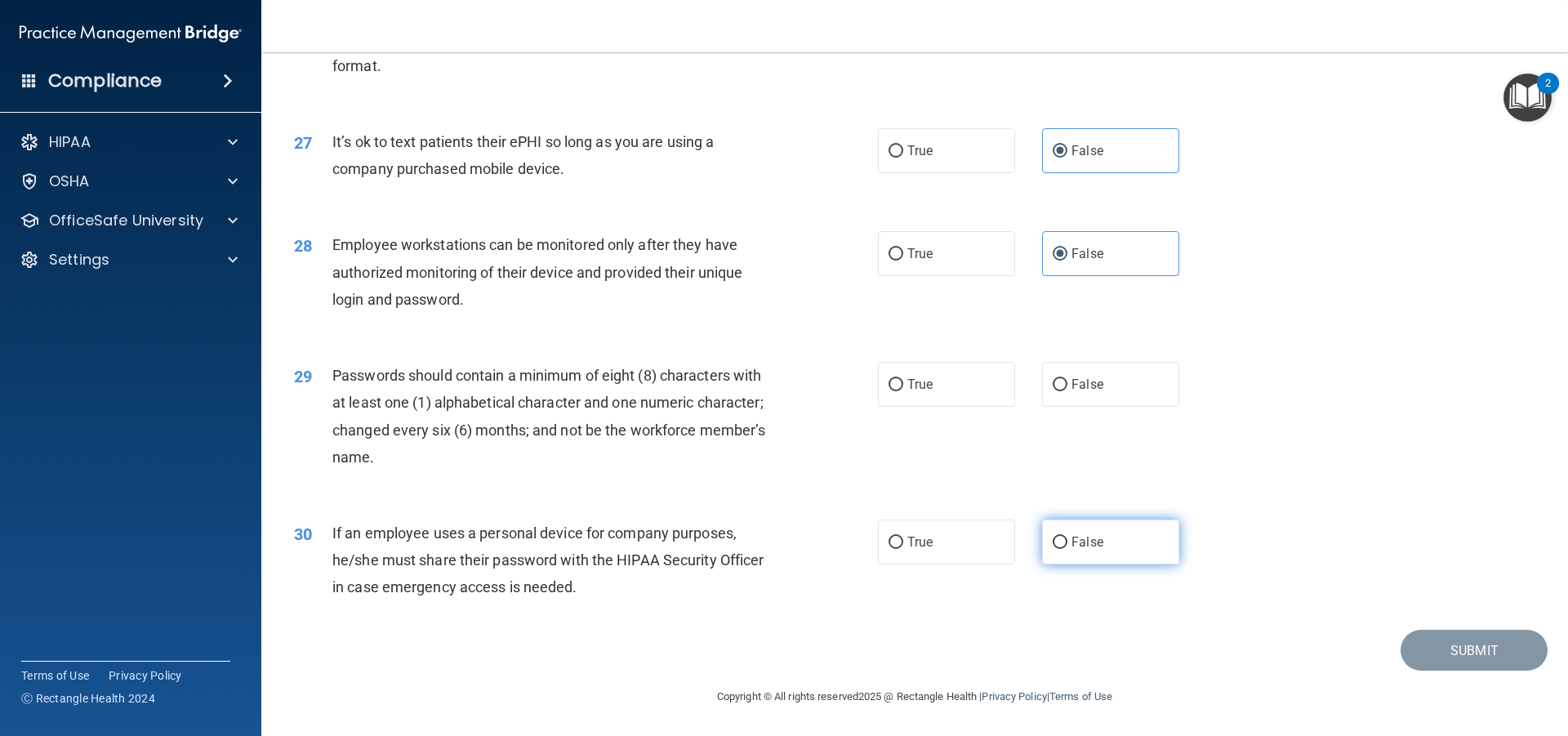
click at [1099, 551] on label "False" at bounding box center [1111, 542] width 138 height 45
click at [1067, 549] on input "False" at bounding box center [1060, 543] width 15 height 12
radio input "true"
click at [891, 396] on label "True" at bounding box center [947, 384] width 138 height 45
click at [891, 391] on input "True" at bounding box center [895, 385] width 15 height 12
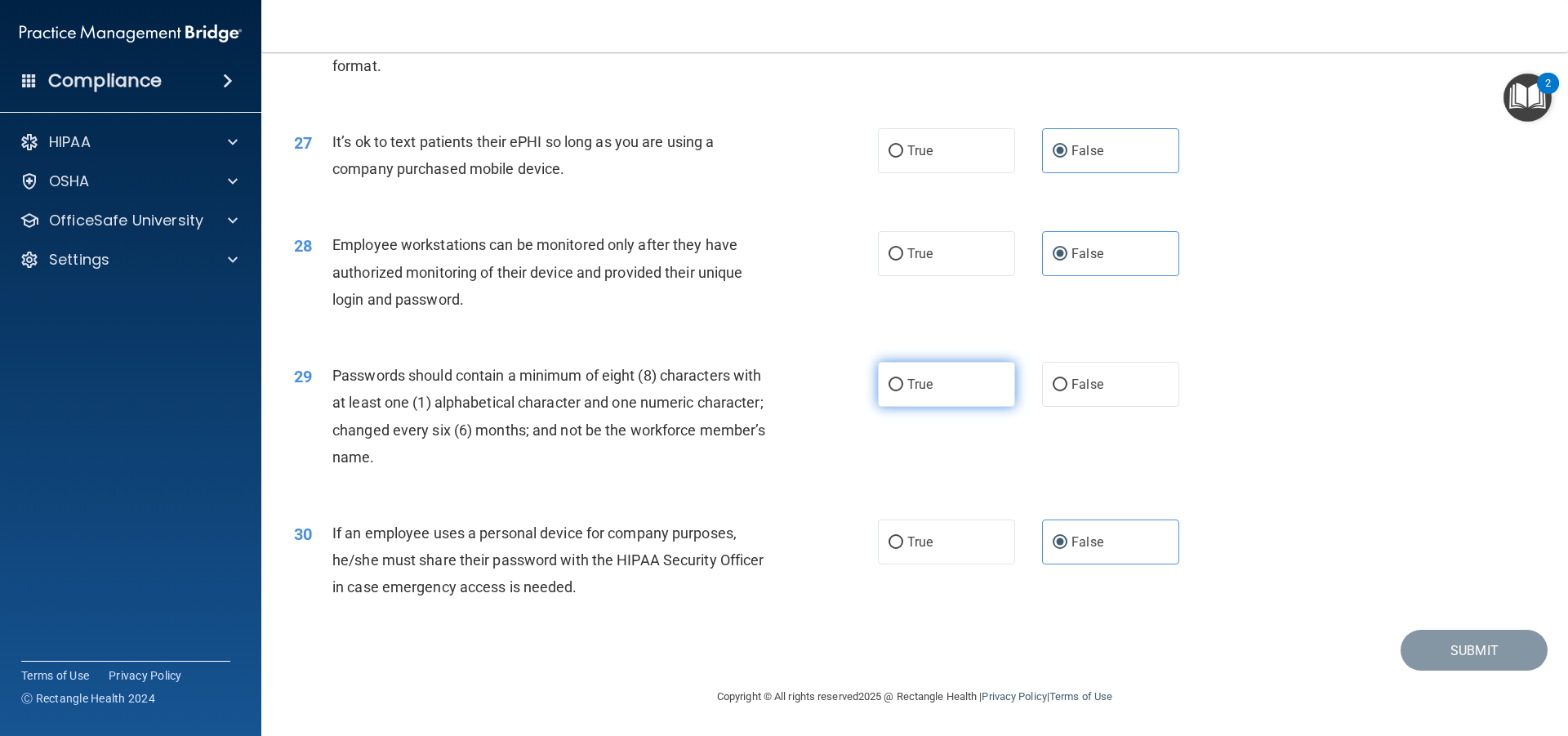
radio input "true"
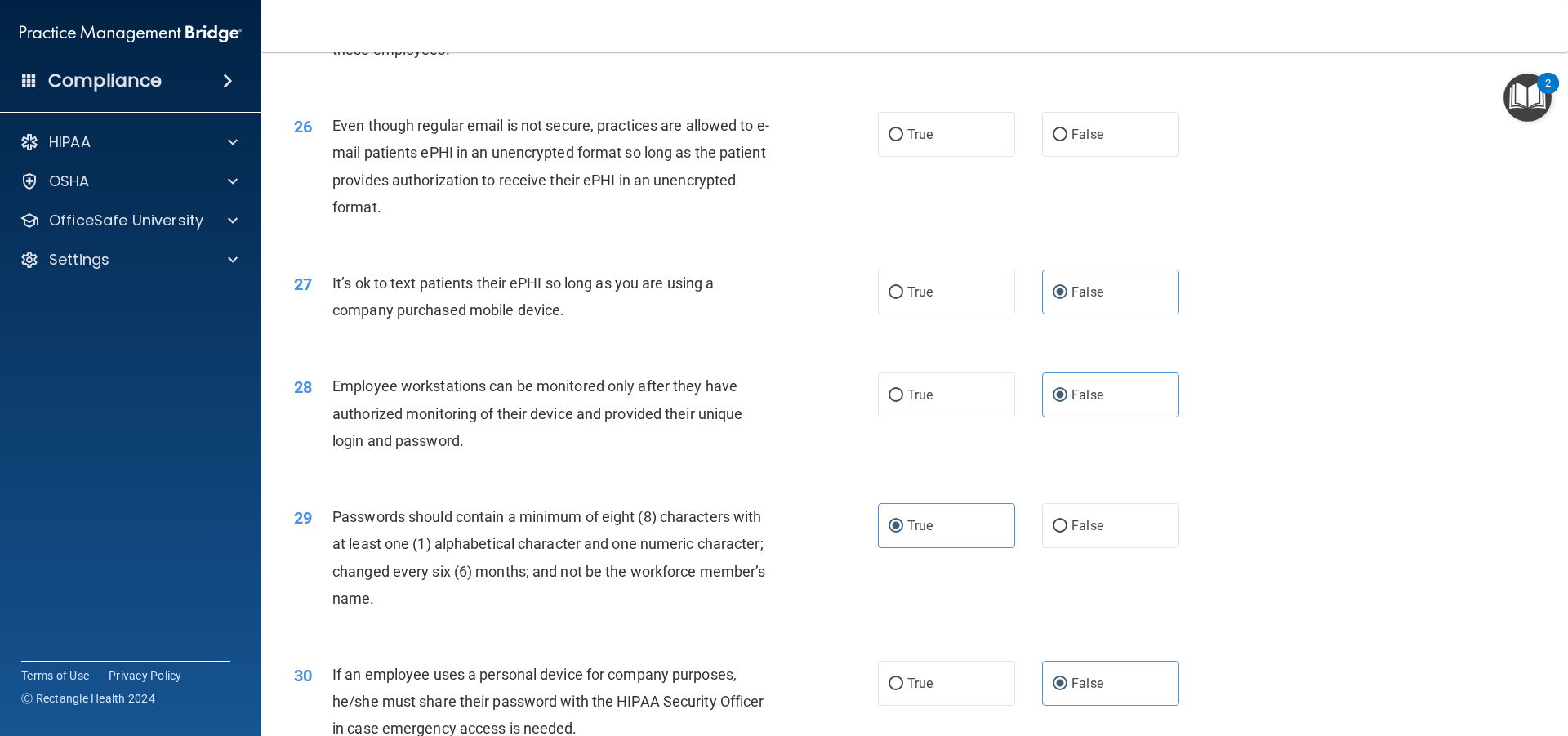
scroll to position [3119, 0]
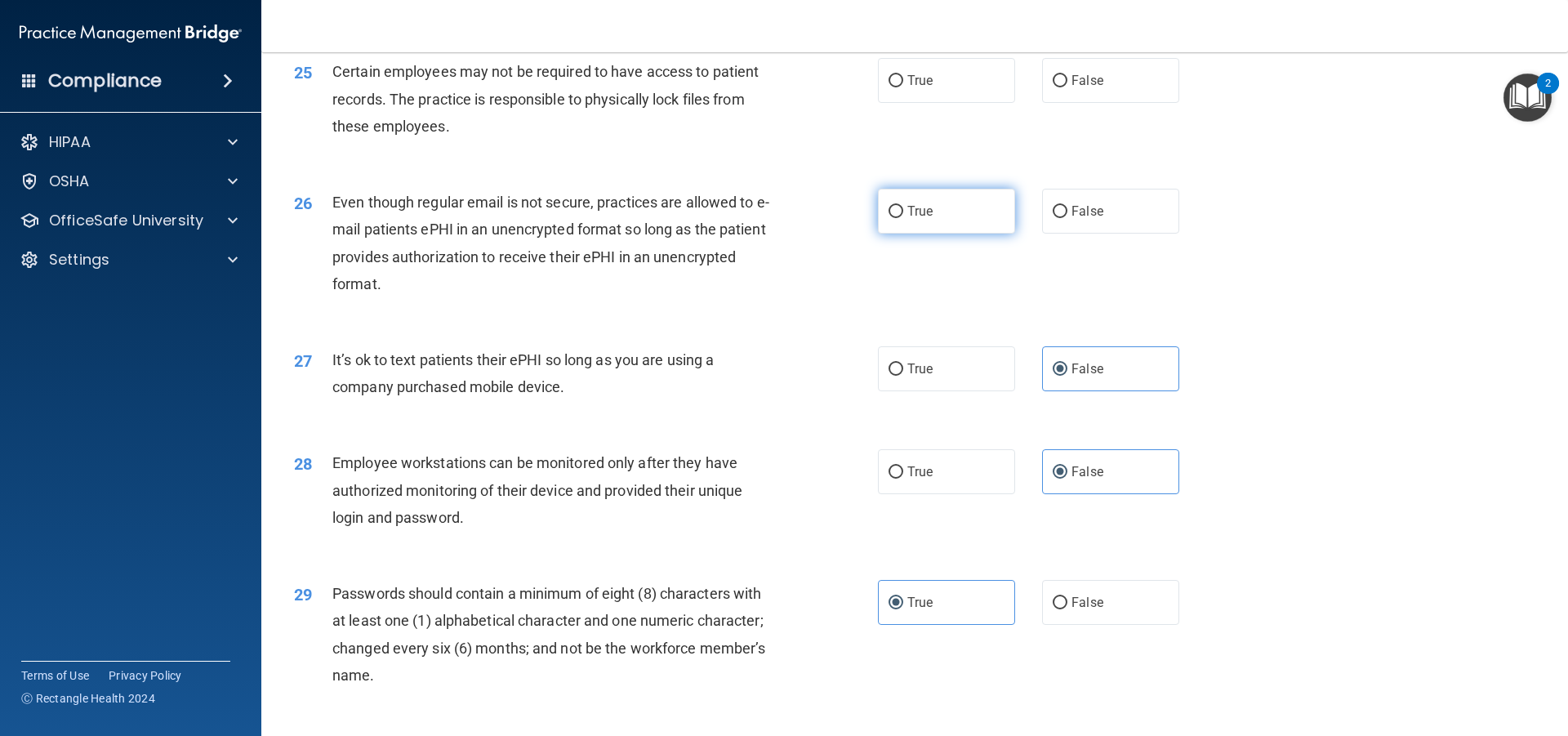
drag, startPoint x: 897, startPoint y: 246, endPoint x: 897, endPoint y: 219, distance: 27.0
click at [897, 234] on label "True" at bounding box center [947, 211] width 138 height 45
click at [895, 88] on input "True" at bounding box center [895, 81] width 15 height 12
radio input "true"
click at [889, 218] on input "True" at bounding box center [895, 212] width 15 height 12
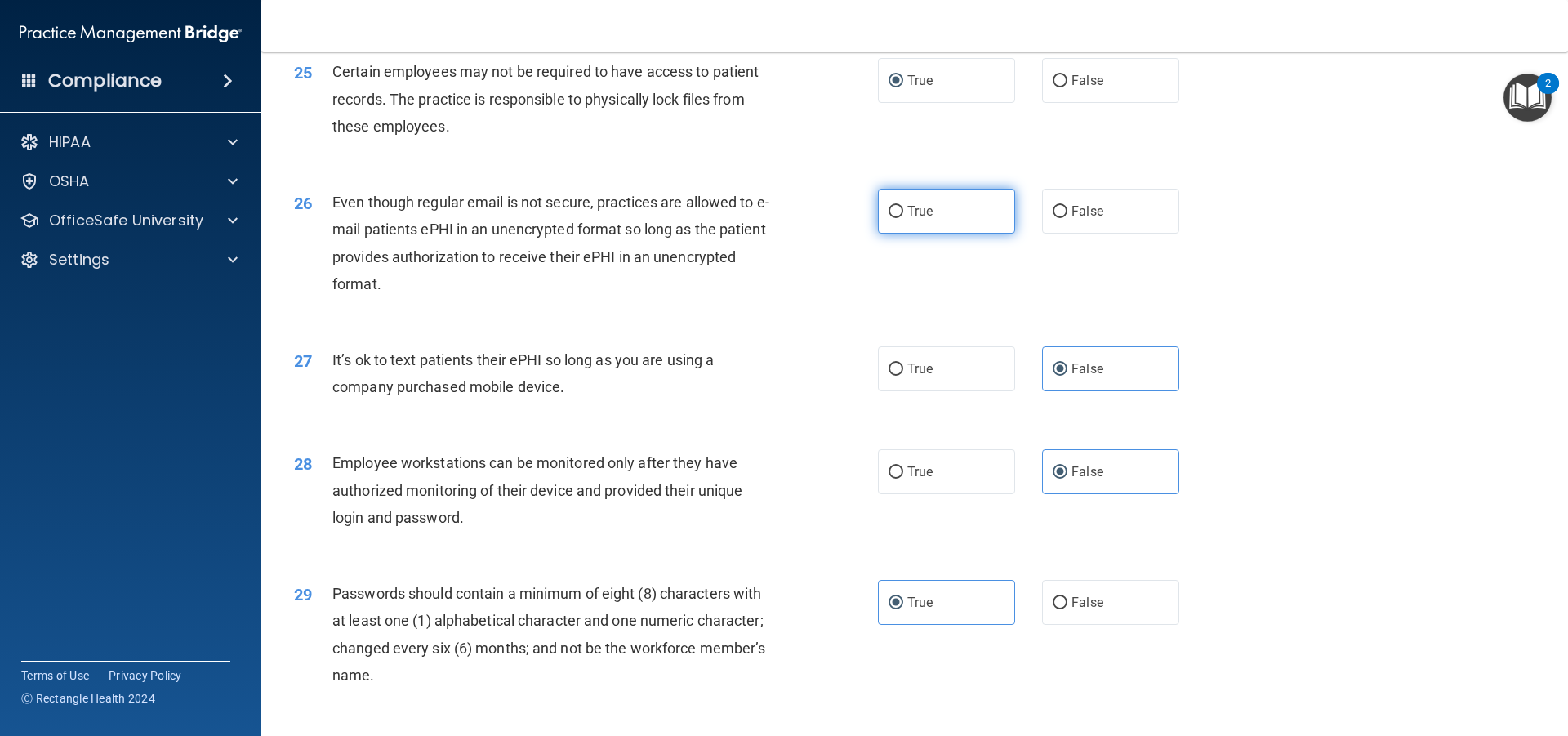
radio input "true"
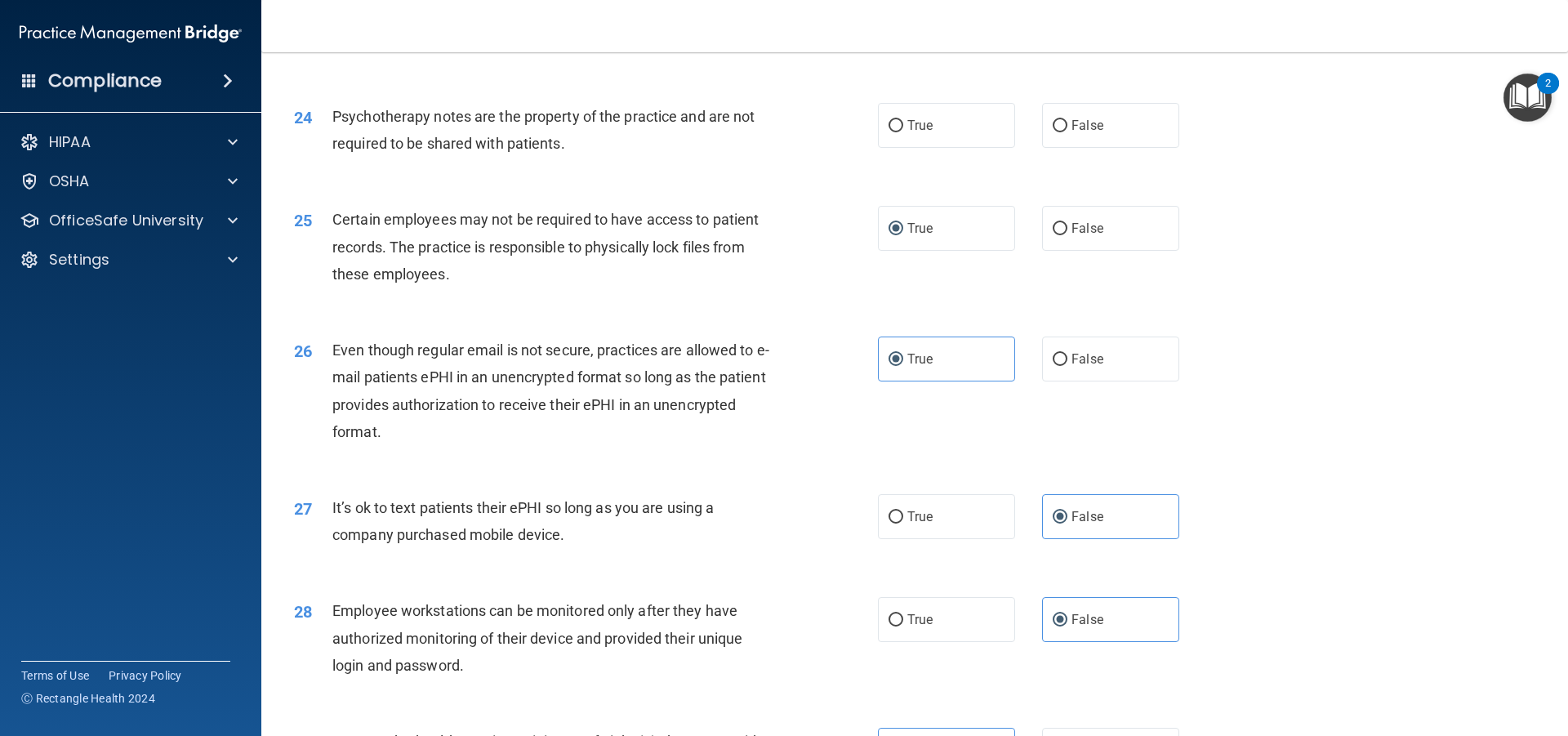
scroll to position [2955, 0]
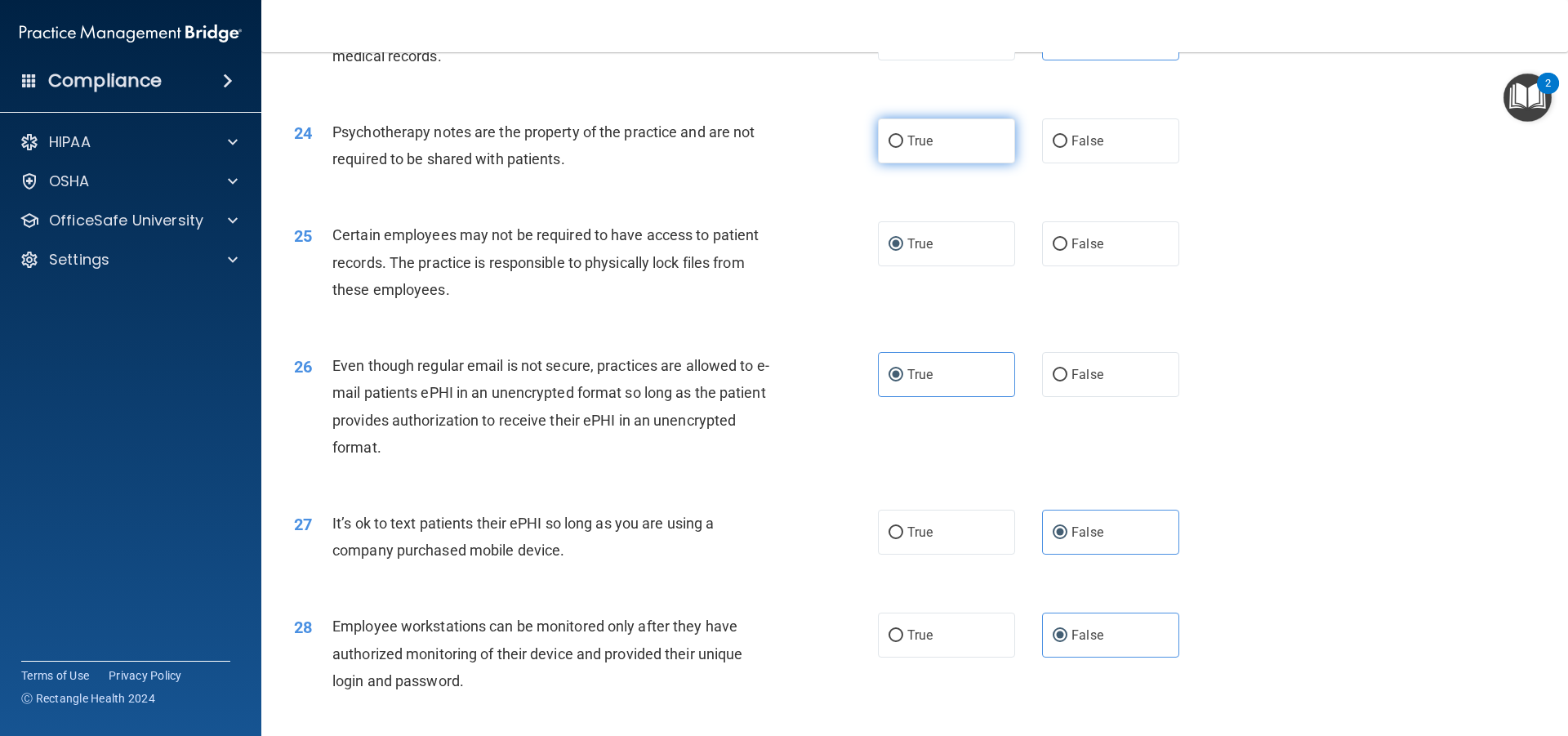
click at [892, 148] on input "True" at bounding box center [895, 142] width 15 height 12
radio input "true"
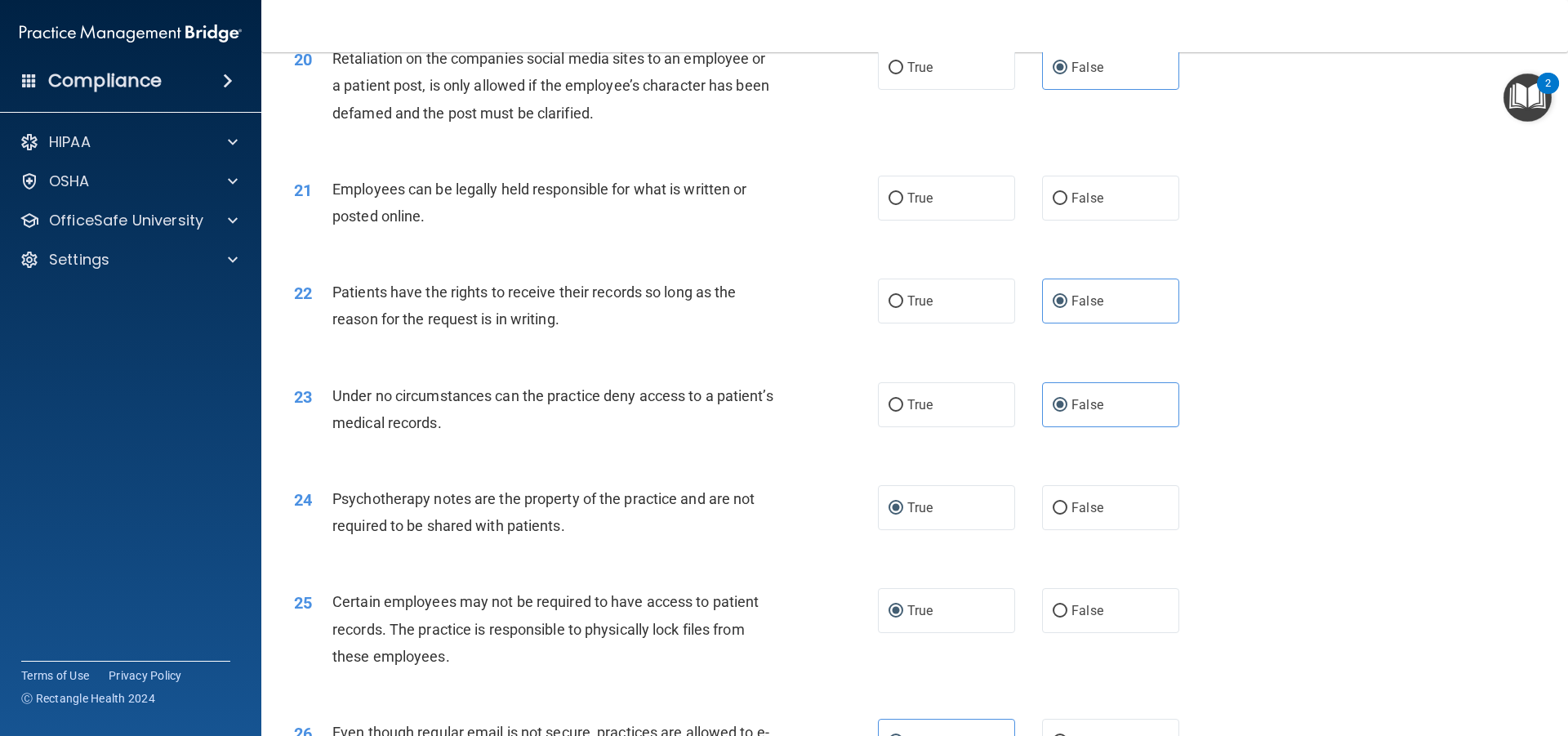
scroll to position [2547, 0]
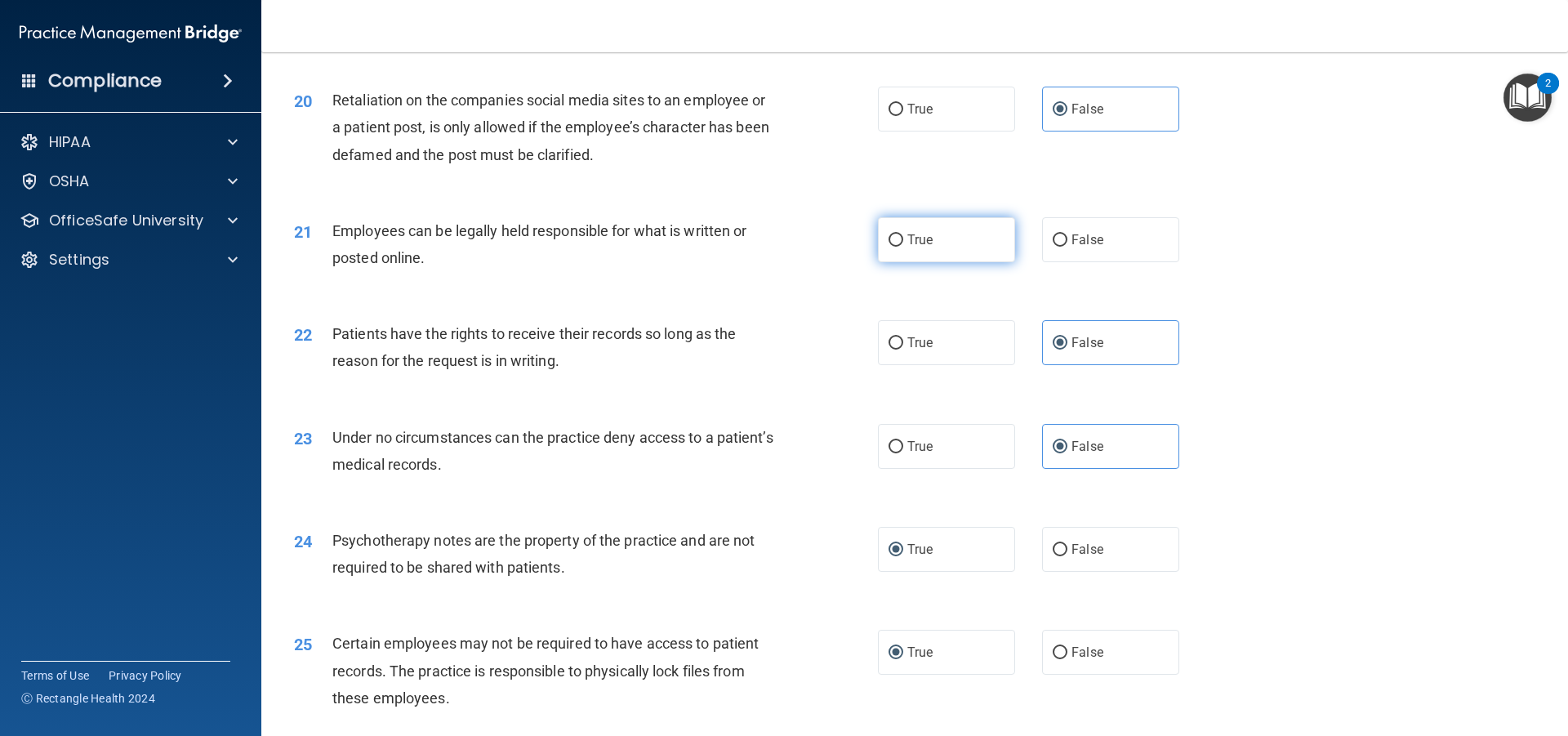
click at [894, 247] on input "True" at bounding box center [895, 241] width 15 height 12
radio input "true"
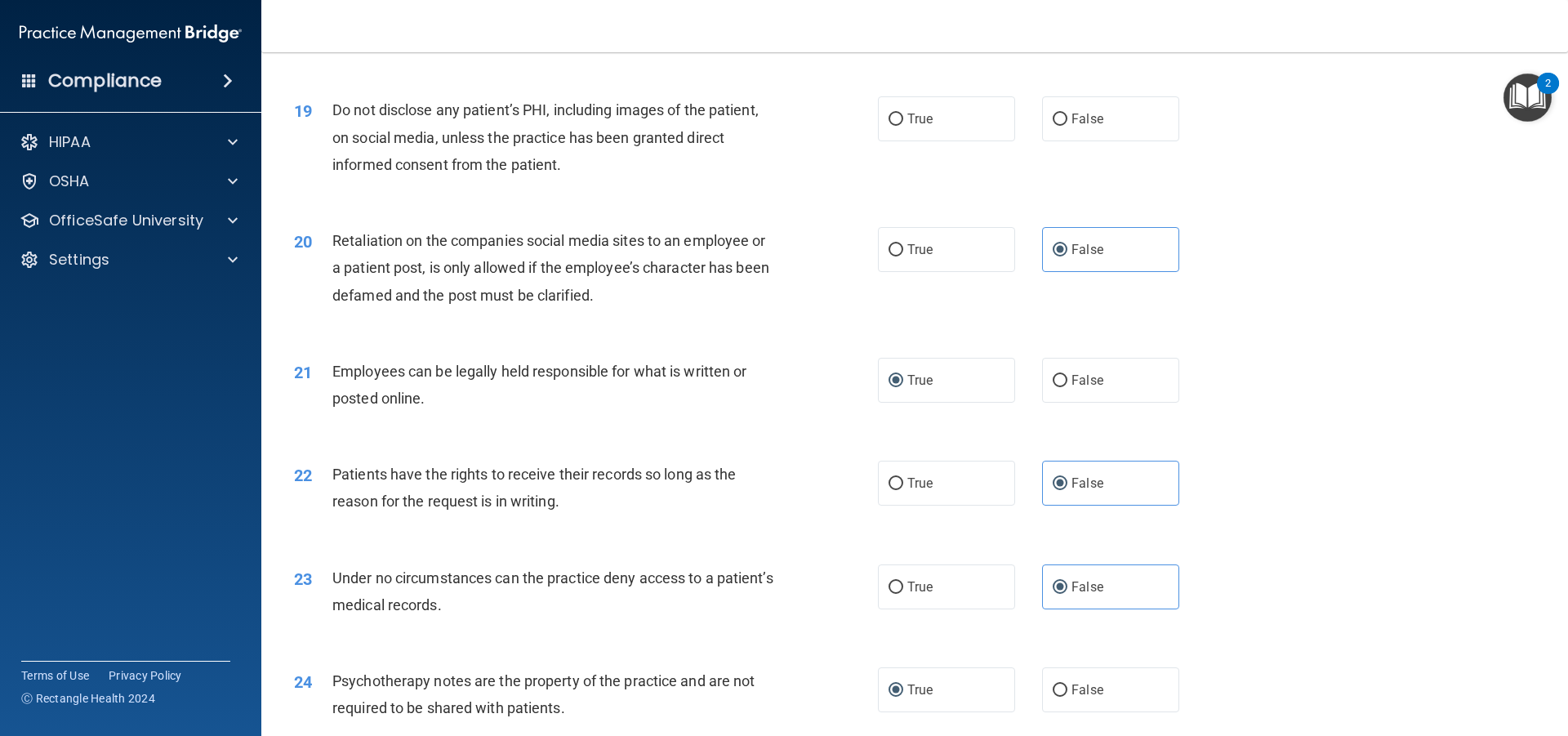
scroll to position [2383, 0]
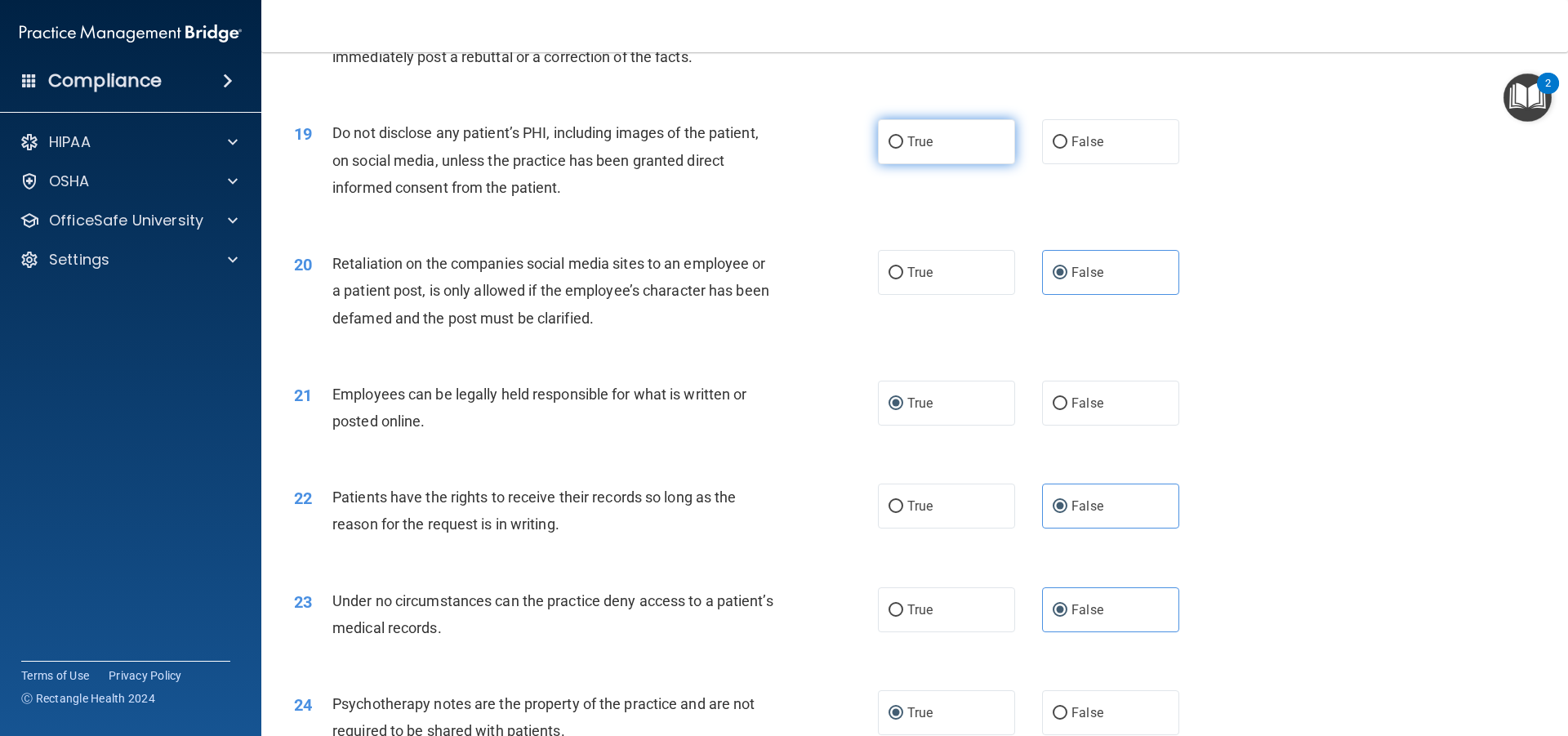
click at [891, 149] on input "True" at bounding box center [895, 143] width 15 height 12
radio input "true"
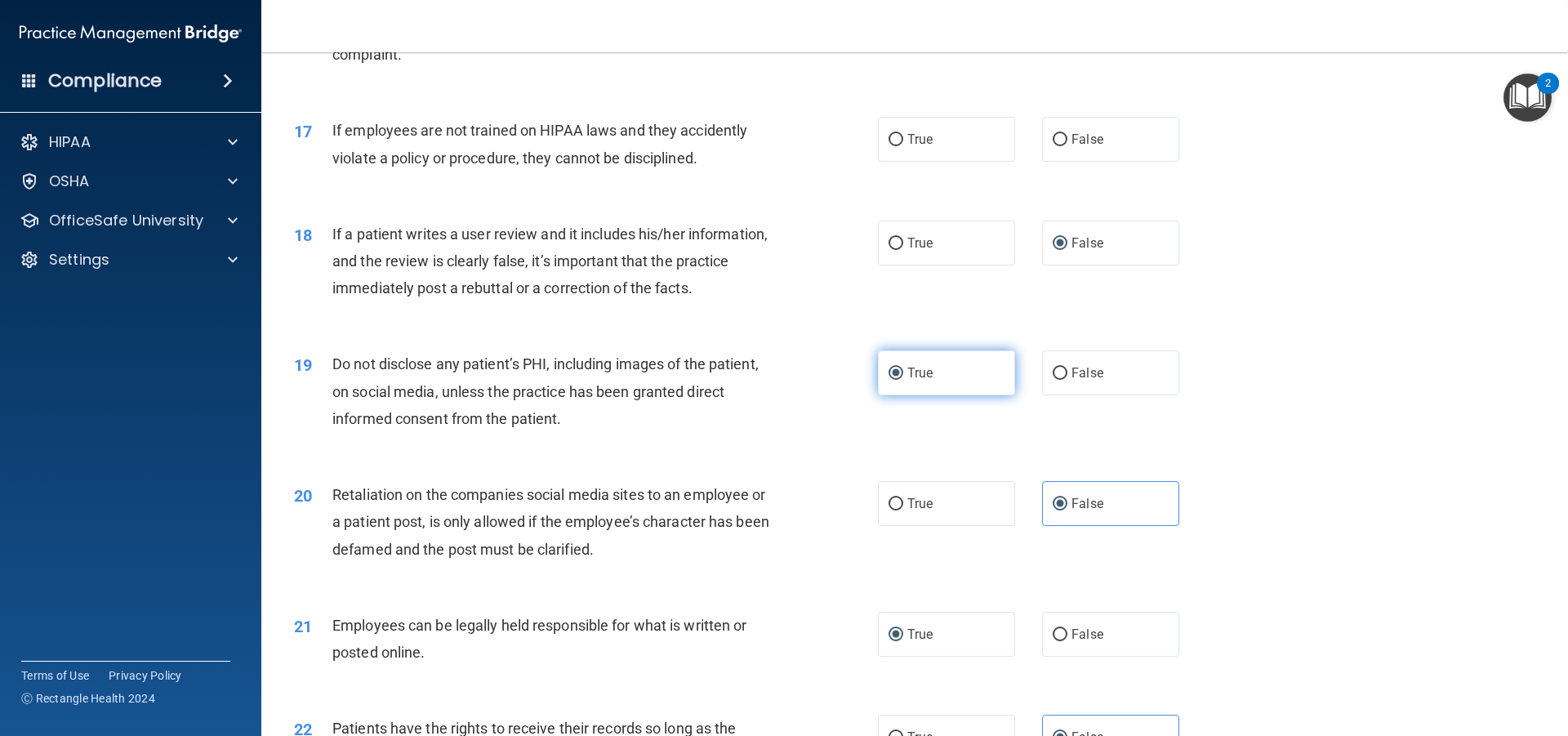
scroll to position [2138, 0]
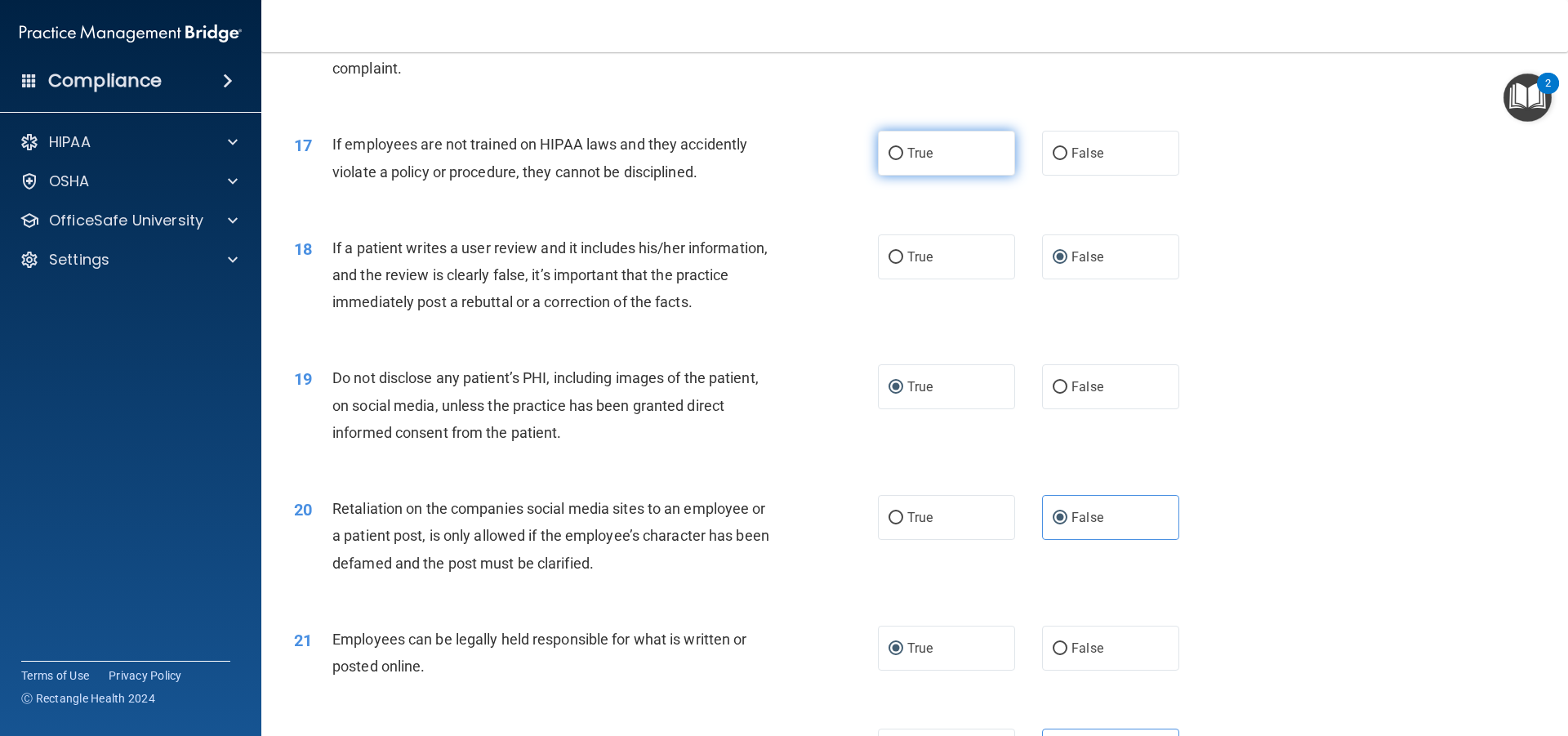
click at [891, 160] on input "True" at bounding box center [895, 154] width 15 height 12
radio input "true"
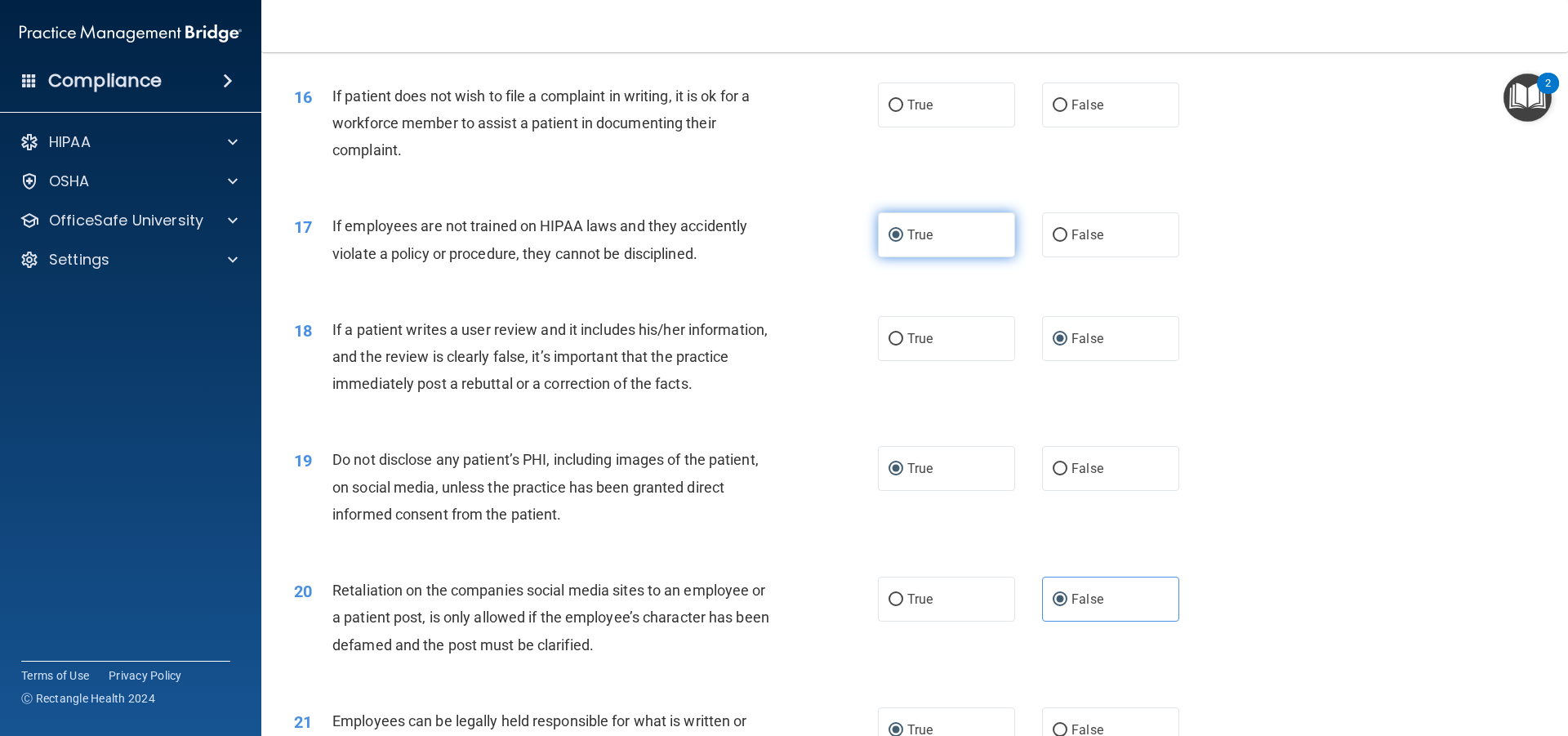
scroll to position [1975, 0]
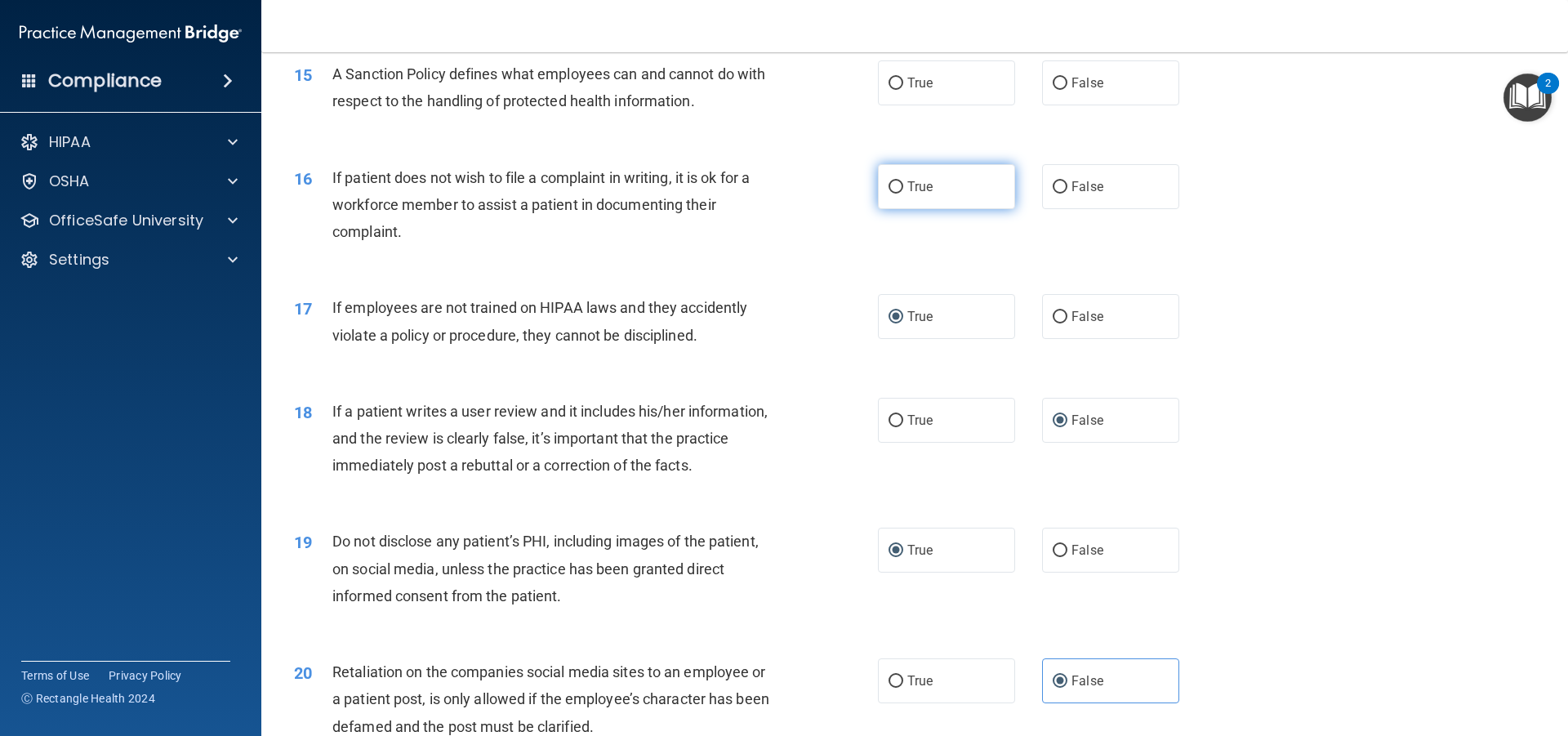
click at [889, 193] on input "True" at bounding box center [895, 187] width 15 height 12
radio input "true"
click at [889, 89] on input "True" at bounding box center [895, 83] width 15 height 12
radio input "true"
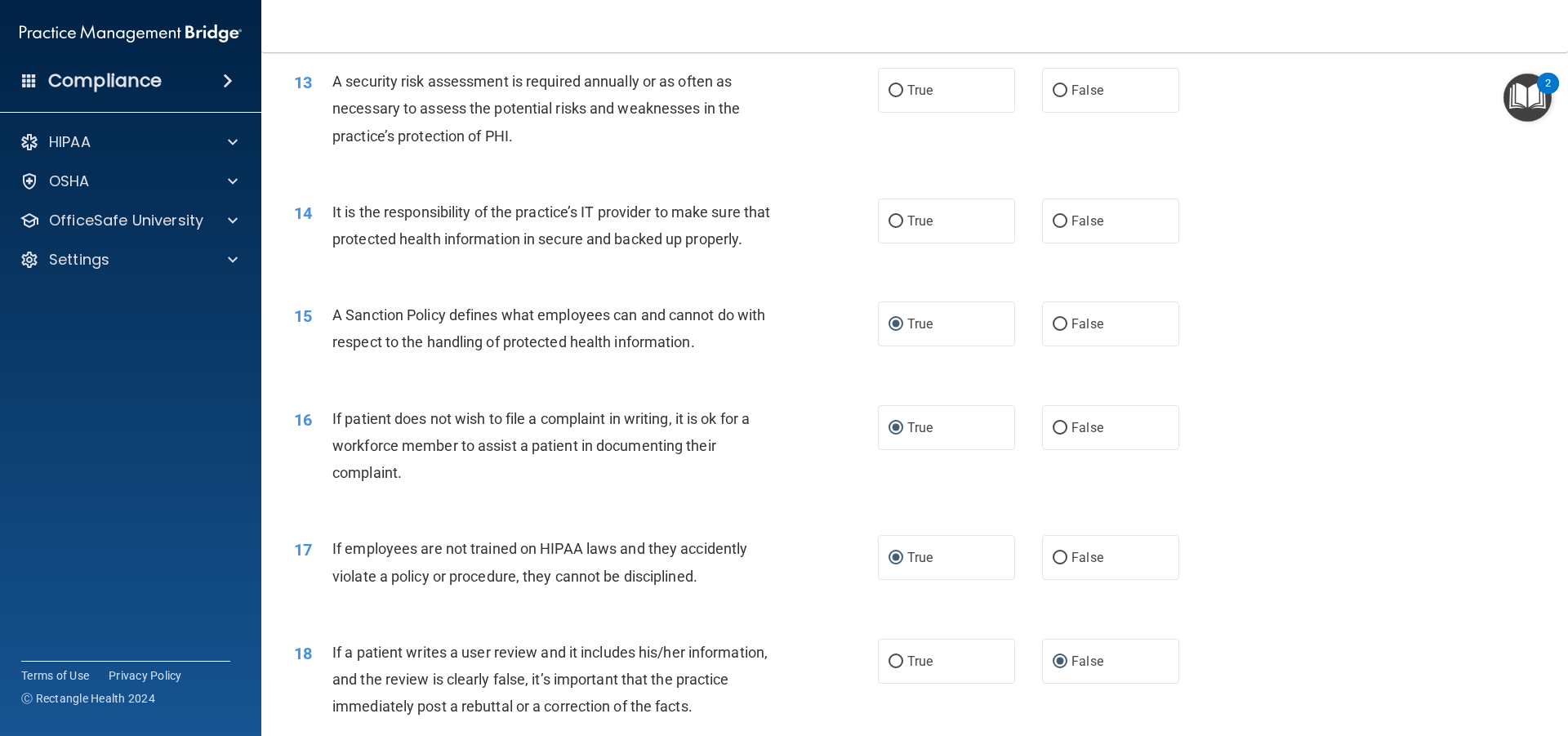
scroll to position [1730, 0]
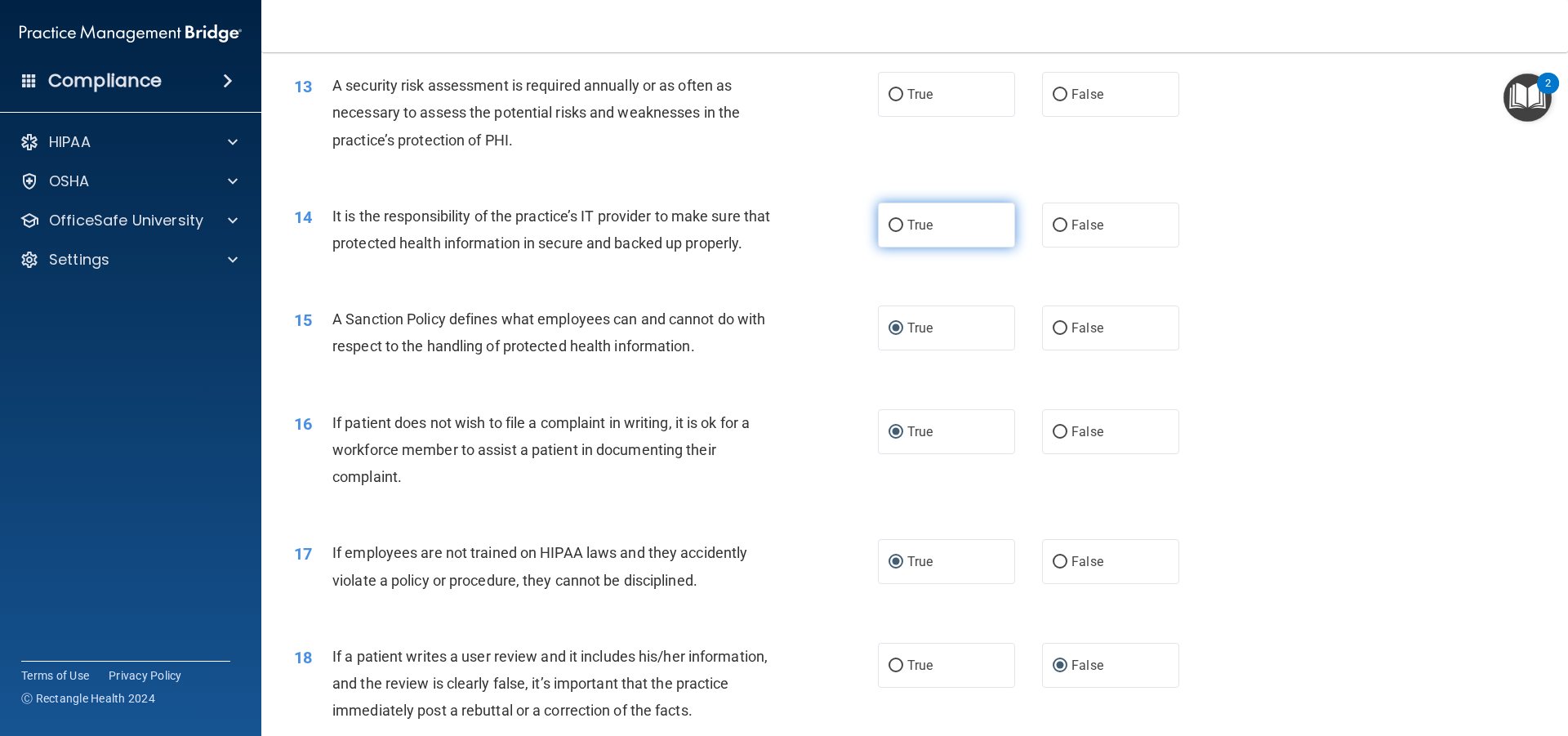
click at [891, 226] on input "True" at bounding box center [895, 225] width 15 height 12
radio input "true"
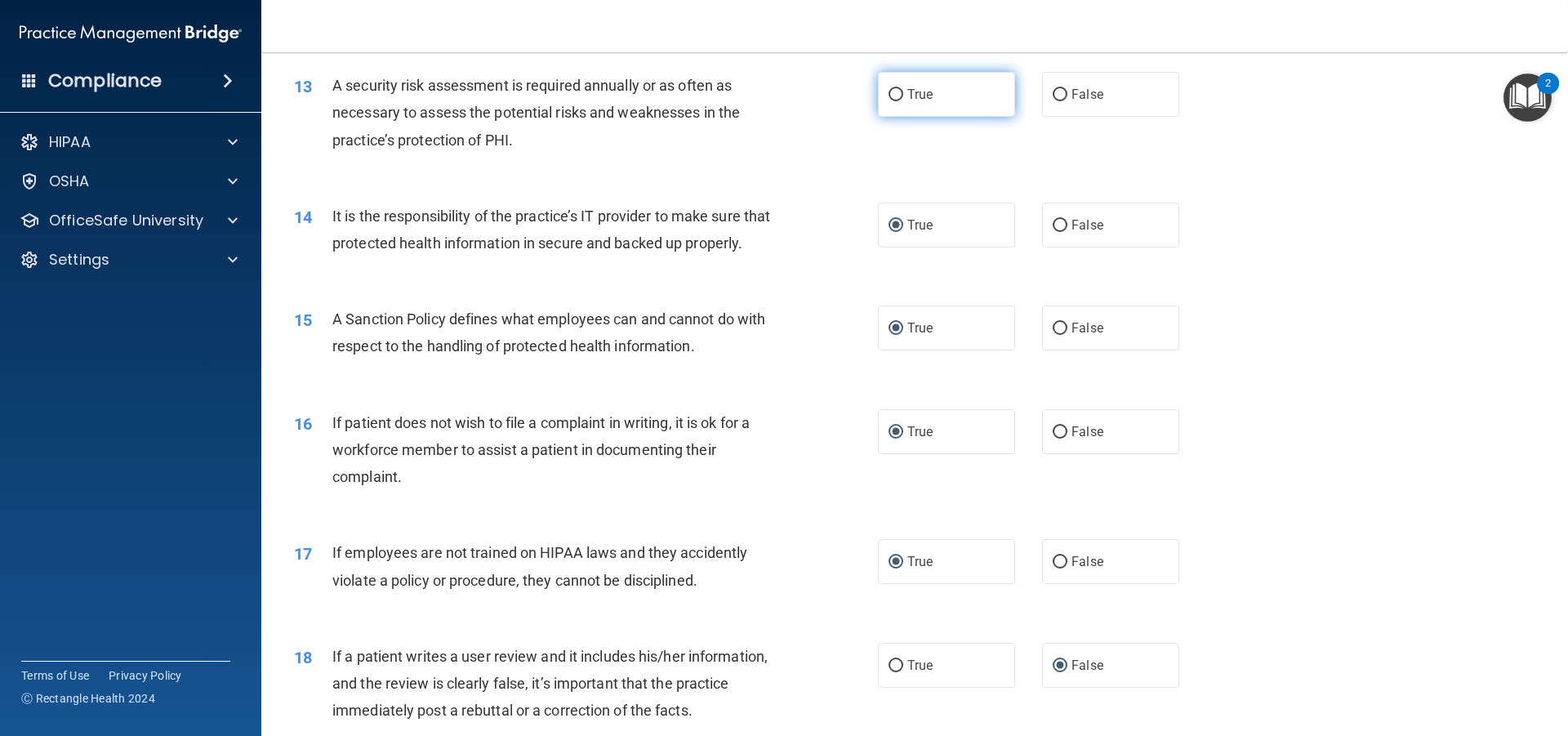
click at [889, 92] on input "True" at bounding box center [895, 95] width 15 height 12
radio input "true"
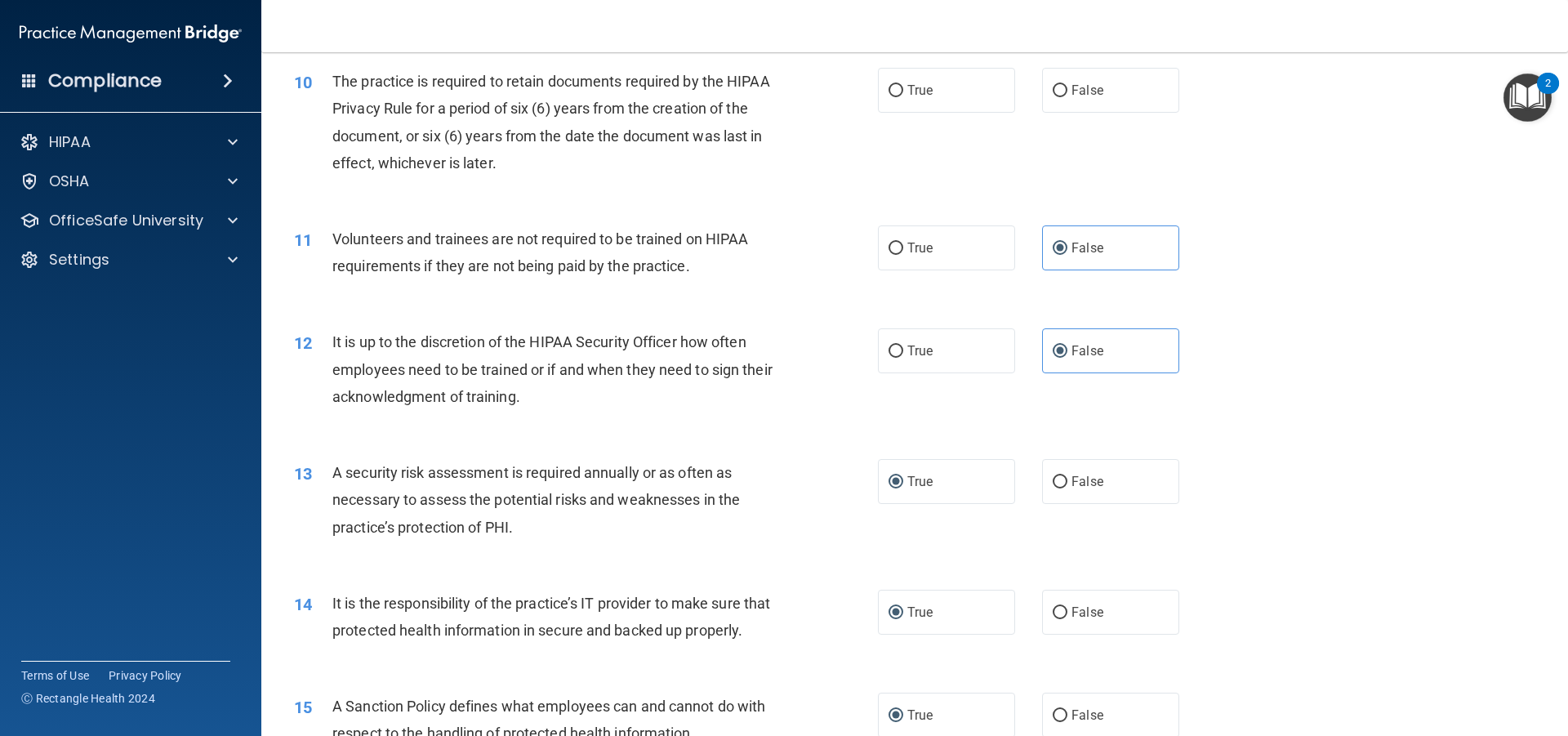
scroll to position [1322, 0]
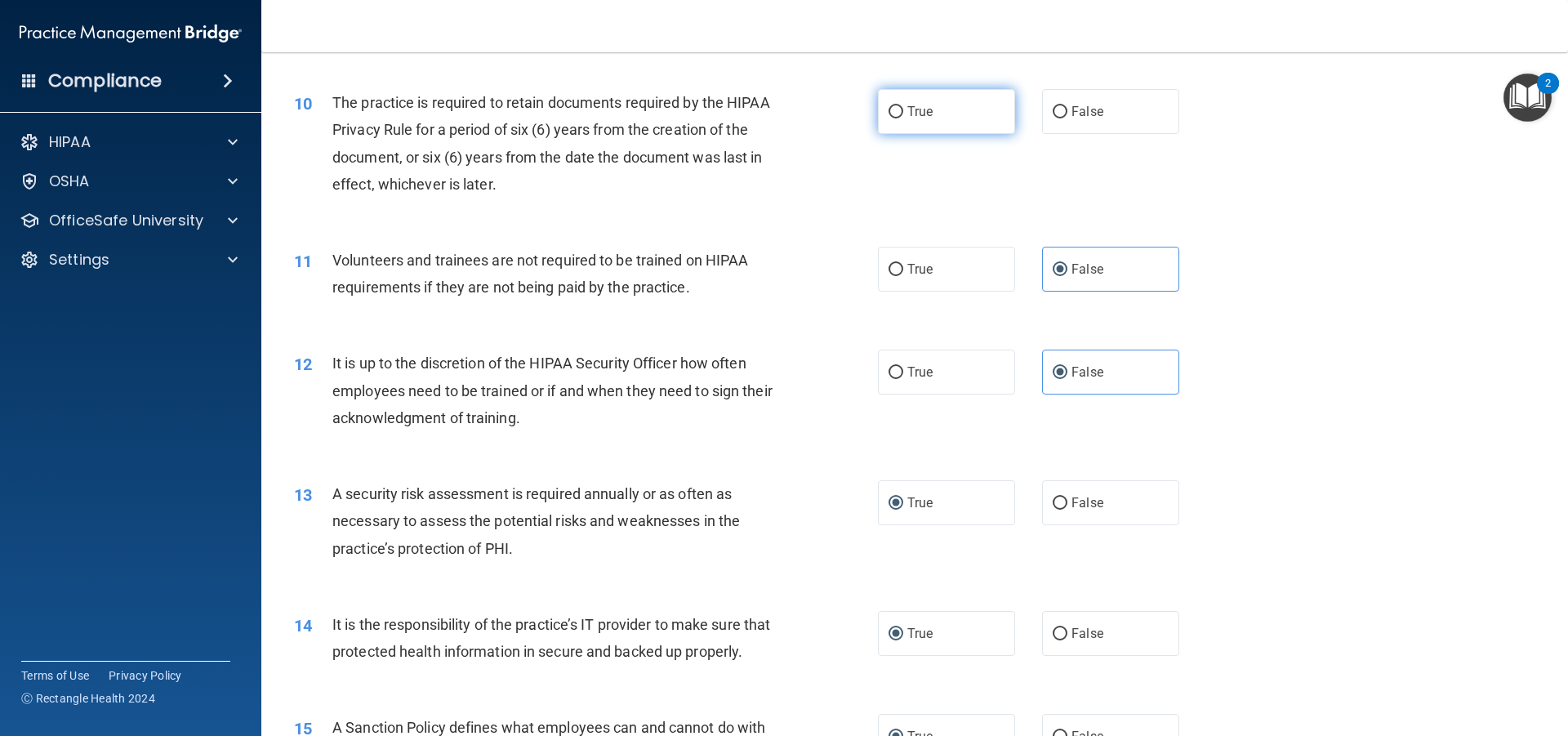
click at [889, 109] on input "True" at bounding box center [895, 112] width 15 height 12
radio input "true"
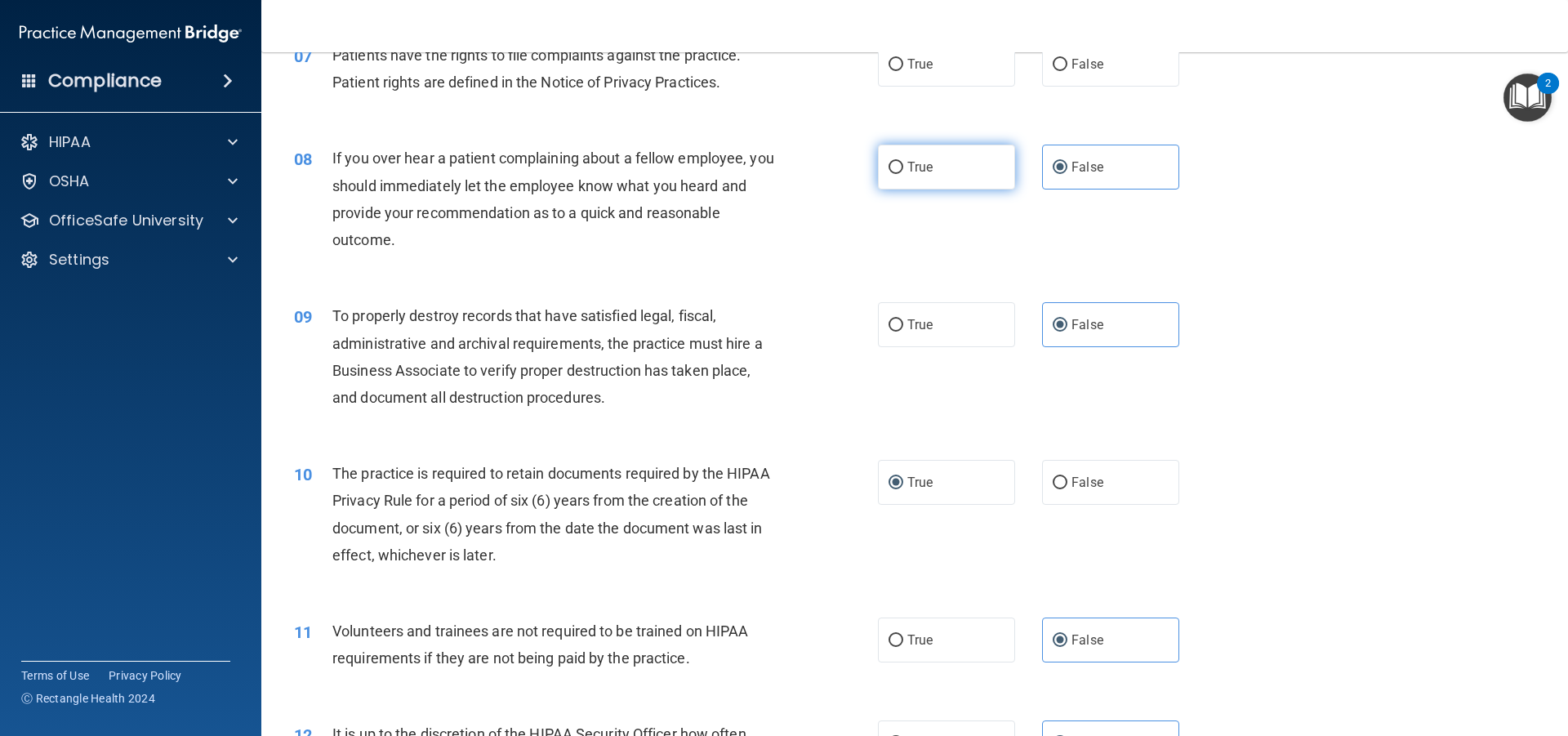
scroll to position [832, 0]
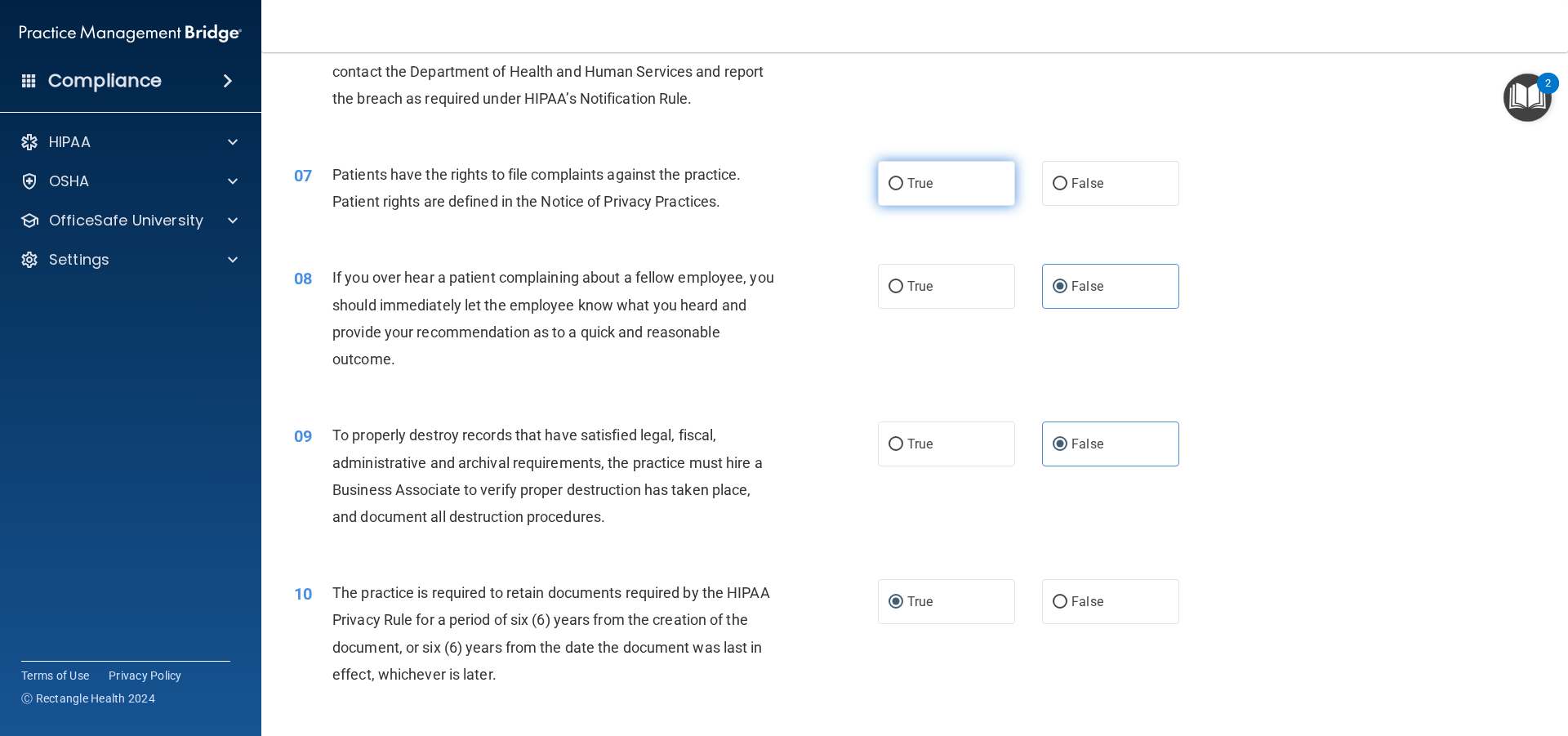
click at [897, 184] on input "True" at bounding box center [895, 184] width 15 height 12
radio input "true"
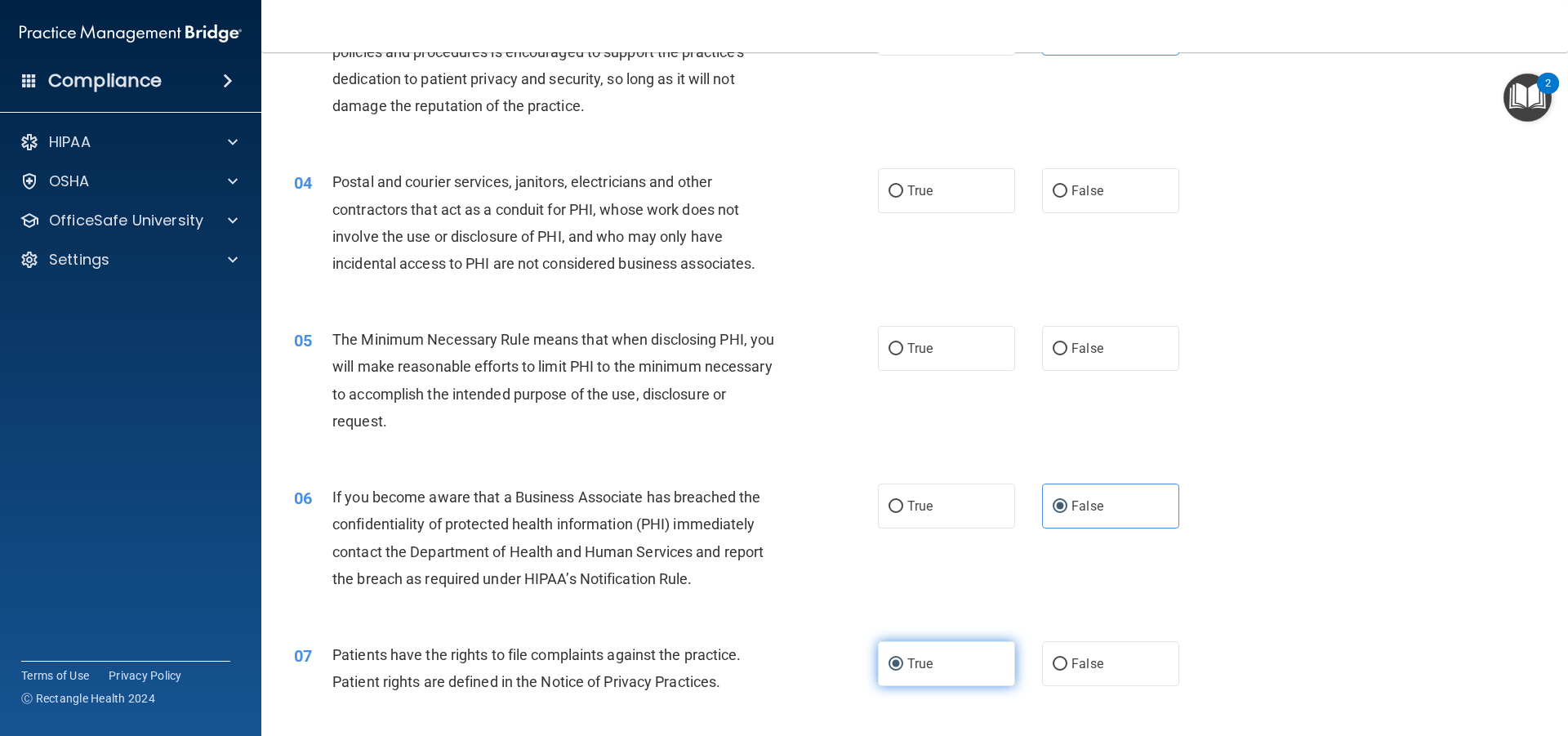
scroll to position [342, 0]
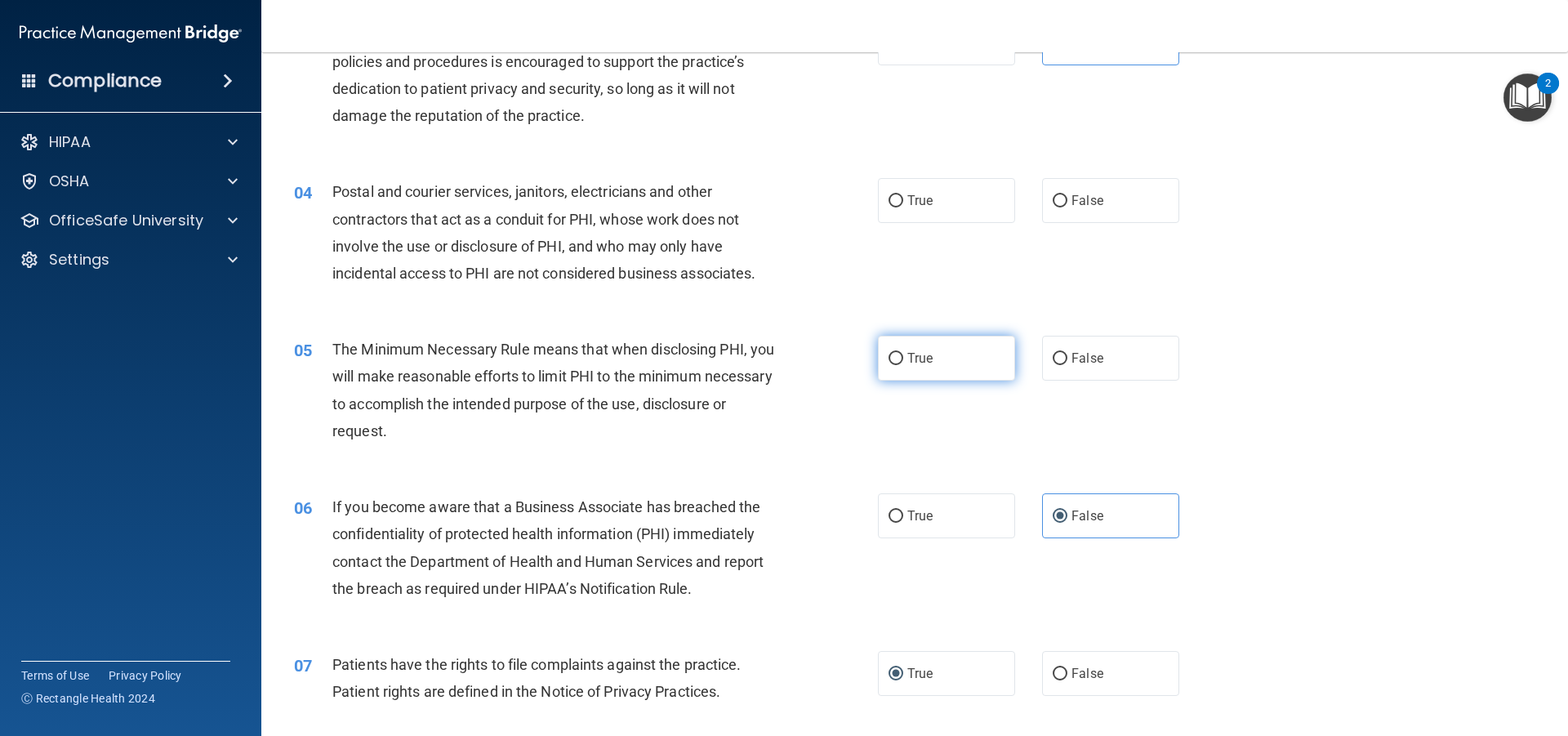
click at [891, 362] on input "True" at bounding box center [895, 359] width 15 height 12
radio input "true"
click at [895, 205] on input "True" at bounding box center [895, 201] width 15 height 12
radio input "true"
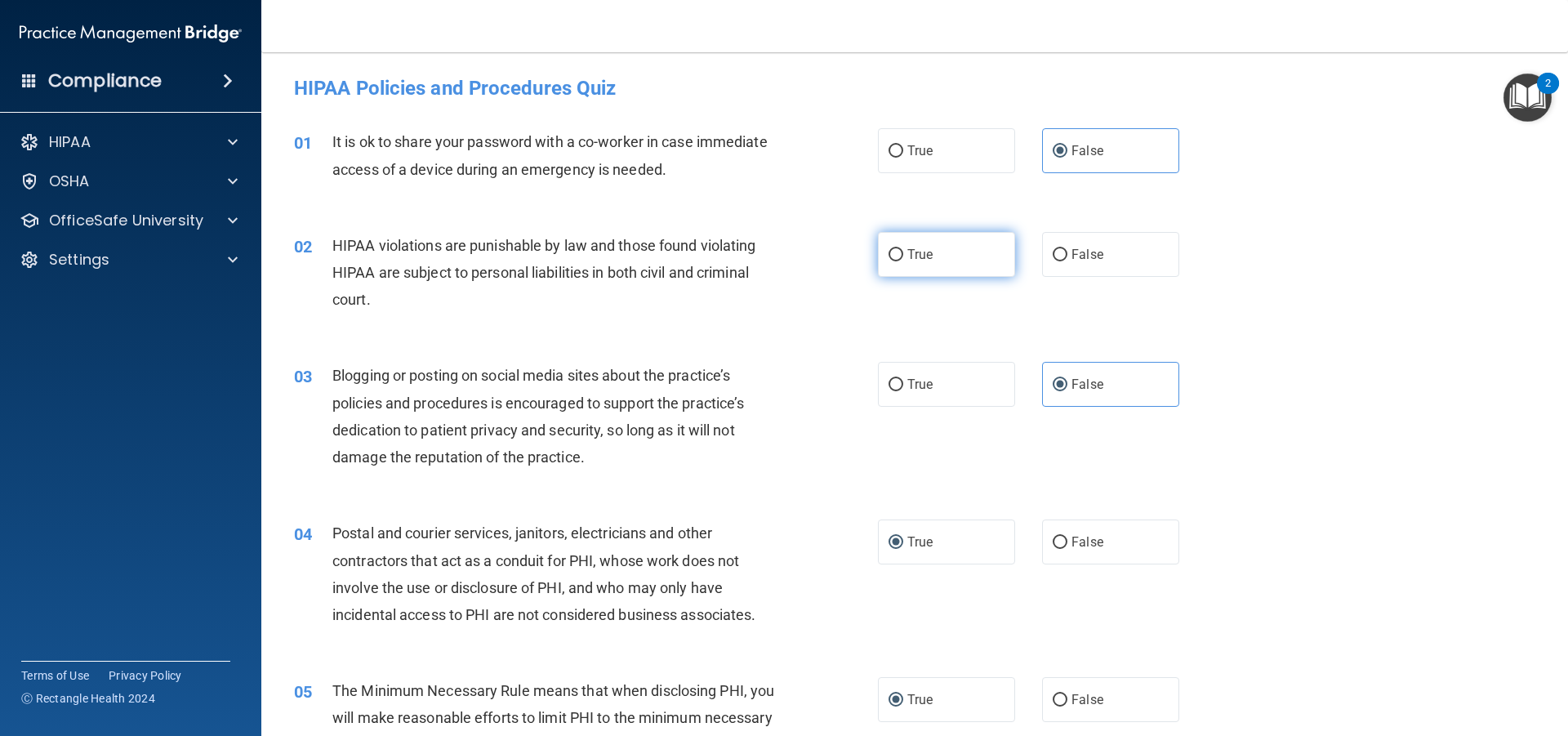
scroll to position [0, 0]
click at [889, 259] on input "True" at bounding box center [895, 256] width 15 height 12
radio input "true"
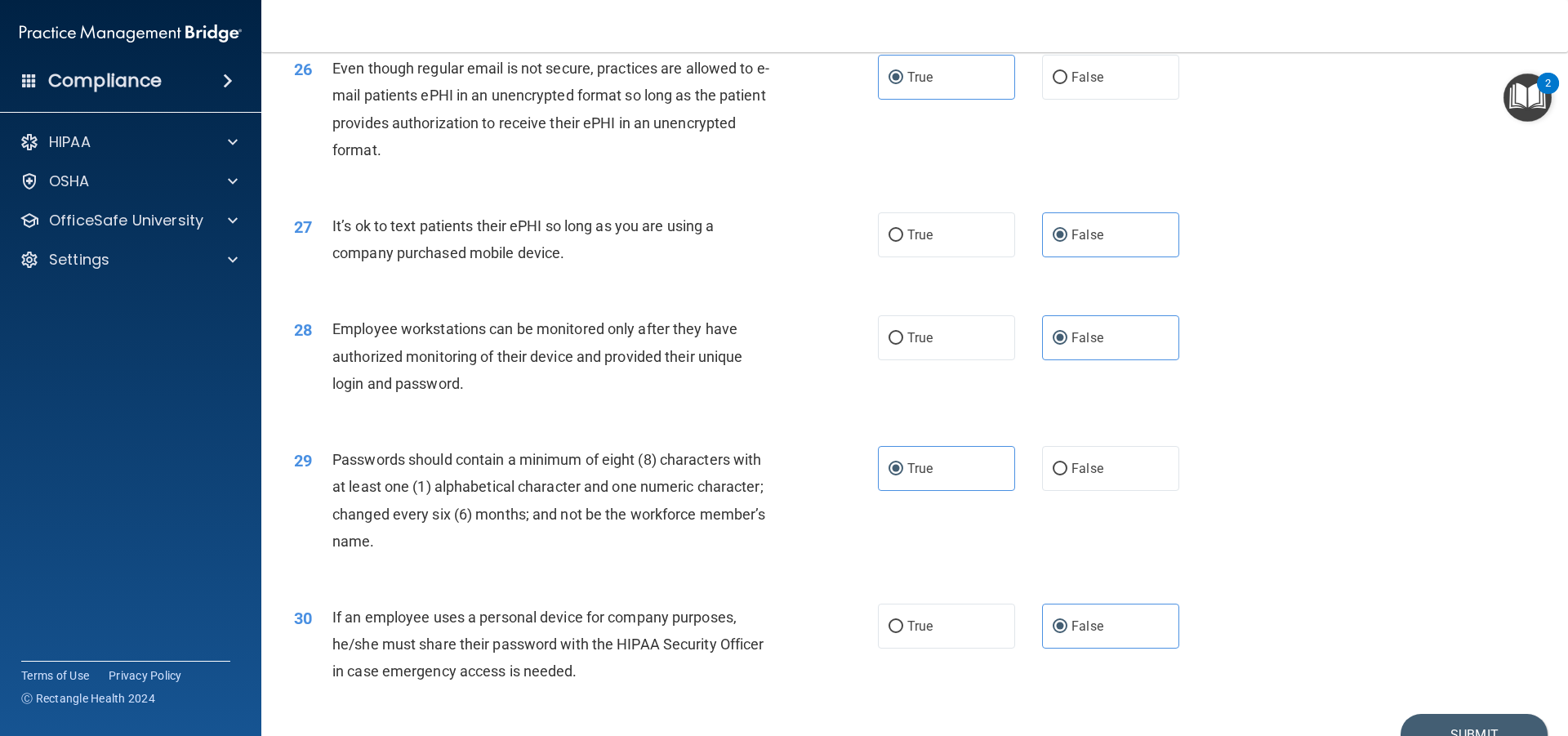
scroll to position [3363, 0]
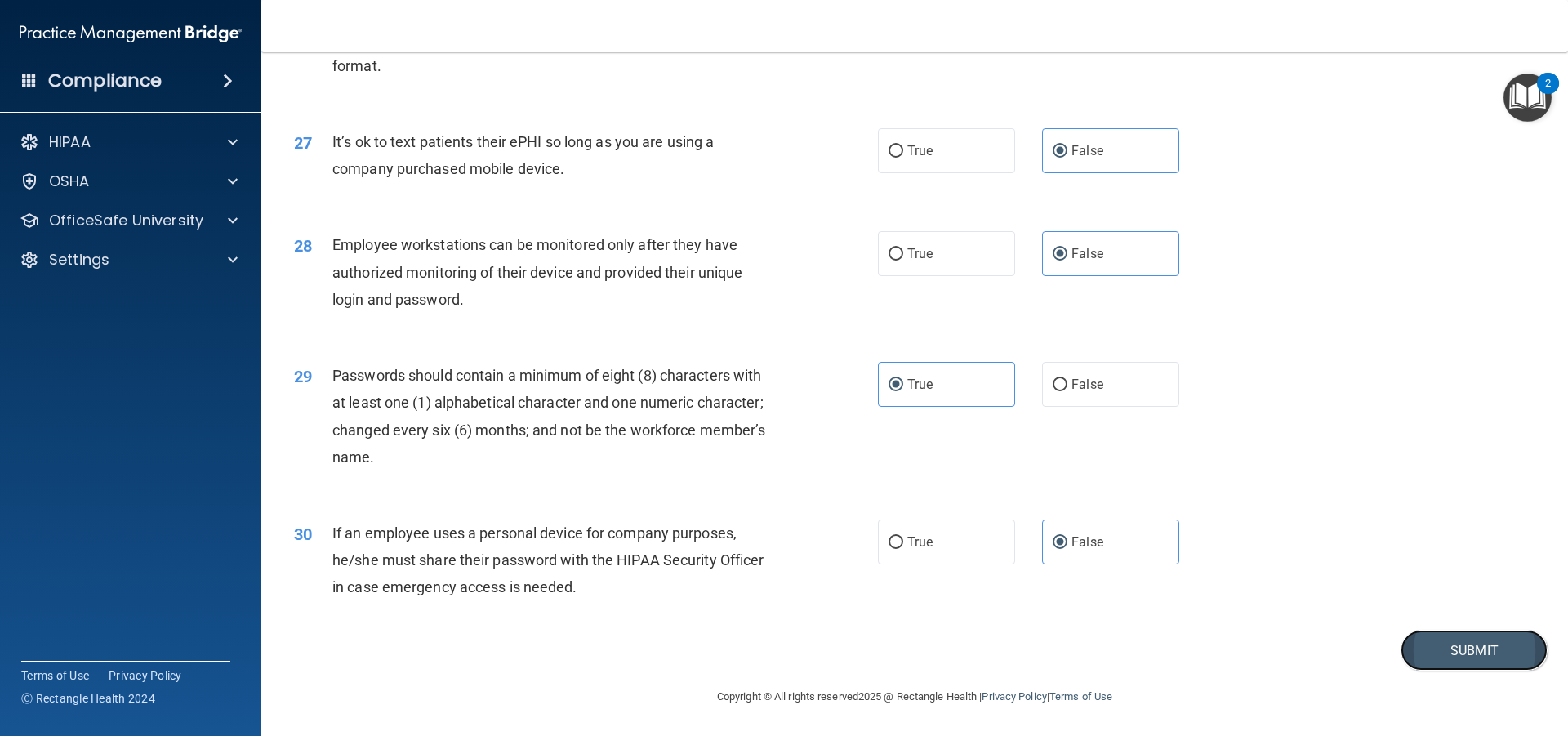
click at [1431, 650] on button "Submit" at bounding box center [1474, 650] width 147 height 41
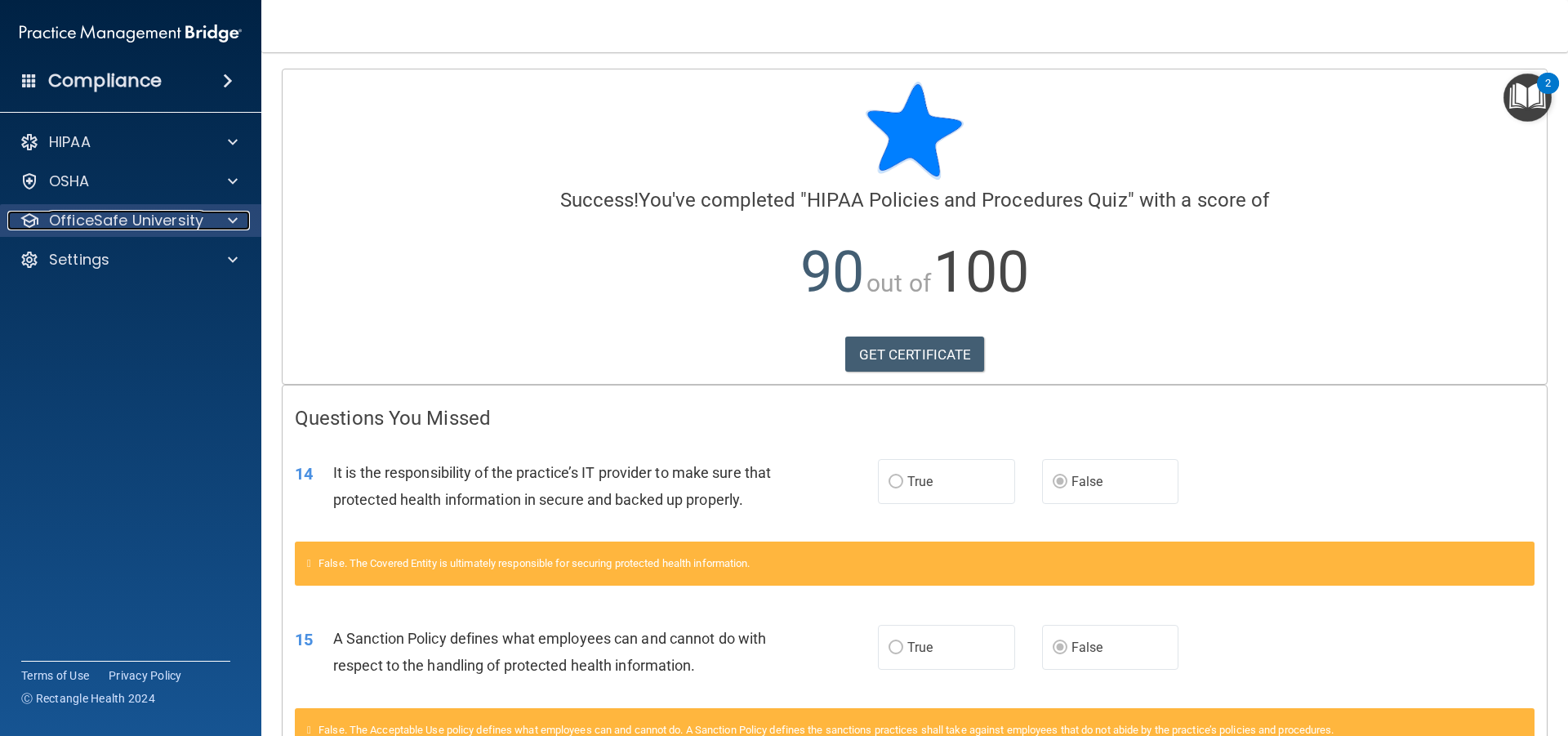
click at [215, 218] on div at bounding box center [230, 220] width 40 height 20
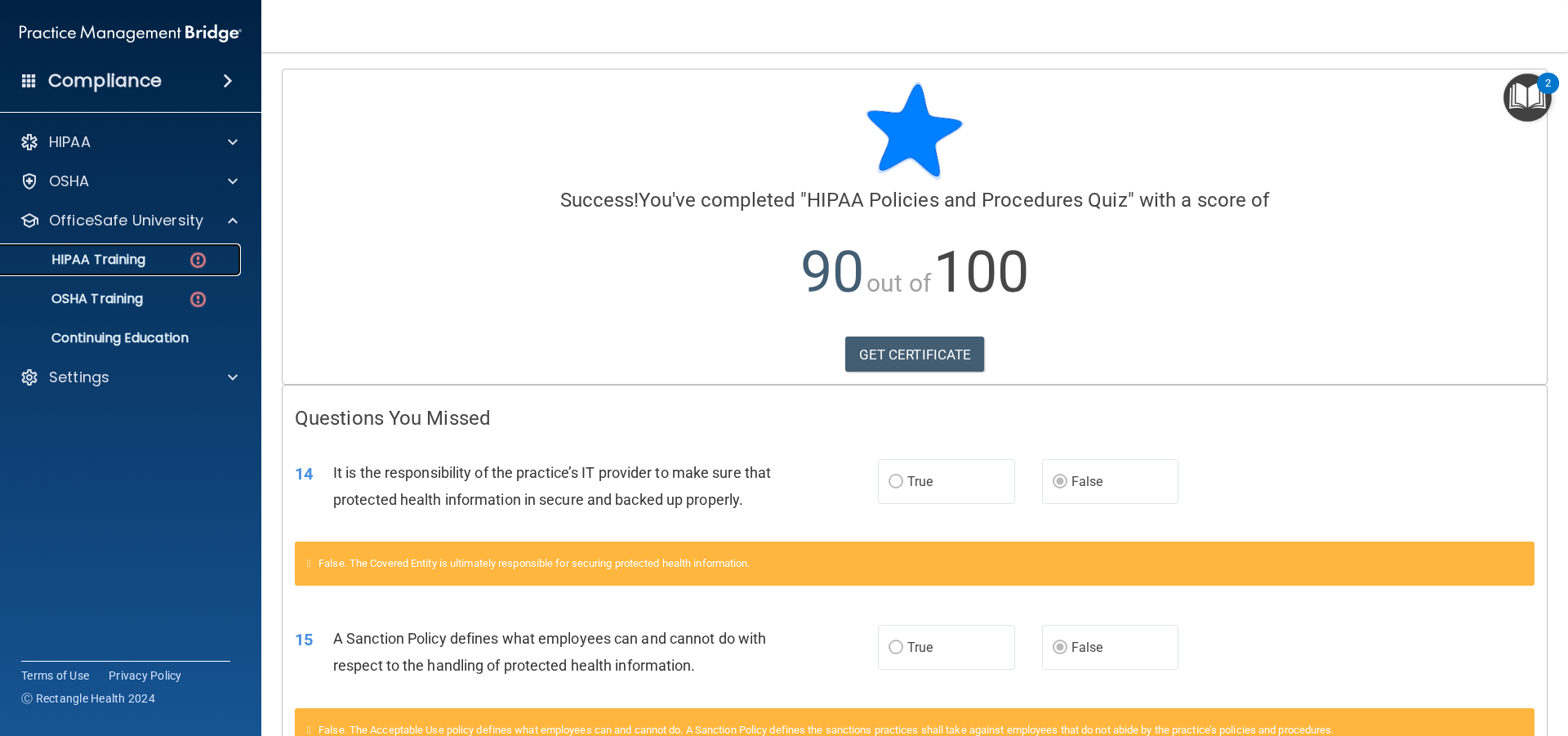
click at [175, 252] on div "HIPAA Training" at bounding box center [121, 259] width 223 height 16
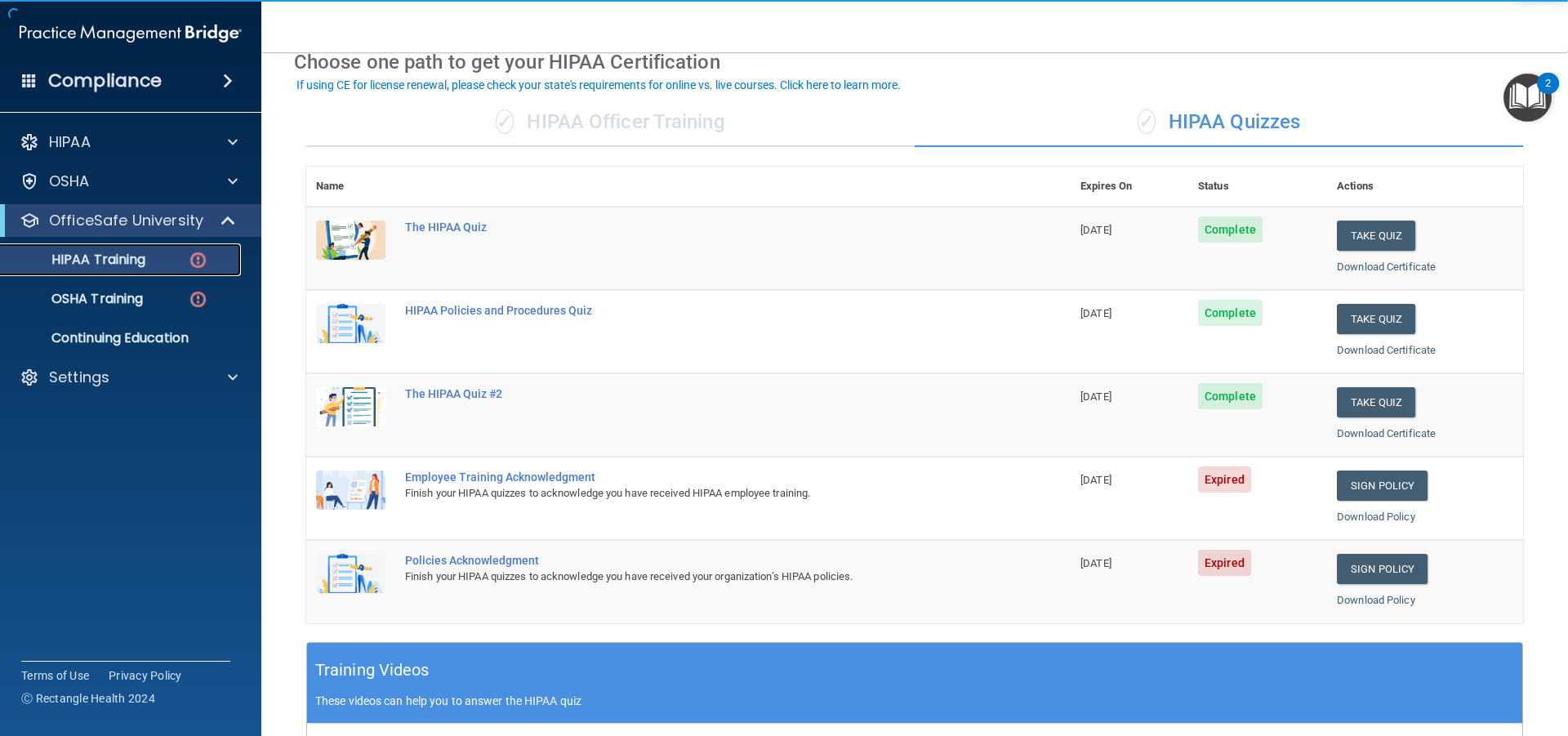
scroll to position [82, 0]
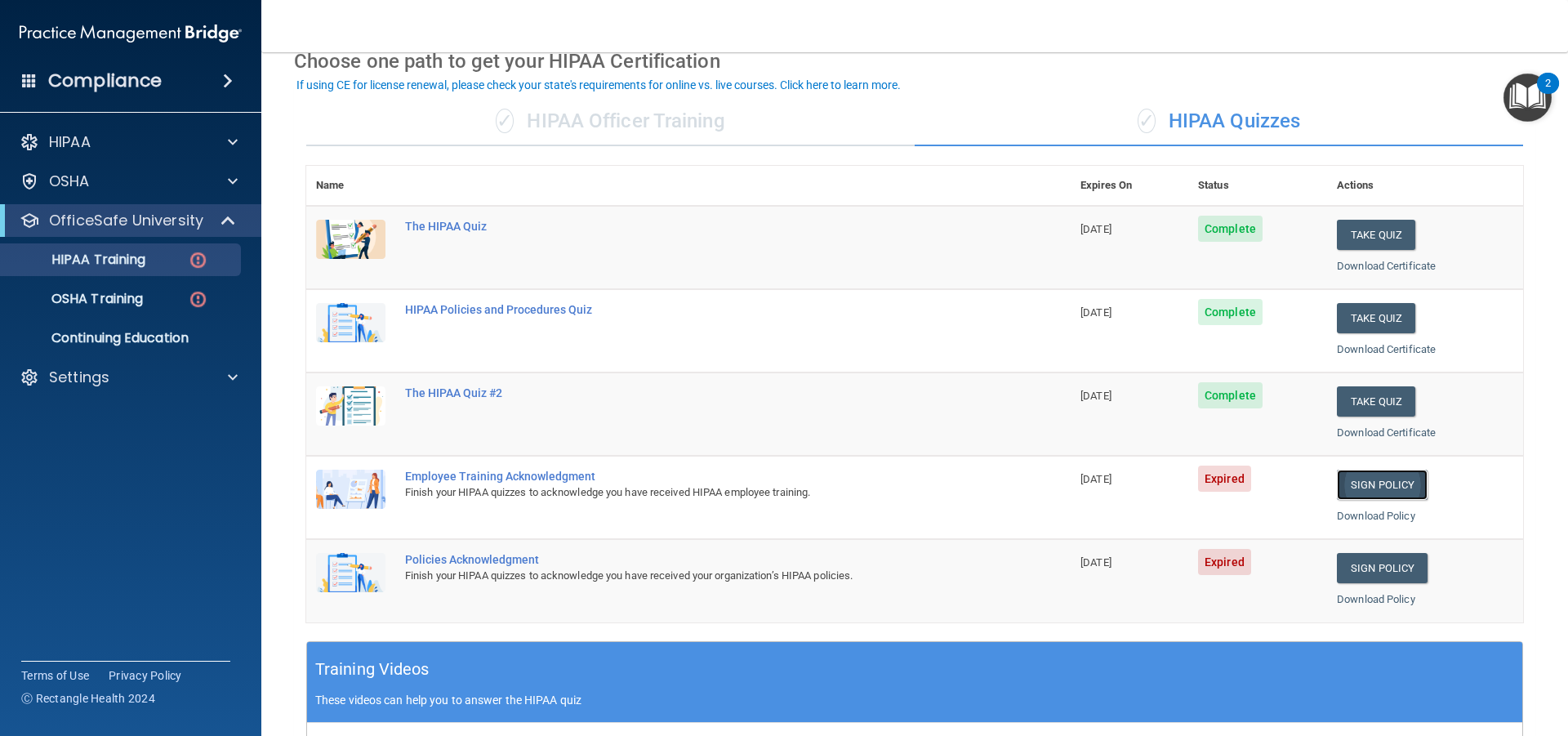
click at [1357, 481] on link "Sign Policy" at bounding box center [1382, 484] width 90 height 30
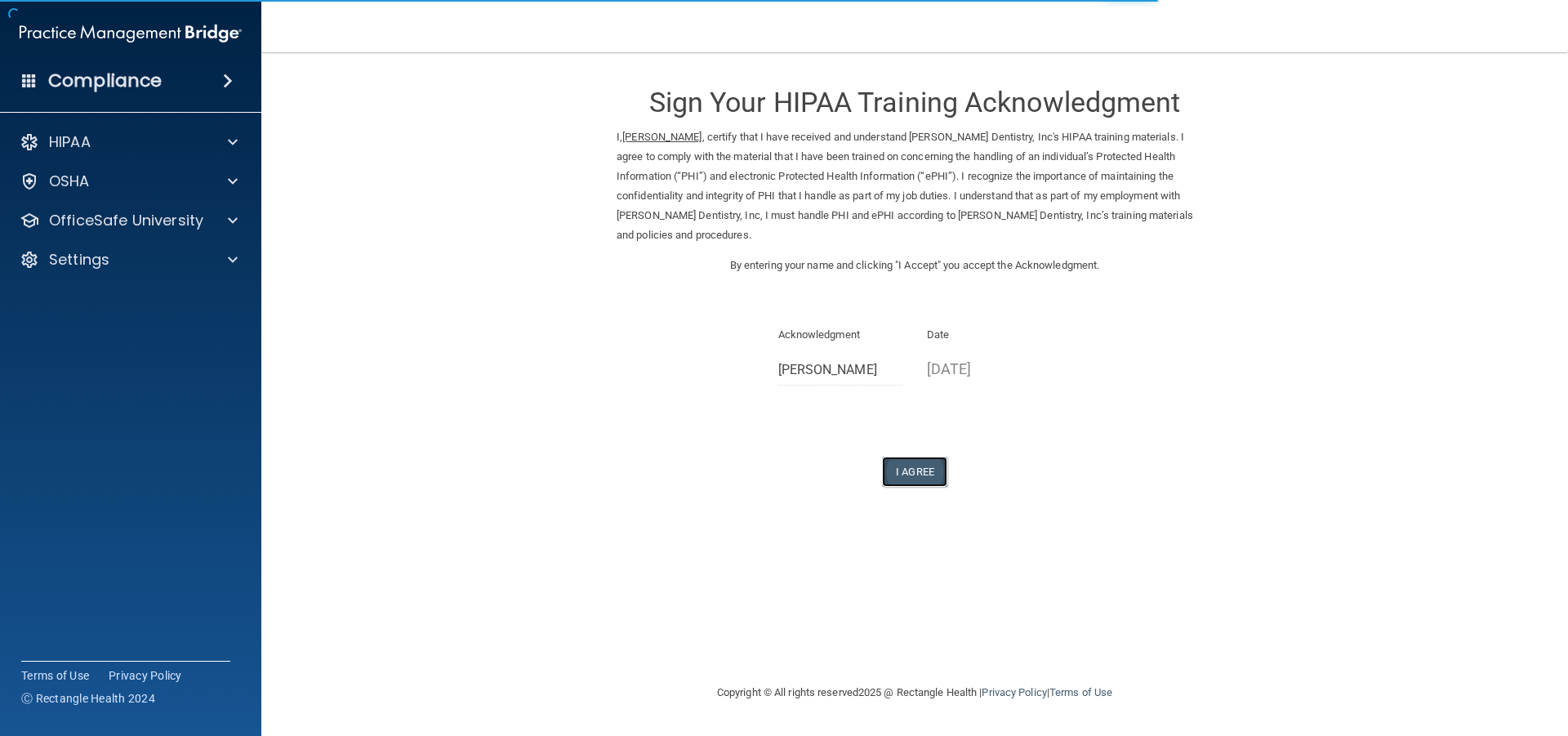
click at [924, 475] on button "I Agree" at bounding box center [915, 471] width 65 height 30
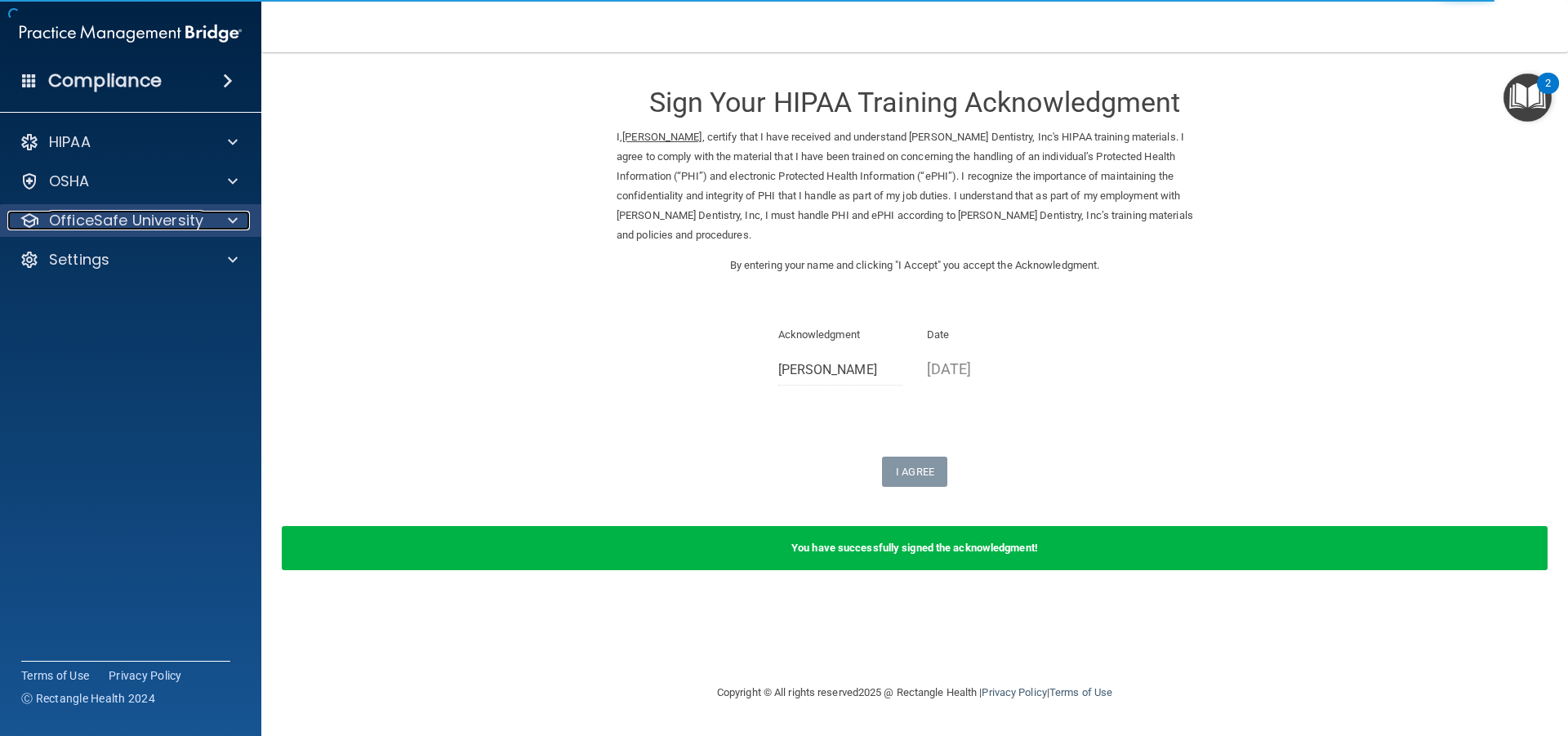
click at [169, 220] on p "OfficeSafe University" at bounding box center [126, 220] width 154 height 20
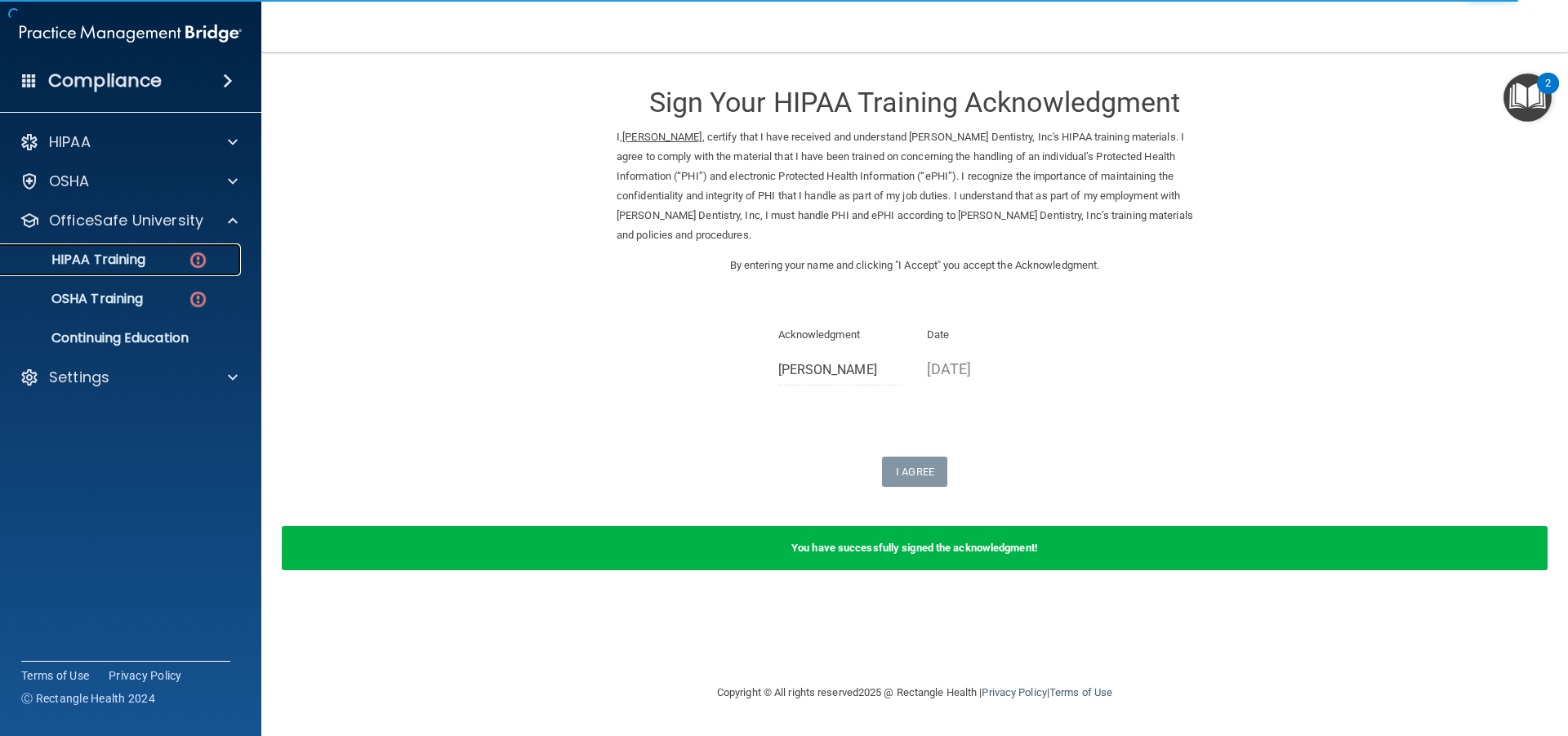
click at [148, 255] on div "HIPAA Training" at bounding box center [121, 259] width 223 height 16
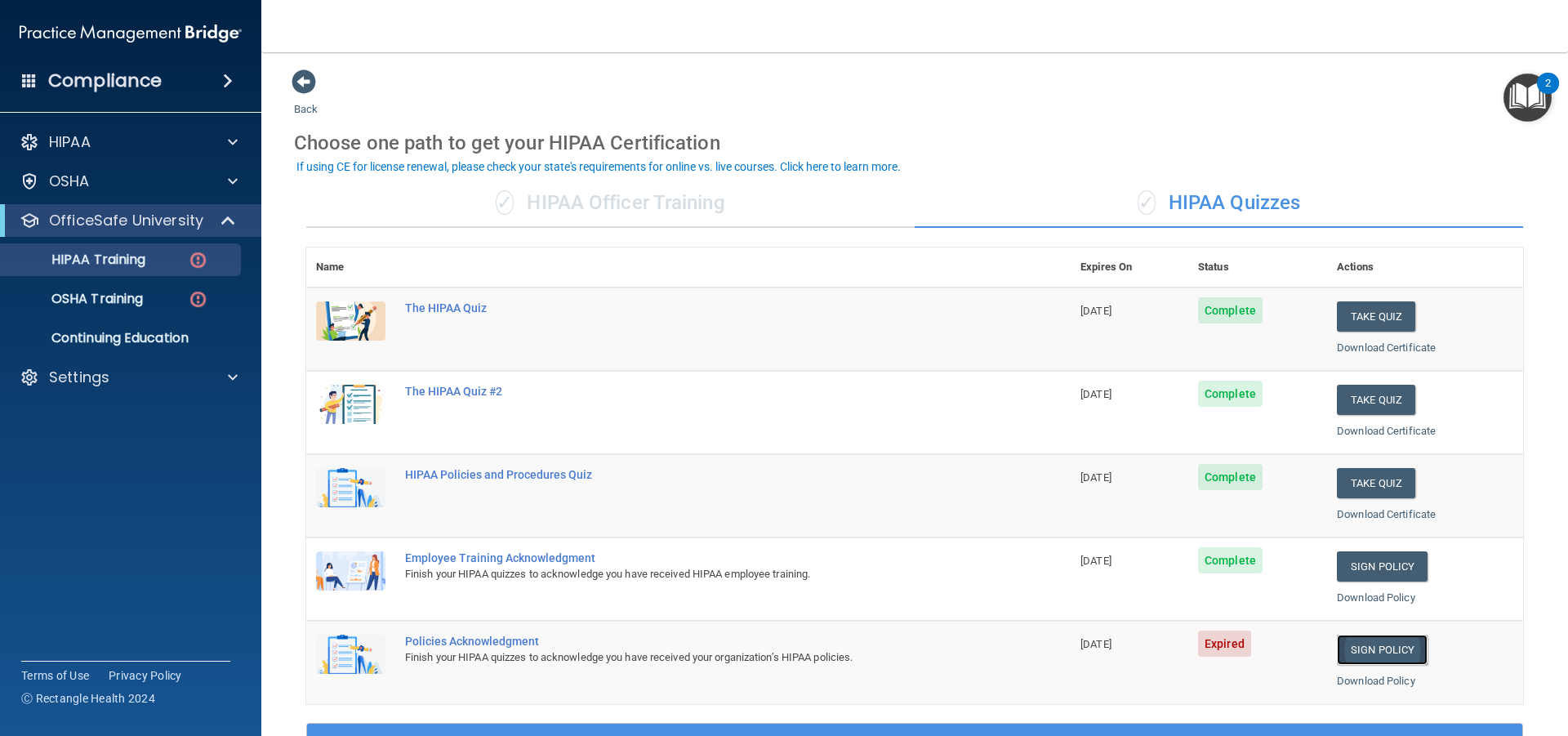
click at [1348, 644] on link "Sign Policy" at bounding box center [1382, 649] width 90 height 30
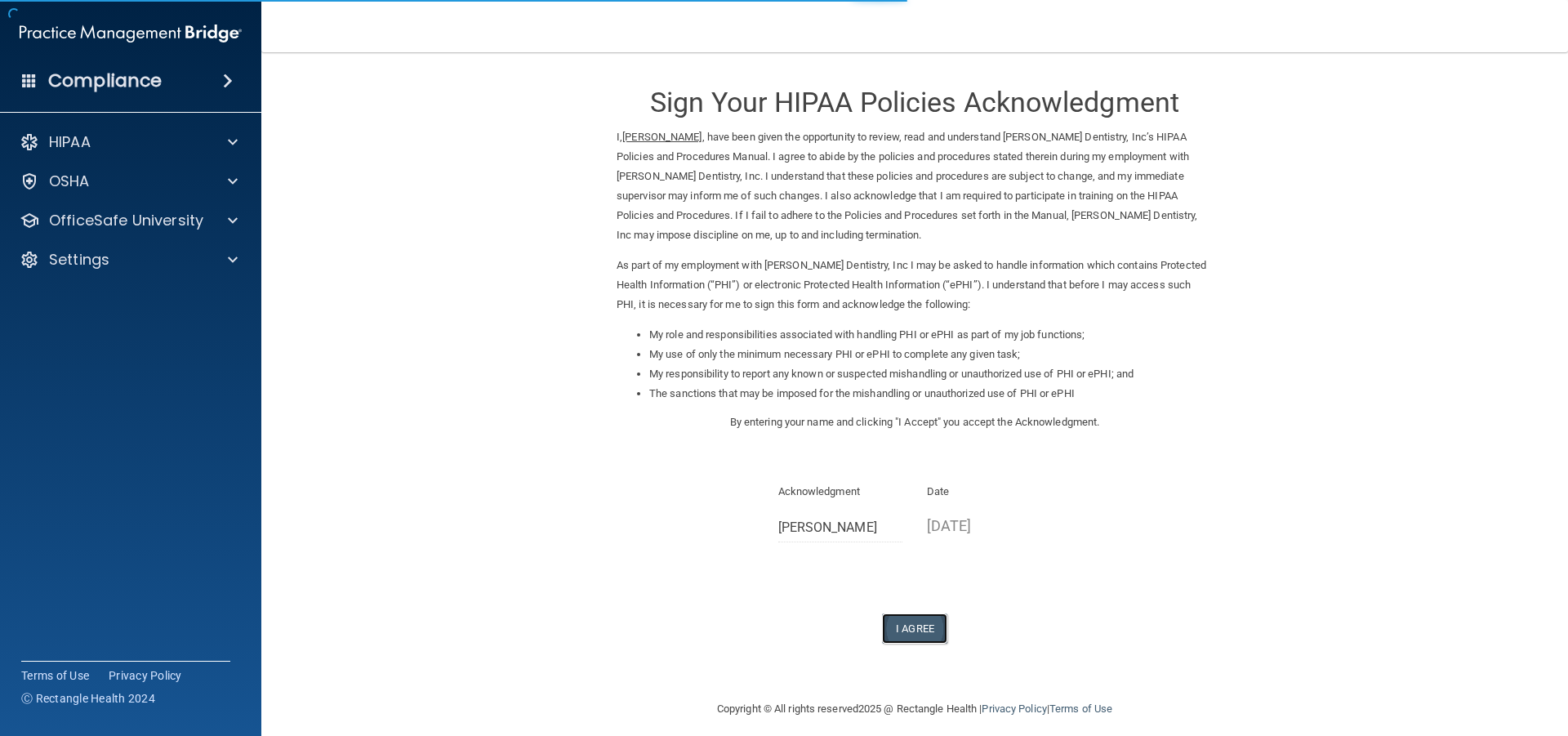
click at [907, 622] on button "I Agree" at bounding box center [915, 628] width 65 height 30
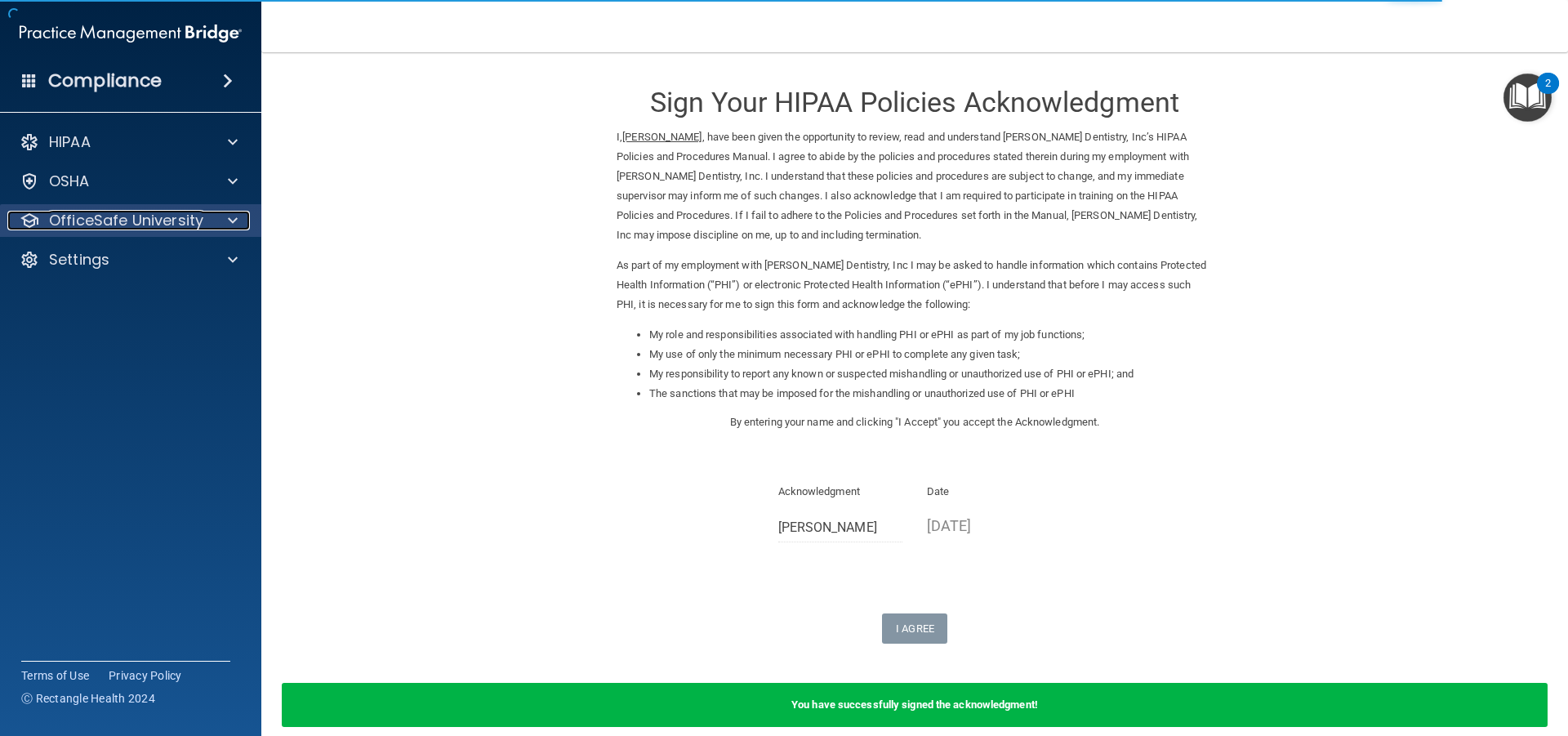
click at [166, 224] on p "OfficeSafe University" at bounding box center [126, 220] width 154 height 20
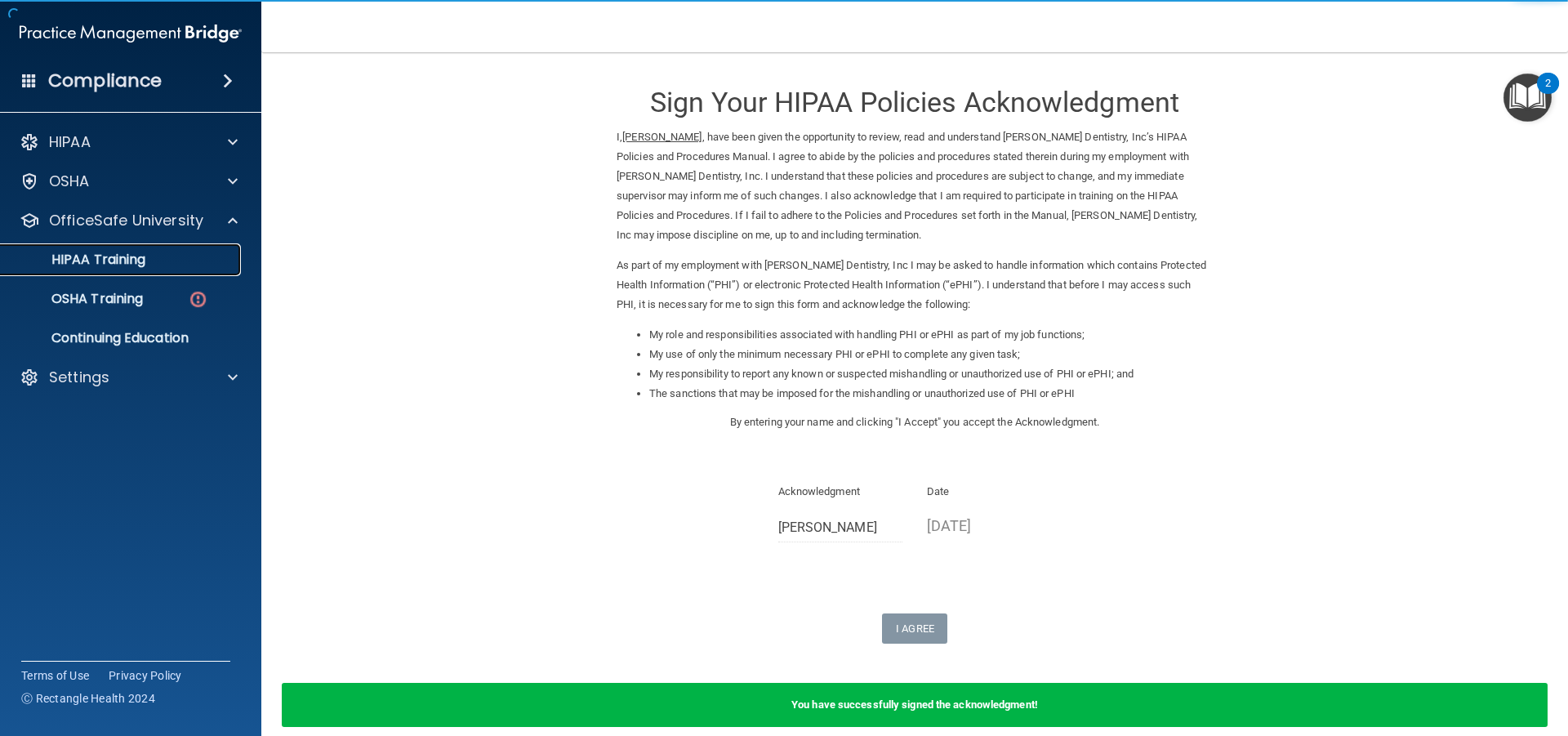
click at [138, 259] on p "HIPAA Training" at bounding box center [77, 259] width 135 height 16
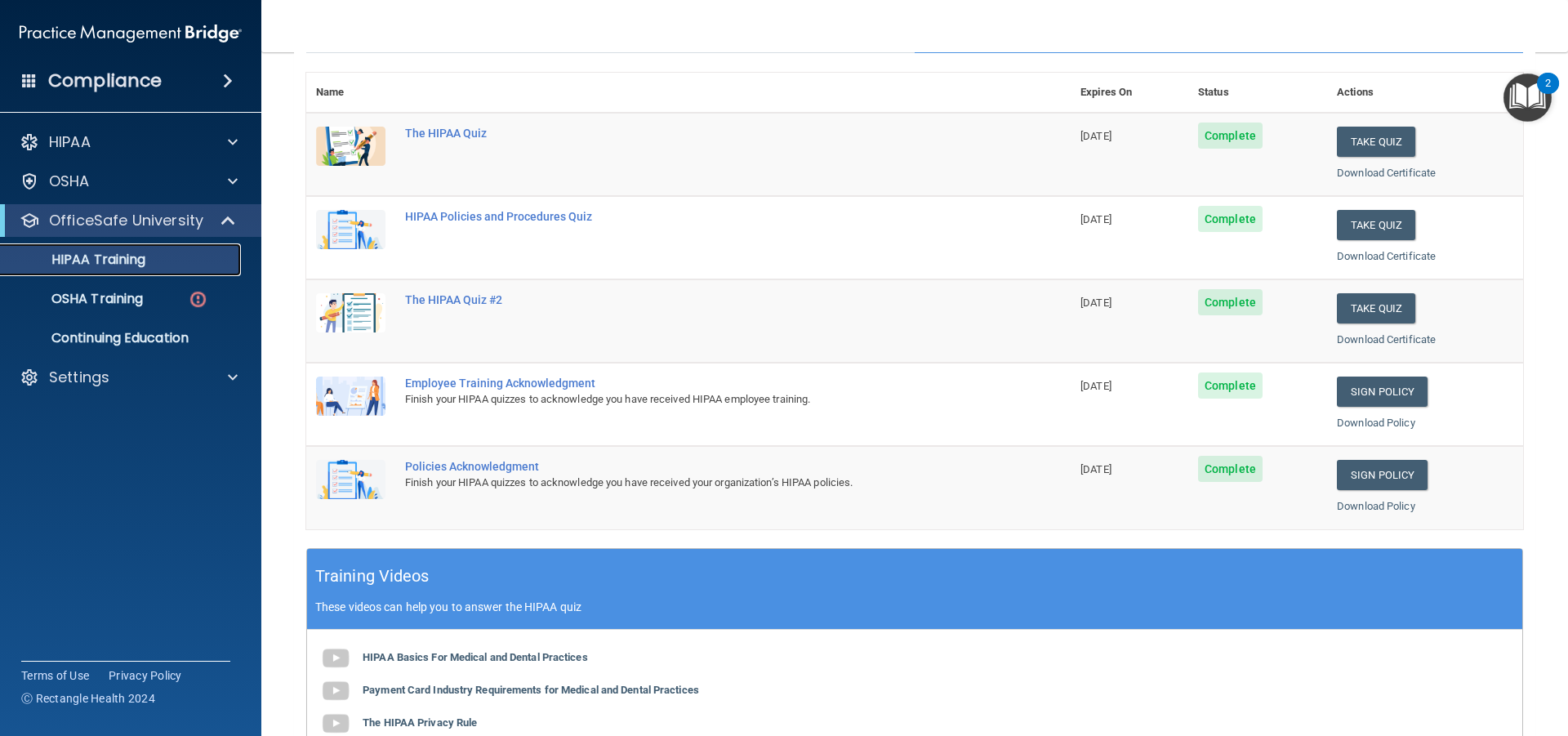
scroll to position [168, 0]
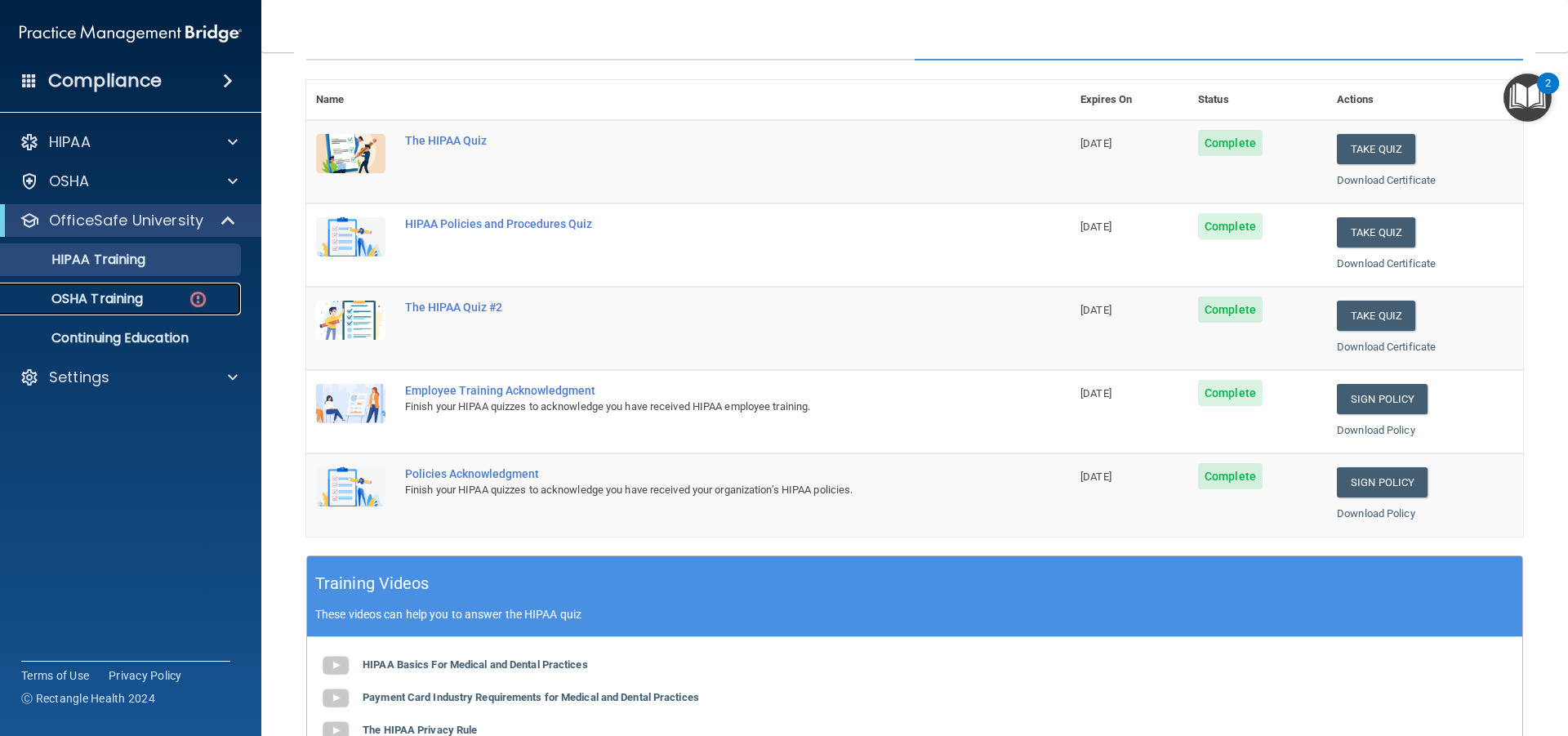
click at [84, 294] on p "OSHA Training" at bounding box center [77, 298] width 132 height 16
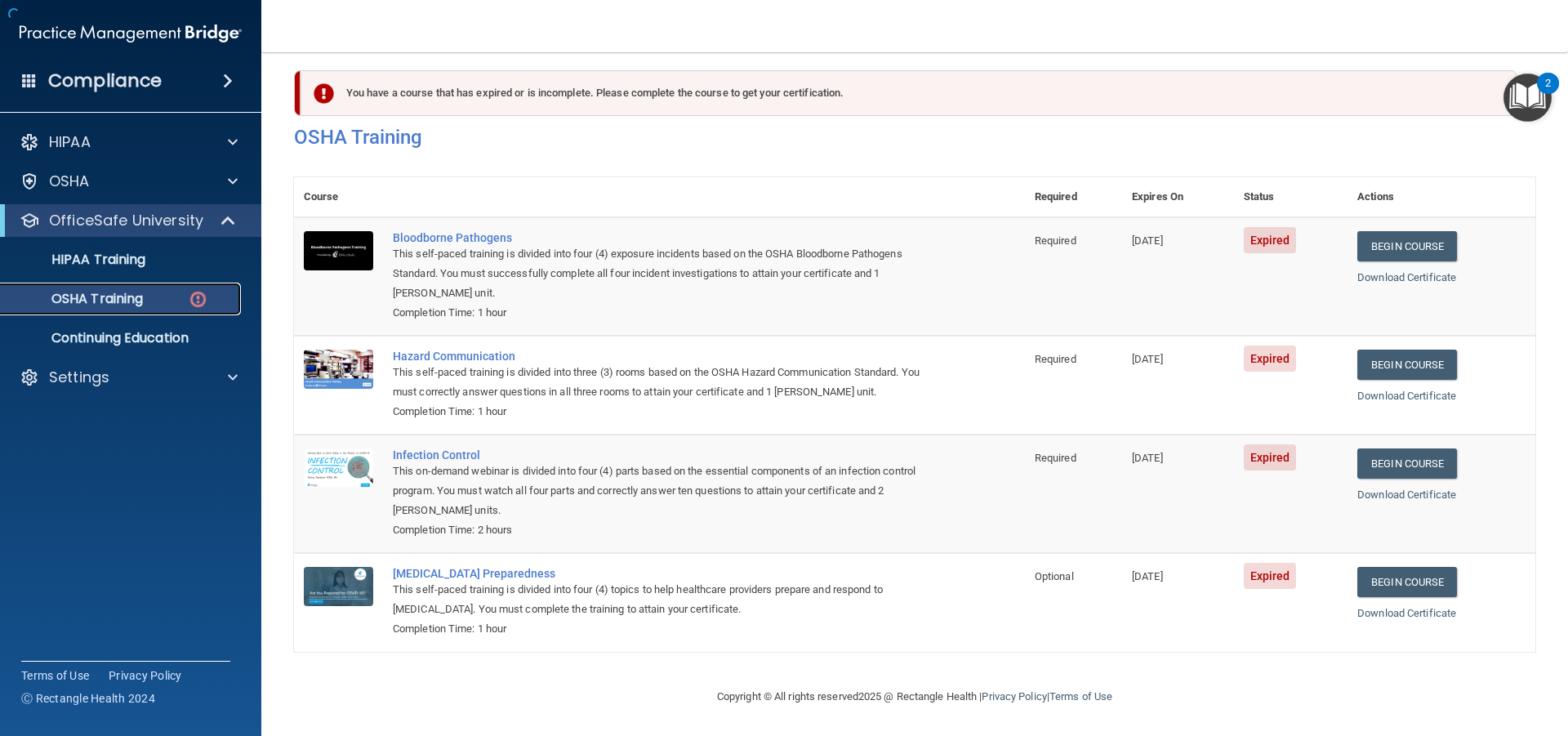
scroll to position [15, 0]
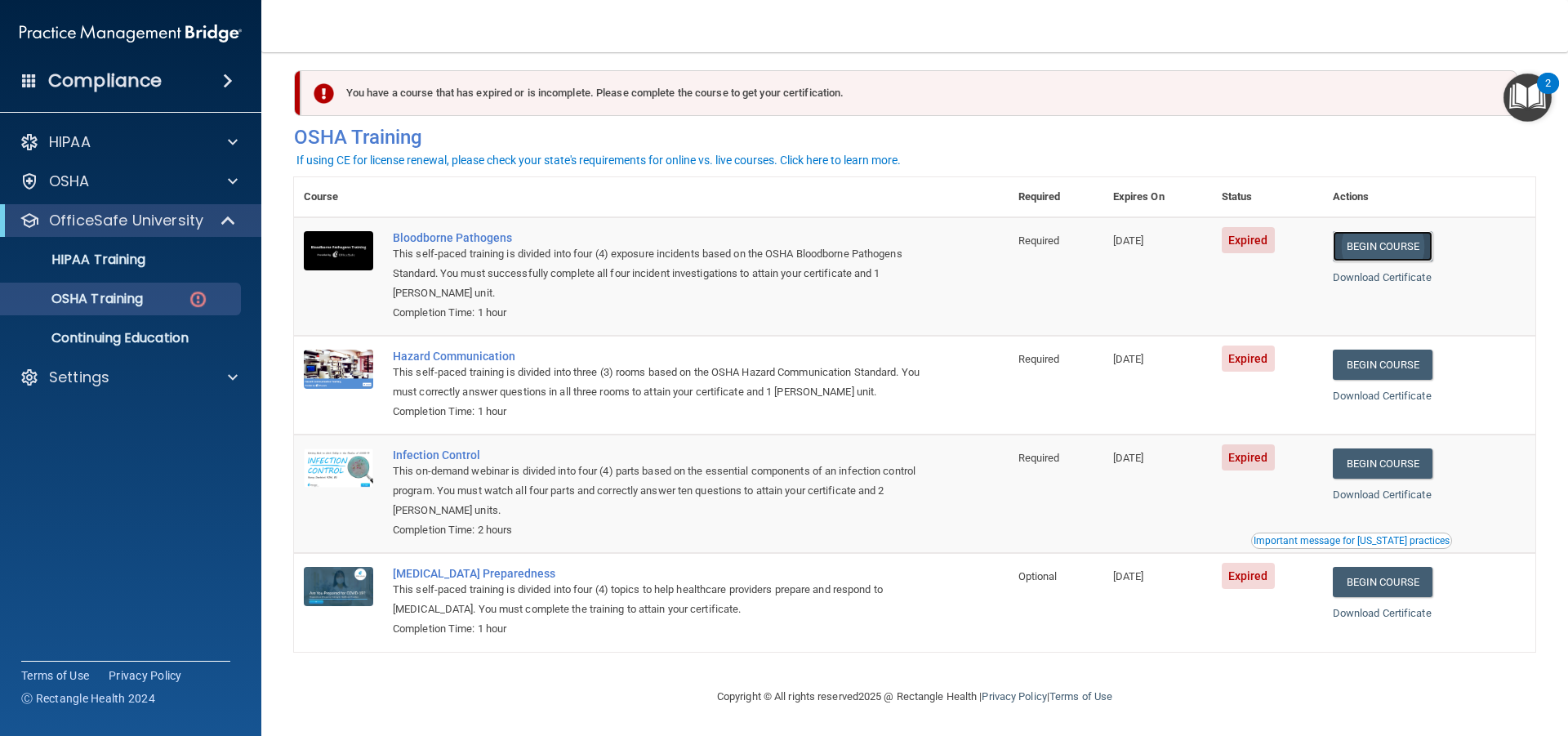
click at [1356, 238] on link "Begin Course" at bounding box center [1383, 246] width 100 height 30
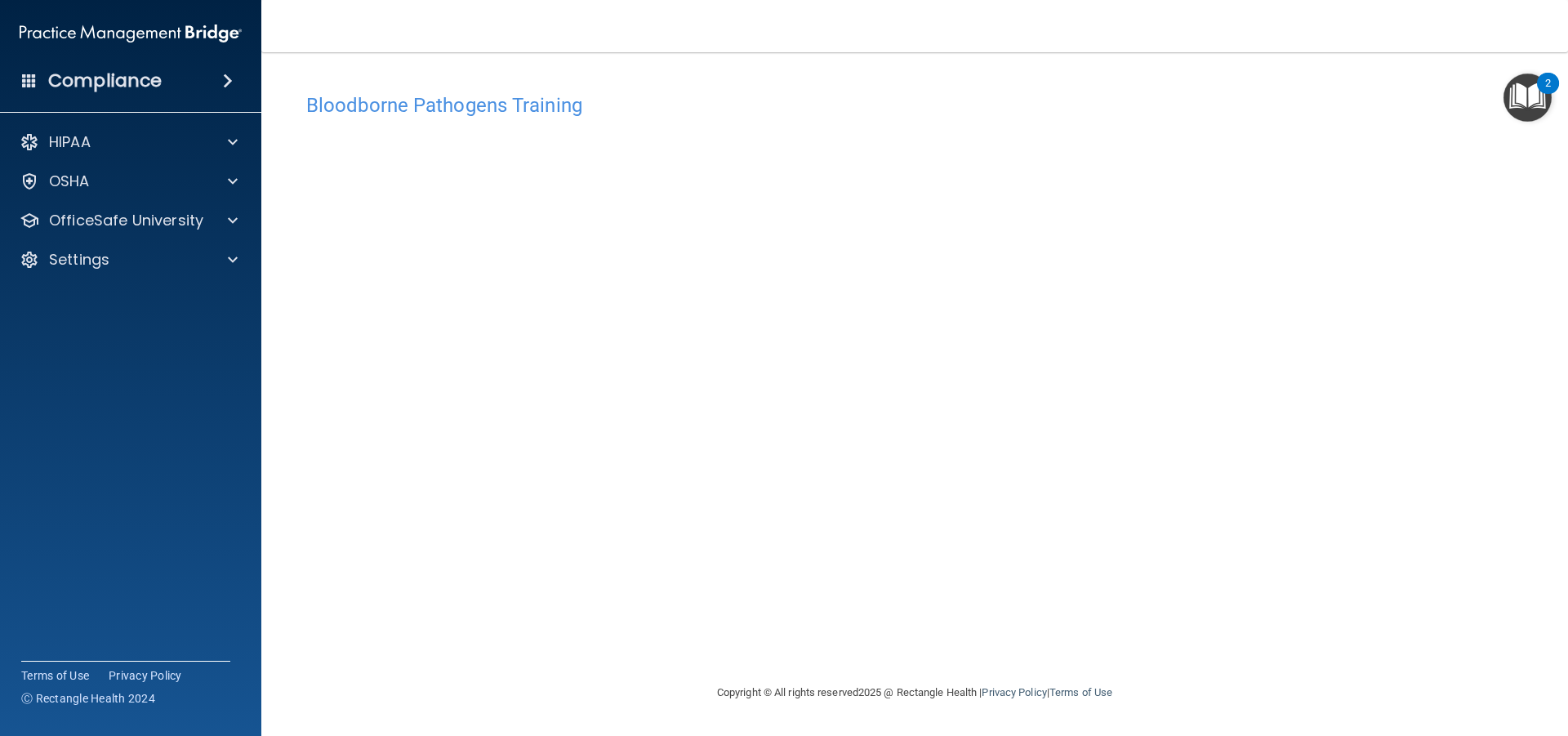
click at [1528, 94] on img "Open Resource Center, 2 new notifications" at bounding box center [1528, 97] width 48 height 48
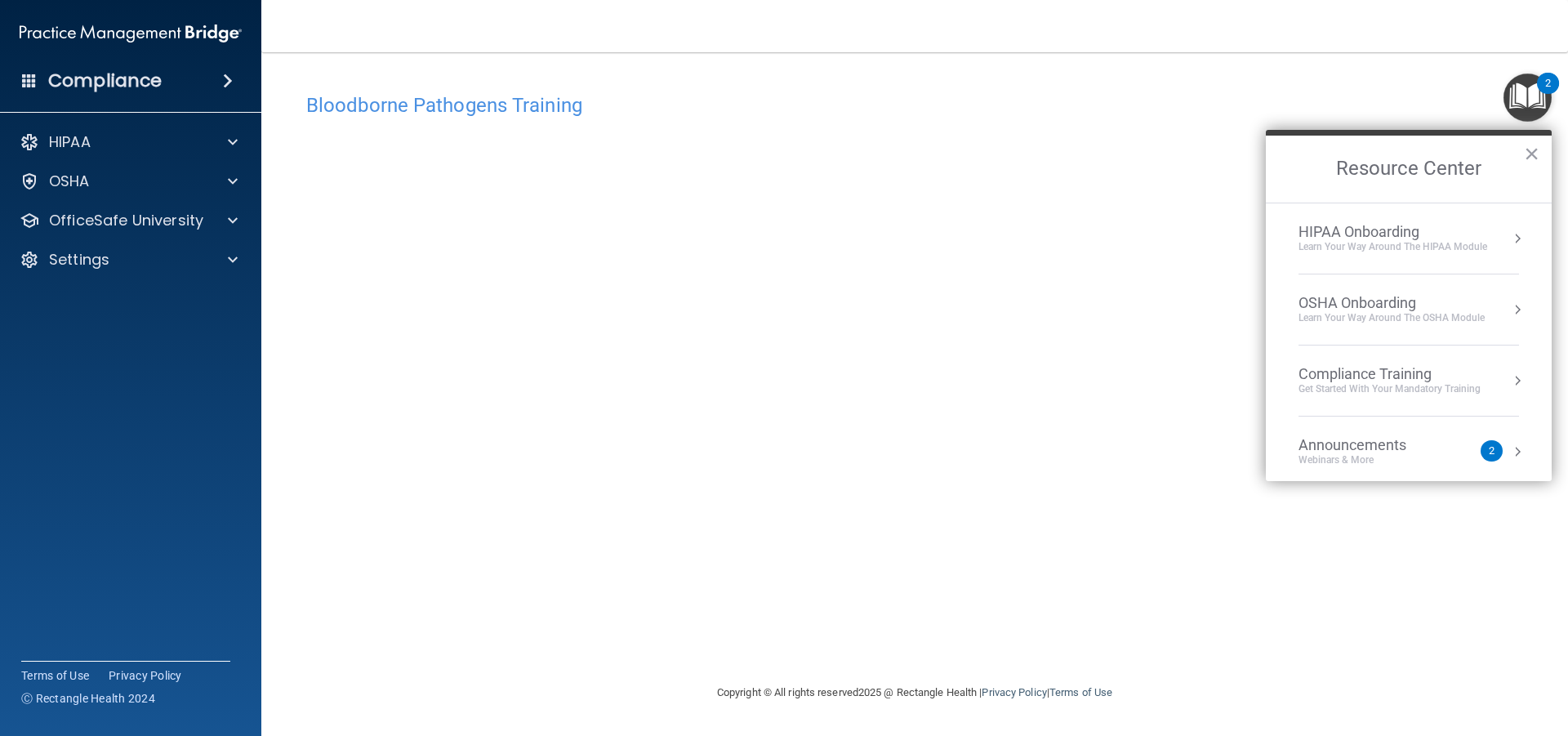
scroll to position [91, 0]
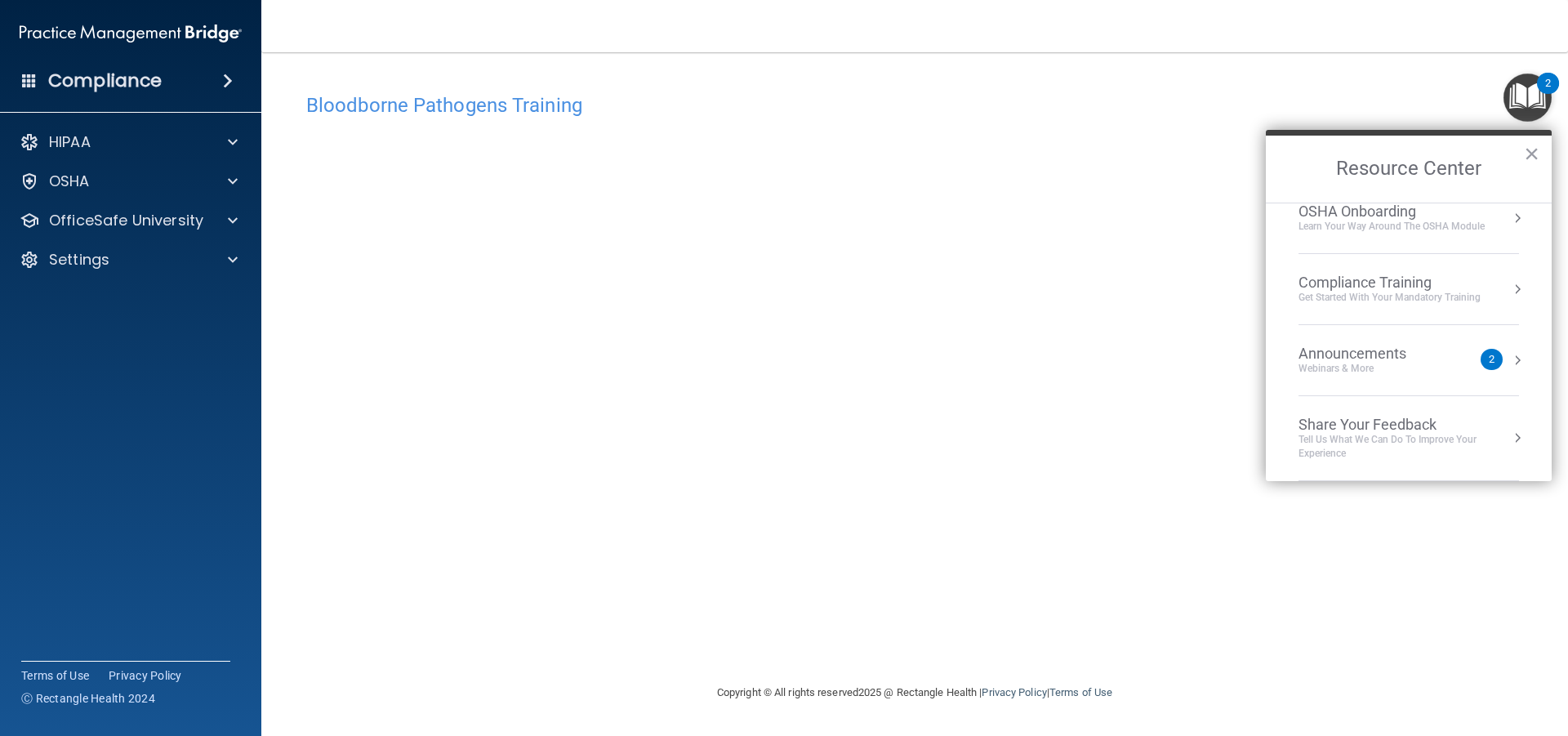
click at [1469, 365] on div "Announcements Webinars & More" at bounding box center [1385, 360] width 173 height 31
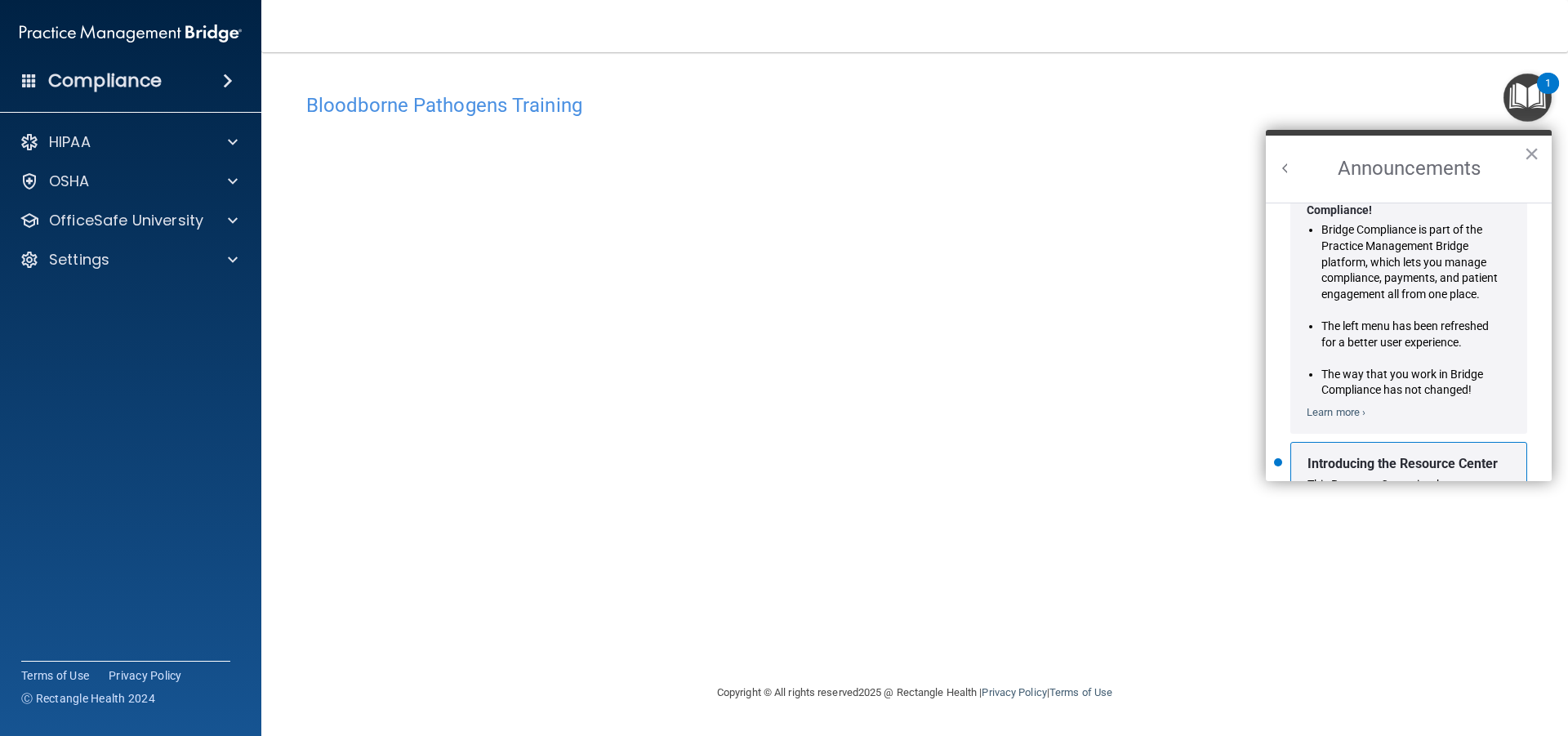
scroll to position [286, 0]
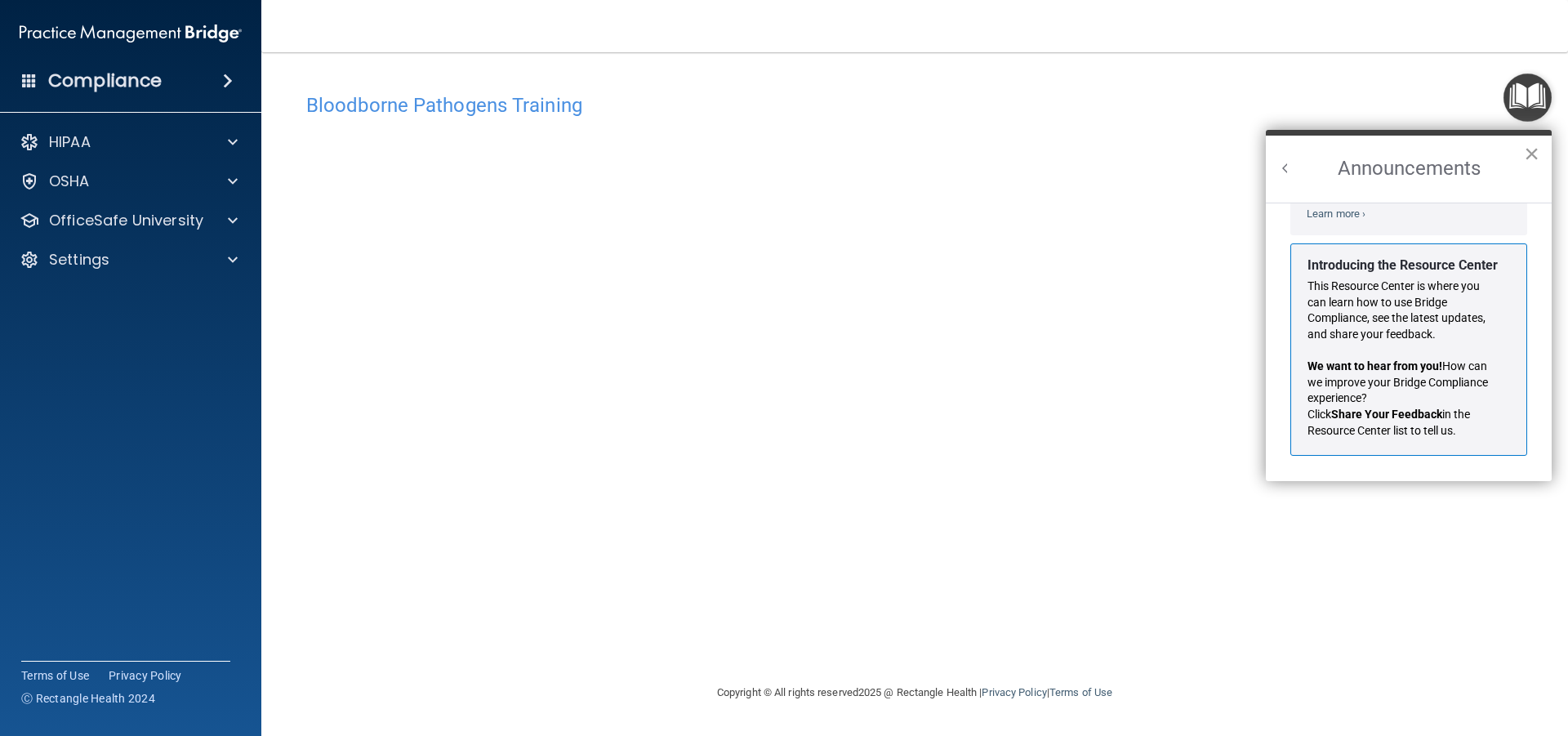
click at [1529, 151] on button "×" at bounding box center [1532, 153] width 15 height 26
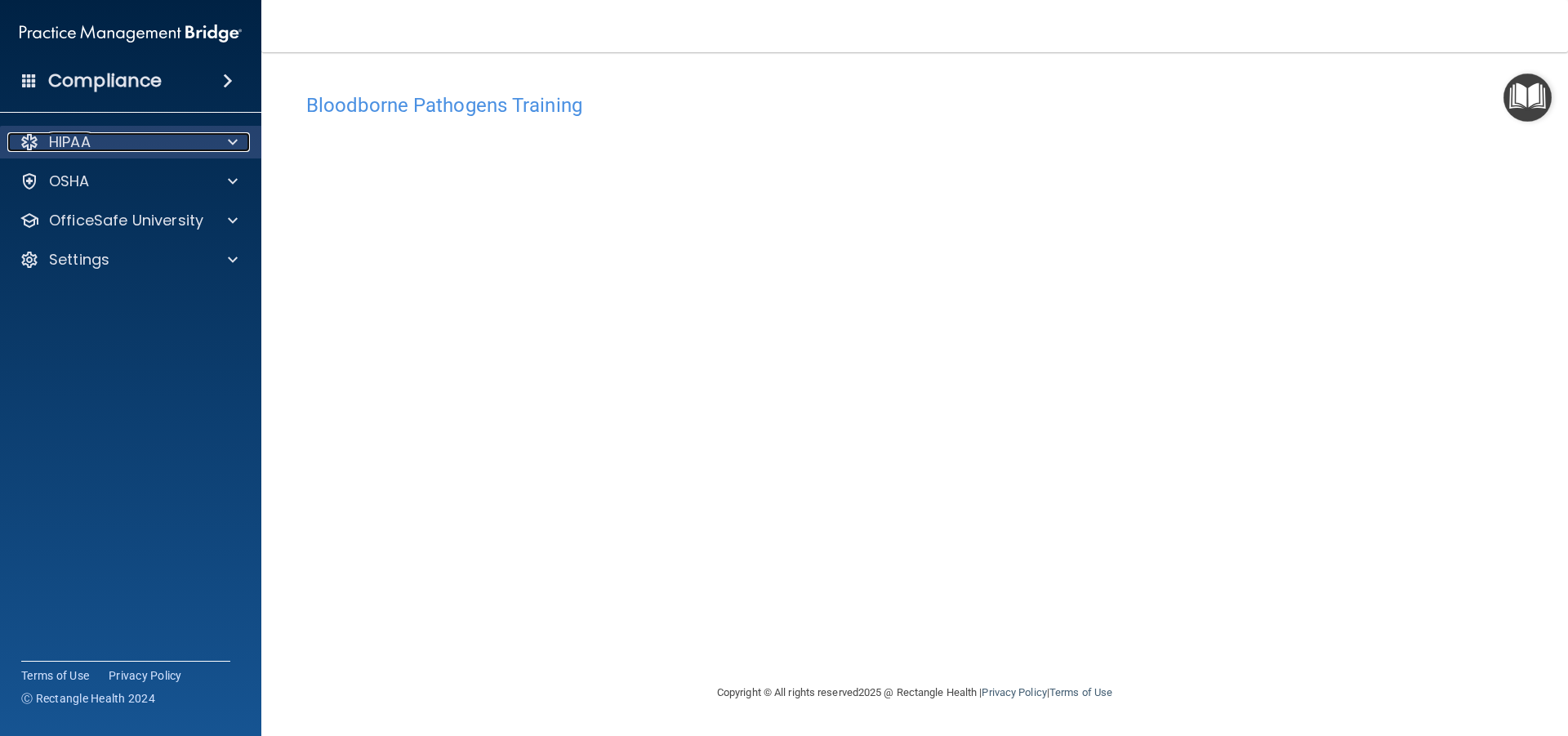
click at [194, 140] on div "HIPAA" at bounding box center [109, 142] width 203 height 20
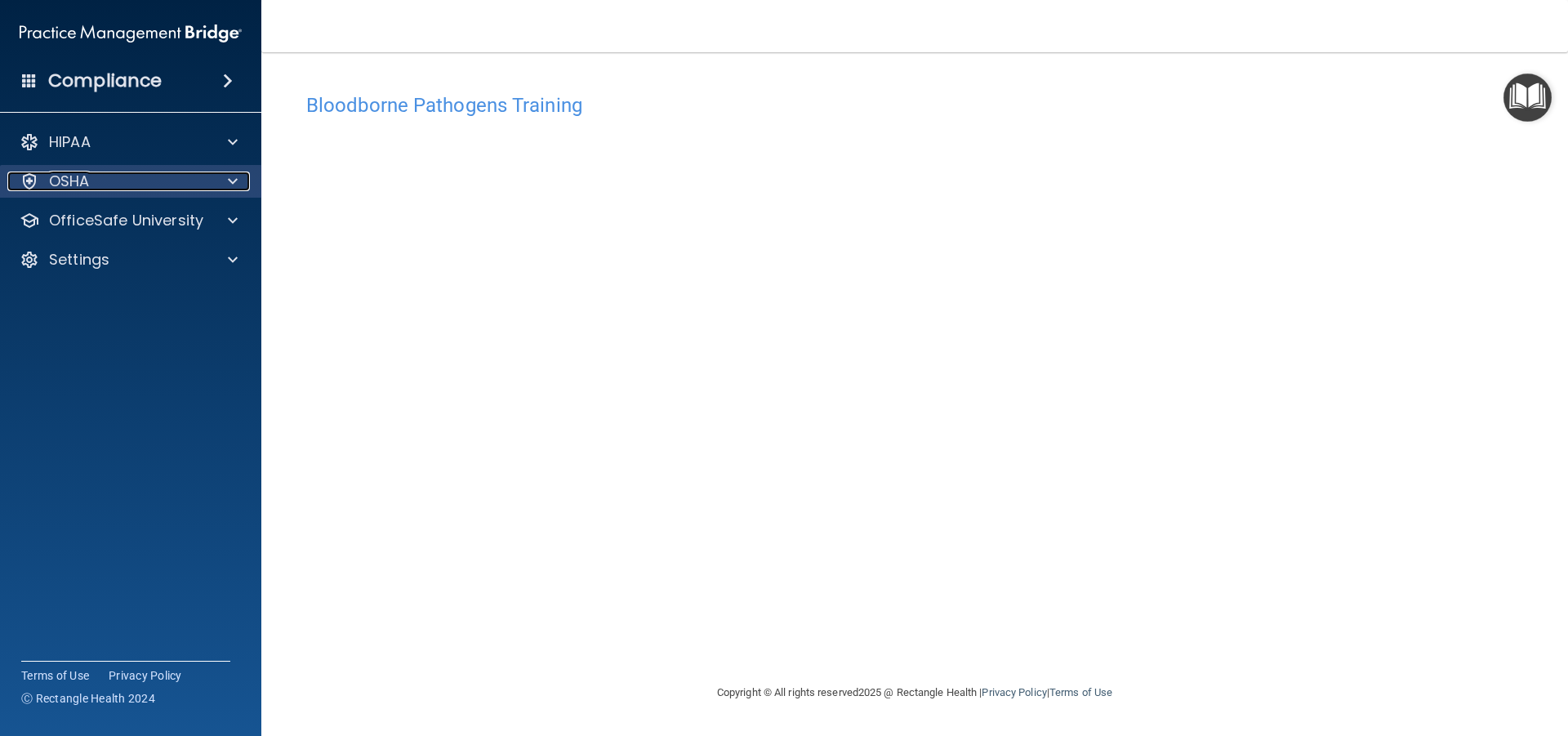
click at [196, 180] on div "OSHA" at bounding box center [109, 181] width 203 height 20
click at [197, 180] on div "OSHA" at bounding box center [109, 181] width 203 height 20
click at [378, 107] on h4 "Bloodborne Pathogens Training" at bounding box center [914, 105] width 1217 height 21
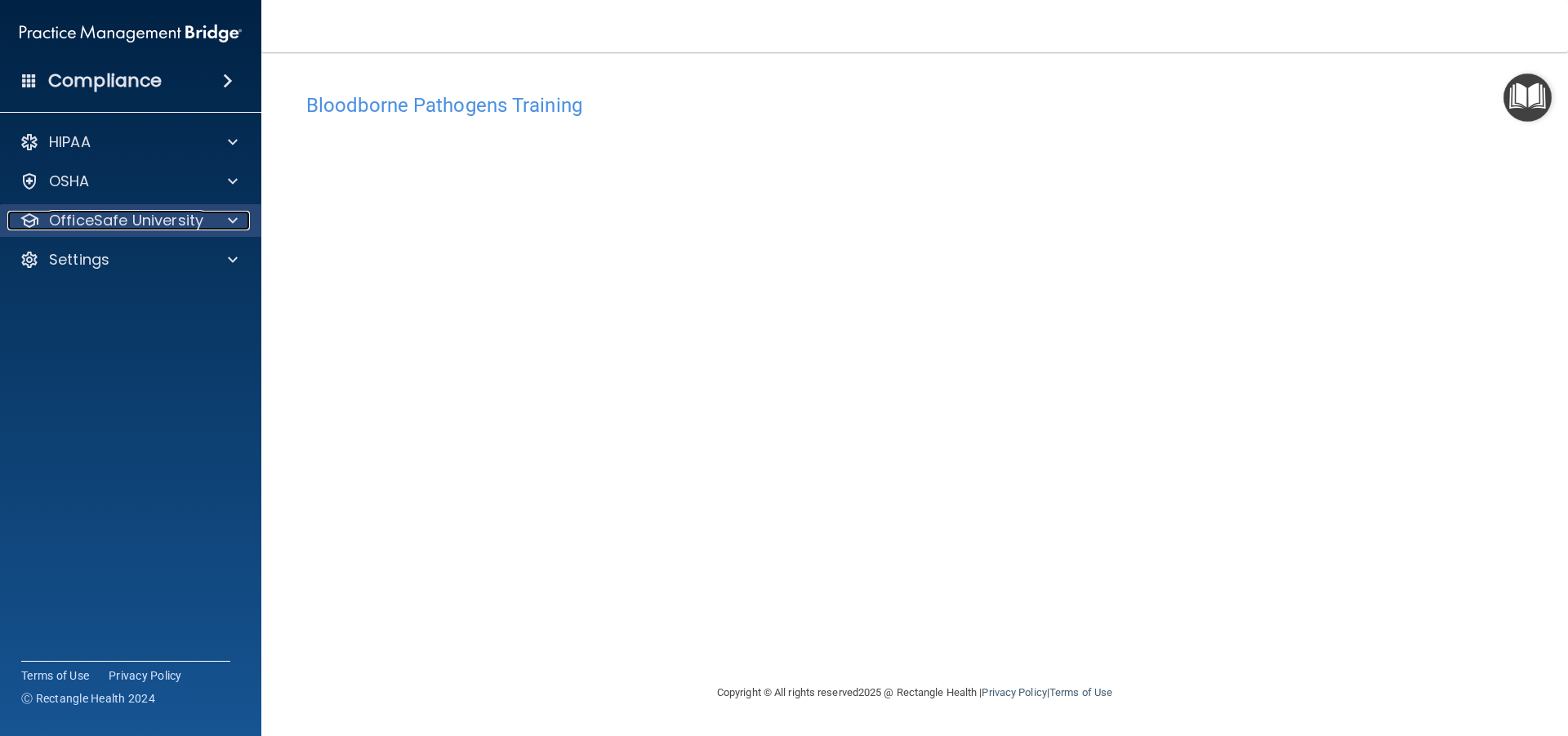
click at [224, 224] on div at bounding box center [230, 220] width 40 height 20
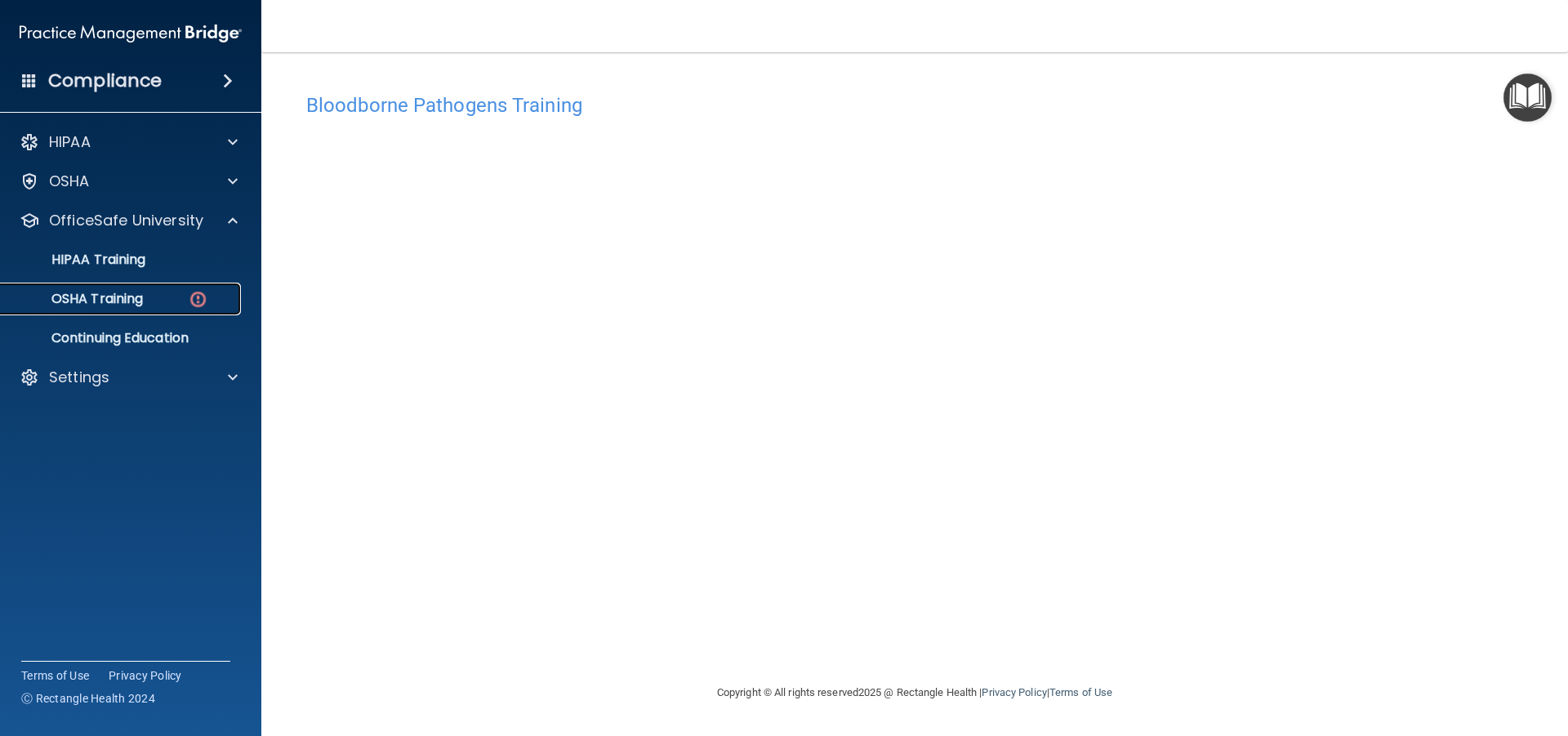
click at [184, 292] on div "OSHA Training" at bounding box center [121, 298] width 223 height 16
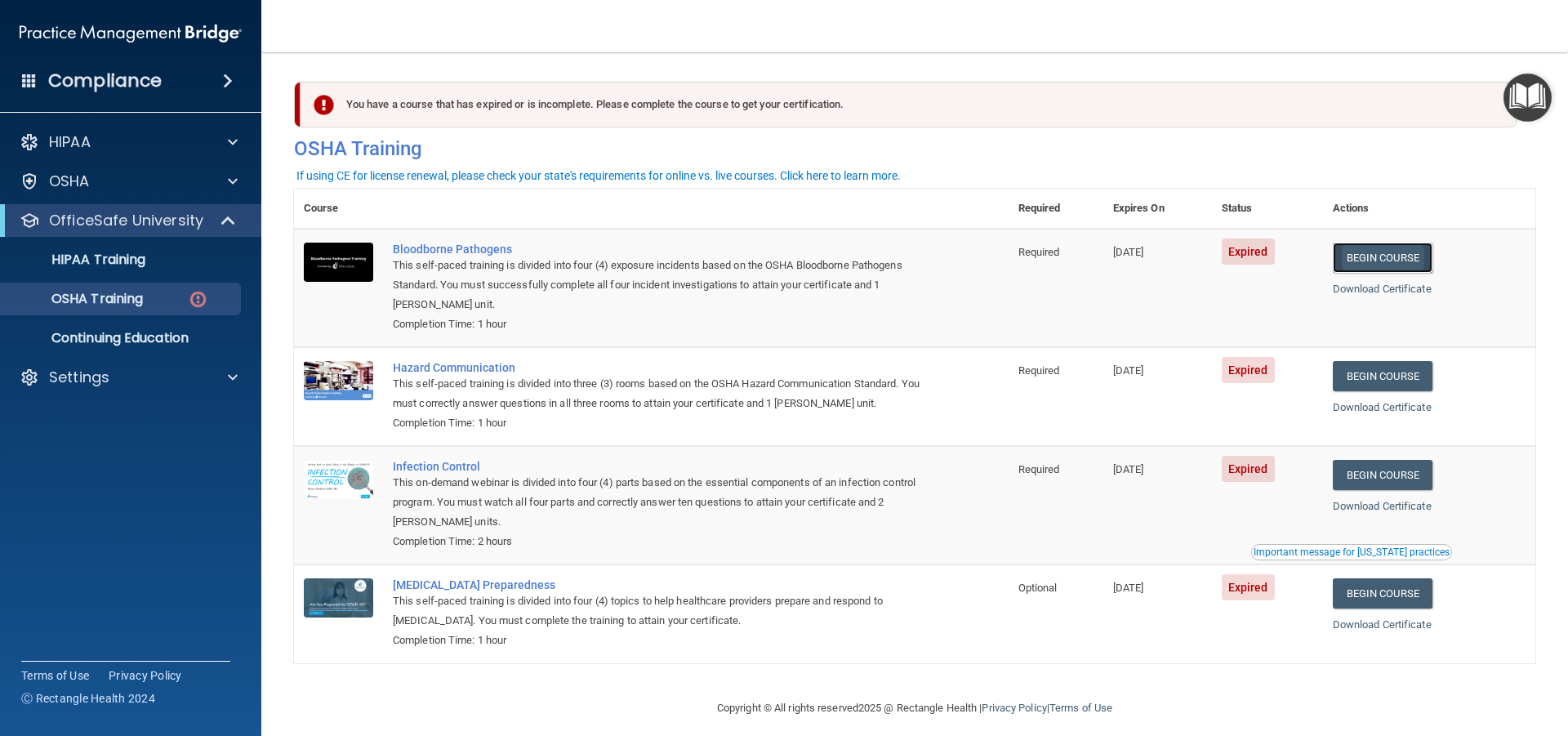
click at [1357, 258] on link "Begin Course" at bounding box center [1383, 257] width 100 height 30
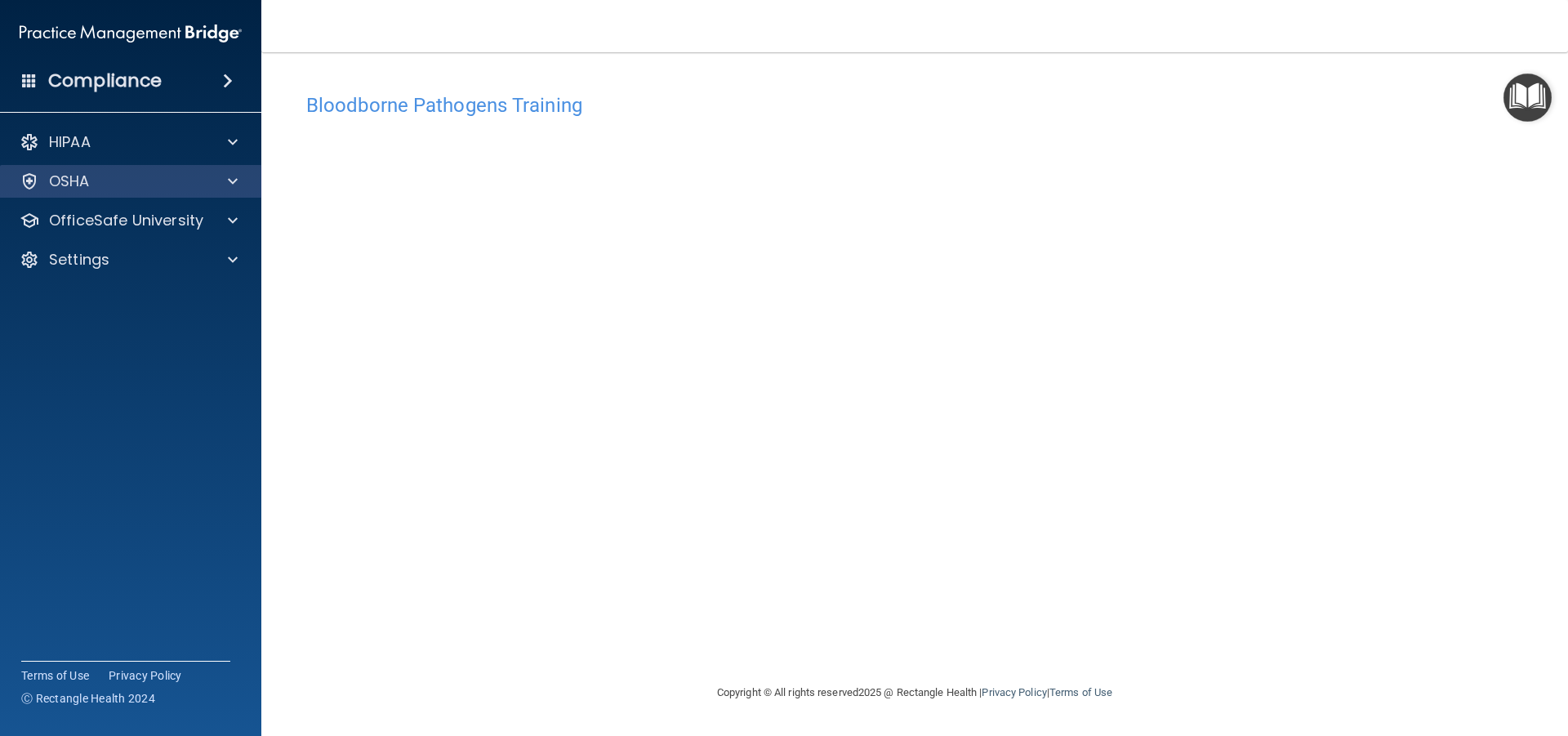
click at [186, 194] on div "OSHA" at bounding box center [131, 181] width 262 height 33
click at [235, 179] on span at bounding box center [232, 181] width 9 height 20
click at [77, 189] on p "OSHA" at bounding box center [69, 181] width 40 height 20
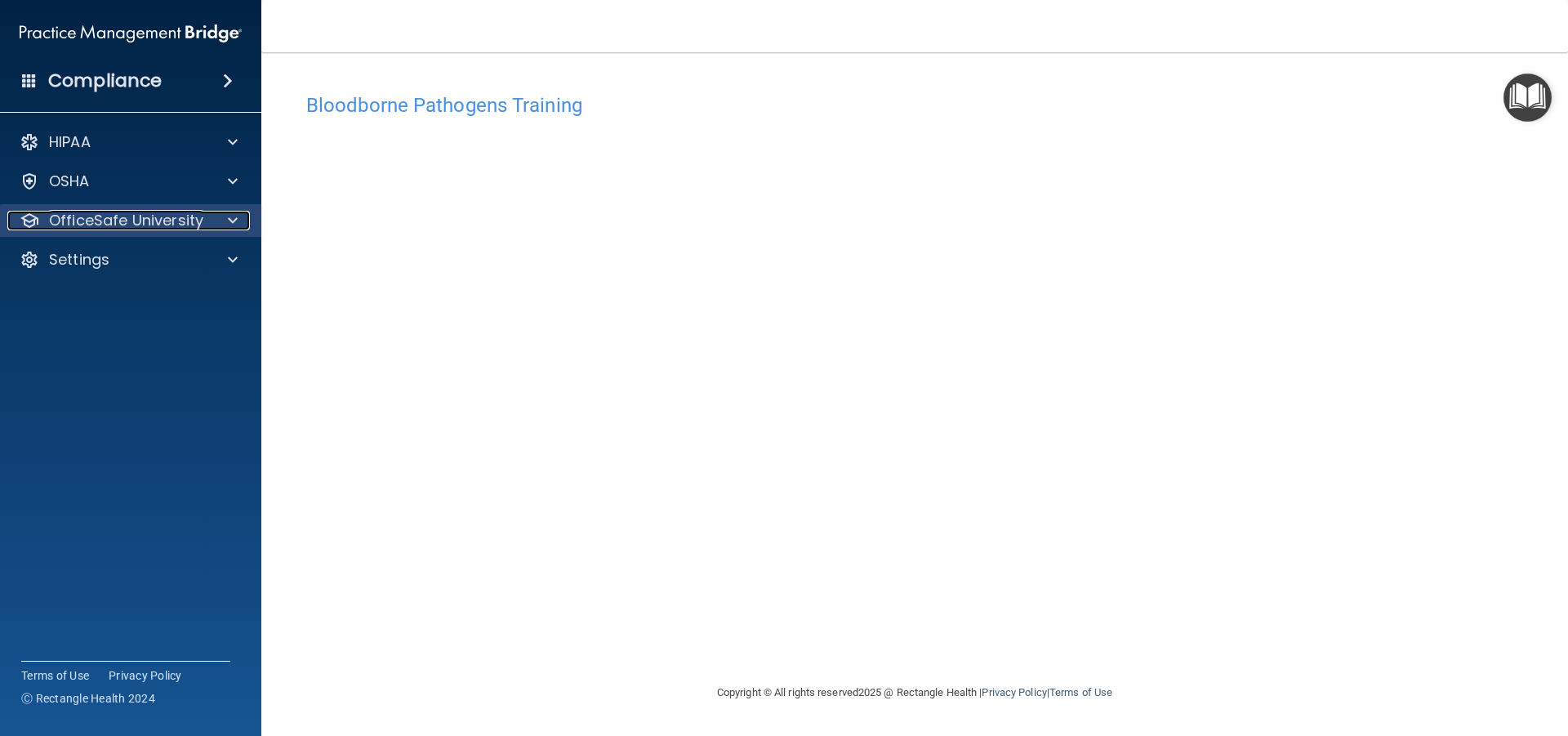
click at [82, 212] on p "OfficeSafe University" at bounding box center [126, 220] width 154 height 20
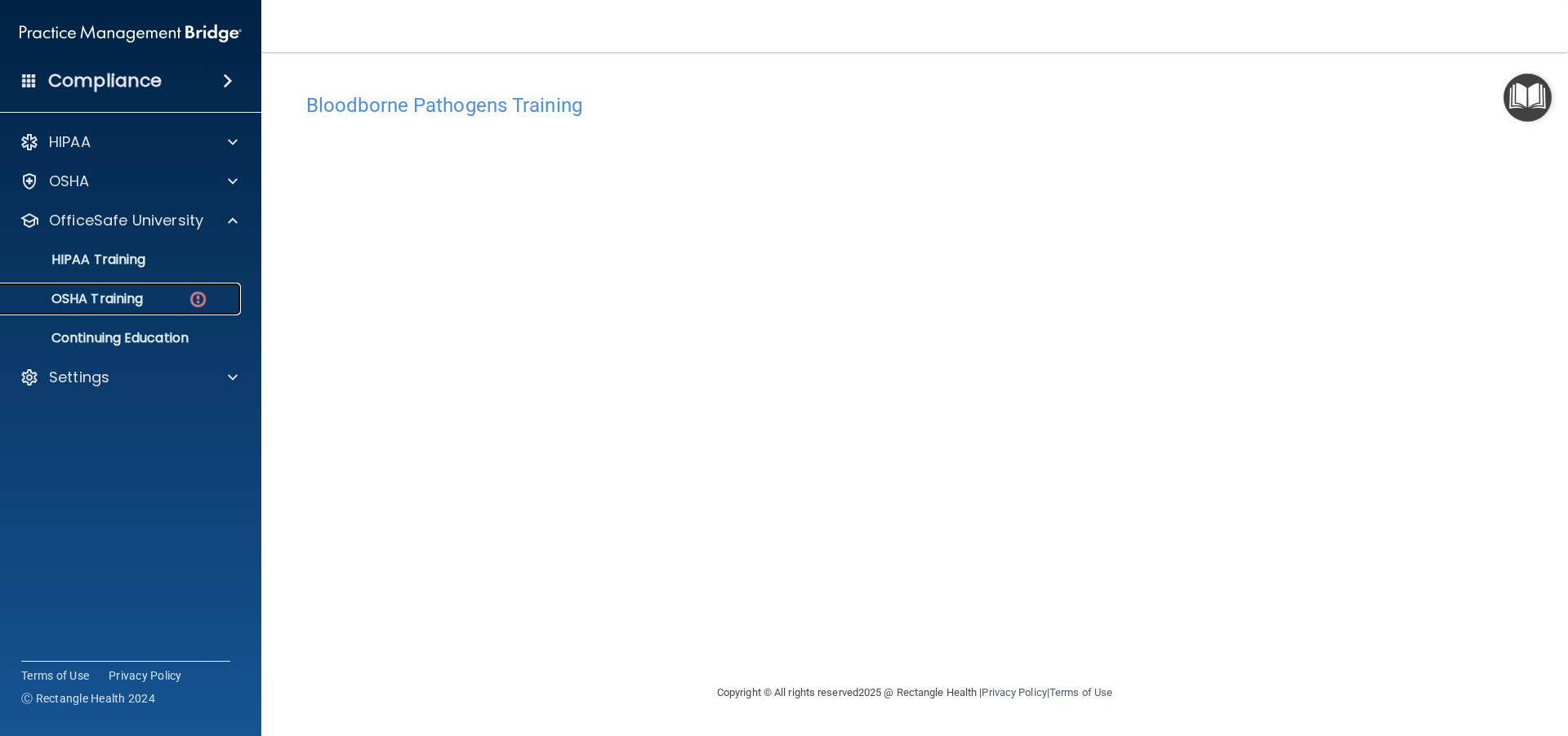
click at [107, 297] on p "OSHA Training" at bounding box center [77, 298] width 132 height 16
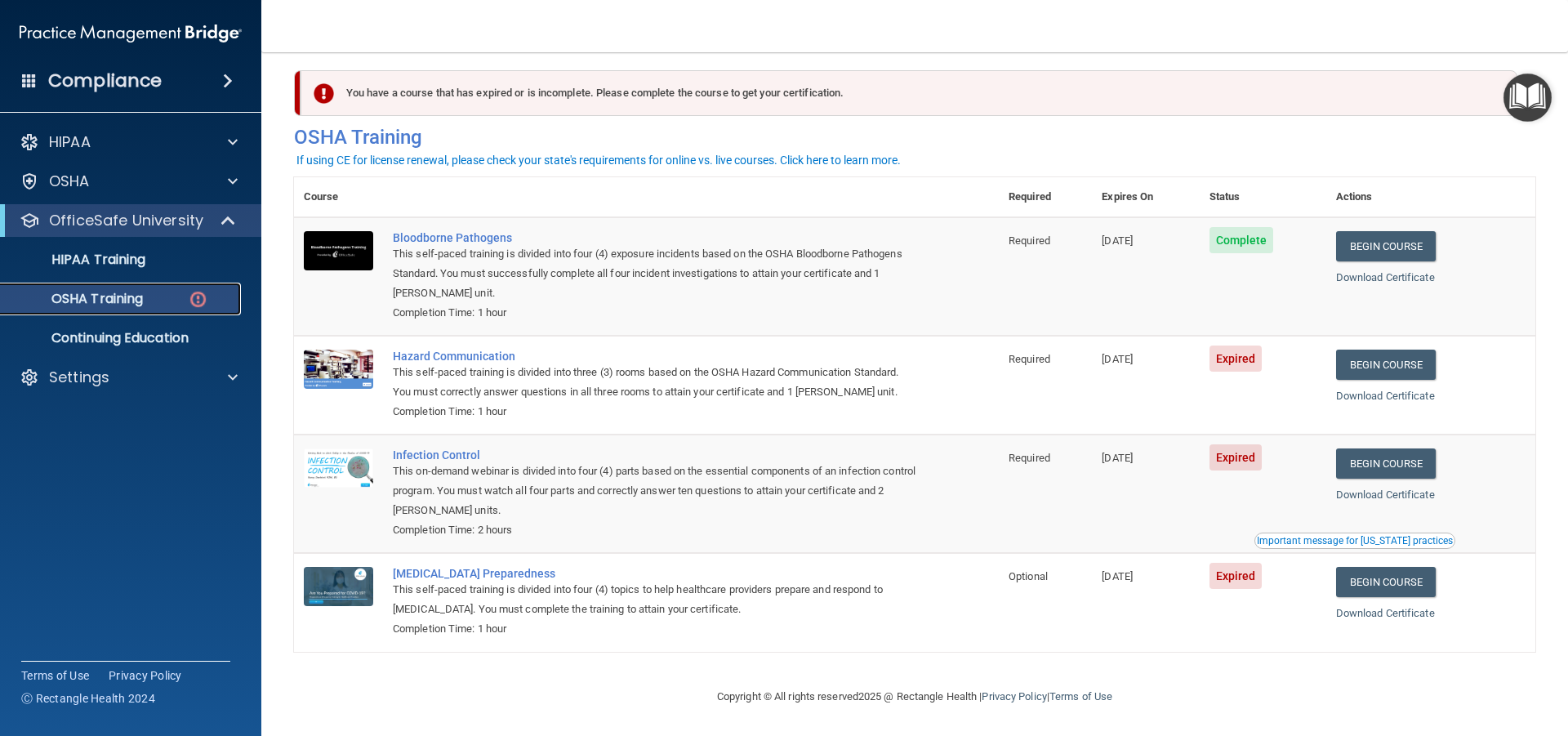
scroll to position [15, 0]
click at [1405, 363] on link "Begin Course" at bounding box center [1387, 364] width 100 height 30
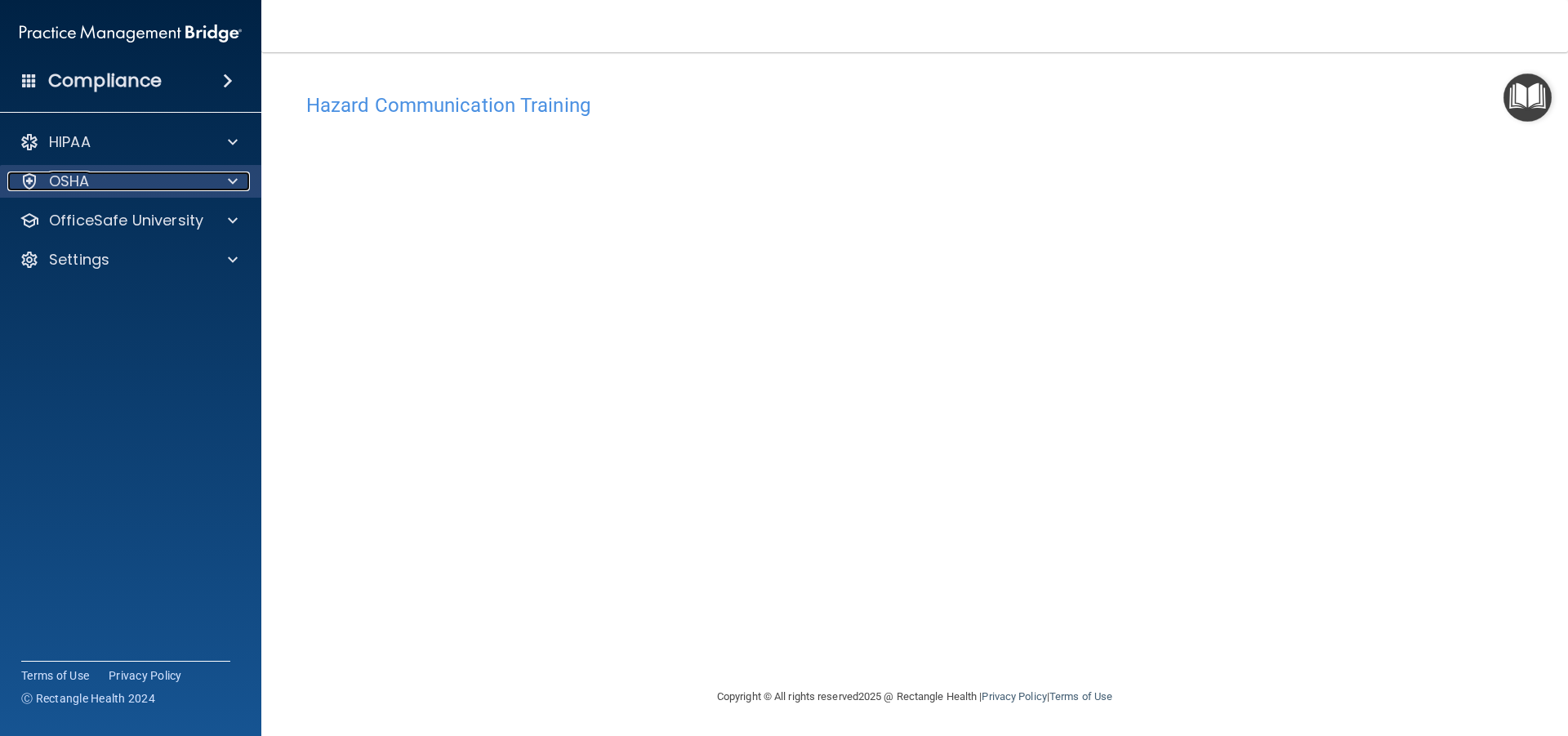
click at [199, 184] on div "OSHA" at bounding box center [109, 181] width 203 height 20
click at [218, 189] on div at bounding box center [230, 181] width 40 height 20
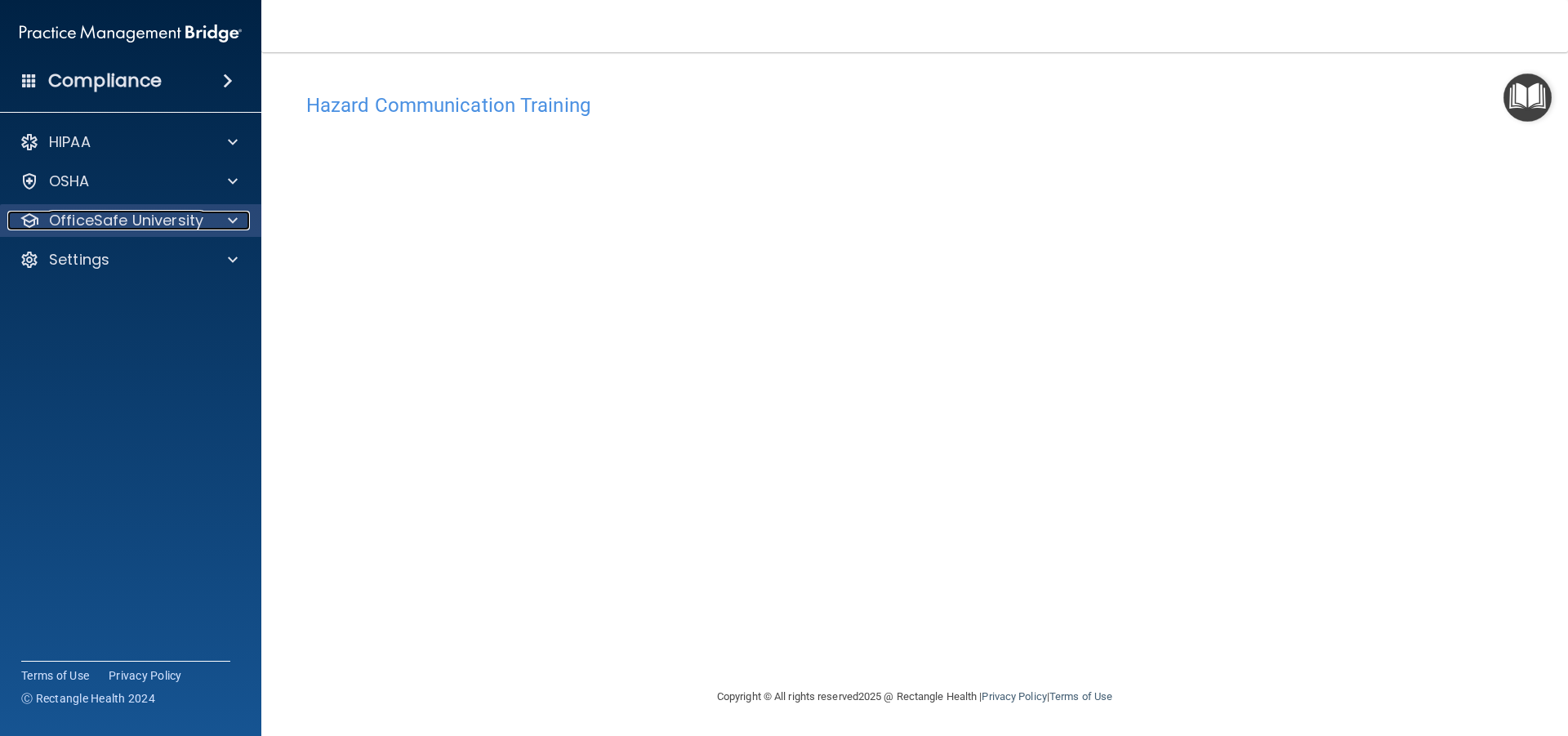
click at [219, 223] on div at bounding box center [230, 220] width 40 height 20
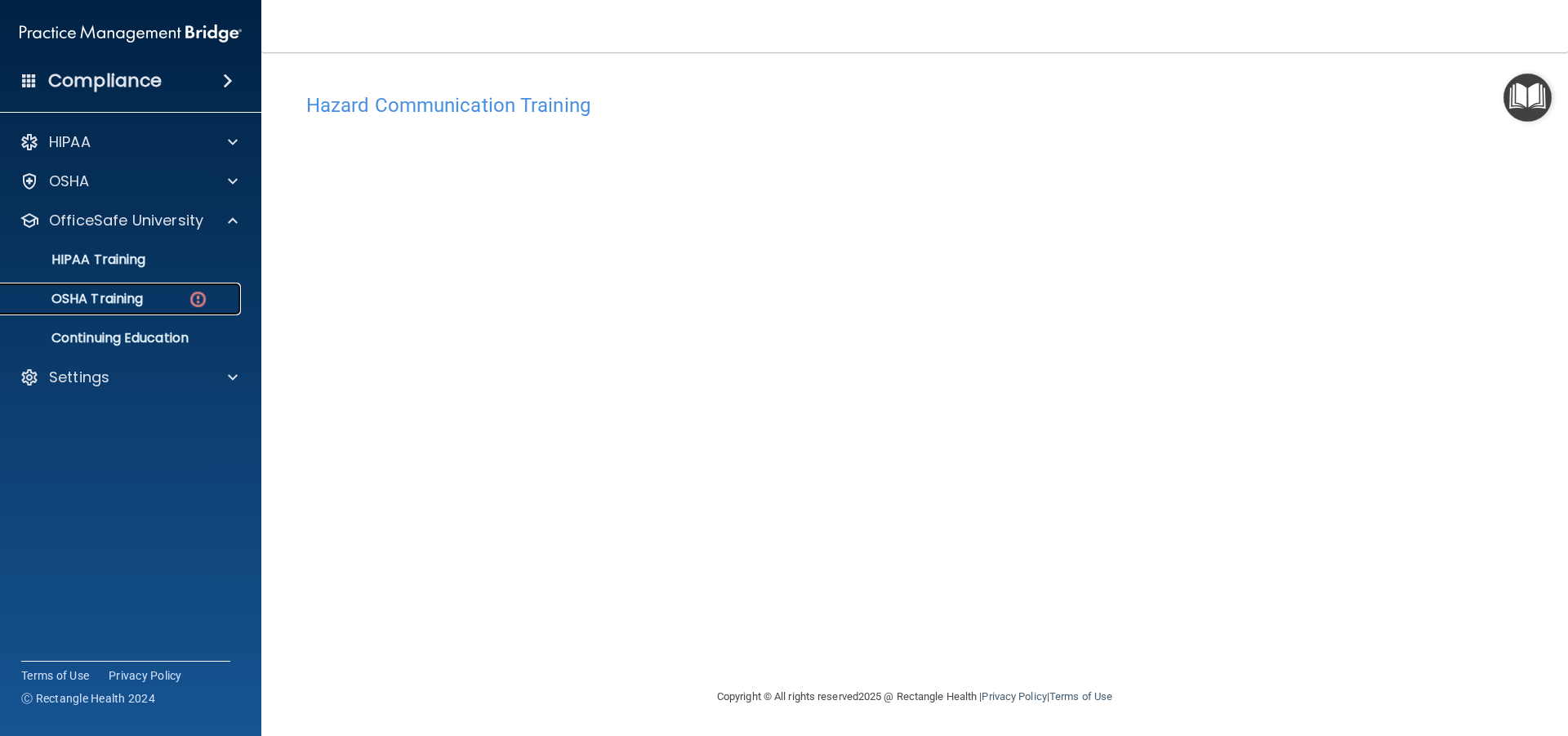
click at [199, 301] on img at bounding box center [198, 299] width 21 height 21
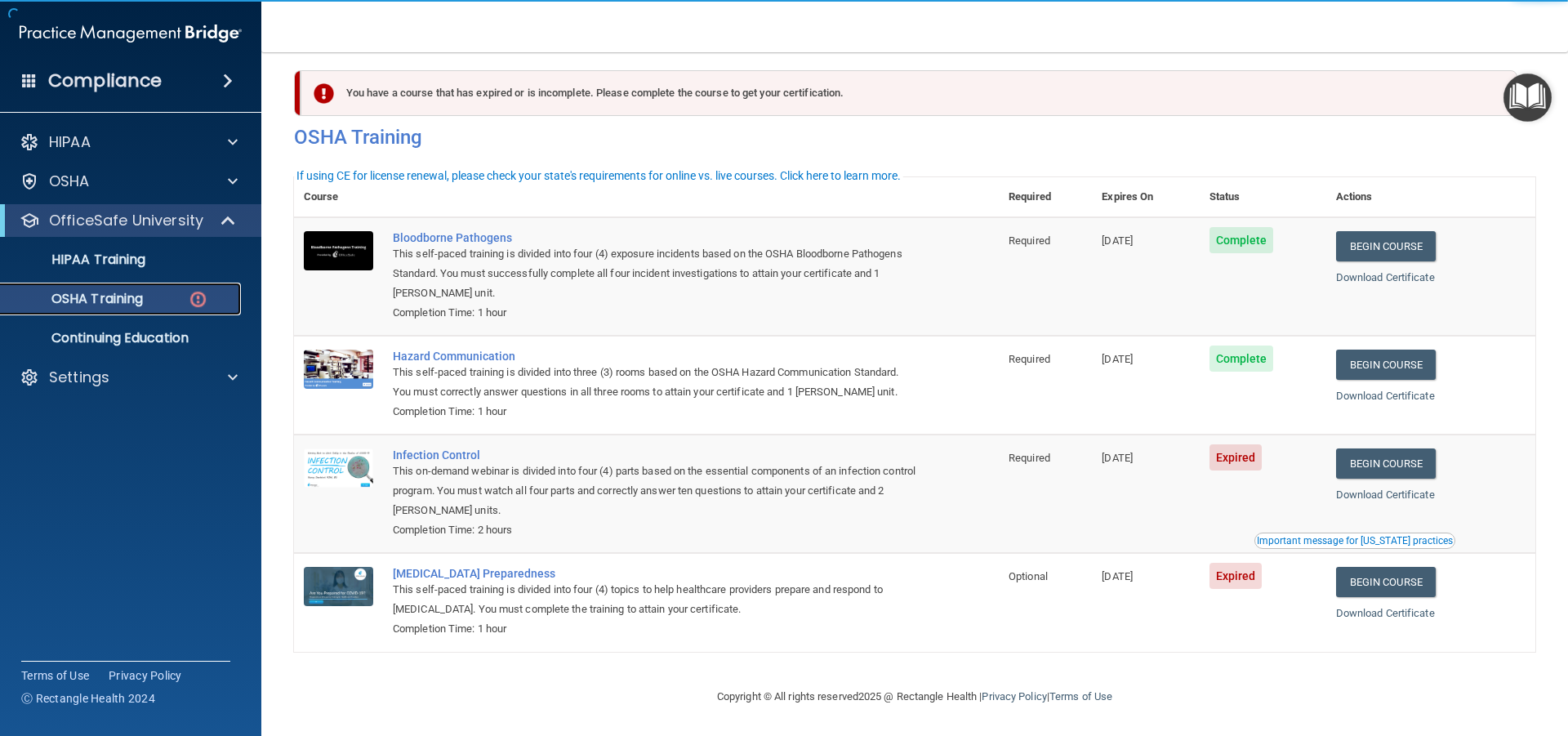
scroll to position [15, 0]
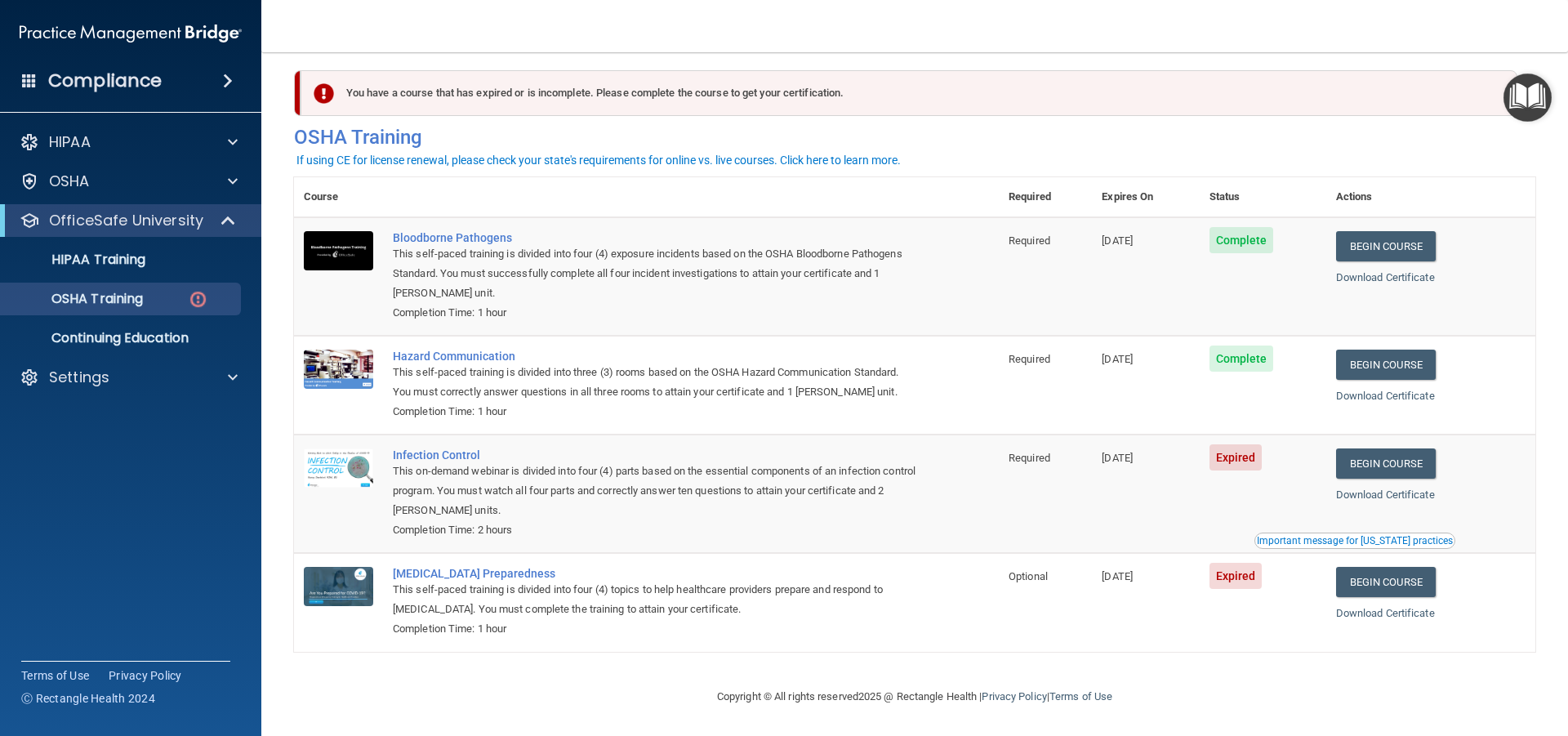
click at [1234, 447] on span "Expired" at bounding box center [1236, 457] width 53 height 26
click at [1012, 463] on td "Required" at bounding box center [1045, 494] width 93 height 119
click at [1108, 451] on span "[DATE]" at bounding box center [1117, 457] width 31 height 12
click at [523, 522] on div "Completion Time: 2 hours" at bounding box center [655, 530] width 525 height 20
click at [1373, 469] on link "Begin Course" at bounding box center [1387, 463] width 100 height 30
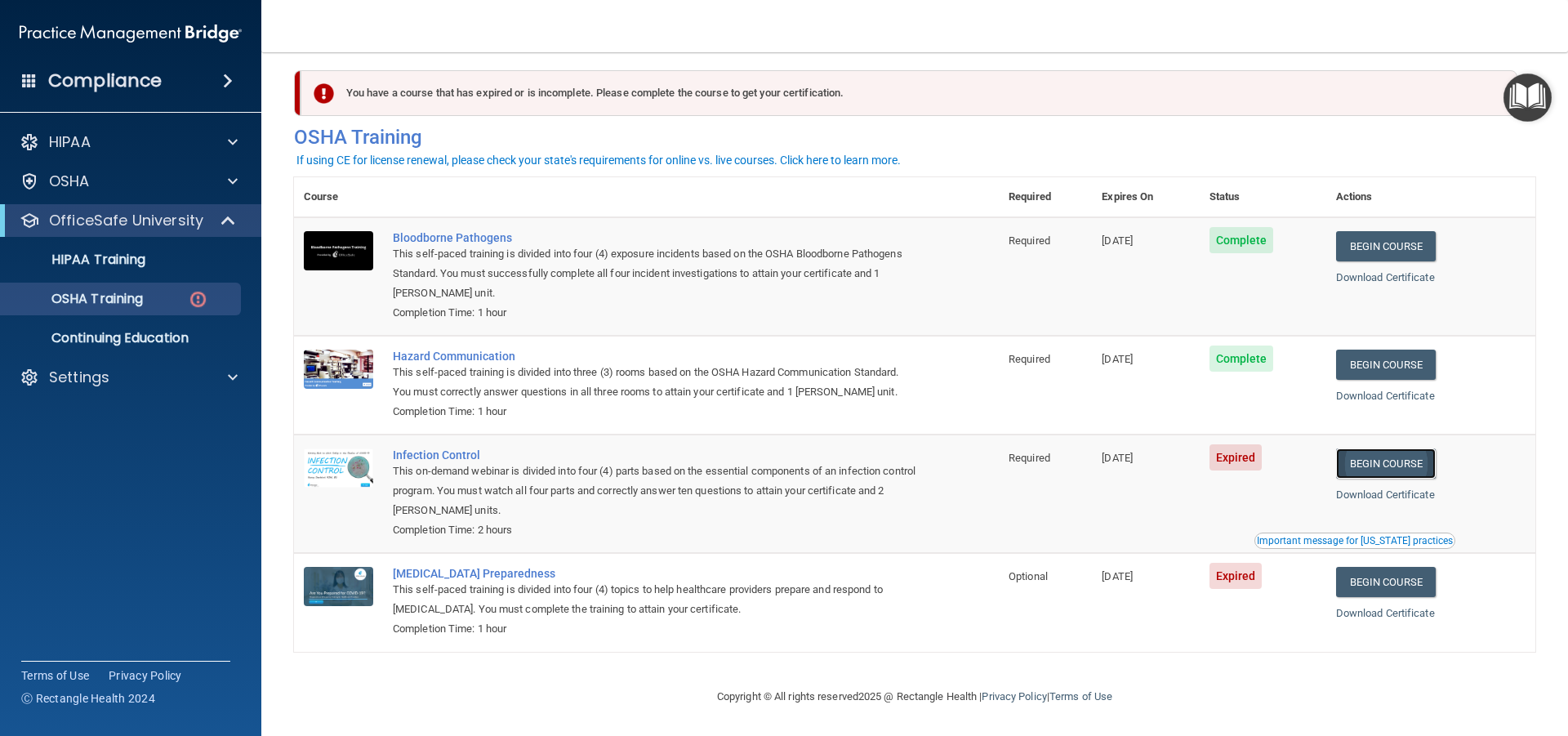
click at [1380, 463] on link "Begin Course" at bounding box center [1387, 463] width 100 height 30
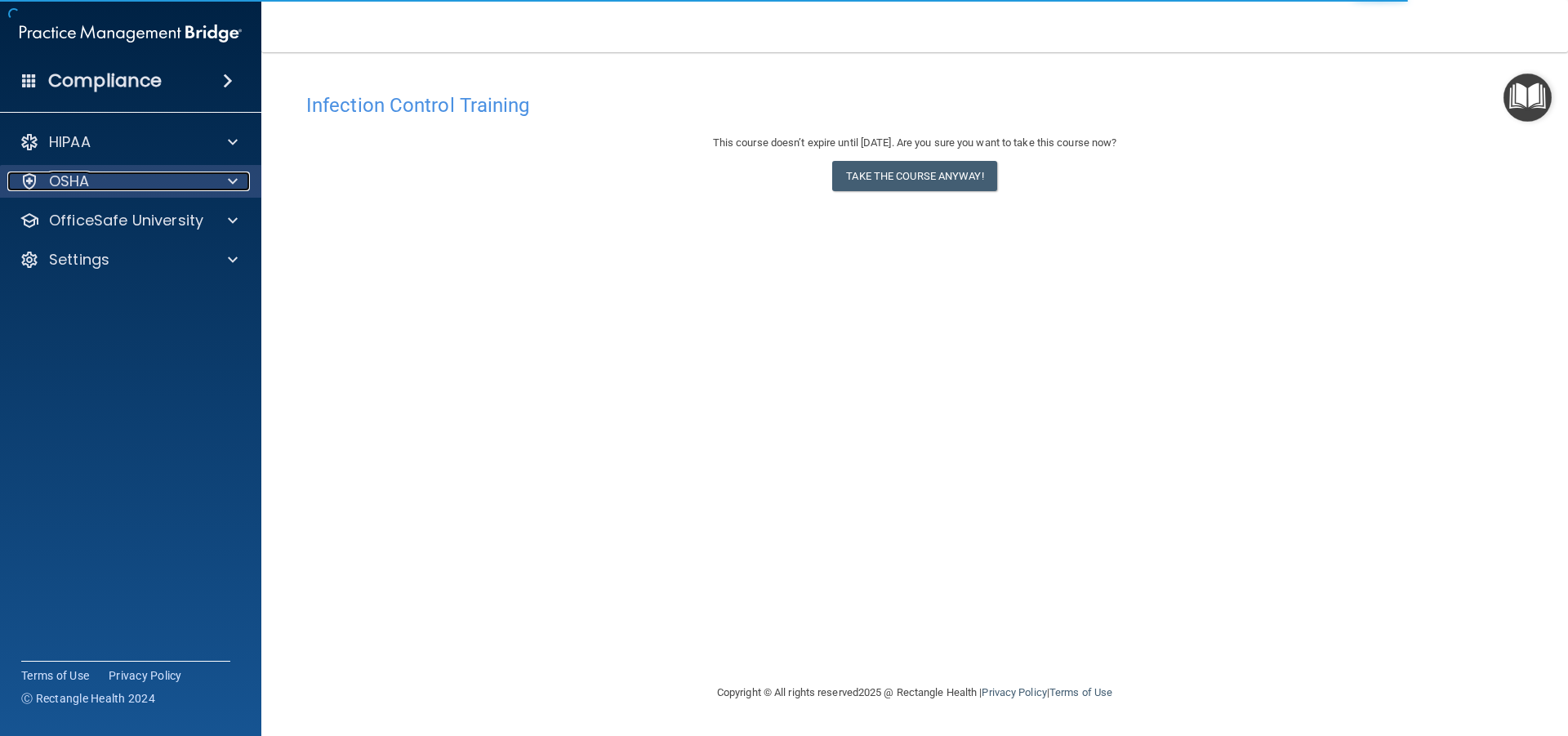
click at [234, 180] on span at bounding box center [232, 181] width 9 height 20
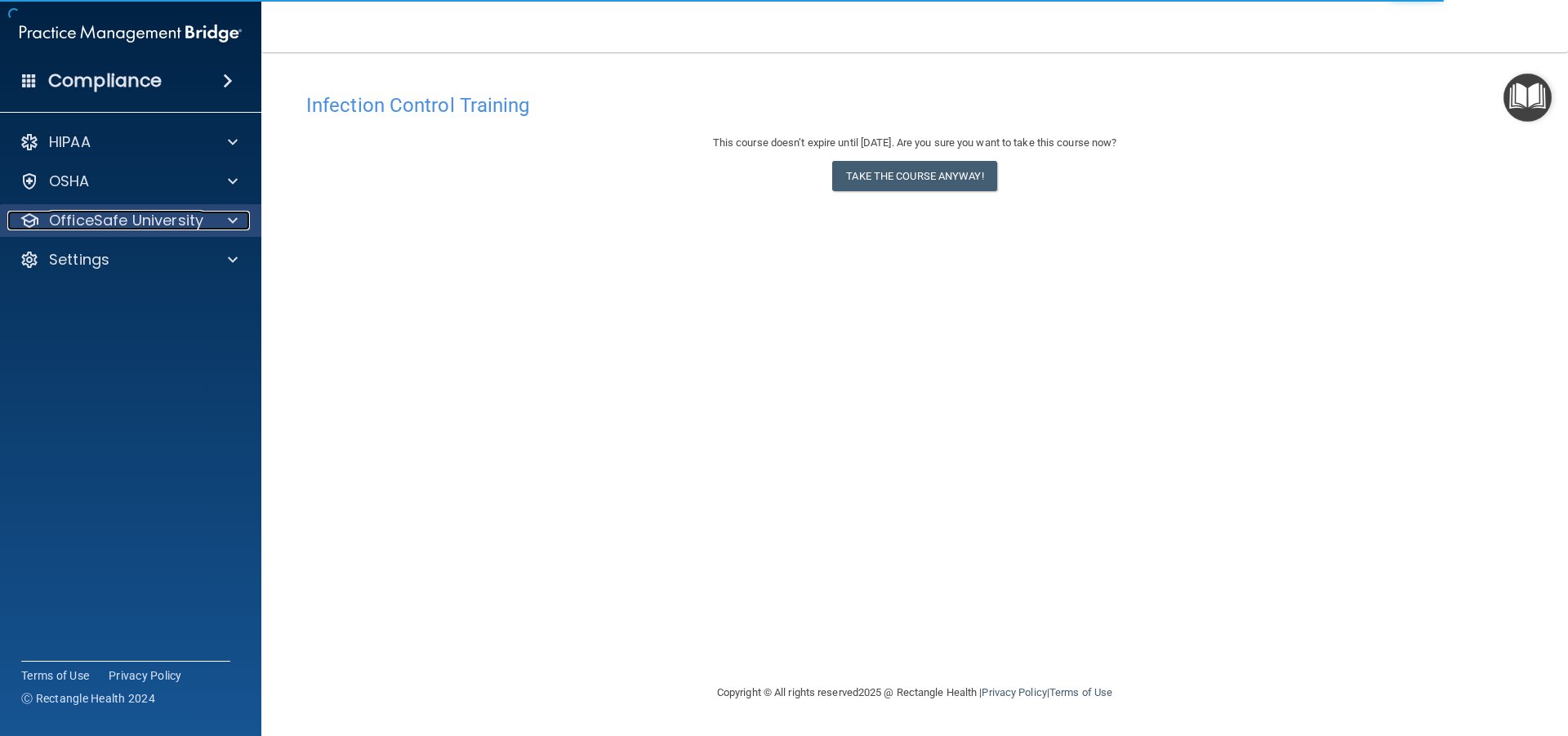
click at [234, 222] on span at bounding box center [232, 220] width 9 height 20
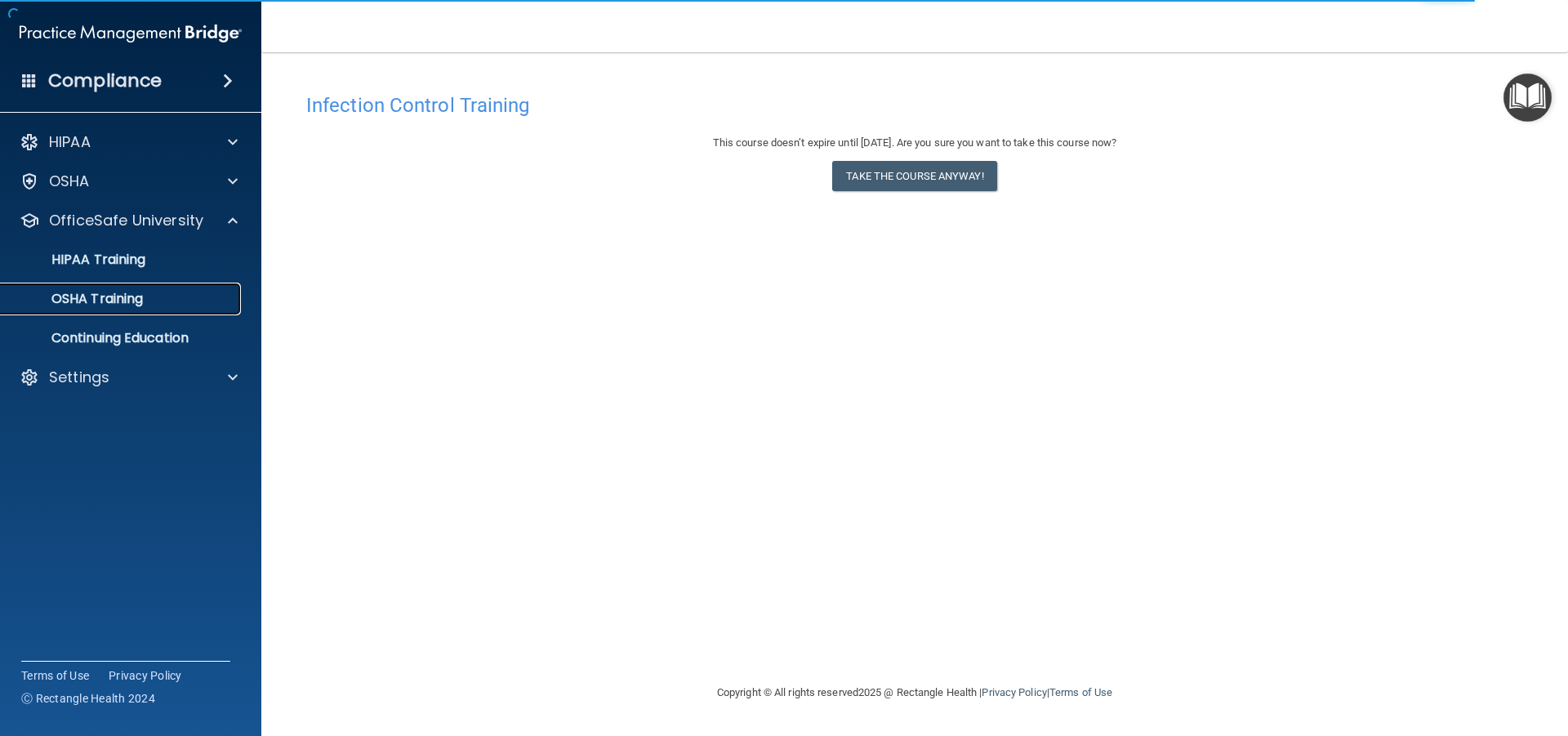
click at [169, 296] on div "OSHA Training" at bounding box center [121, 298] width 223 height 16
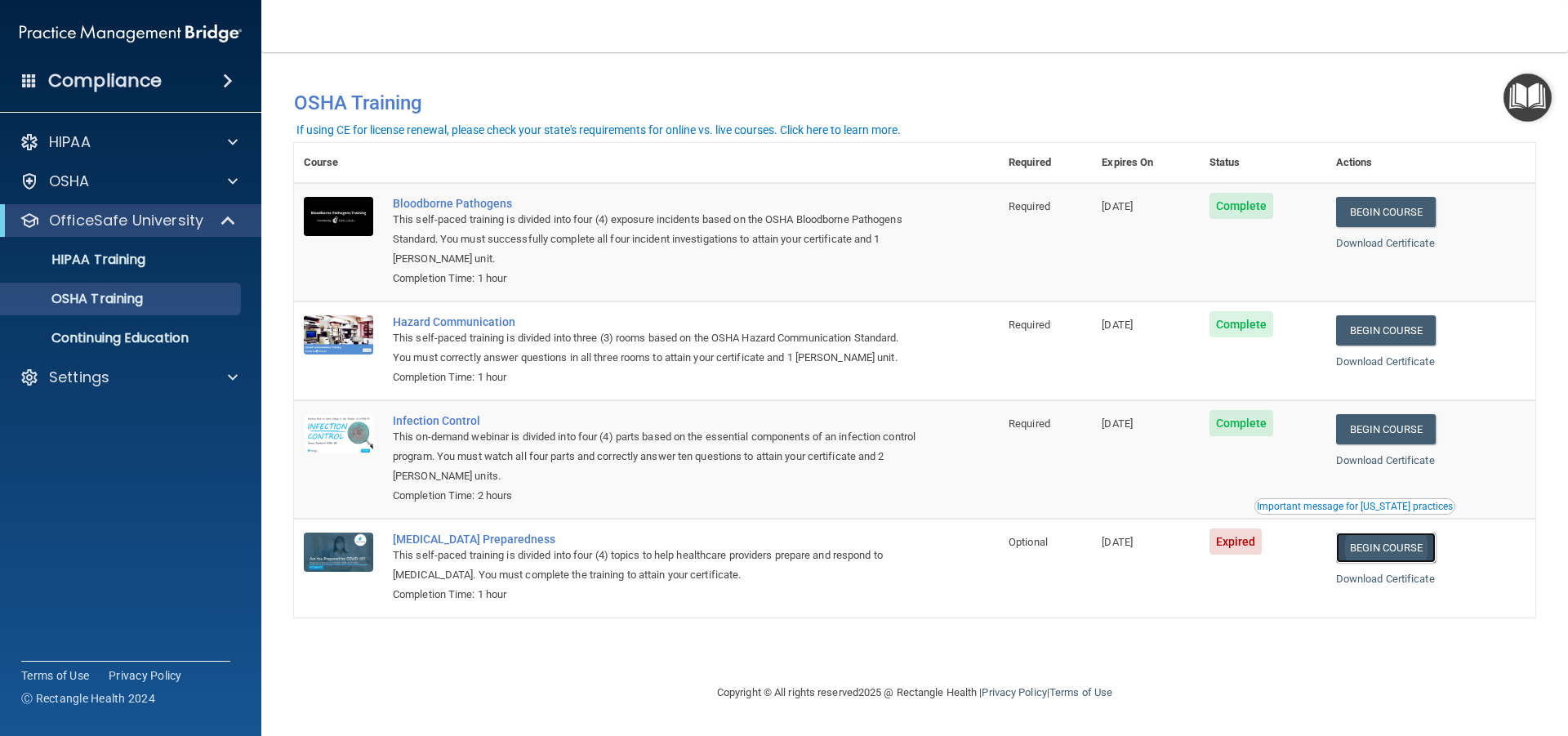
click at [1412, 559] on link "Begin Course" at bounding box center [1387, 547] width 100 height 30
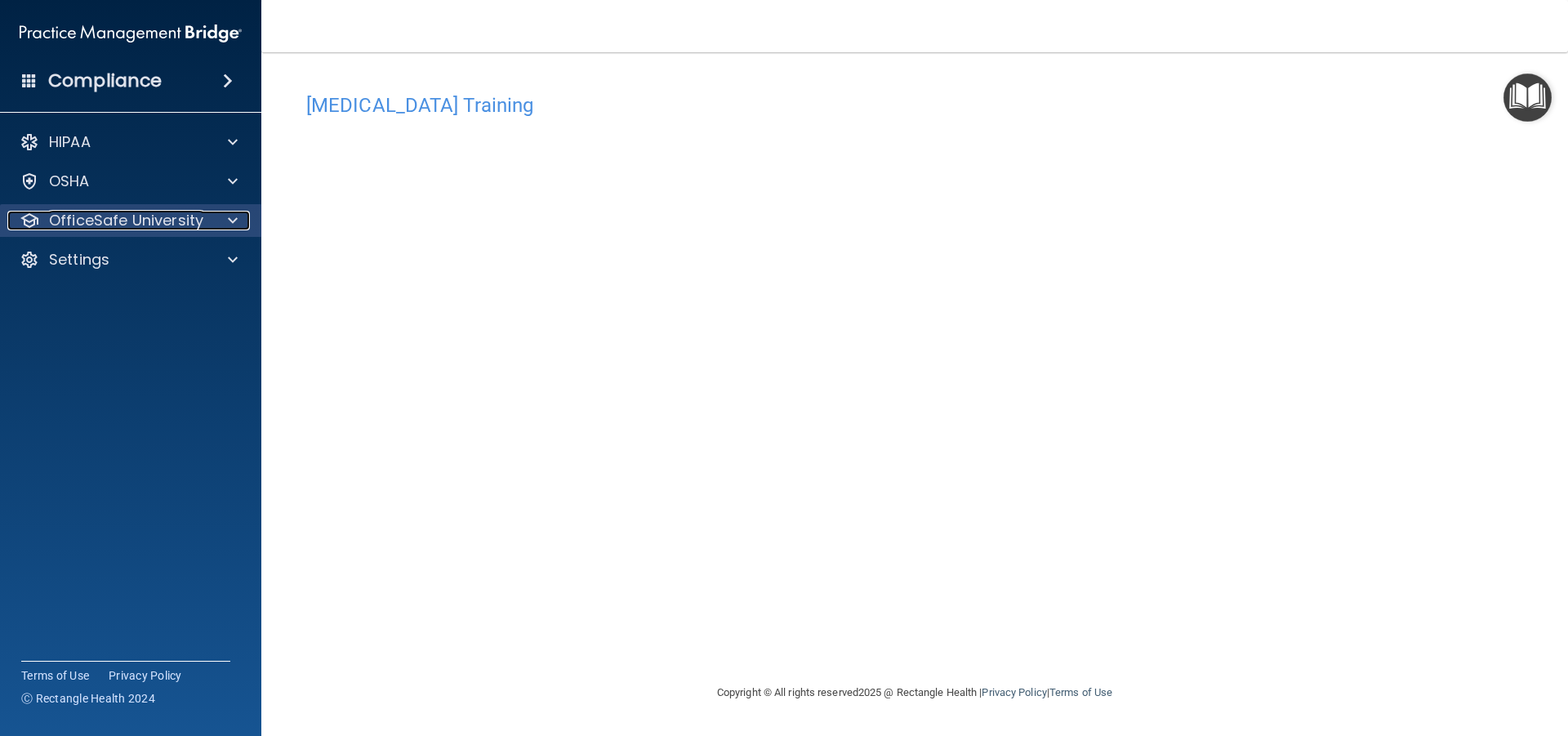
click at [222, 228] on div at bounding box center [230, 220] width 40 height 20
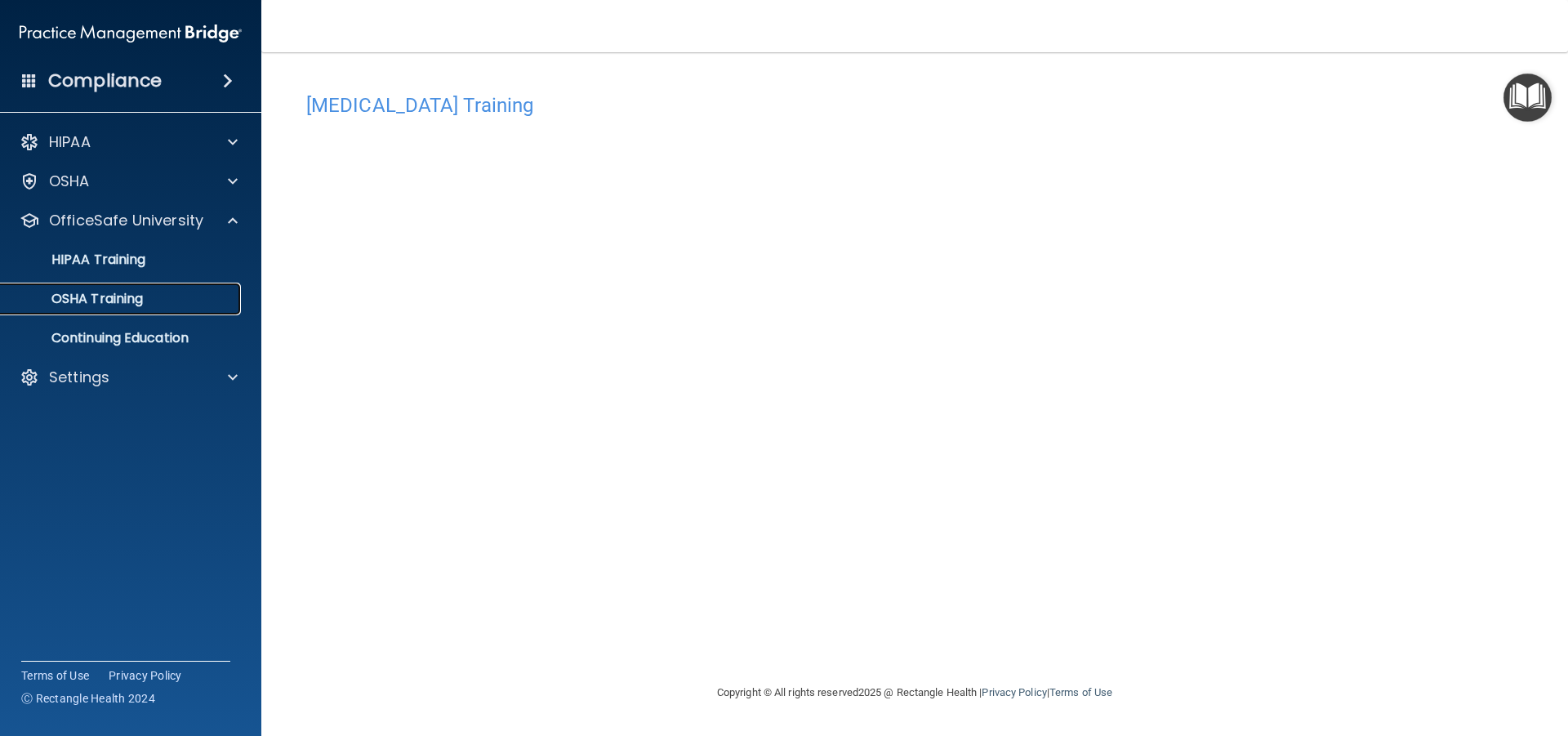
click at [155, 293] on div "OSHA Training" at bounding box center [121, 298] width 223 height 16
